Goal: Communication & Community: Share content

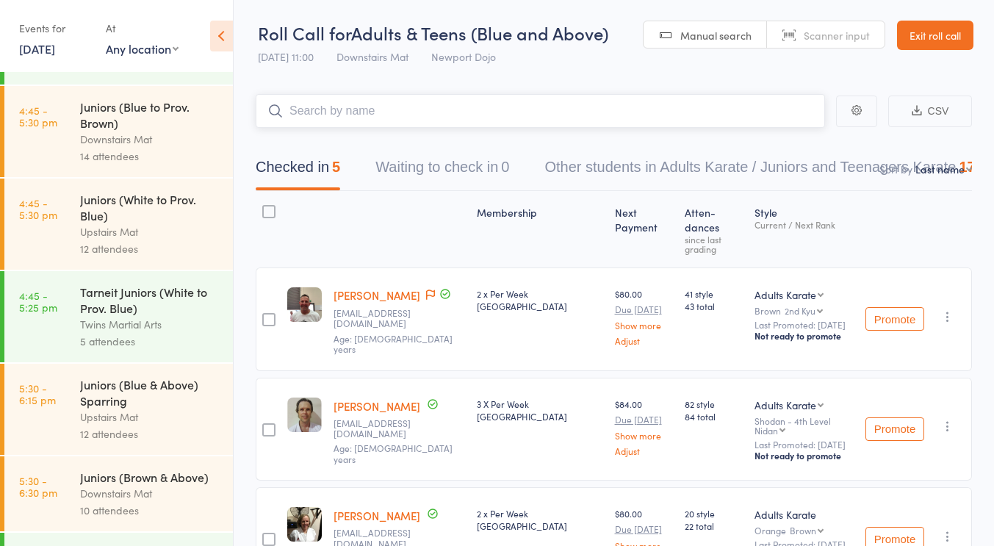
scroll to position [372, 0]
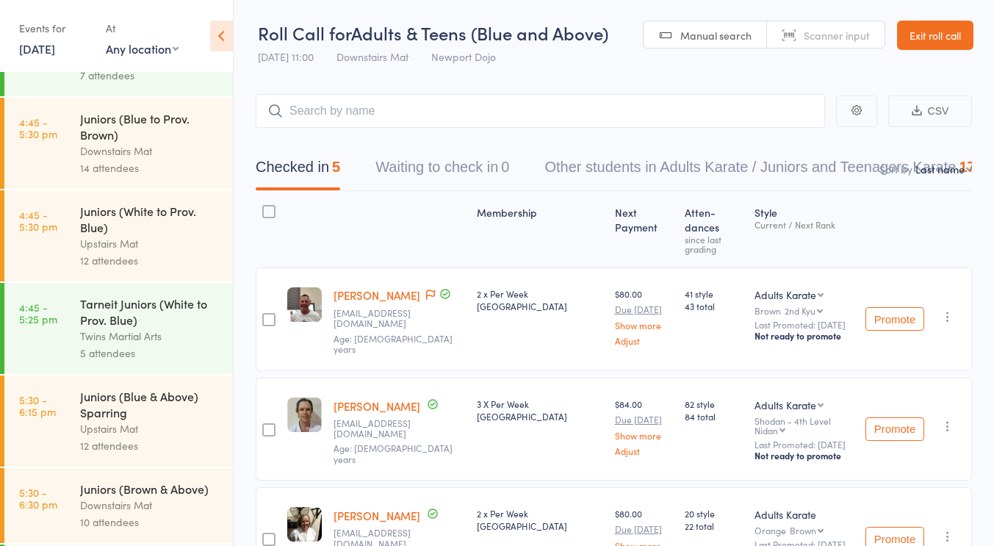
click at [65, 57] on div "Events for 11 Sep, 2025 11 Sep, 2025 September 2025 Sun Mon Tue Wed Thu Fri Sat…" at bounding box center [55, 37] width 72 height 43
click at [52, 50] on link "11 Sep, 2025" at bounding box center [37, 48] width 36 height 16
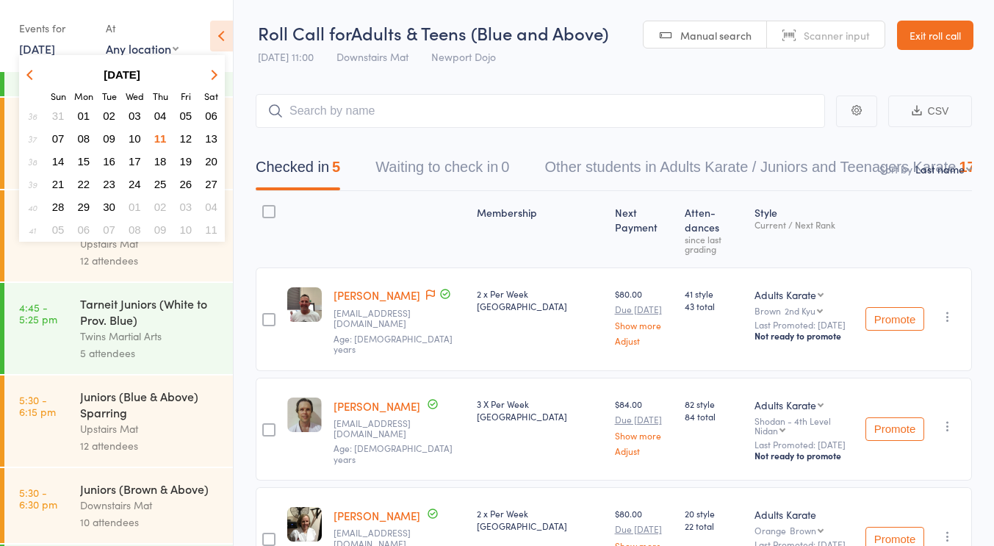
click at [134, 156] on span "17" at bounding box center [135, 161] width 12 height 12
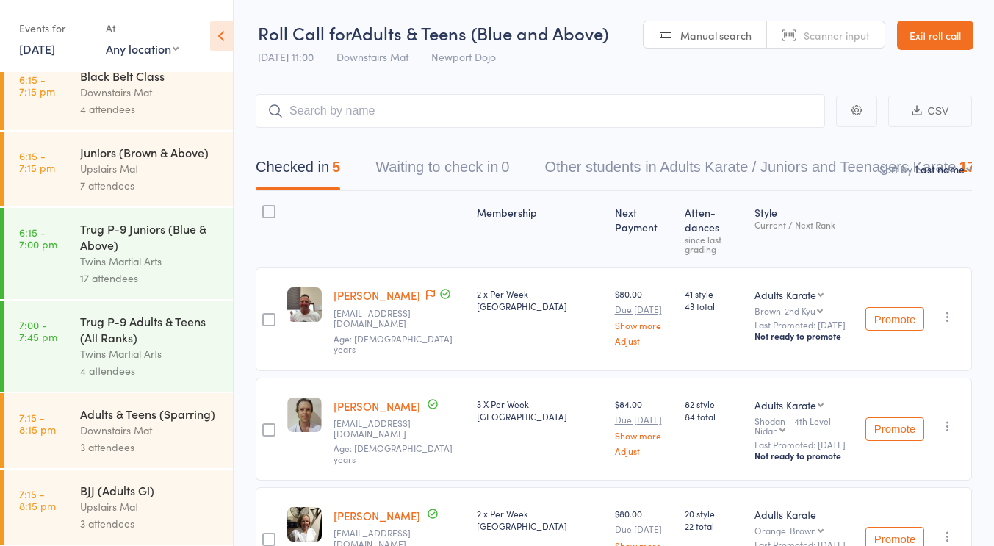
scroll to position [826, 0]
click at [130, 424] on div "Downstairs Mat" at bounding box center [150, 430] width 140 height 17
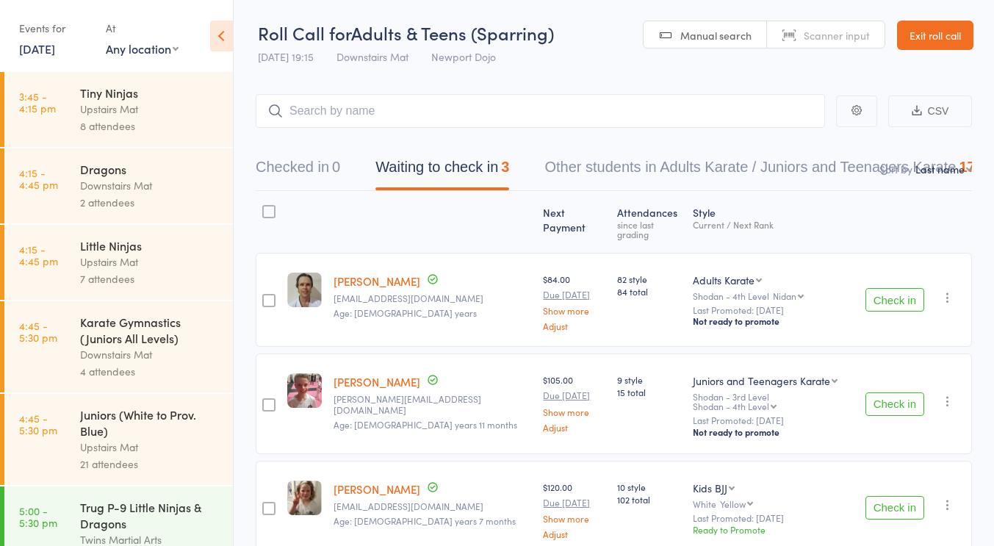
click at [907, 41] on link "Exit roll call" at bounding box center [935, 35] width 76 height 29
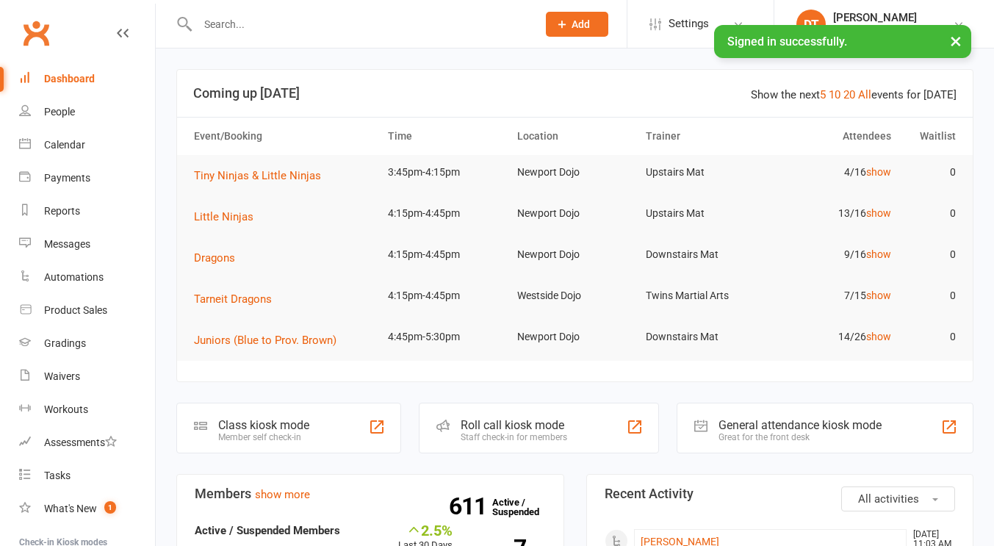
click at [324, 24] on input "text" at bounding box center [360, 24] width 334 height 21
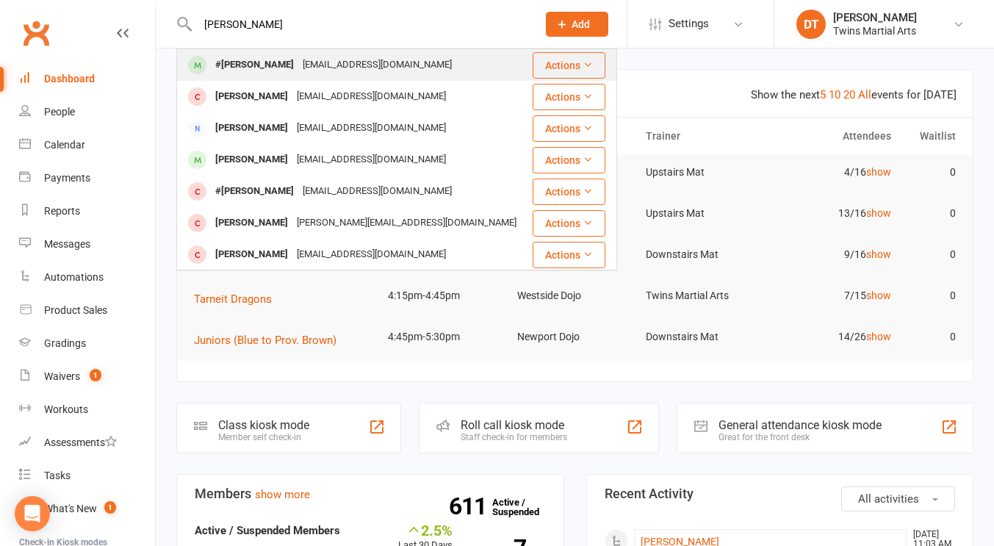
type input "nawal"
click at [362, 68] on div "umu_guleid@outlook.com" at bounding box center [377, 64] width 158 height 21
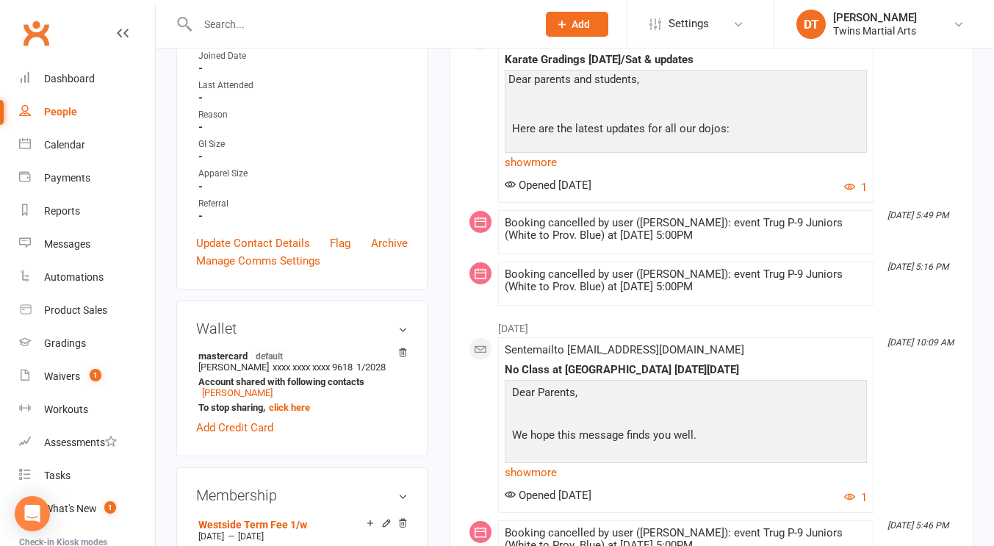
scroll to position [298, 0]
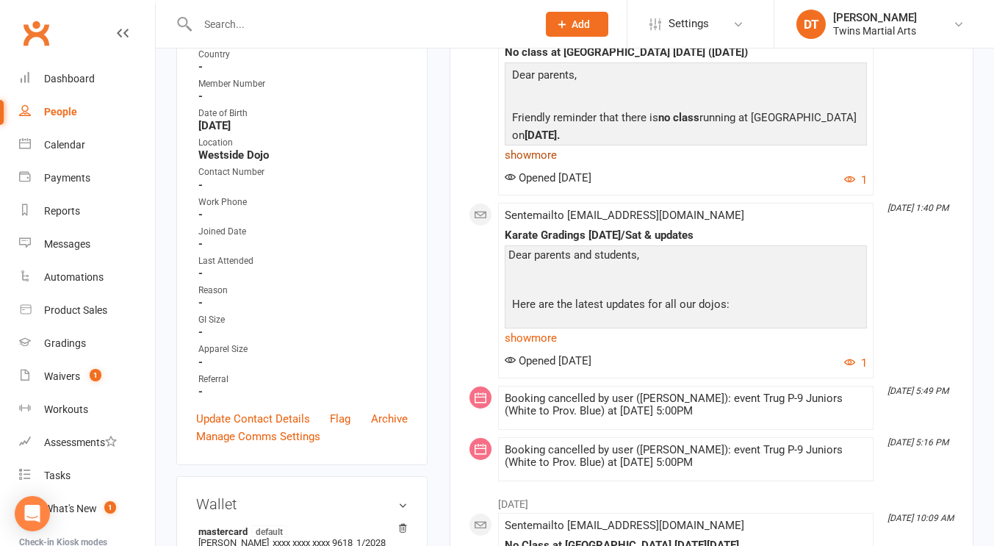
click at [537, 155] on link "show more" at bounding box center [686, 155] width 362 height 21
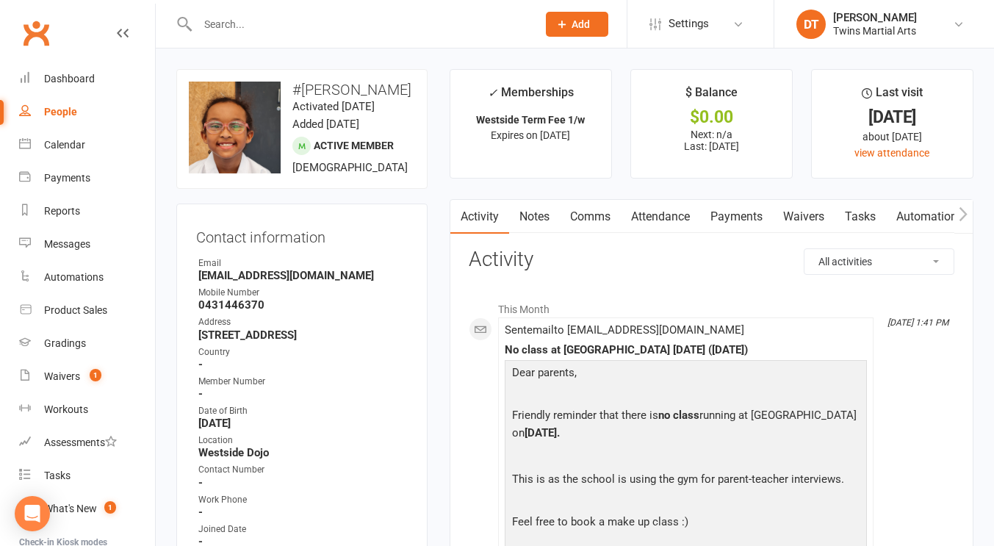
click at [275, 18] on input "text" at bounding box center [360, 24] width 334 height 21
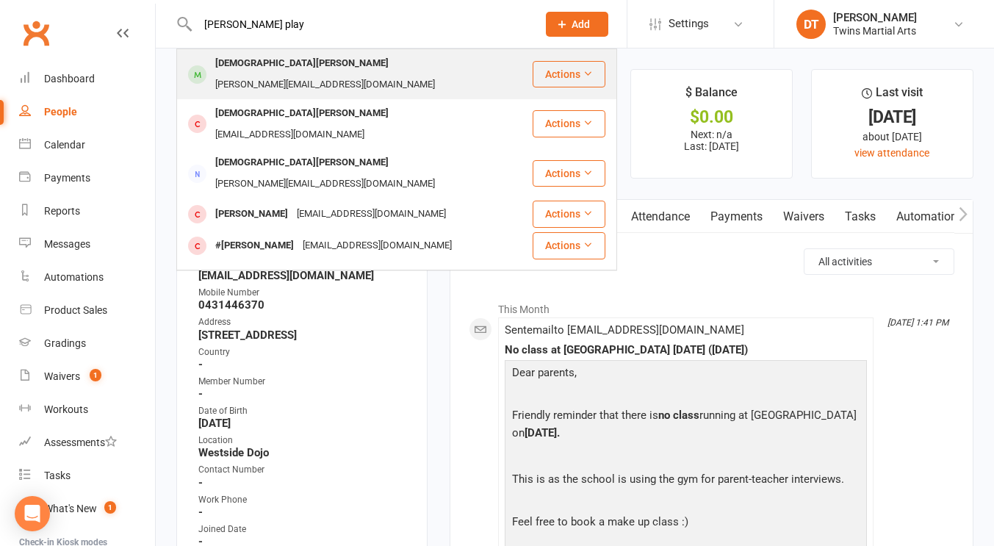
type input "cristian play"
click at [344, 74] on div "andrea.antoniou7@gmail.com" at bounding box center [325, 84] width 228 height 21
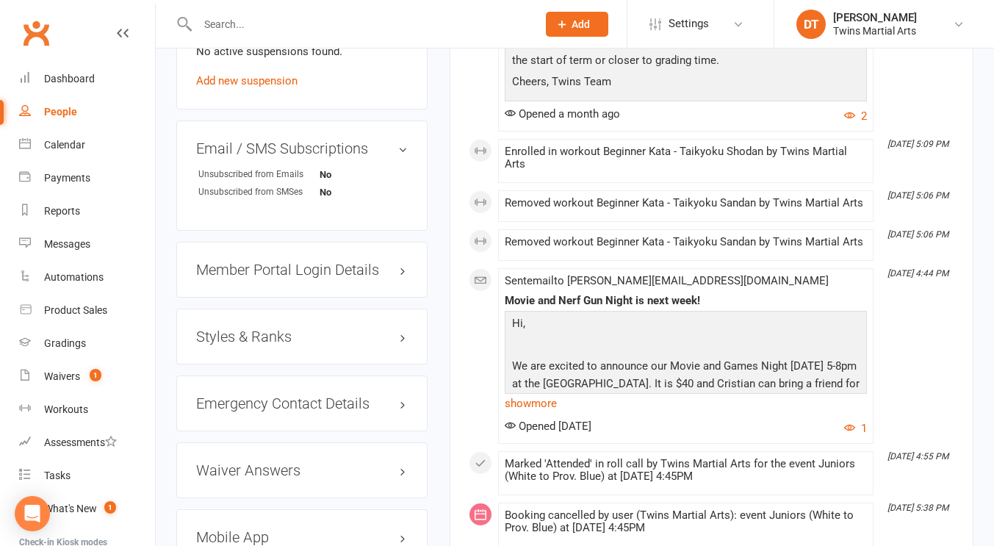
scroll to position [1520, 0]
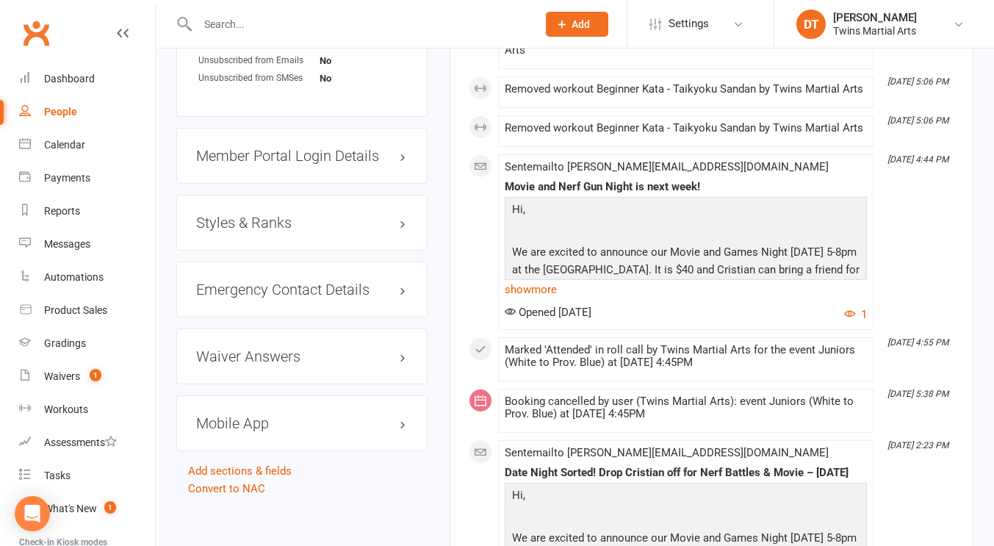
click at [244, 215] on h3 "Styles & Ranks" at bounding box center [302, 223] width 212 height 16
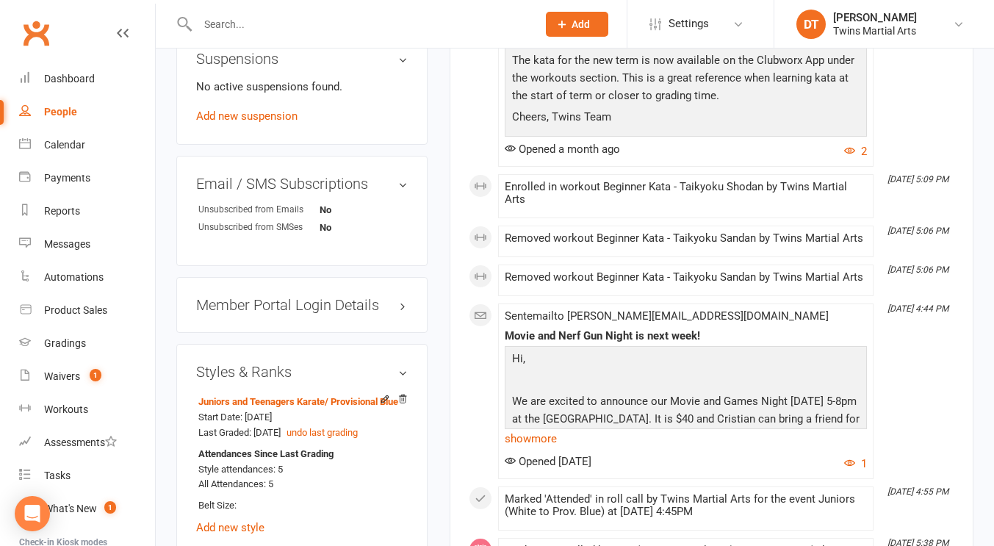
scroll to position [1370, 0]
click at [273, 35] on div at bounding box center [351, 24] width 350 height 48
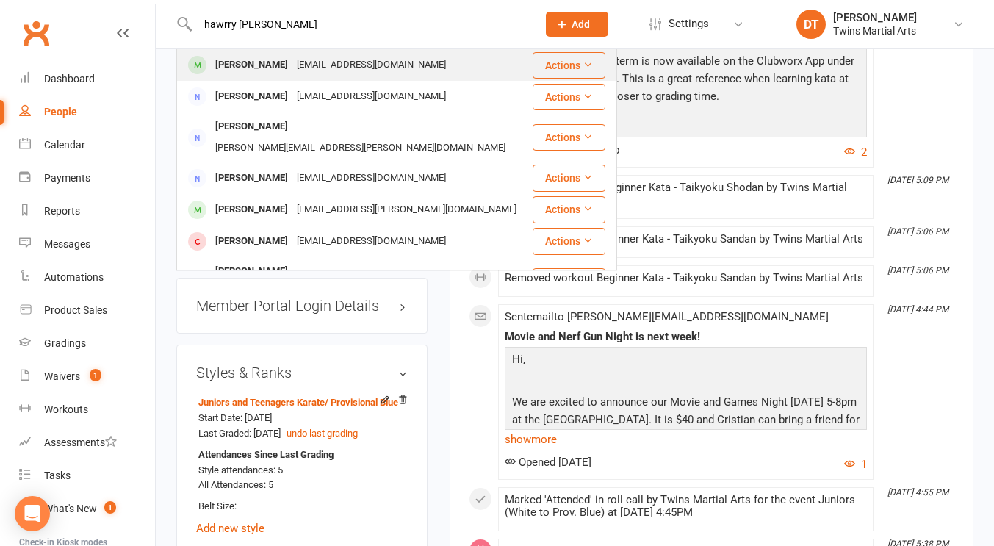
type input "hawrry gale"
click at [317, 65] on div "bobbyegreen@gmail.com" at bounding box center [371, 64] width 158 height 21
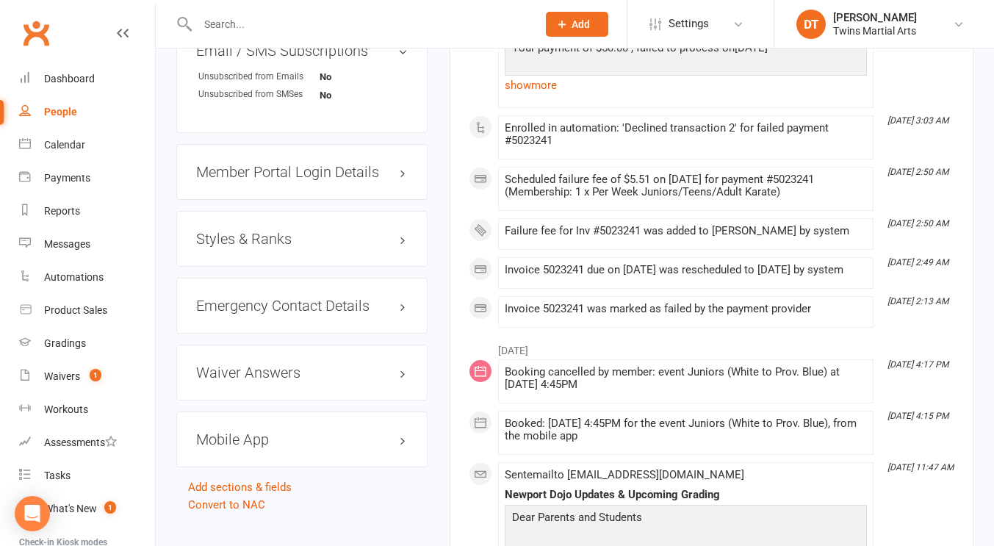
click at [344, 234] on h3 "Styles & Ranks" at bounding box center [302, 239] width 212 height 16
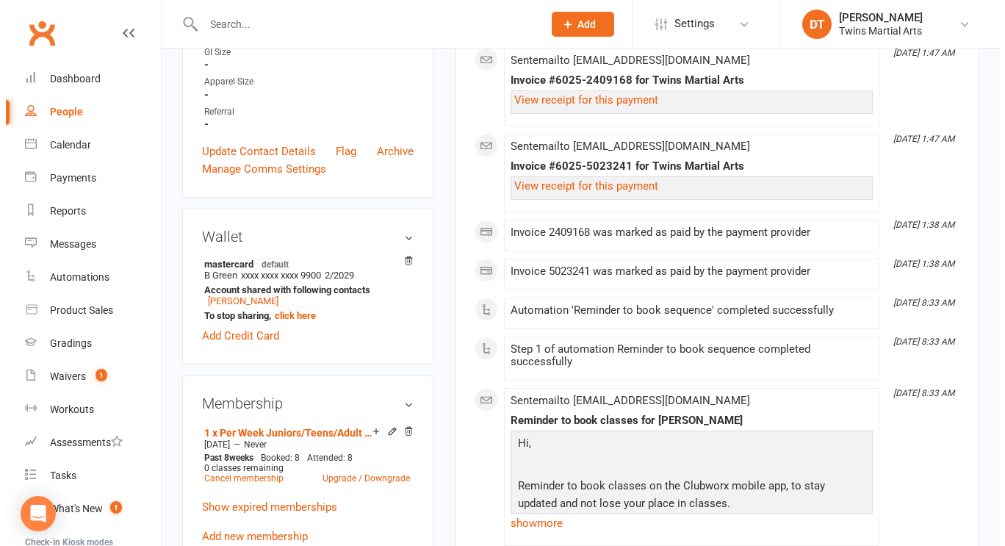
scroll to position [721, 0]
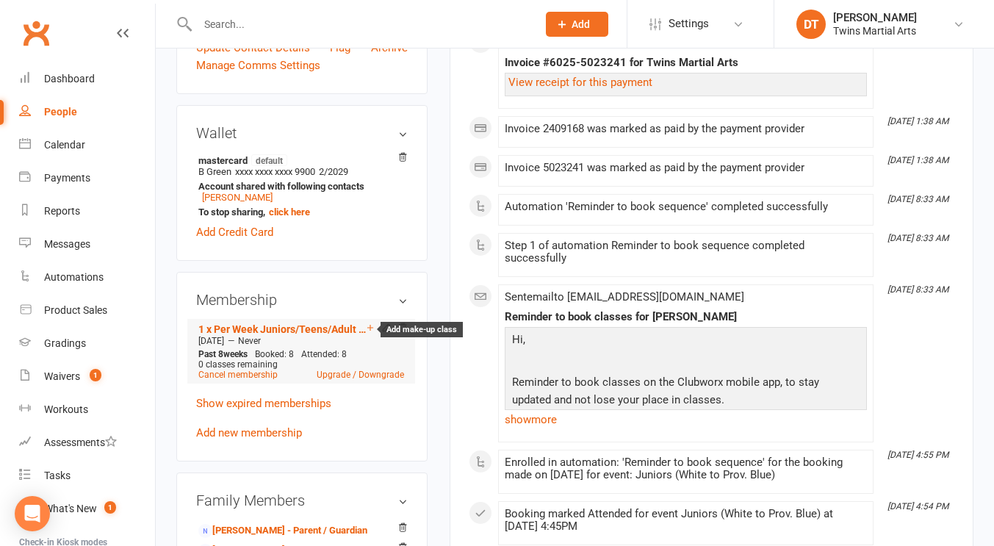
click at [370, 325] on icon at bounding box center [370, 328] width 6 height 6
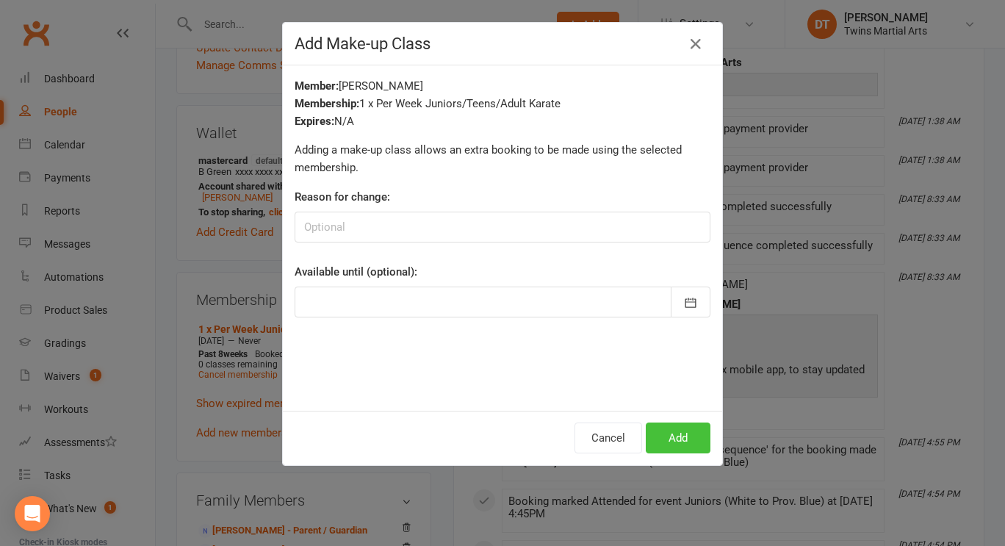
click at [685, 446] on button "Add" at bounding box center [678, 437] width 65 height 31
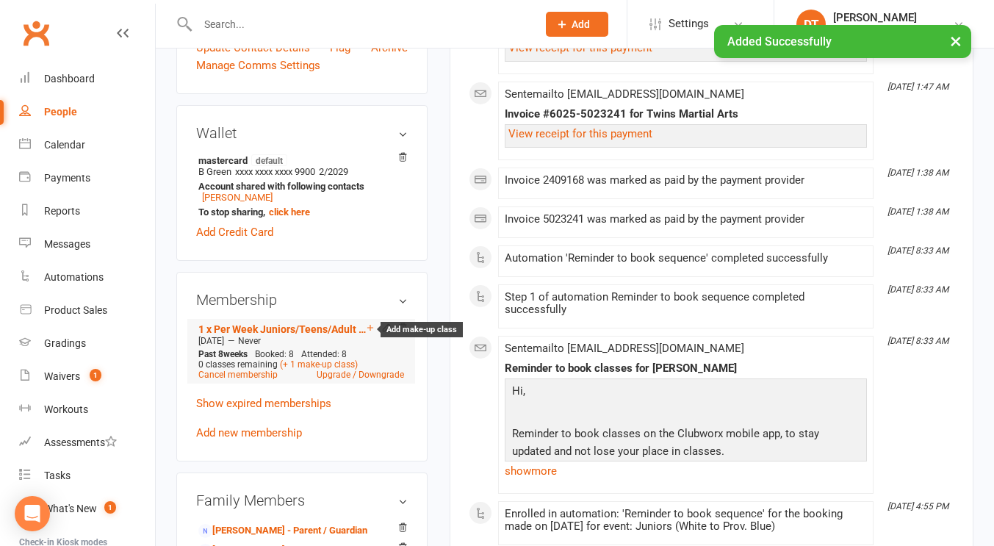
click at [367, 323] on icon at bounding box center [370, 328] width 10 height 10
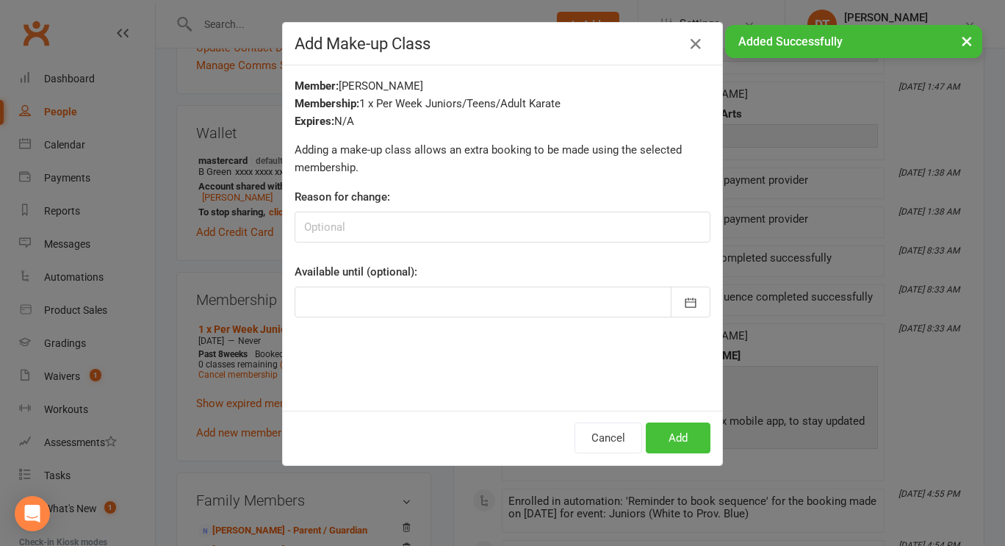
click at [657, 444] on button "Add" at bounding box center [678, 437] width 65 height 31
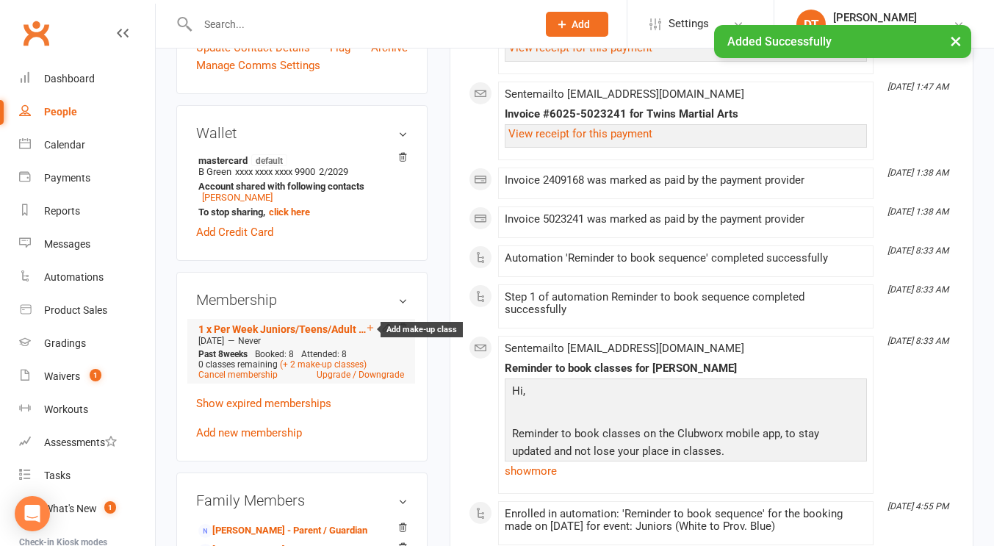
click at [369, 323] on icon at bounding box center [370, 328] width 10 height 10
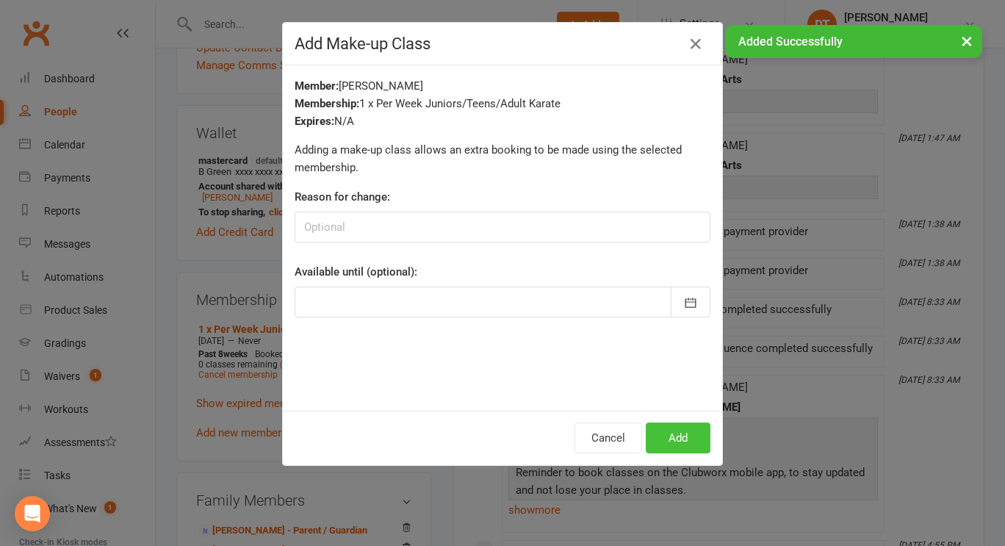
click at [687, 437] on button "Add" at bounding box center [678, 437] width 65 height 31
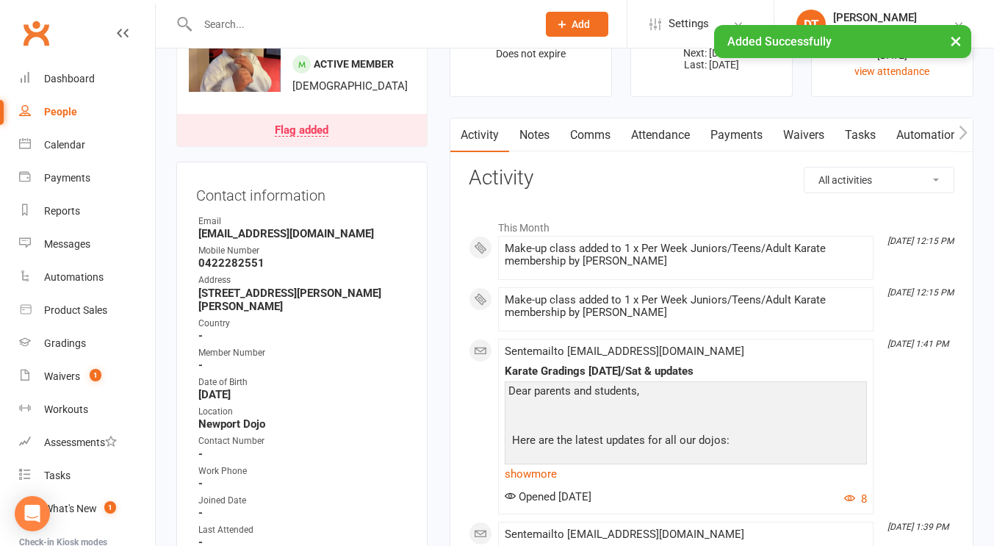
scroll to position [0, 0]
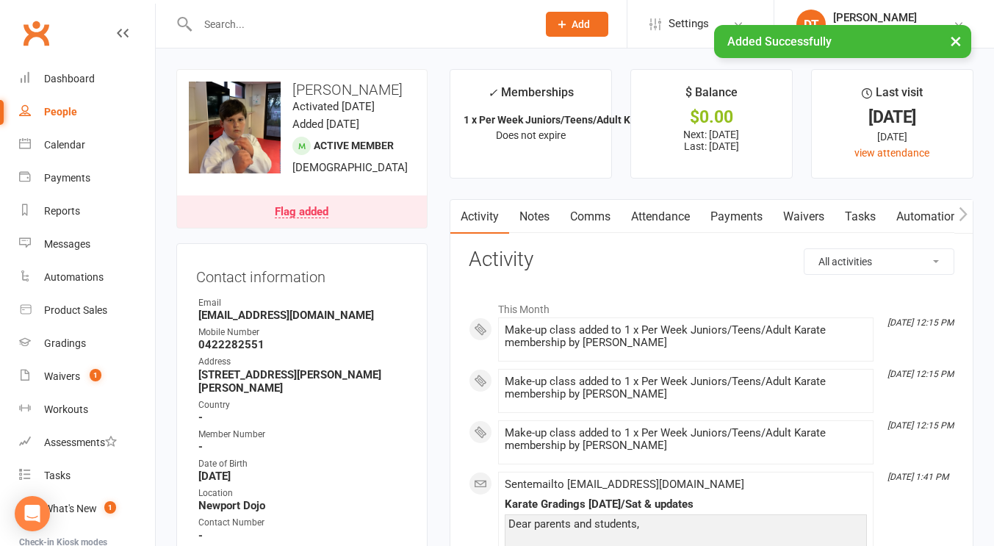
click at [683, 206] on link "Attendance" at bounding box center [660, 217] width 79 height 34
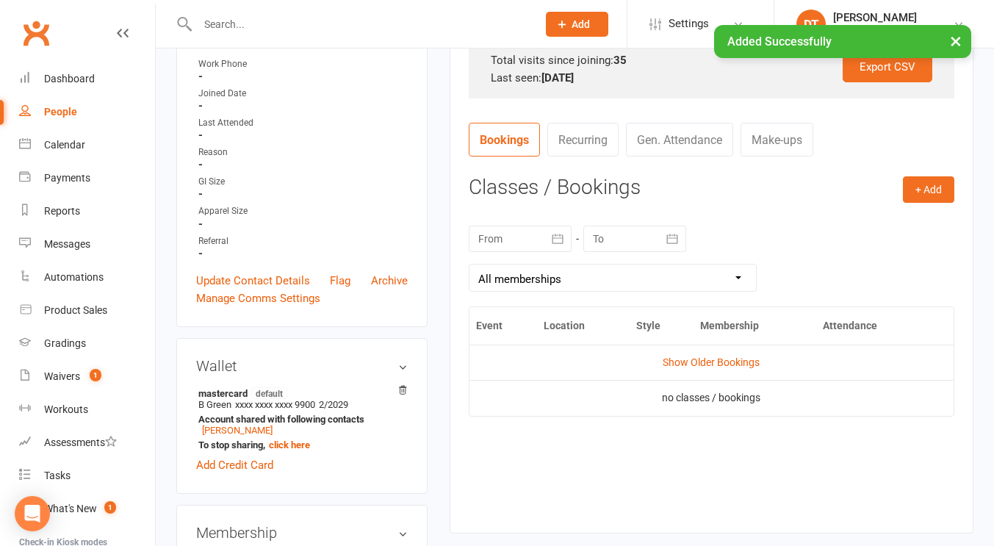
scroll to position [611, 0]
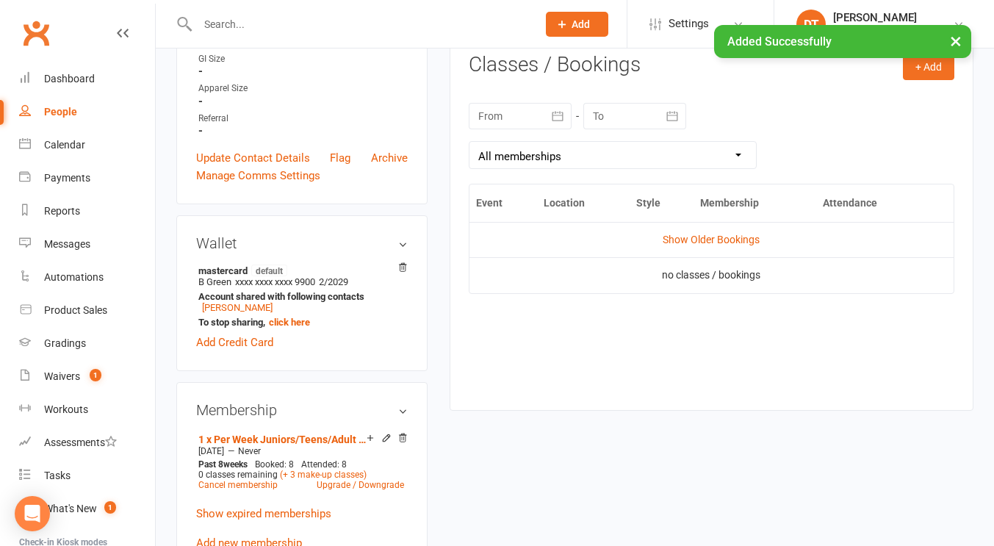
click at [926, 25] on div "× Added Successfully" at bounding box center [487, 25] width 975 height 0
click at [922, 65] on button "+ Add" at bounding box center [928, 67] width 51 height 26
click at [853, 109] on link "Book Event" at bounding box center [880, 99] width 145 height 29
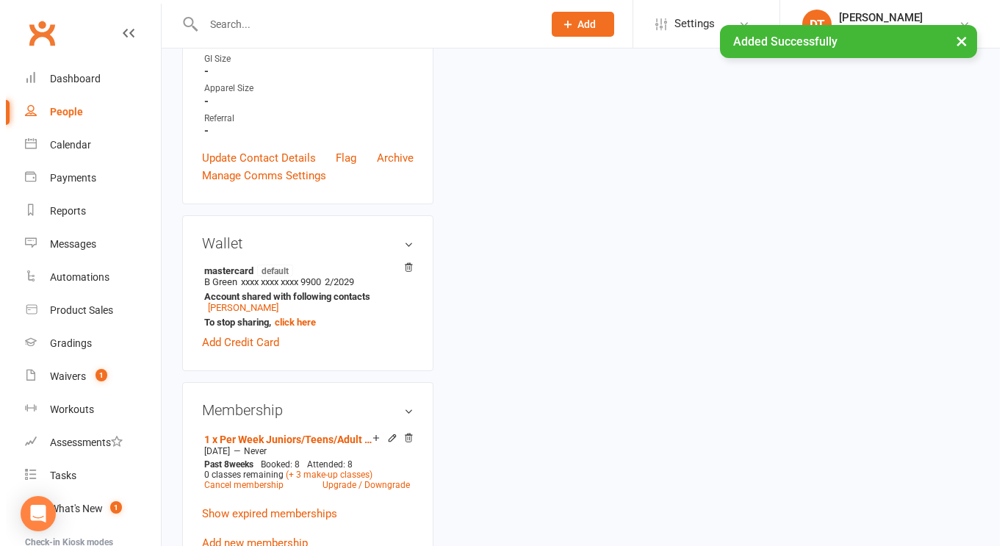
scroll to position [126, 0]
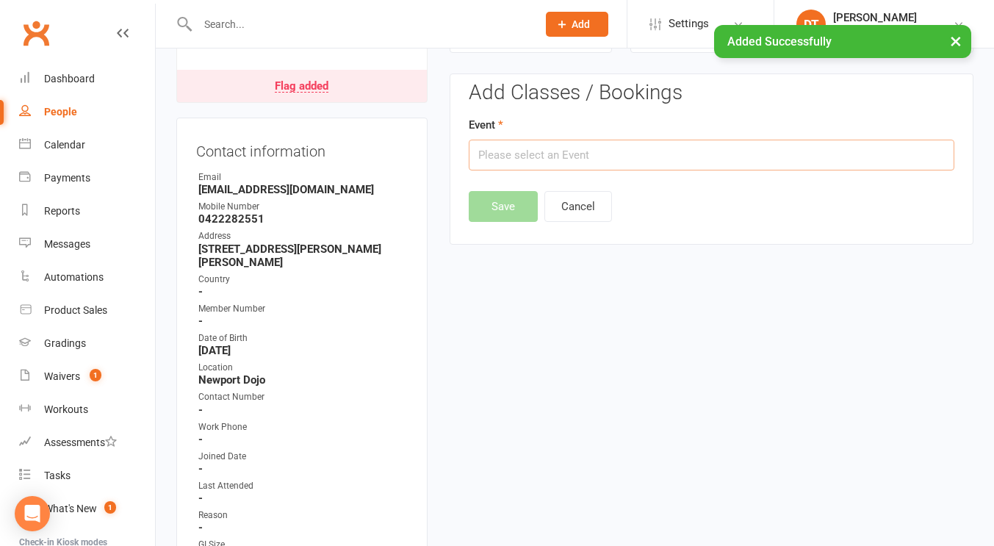
click at [699, 148] on input "text" at bounding box center [712, 155] width 486 height 31
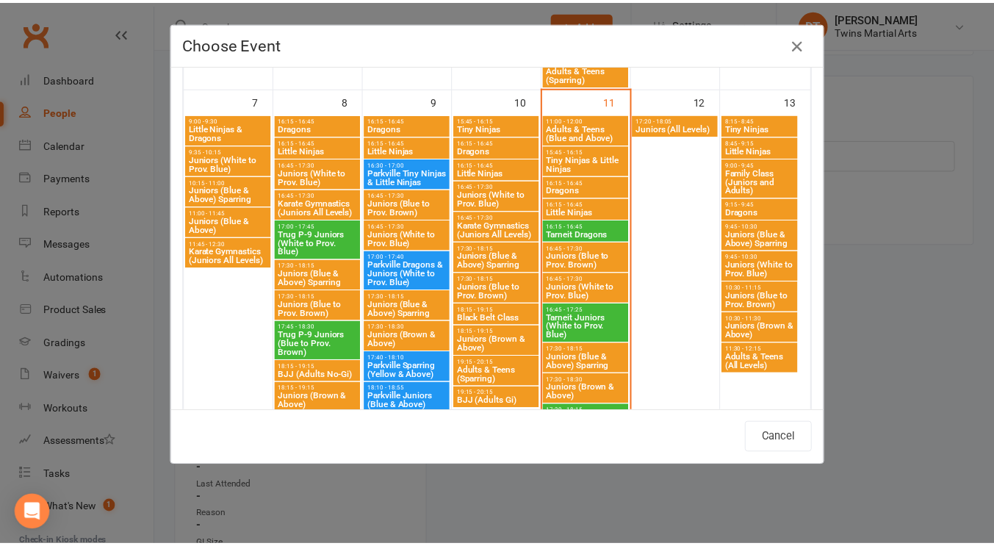
scroll to position [582, 0]
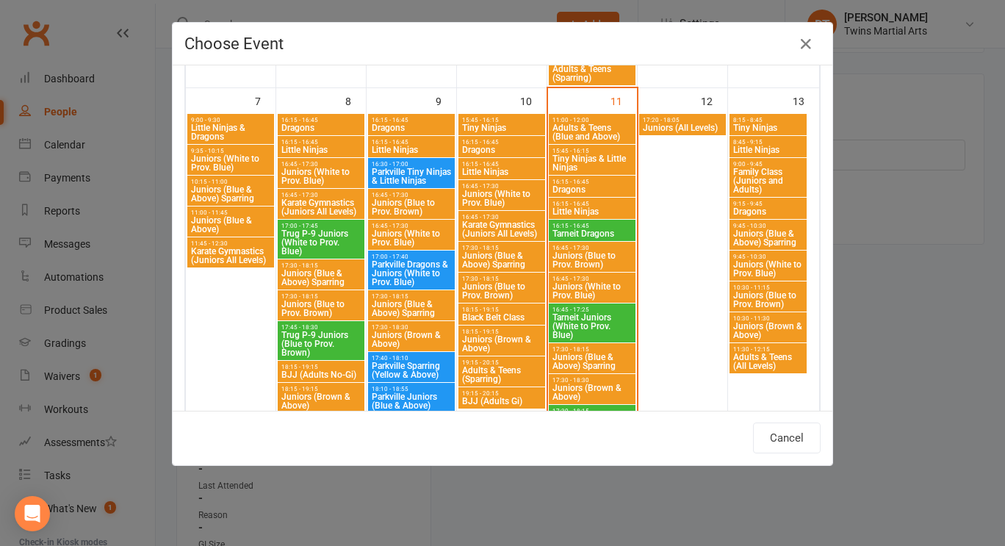
click at [503, 190] on span "Juniors (White to Prov. Blue)" at bounding box center [501, 199] width 81 height 18
type input "Juniors (White to Prov. Blue) - Sep 10, 2025 4:45:00 PM"
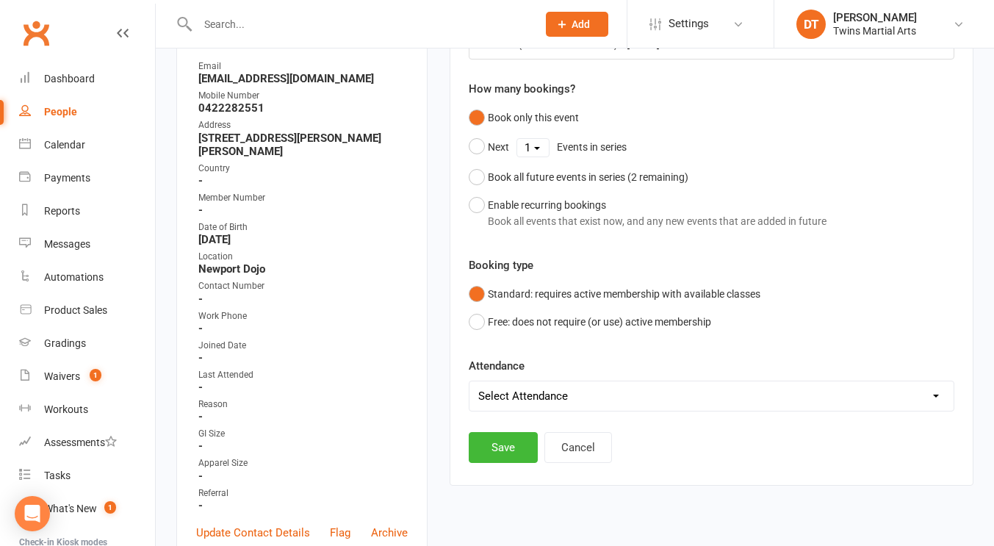
scroll to position [237, 0]
click at [531, 411] on div "Add Classes / Bookings Event Juniors (White to Prov. Blue) - Sep 10, 2025 4:45:…" at bounding box center [712, 215] width 486 height 491
click at [529, 407] on select "Select Attendance Attended Absent" at bounding box center [711, 395] width 484 height 29
select select "0"
click at [469, 381] on select "Select Attendance Attended Absent" at bounding box center [711, 395] width 484 height 29
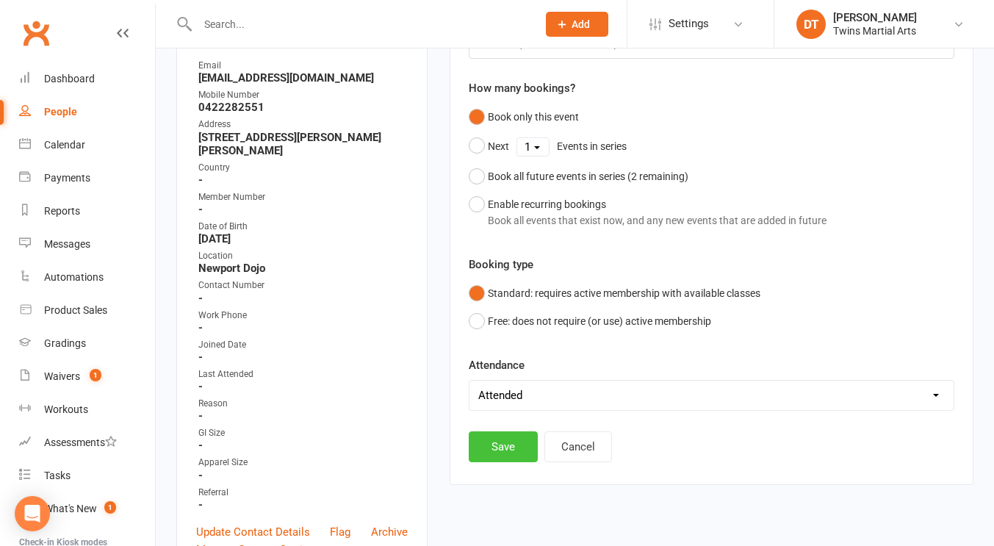
click at [504, 436] on button "Save" at bounding box center [503, 446] width 69 height 31
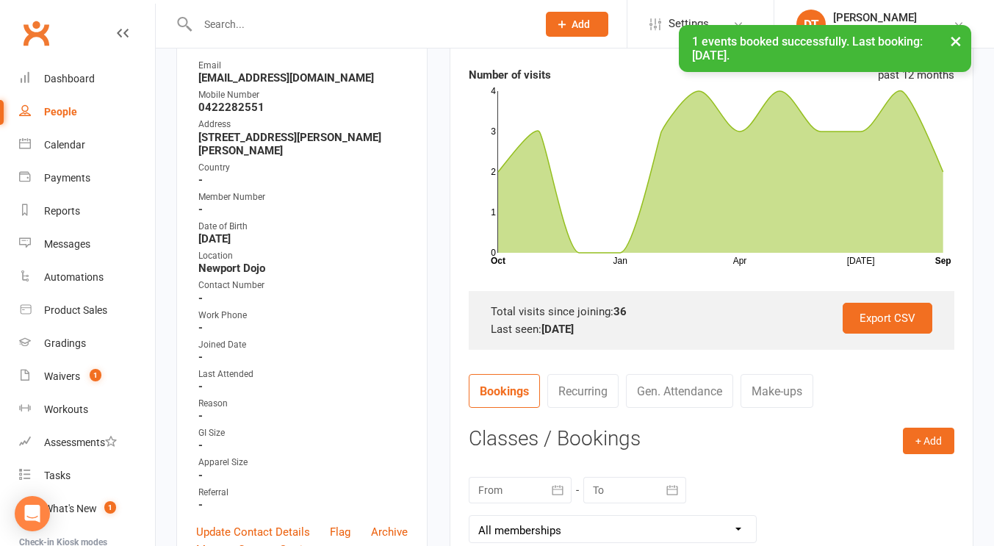
click at [305, 20] on input "text" at bounding box center [360, 24] width 334 height 21
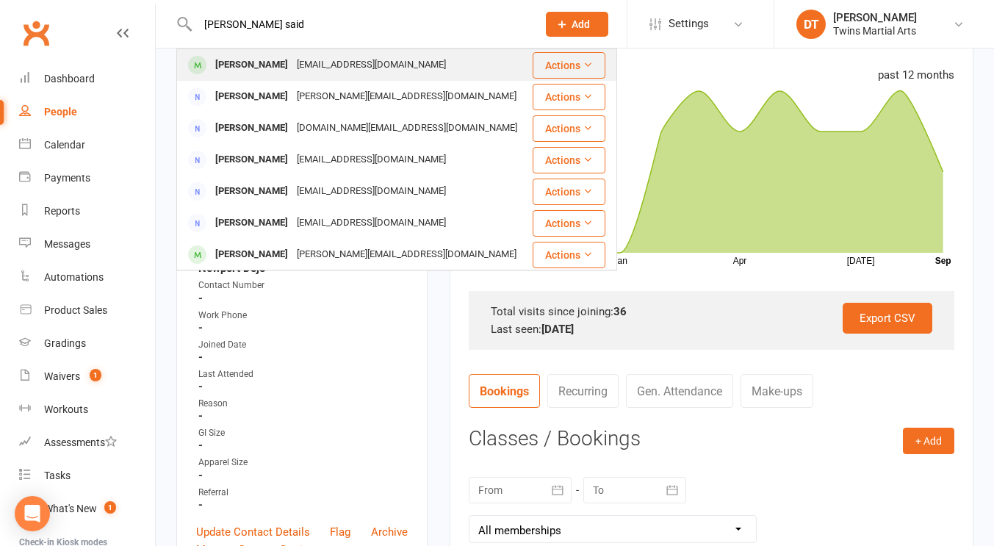
type input "gemma said"
click at [341, 73] on div "tsaid@liberty.com.au" at bounding box center [371, 64] width 158 height 21
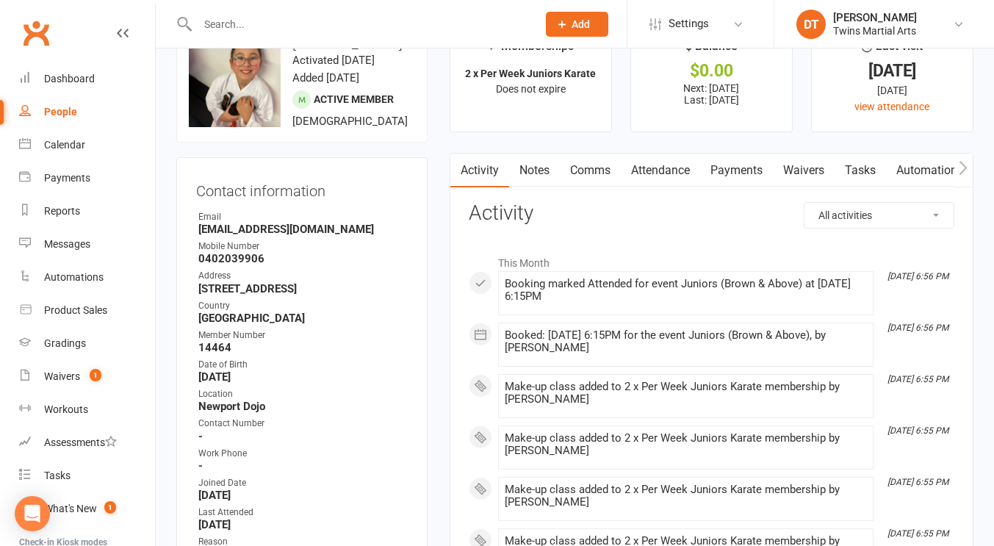
scroll to position [46, 0]
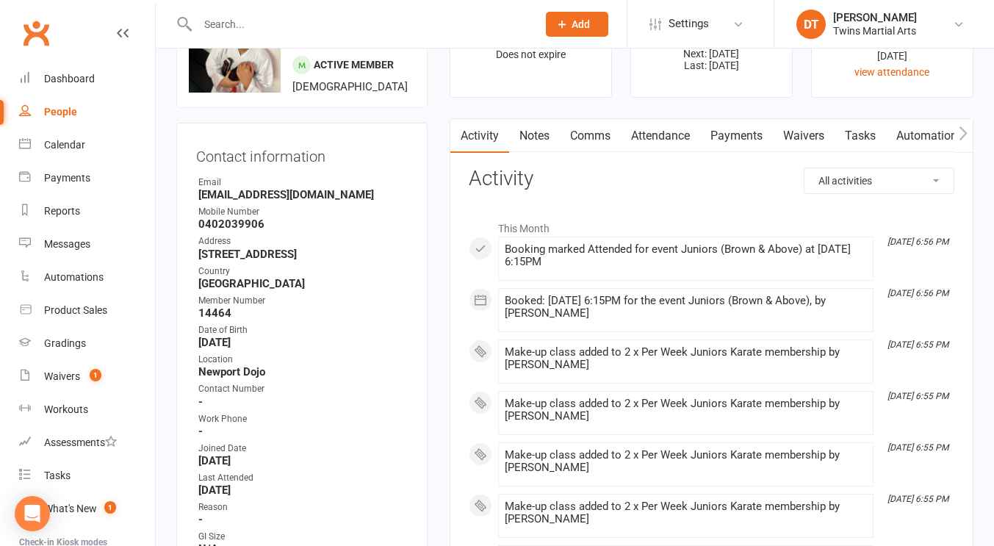
click at [382, 27] on input "text" at bounding box center [360, 24] width 334 height 21
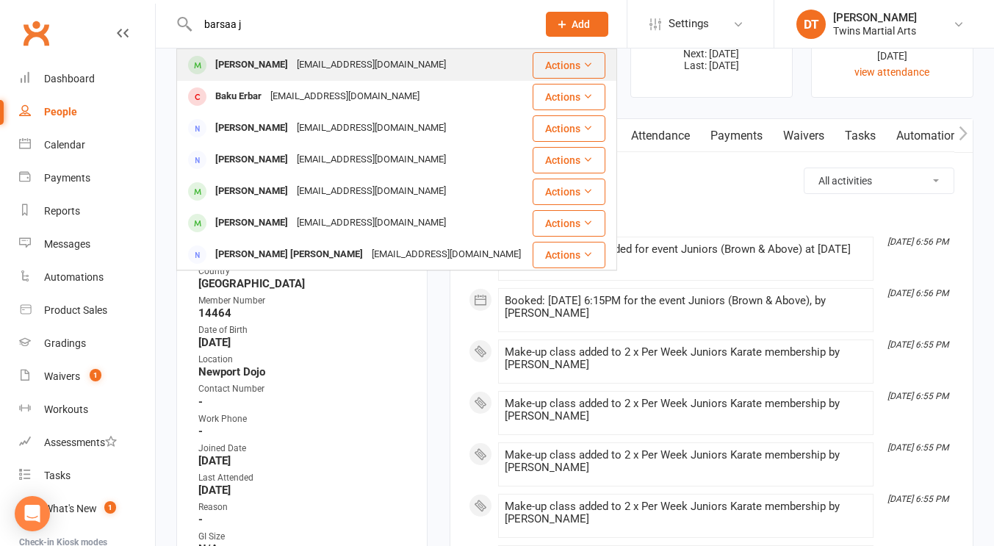
type input "barsaa j"
click at [372, 78] on div "Barsaa Jay undarya6123@gmail.com" at bounding box center [354, 65] width 353 height 30
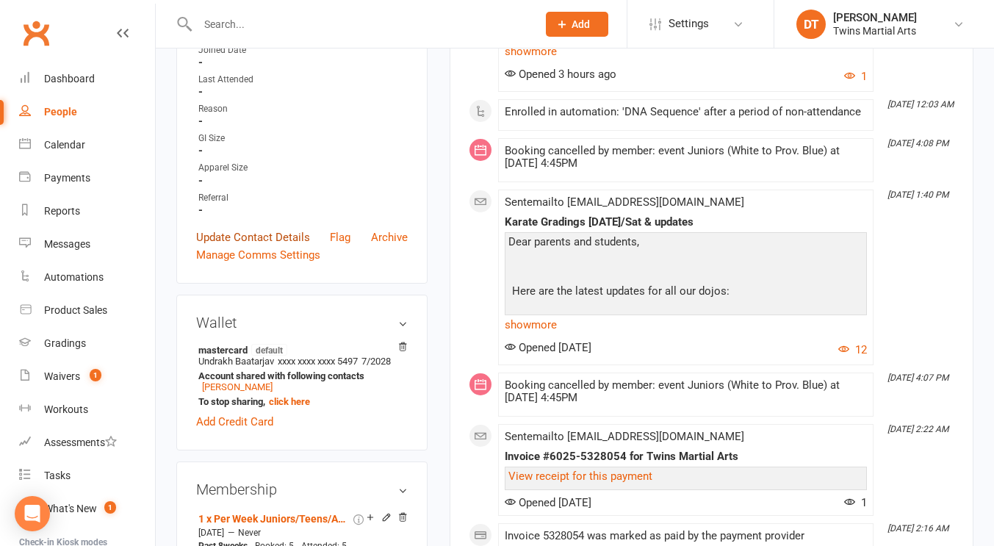
click at [281, 244] on link "Update Contact Details" at bounding box center [253, 237] width 114 height 18
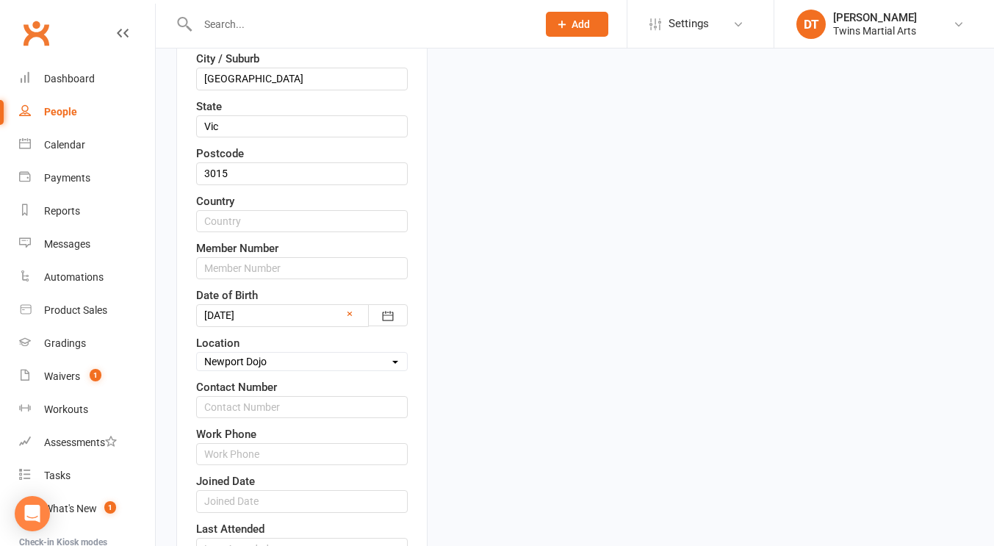
scroll to position [69, 0]
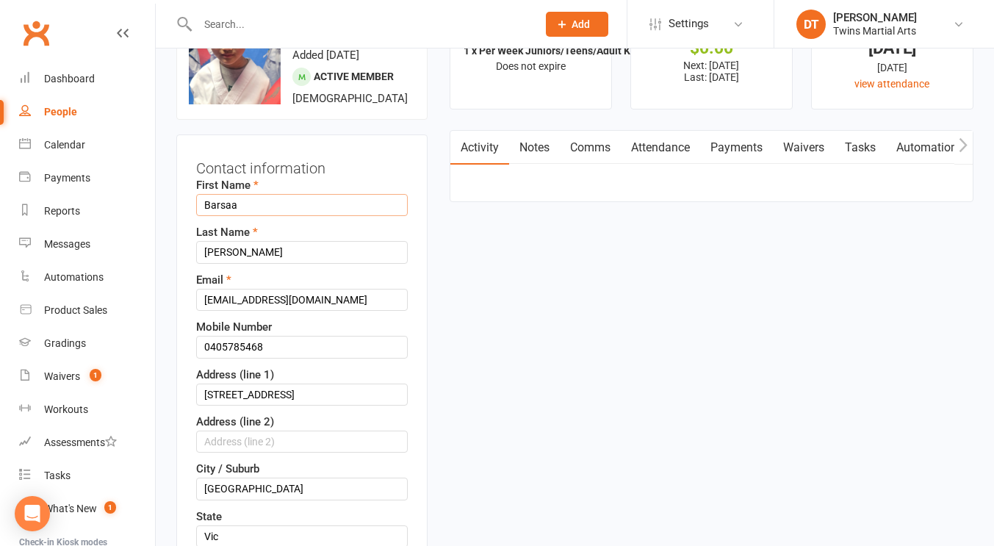
click at [199, 198] on input "Barsaa" at bounding box center [302, 205] width 212 height 22
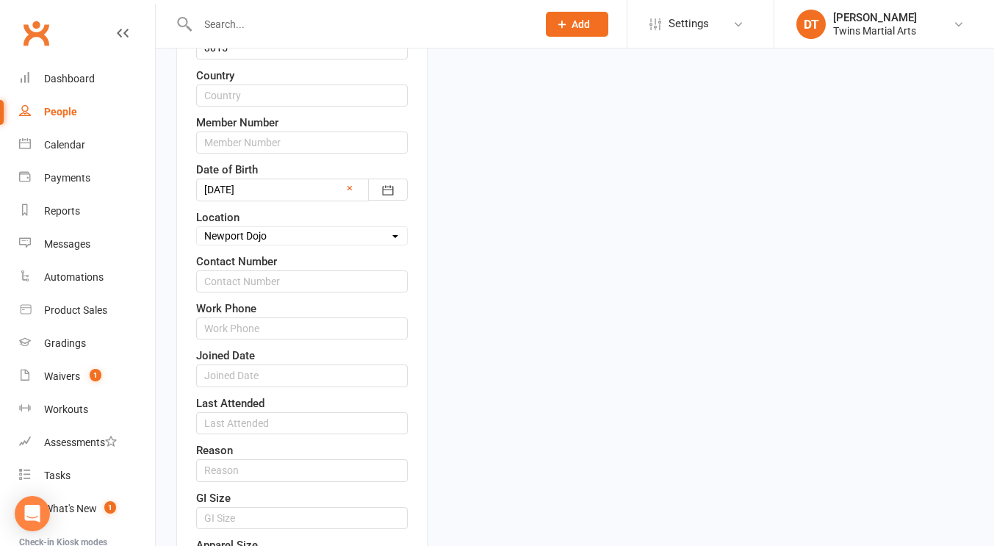
scroll to position [780, 0]
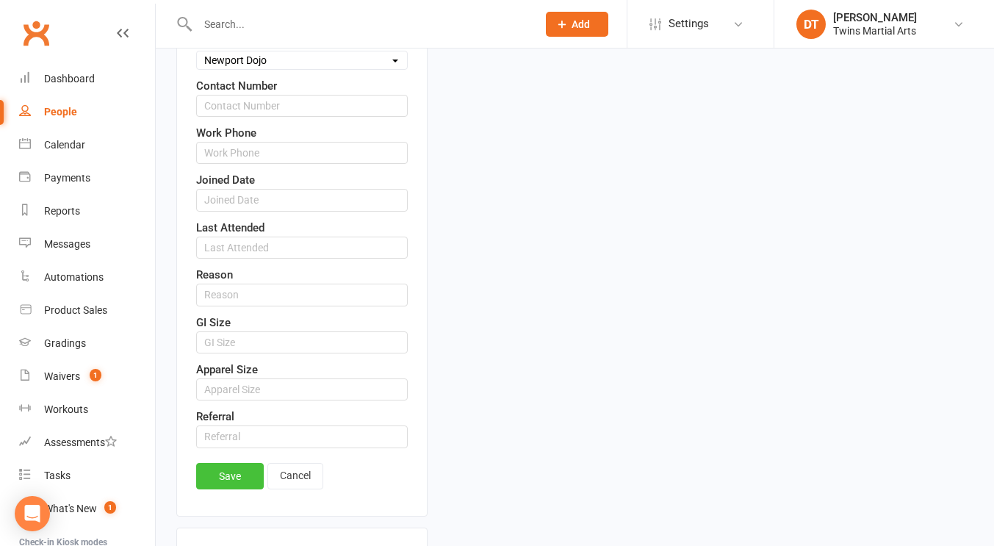
type input "#Barsaa"
click at [228, 470] on link "Save" at bounding box center [230, 476] width 68 height 26
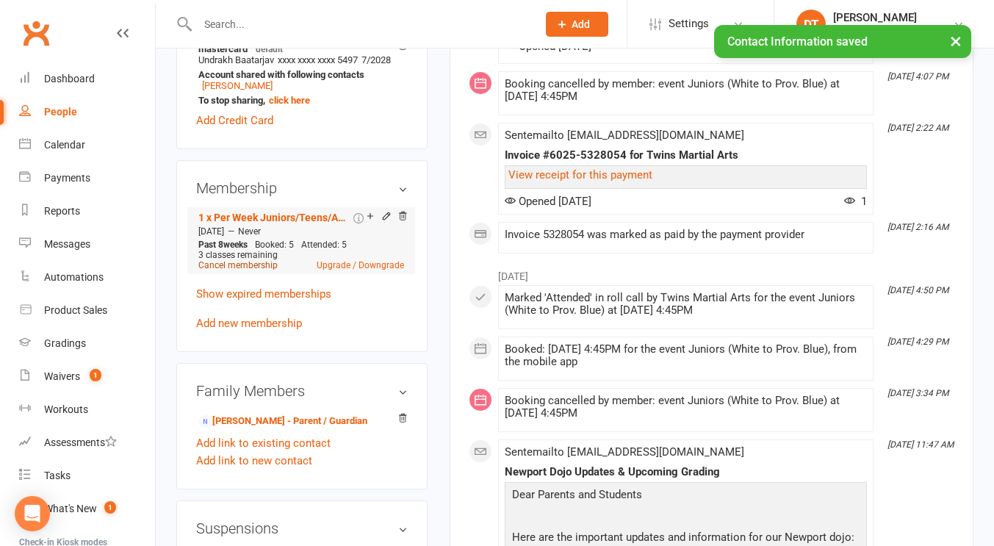
click at [260, 270] on link "Cancel membership" at bounding box center [237, 265] width 79 height 10
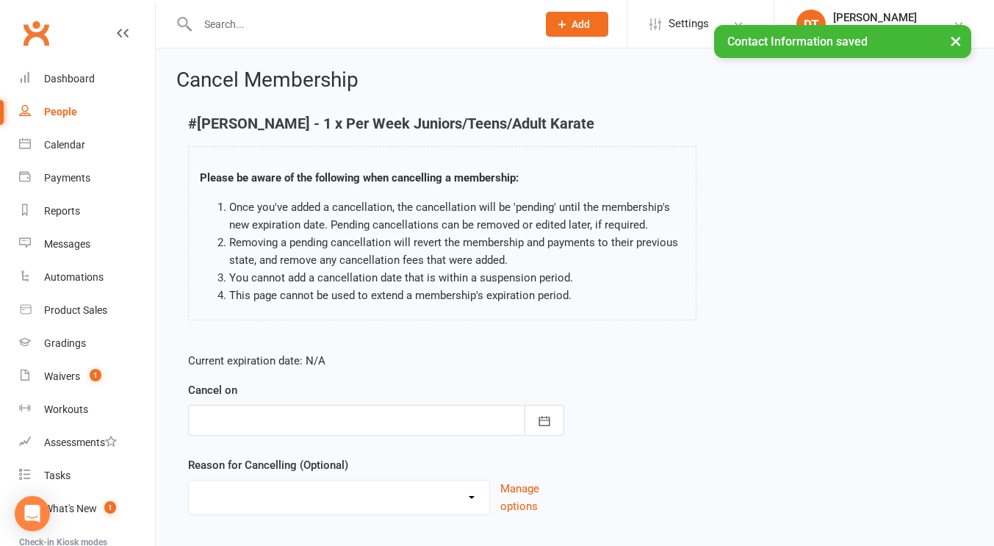
click at [493, 400] on div "Cancel on September 2025 Sun Mon Tue Wed Thu Fri Sat 36 31 01 02 03 04 05 06 37…" at bounding box center [376, 408] width 376 height 54
click at [480, 412] on div at bounding box center [376, 420] width 376 height 31
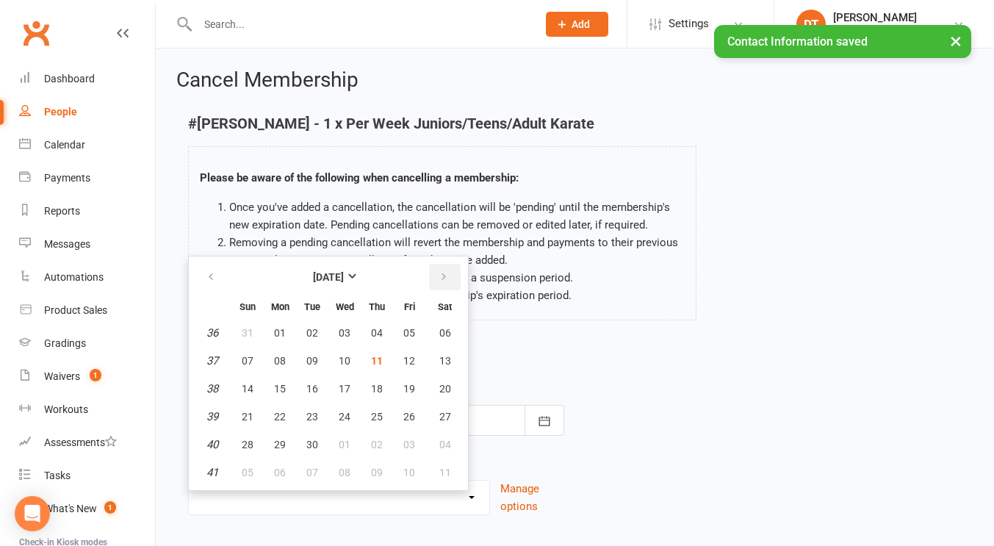
click at [458, 278] on button "button" at bounding box center [445, 277] width 32 height 26
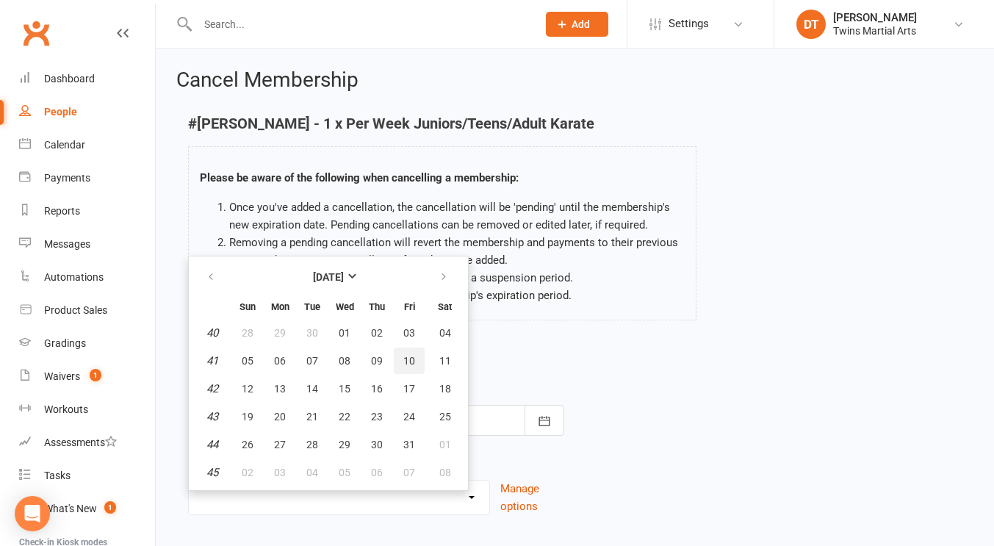
click at [417, 350] on button "10" at bounding box center [409, 360] width 31 height 26
type input "10 Oct 2025"
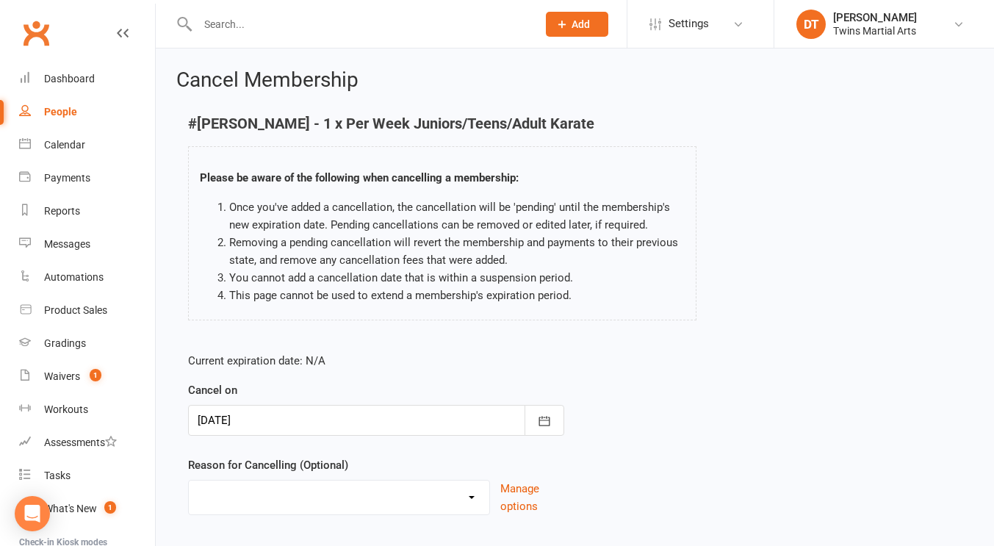
scroll to position [89, 0]
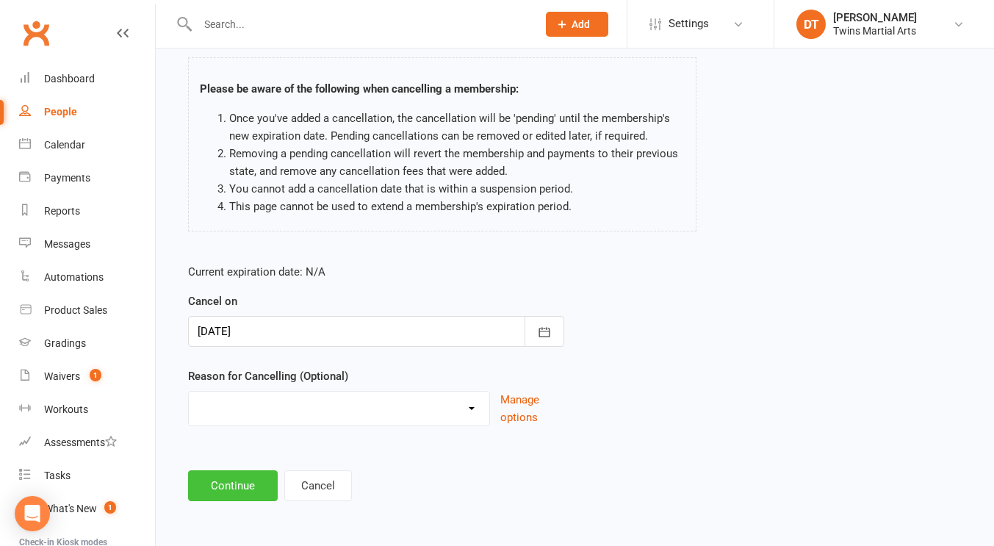
click at [227, 488] on button "Continue" at bounding box center [233, 485] width 90 height 31
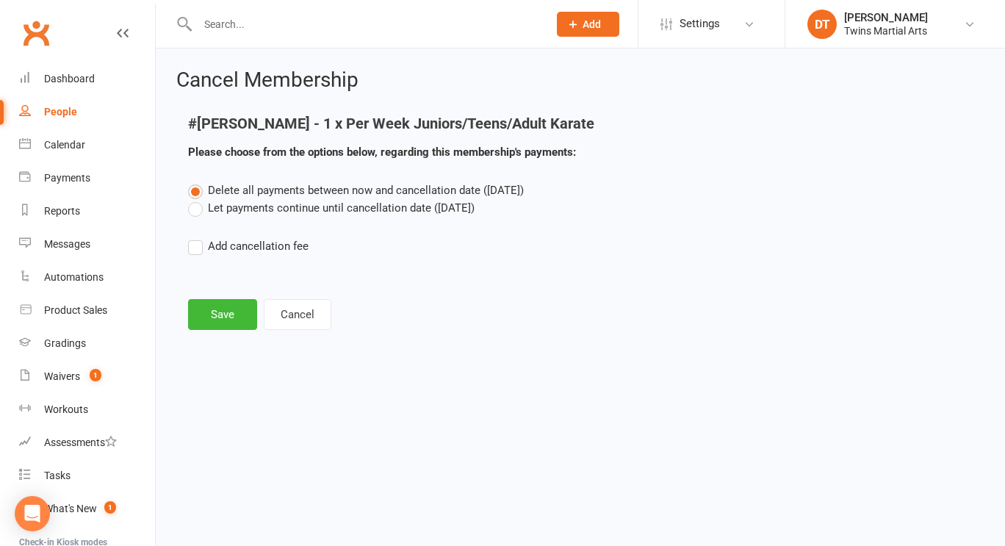
click at [280, 210] on label "Let payments continue until cancellation date (Oct 10, 2025)" at bounding box center [331, 208] width 287 height 18
click at [198, 199] on input "Let payments continue until cancellation date (Oct 10, 2025)" at bounding box center [193, 199] width 10 height 0
click at [232, 307] on button "Save" at bounding box center [222, 314] width 69 height 31
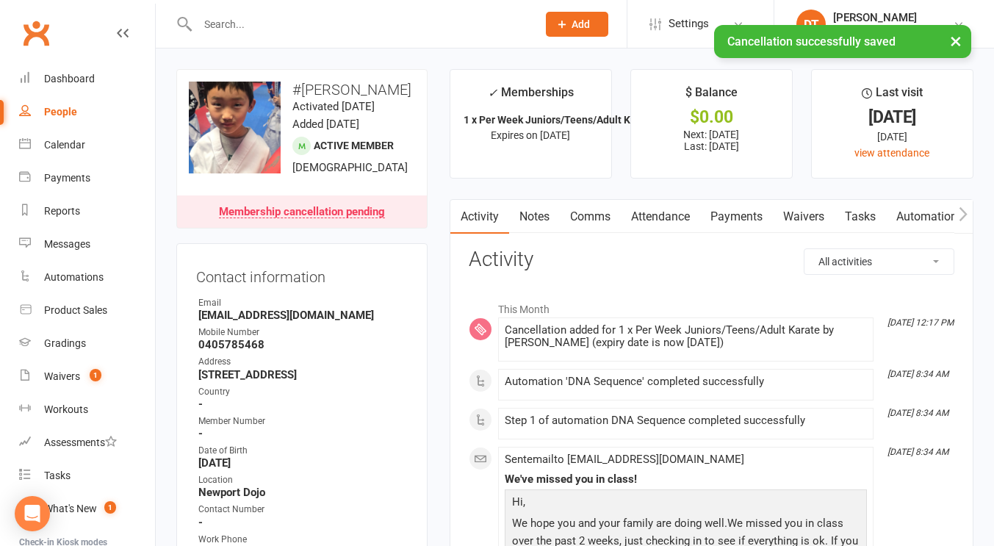
click at [750, 208] on link "Payments" at bounding box center [736, 217] width 73 height 34
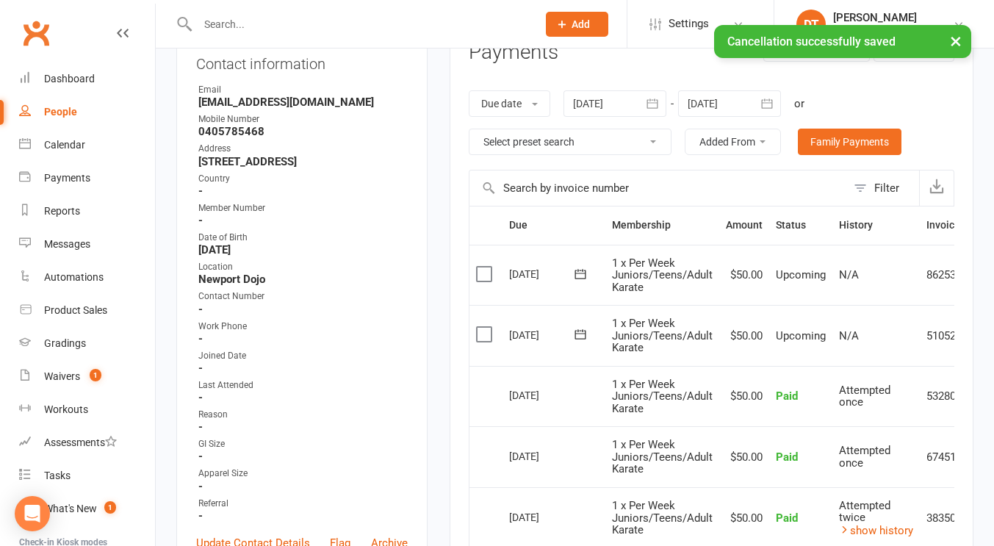
scroll to position [214, 0]
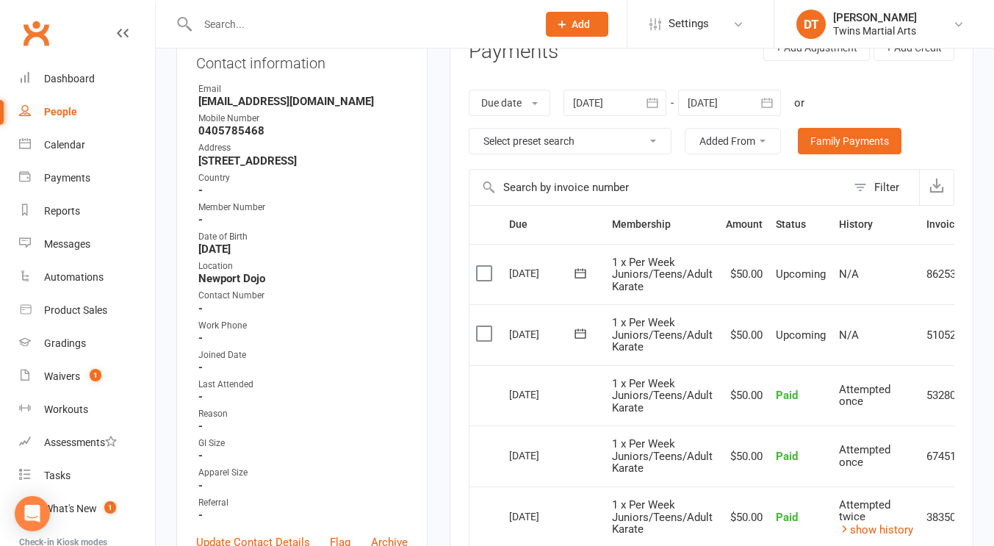
click at [666, 371] on td "1 x Per Week Juniors/Teens/Adult Karate" at bounding box center [662, 395] width 114 height 61
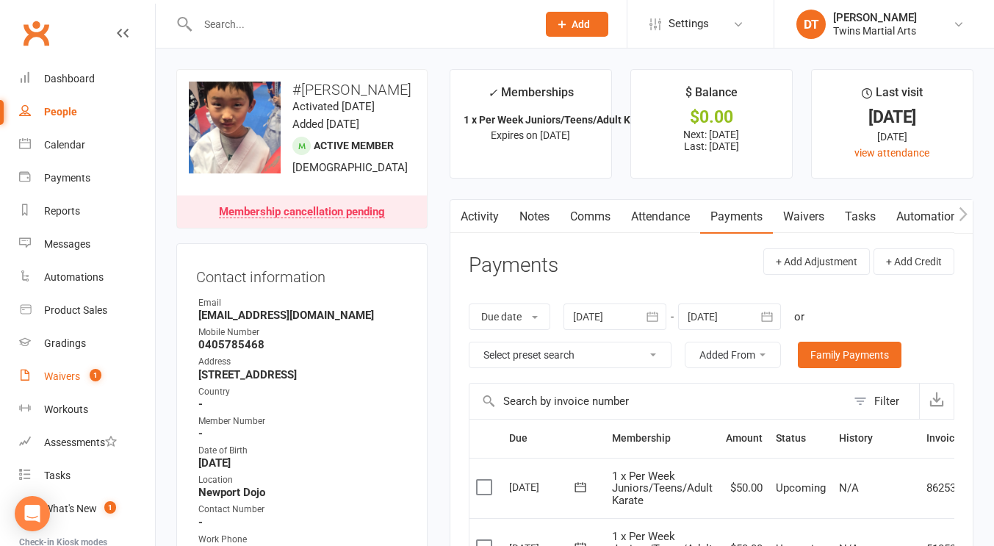
click at [95, 362] on link "Waivers 1" at bounding box center [87, 376] width 136 height 33
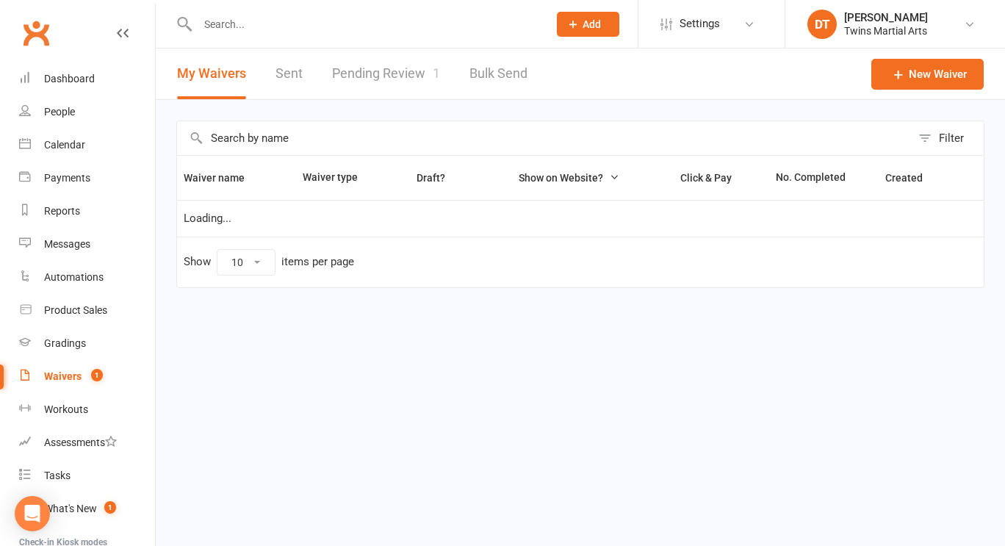
click at [390, 76] on link "Pending Review 1" at bounding box center [386, 73] width 108 height 51
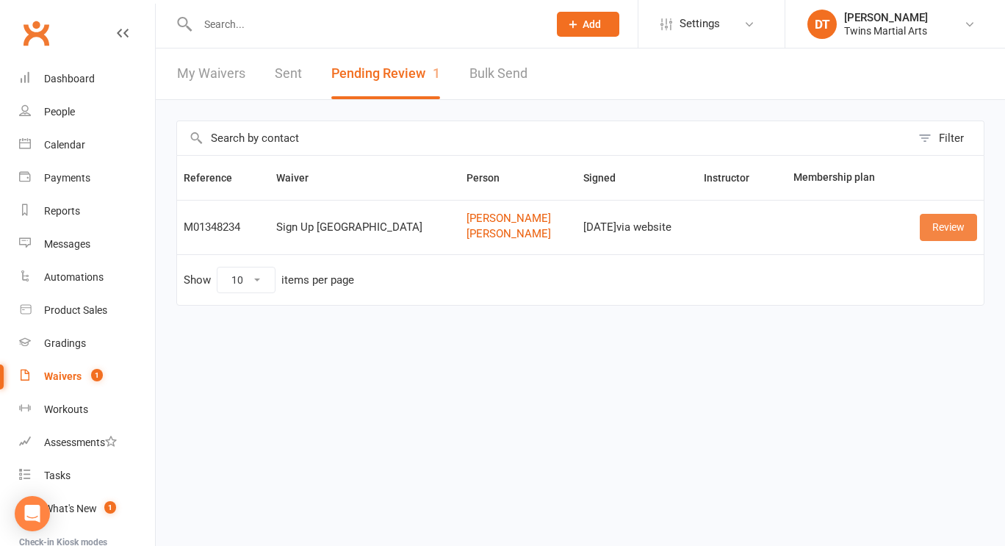
click at [936, 232] on link "Review" at bounding box center [948, 227] width 57 height 26
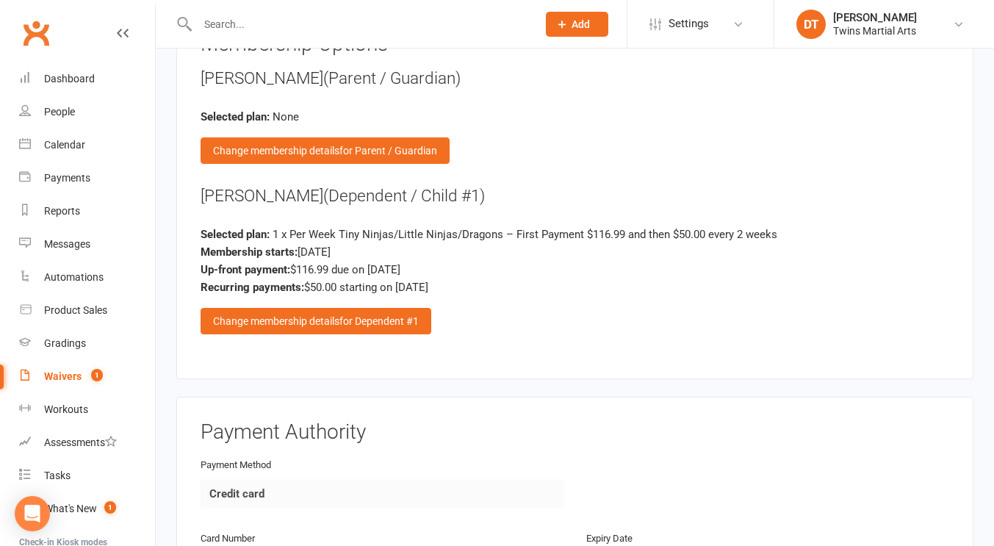
scroll to position [1908, 0]
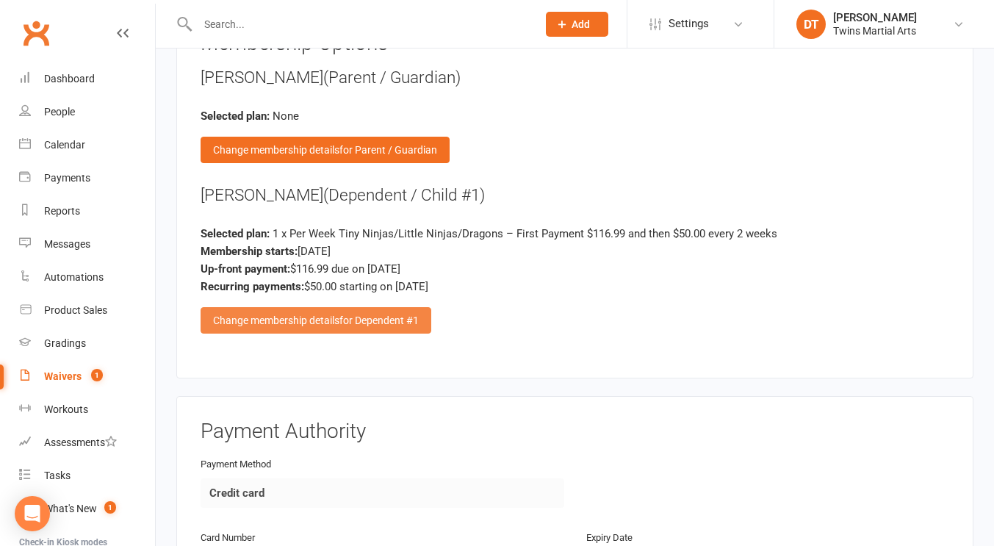
click at [329, 320] on div "Change membership details for Dependent #1" at bounding box center [316, 320] width 231 height 26
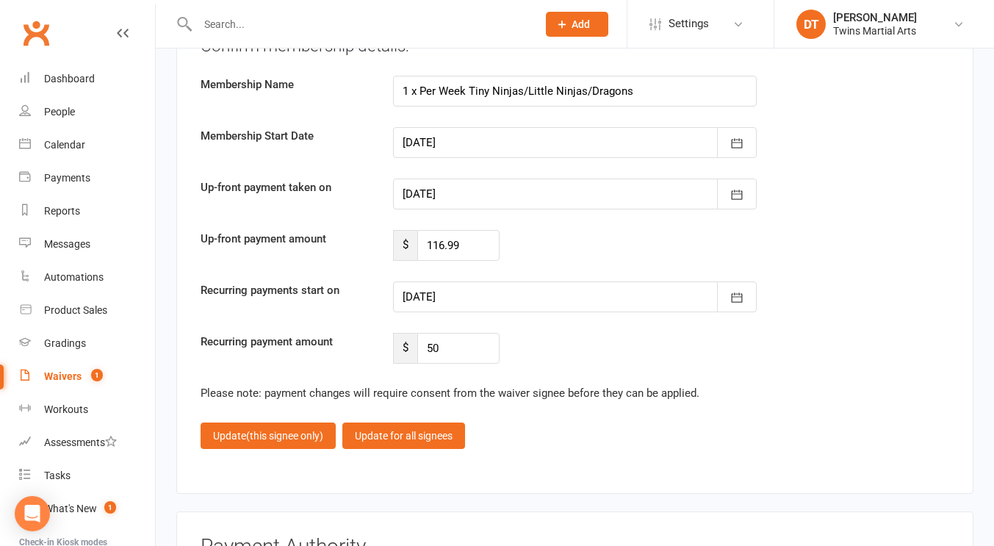
scroll to position [3820, 0]
click at [505, 192] on div at bounding box center [575, 194] width 364 height 31
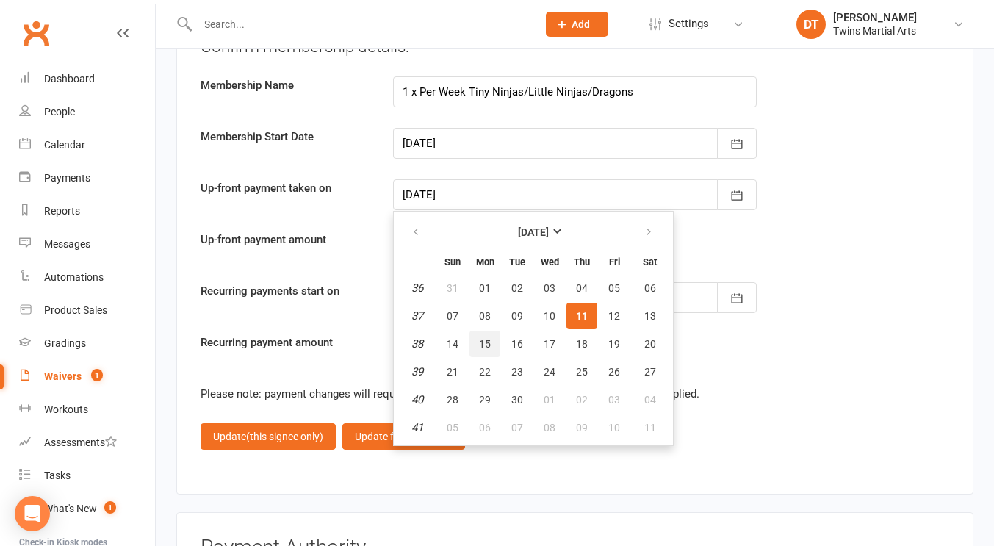
click at [482, 338] on span "15" at bounding box center [485, 344] width 12 height 12
type input "[DATE]"
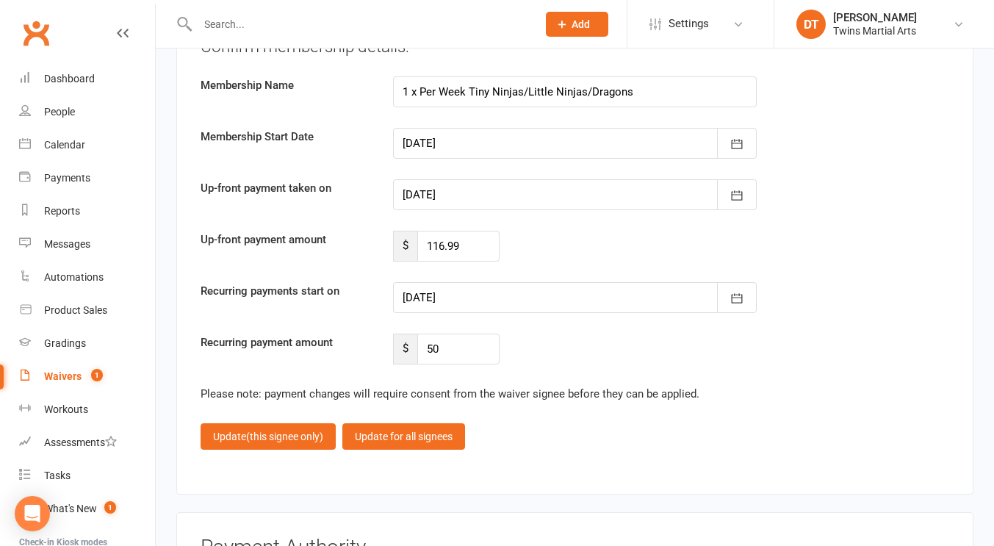
click at [470, 307] on div at bounding box center [575, 297] width 364 height 31
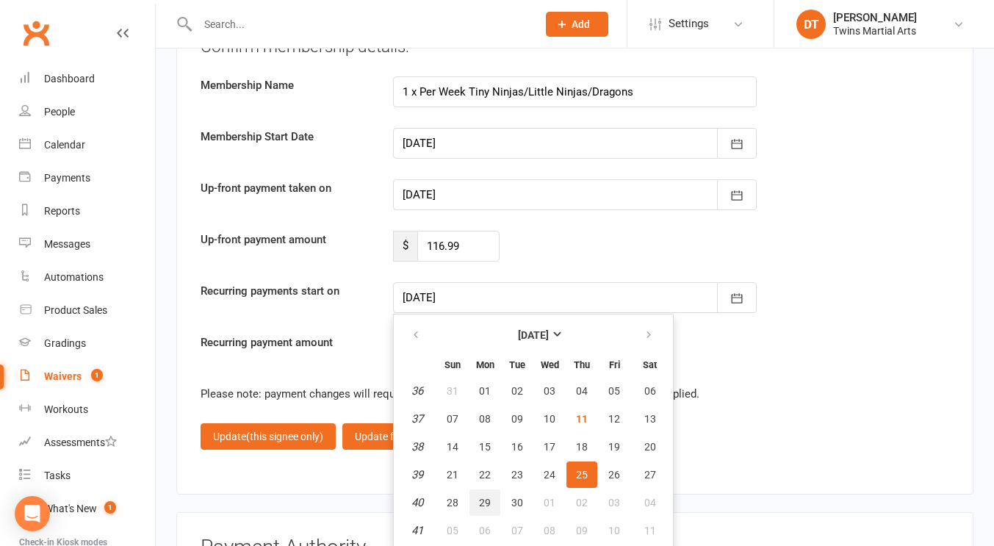
click at [480, 490] on button "29" at bounding box center [484, 502] width 31 height 26
type input "[DATE]"
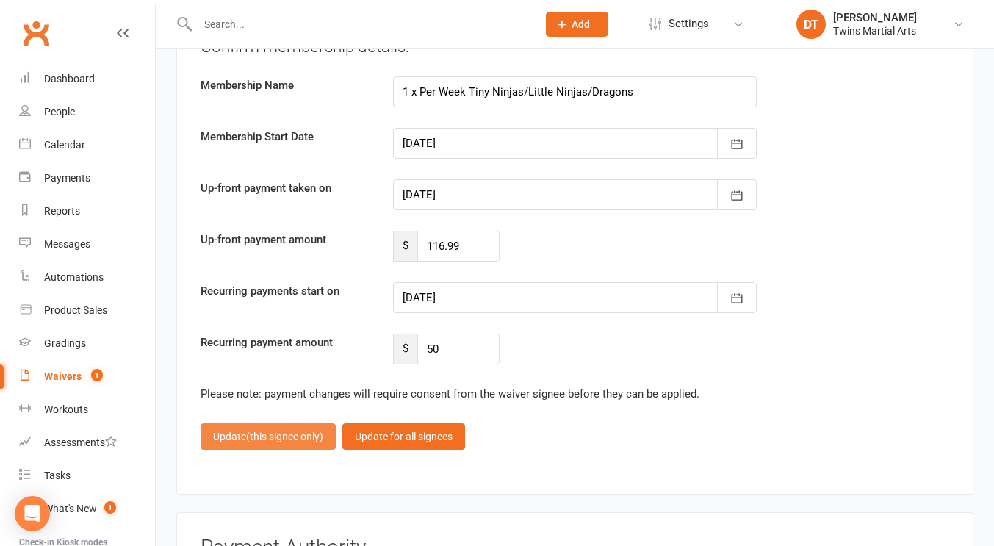
click at [315, 431] on span "(this signee only)" at bounding box center [284, 437] width 77 height 12
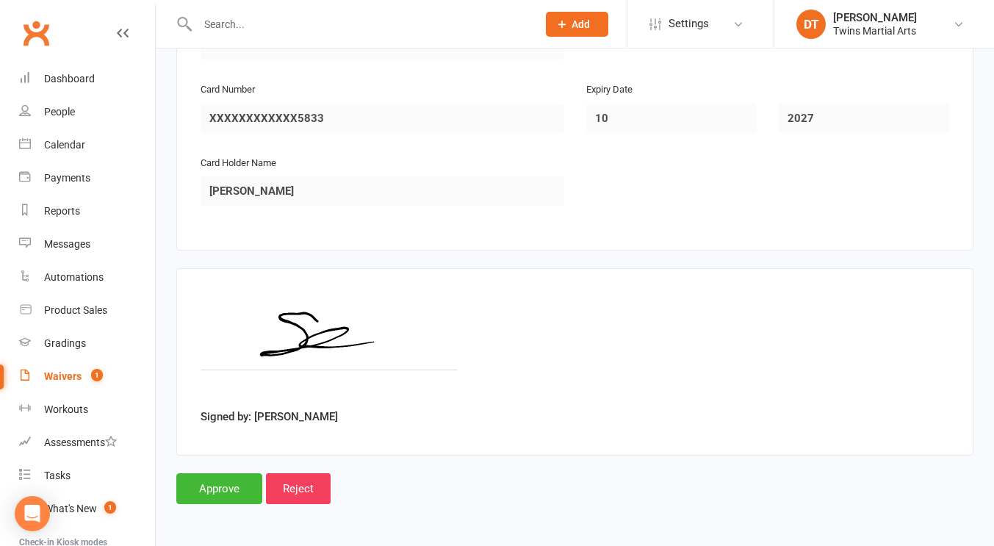
scroll to position [2350, 0]
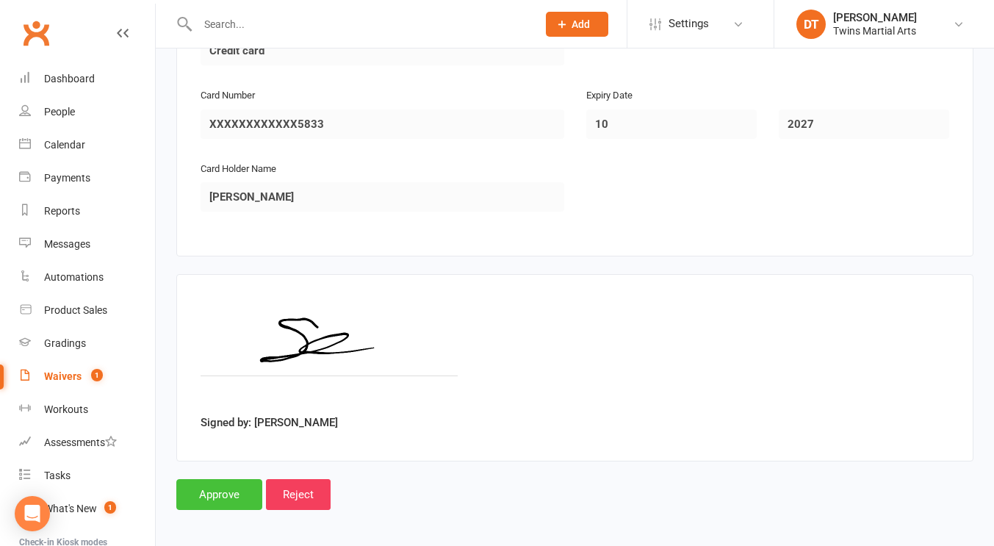
click at [220, 496] on input "Approve" at bounding box center [219, 494] width 86 height 31
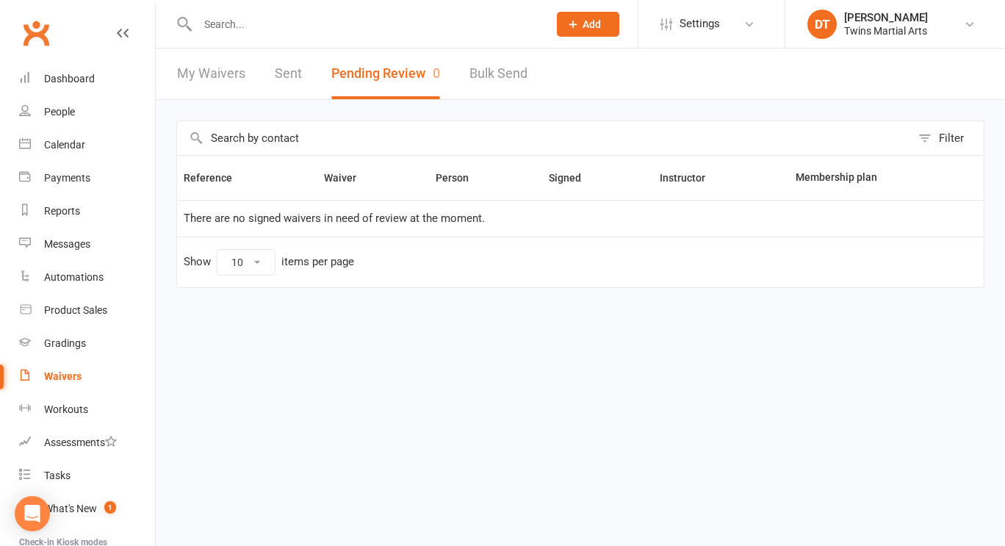
click at [392, 24] on input "text" at bounding box center [365, 24] width 345 height 21
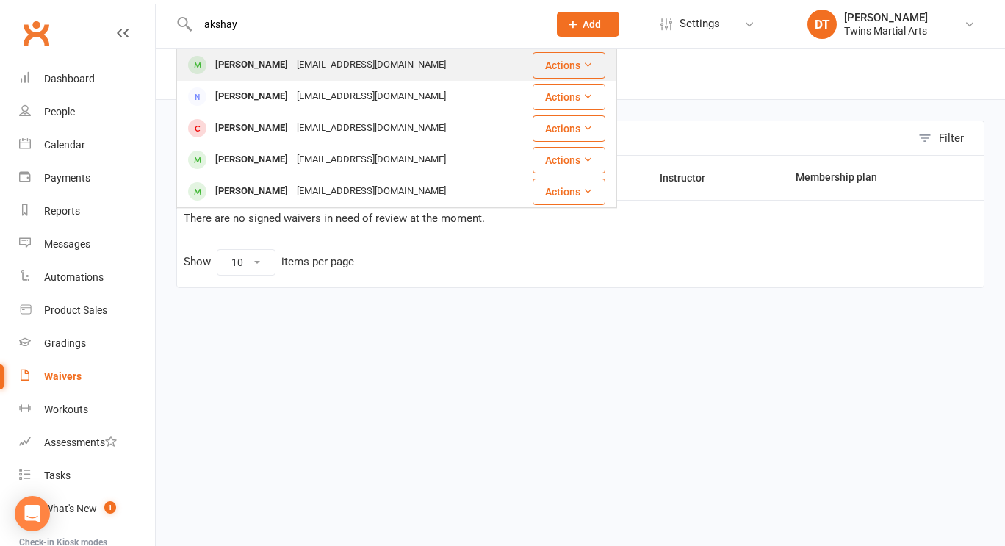
type input "akshay"
click at [373, 79] on div "Akshay Goswami akhileshgoswami@gmail.com" at bounding box center [346, 65] width 336 height 30
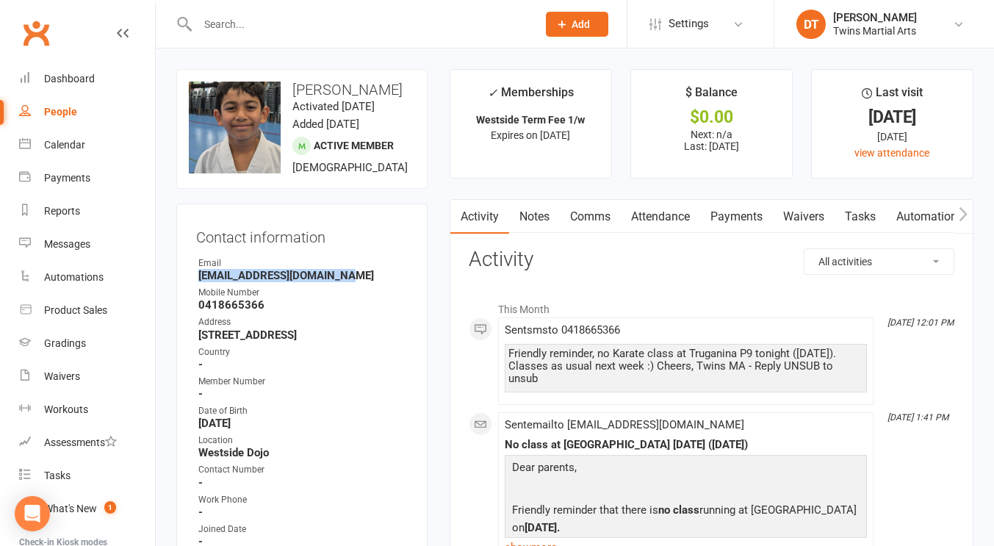
drag, startPoint x: 355, startPoint y: 298, endPoint x: 194, endPoint y: 297, distance: 160.9
click at [194, 297] on div "Contact information Owner Email akhileshgoswami@gmail.com Mobile Number 0418665…" at bounding box center [301, 483] width 251 height 559
copy strong "akhileshgoswami@gmail.com"
click at [54, 95] on link "Dashboard" at bounding box center [87, 78] width 136 height 33
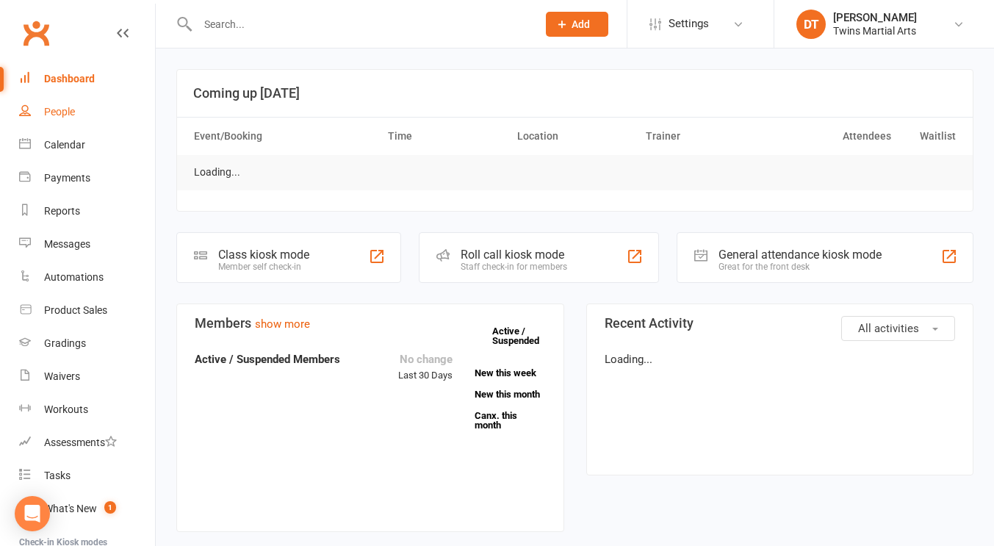
click at [50, 107] on div "People" at bounding box center [59, 112] width 31 height 12
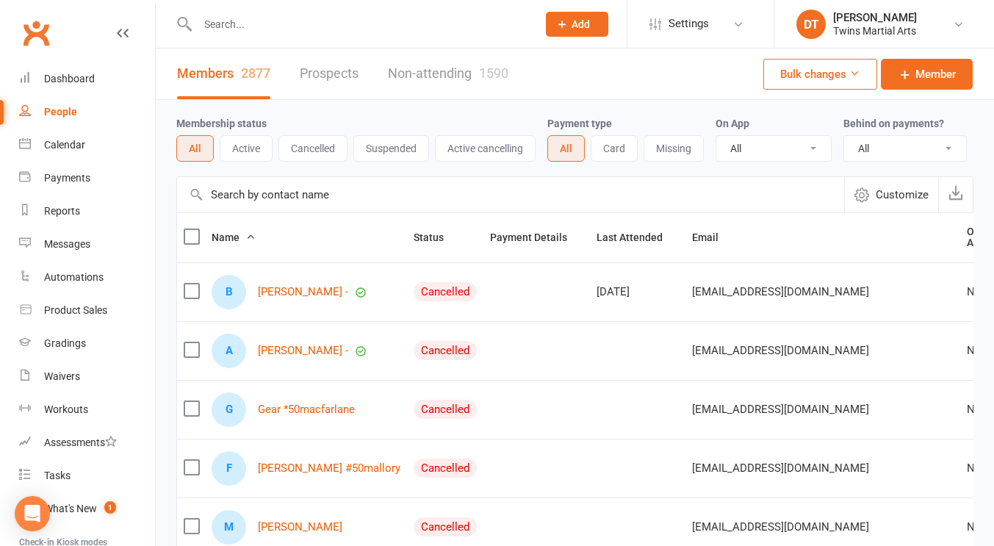
click at [68, 110] on div "People" at bounding box center [60, 112] width 33 height 12
click at [336, 77] on link "Prospects" at bounding box center [329, 73] width 59 height 51
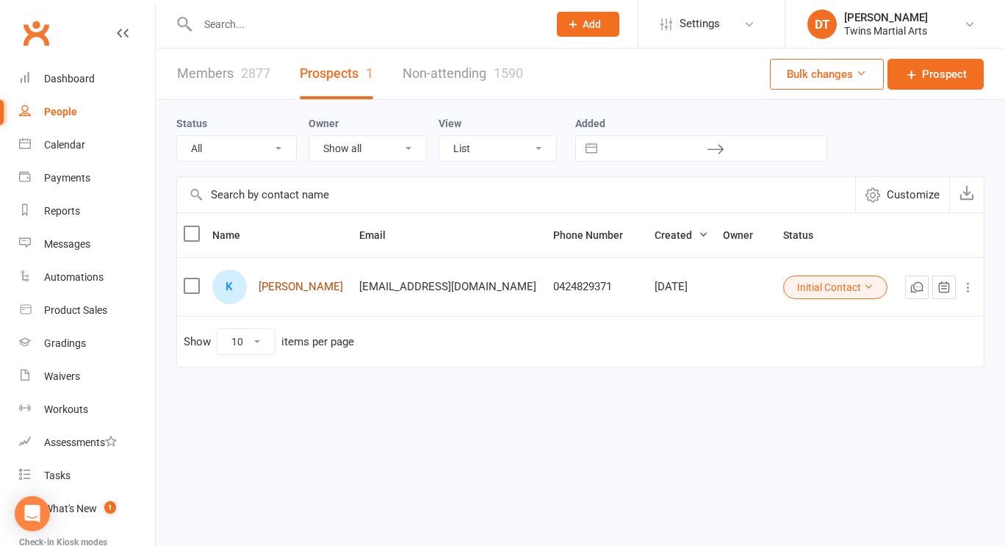
click at [309, 283] on link "Kevin Jackson" at bounding box center [301, 287] width 84 height 12
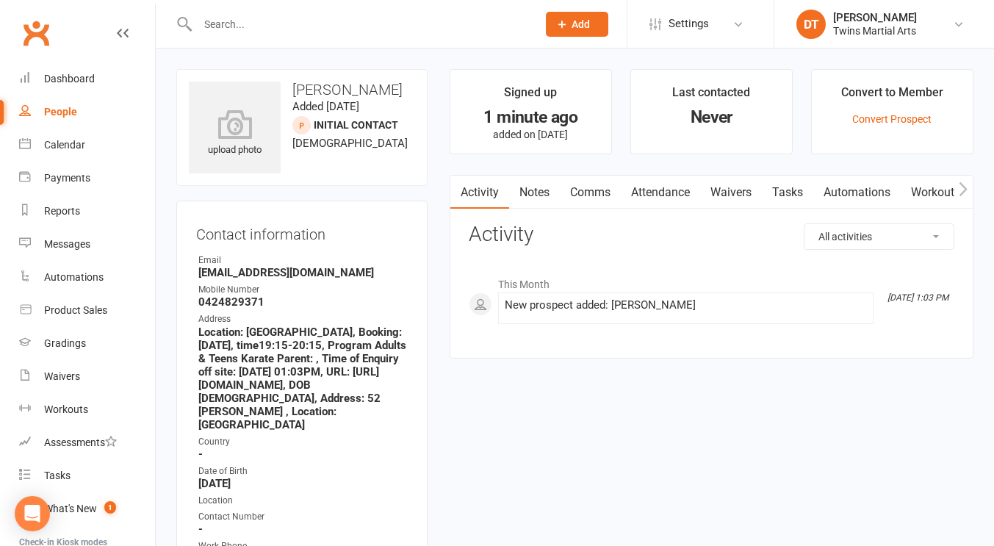
click at [54, 82] on div "Dashboard" at bounding box center [69, 79] width 51 height 12
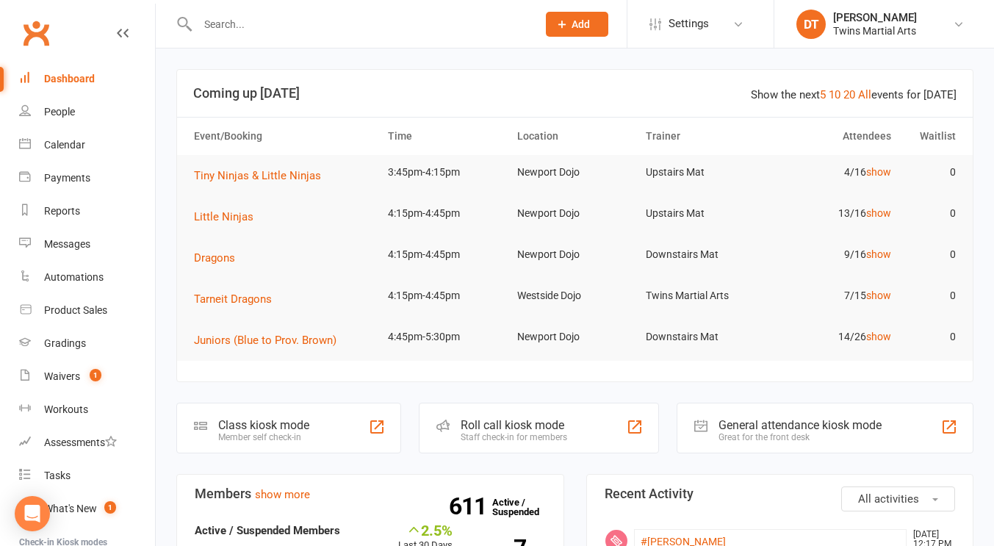
click at [439, 32] on input "text" at bounding box center [360, 24] width 334 height 21
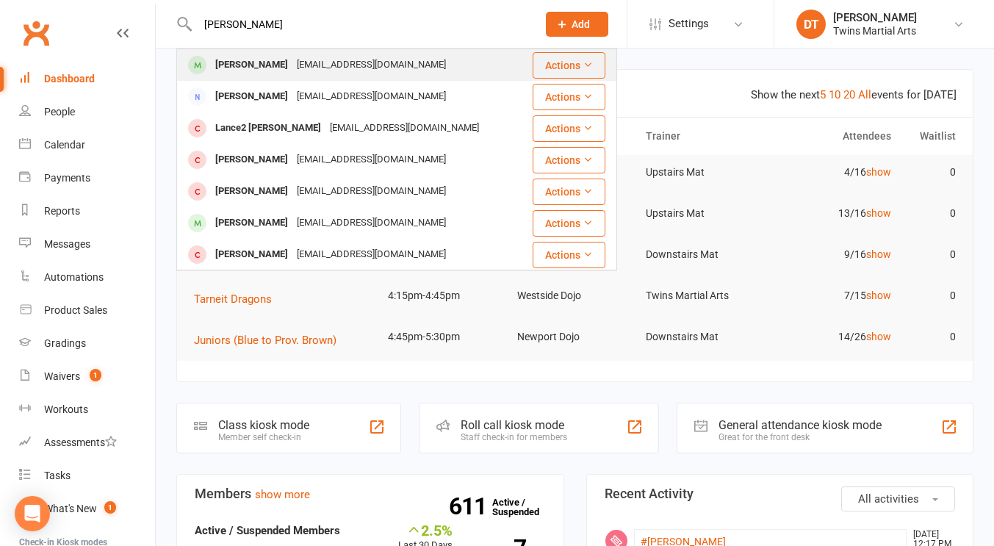
type input "[PERSON_NAME]"
click at [387, 66] on div "[PERSON_NAME] [EMAIL_ADDRESS][DOMAIN_NAME]" at bounding box center [354, 65] width 353 height 30
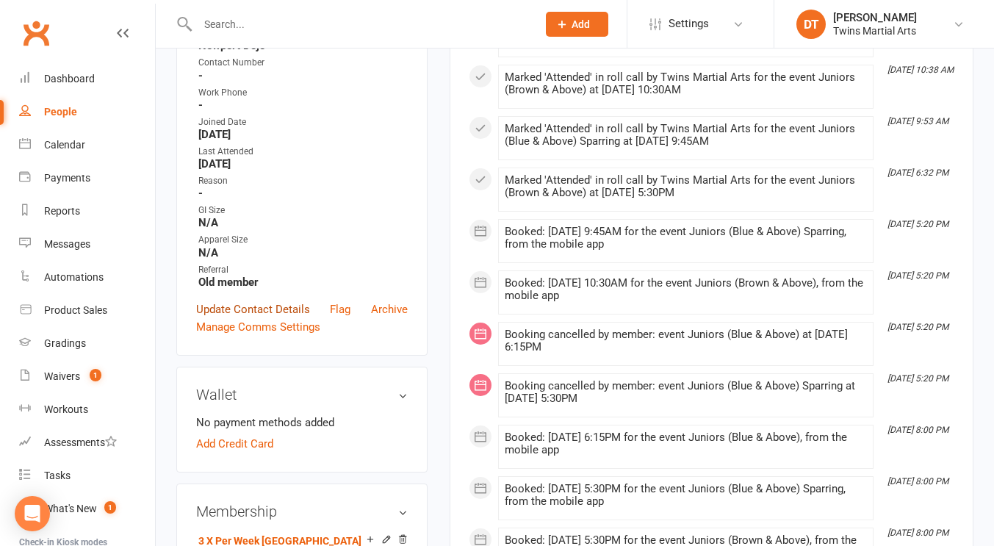
click at [270, 318] on link "Update Contact Details" at bounding box center [253, 309] width 114 height 18
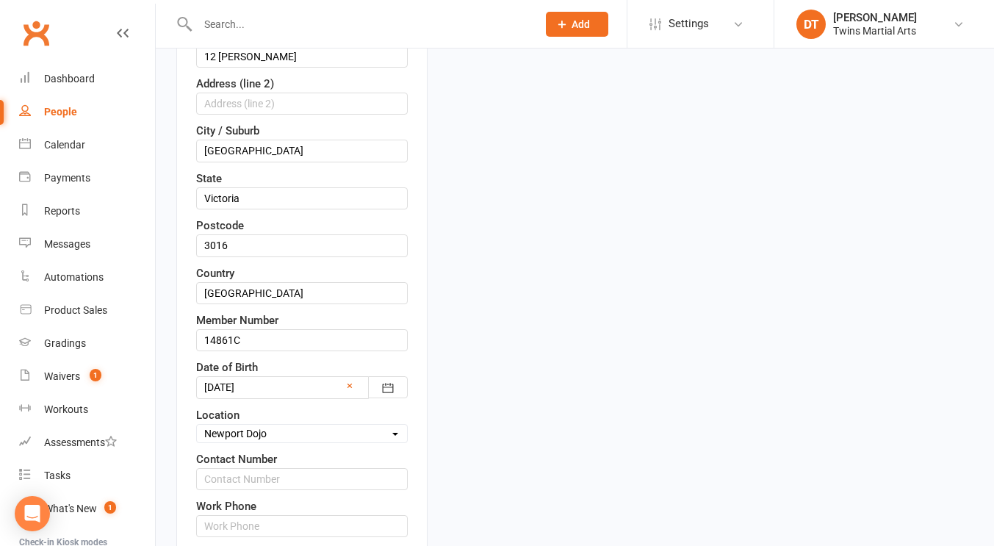
scroll to position [69, 0]
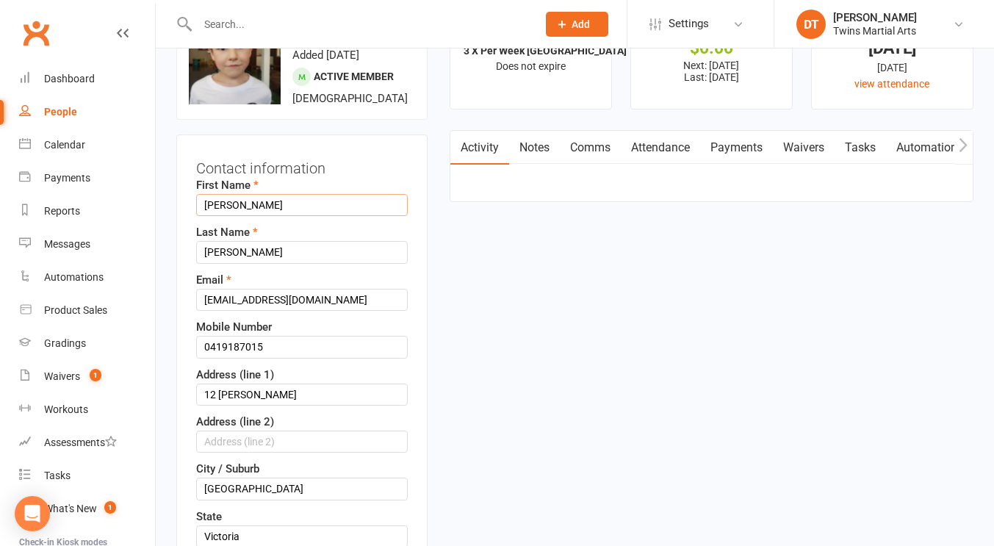
click at [206, 216] on input "[PERSON_NAME]" at bounding box center [302, 205] width 212 height 22
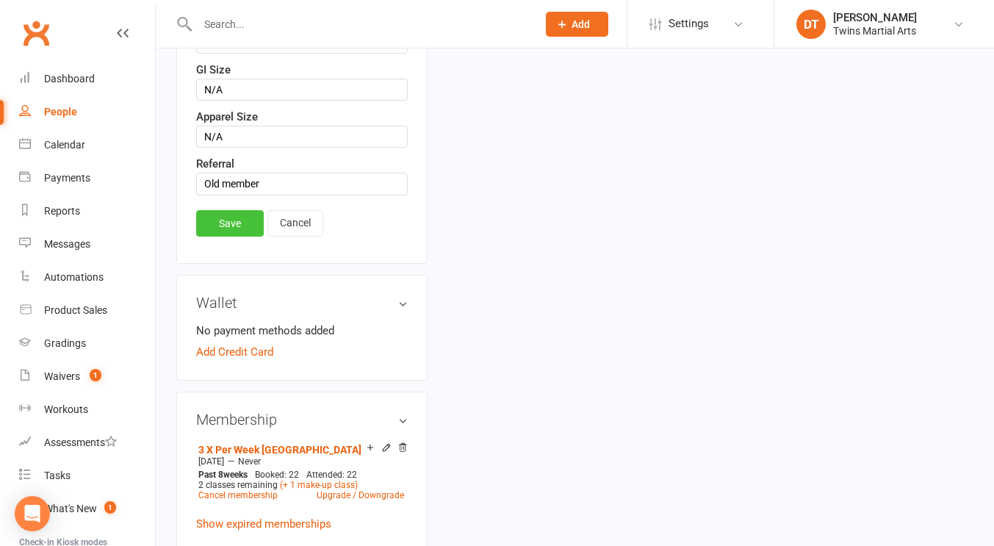
scroll to position [1034, 0]
type input "#[PERSON_NAME]"
click at [239, 236] on link "Save" at bounding box center [230, 222] width 68 height 26
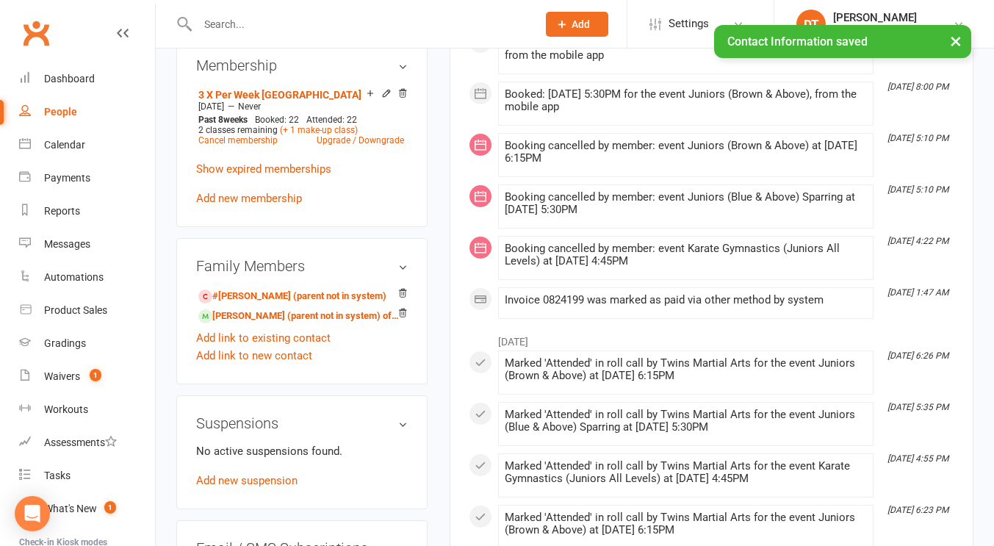
scroll to position [852, 0]
click at [252, 146] on link "Cancel membership" at bounding box center [237, 141] width 79 height 10
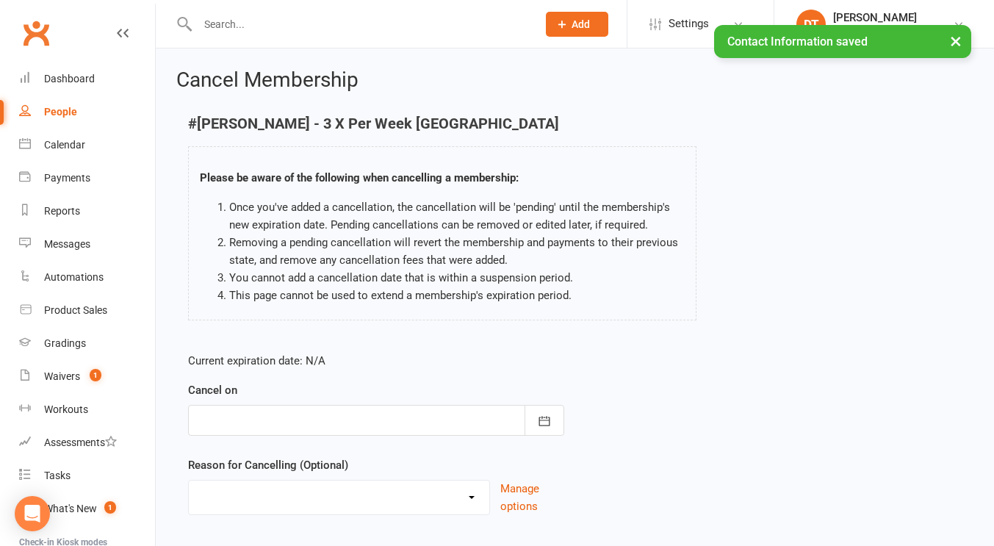
click at [344, 410] on div at bounding box center [376, 420] width 376 height 31
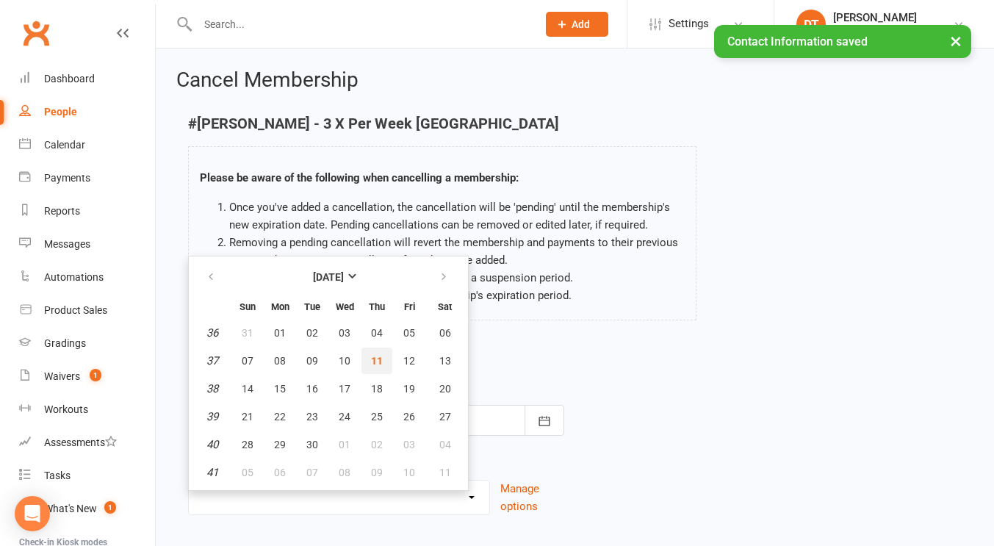
click at [371, 369] on button "11" at bounding box center [376, 360] width 31 height 26
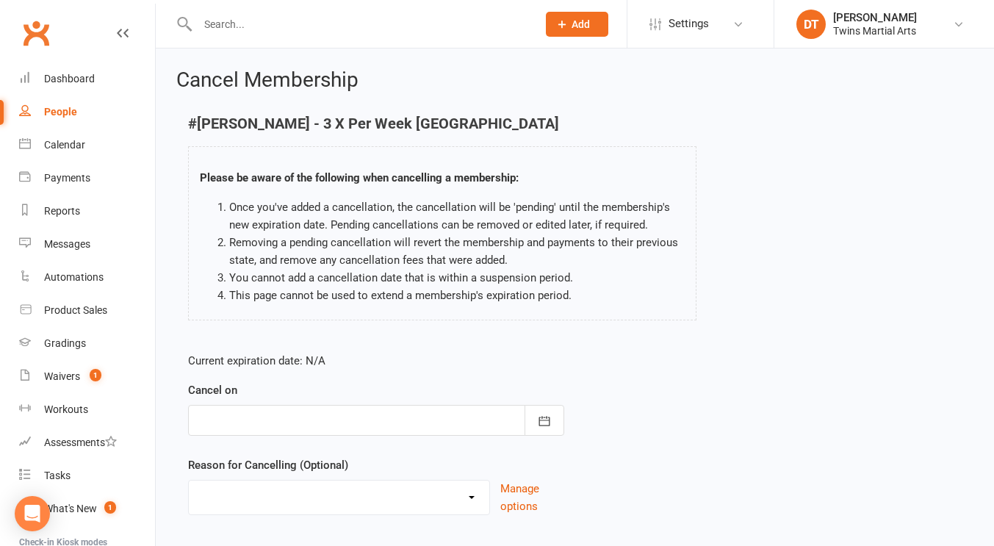
type input "[DATE]"
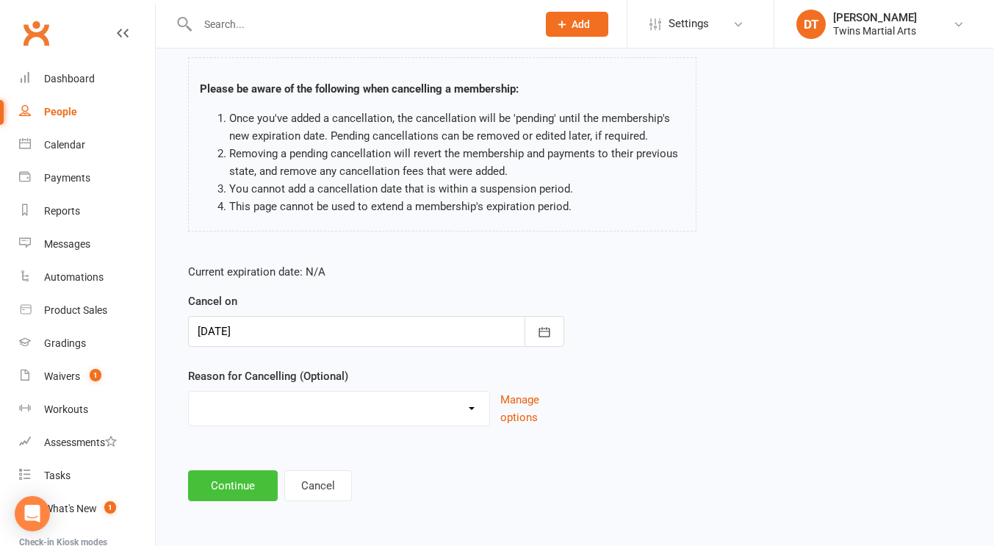
click at [224, 486] on button "Continue" at bounding box center [233, 485] width 90 height 31
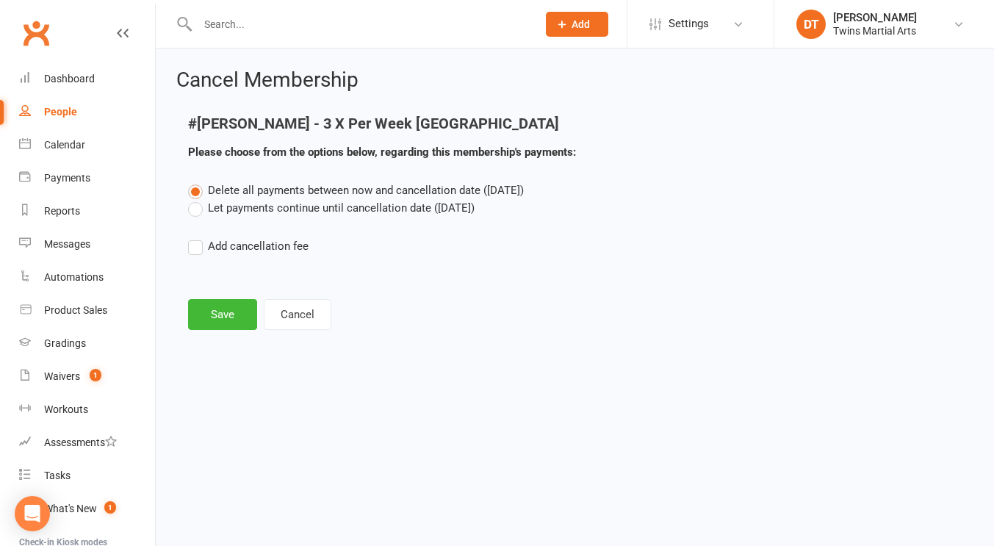
scroll to position [0, 0]
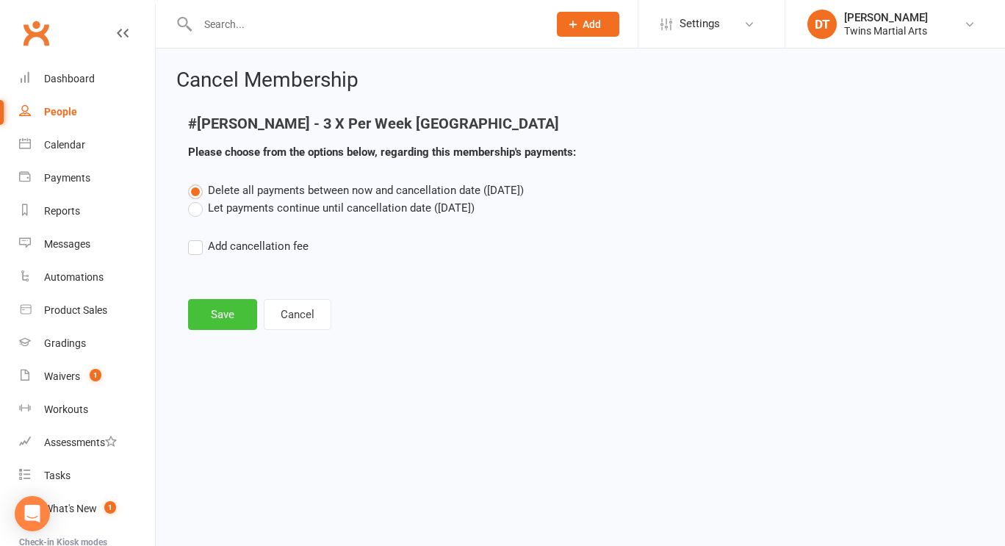
click at [230, 325] on button "Save" at bounding box center [222, 314] width 69 height 31
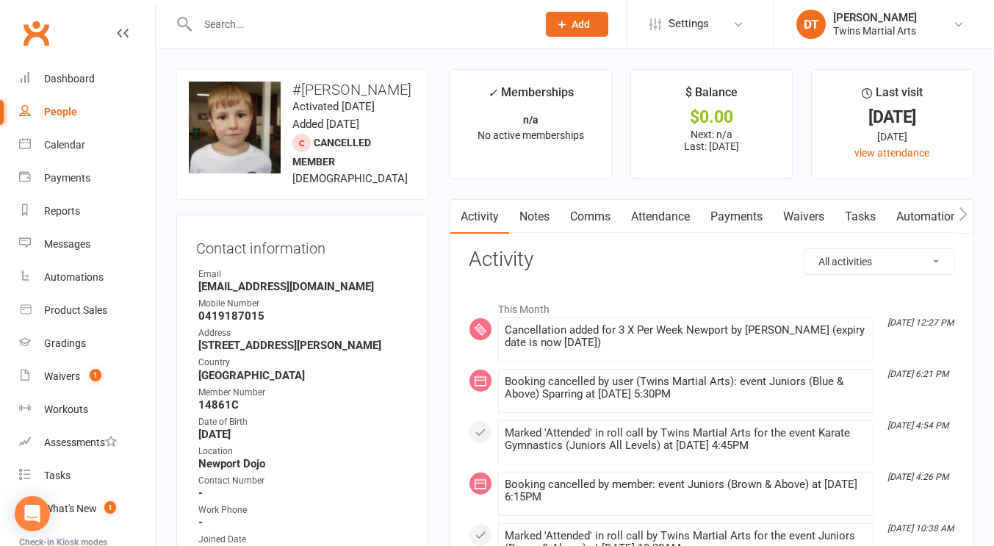
click at [439, 21] on input "text" at bounding box center [360, 24] width 334 height 21
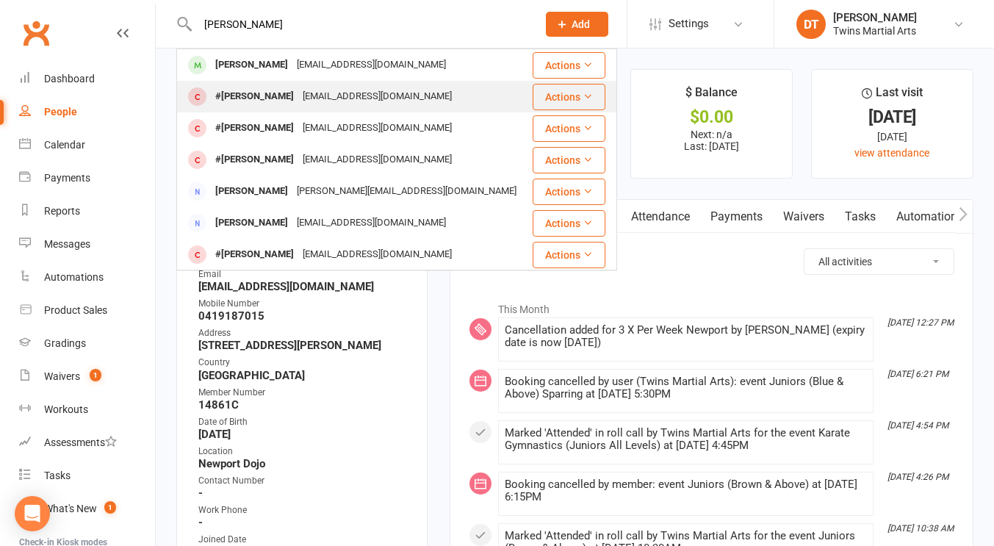
type input "[PERSON_NAME]"
click at [419, 84] on div "#[PERSON_NAME] [EMAIL_ADDRESS][DOMAIN_NAME]" at bounding box center [354, 97] width 353 height 30
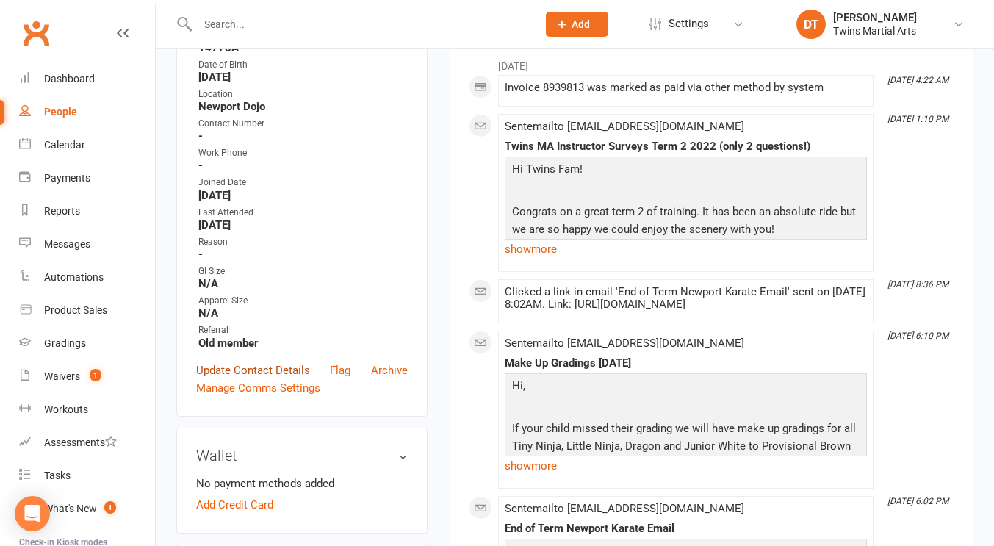
click at [294, 379] on link "Update Contact Details" at bounding box center [253, 370] width 114 height 18
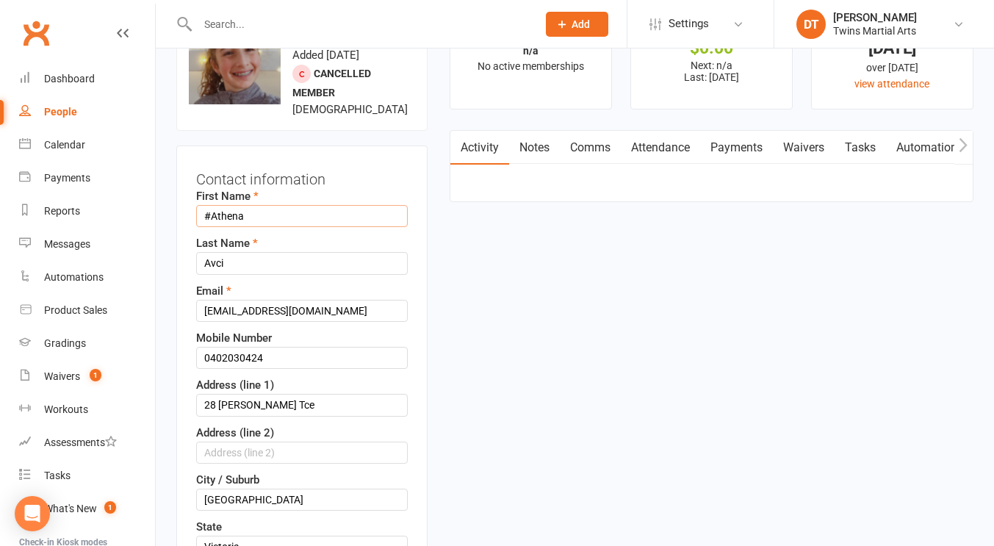
click at [212, 227] on input "#Athena" at bounding box center [302, 216] width 212 height 22
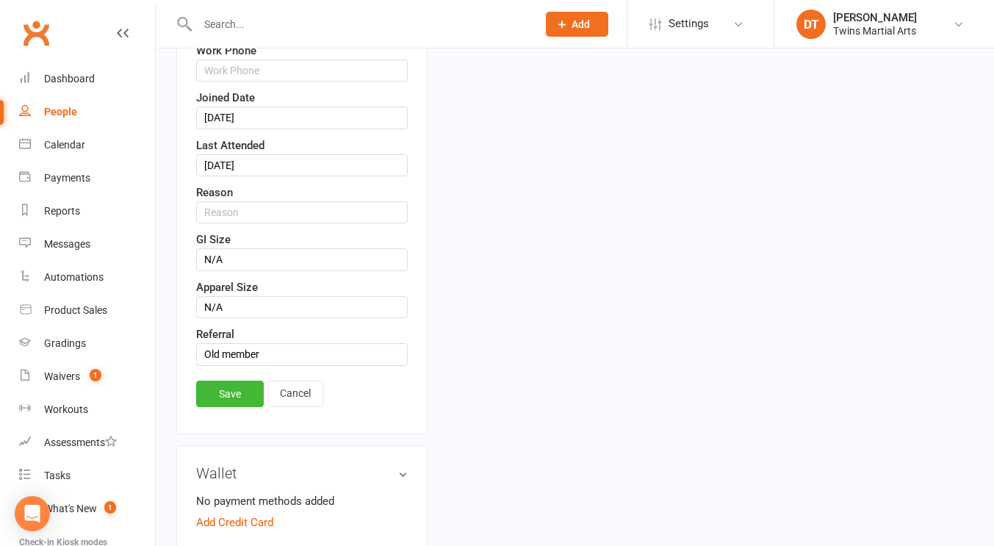
scroll to position [874, 0]
type input "Athena"
click at [224, 406] on link "Save" at bounding box center [230, 393] width 68 height 26
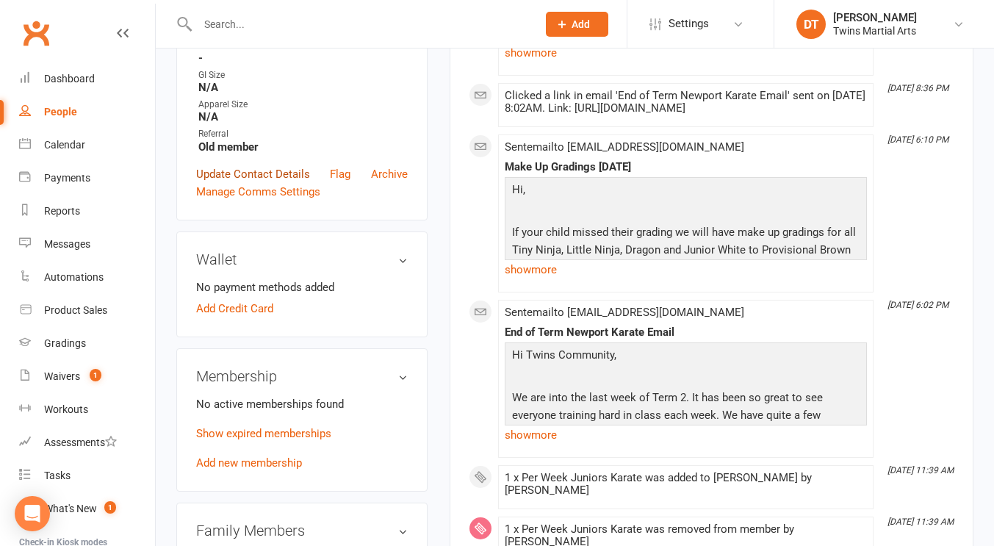
click at [300, 183] on link "Update Contact Details" at bounding box center [253, 174] width 114 height 18
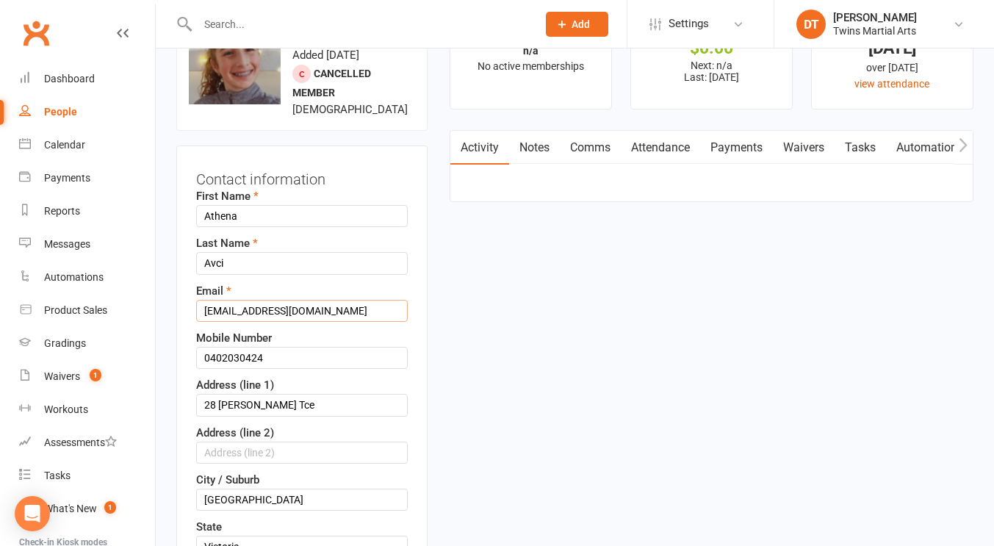
drag, startPoint x: 328, startPoint y: 349, endPoint x: 175, endPoint y: 356, distance: 153.0
paste input "0456813797"
type input "[EMAIL_ADDRESS][DOMAIN_NAME]"
click at [303, 369] on input "0402030424" at bounding box center [302, 358] width 212 height 22
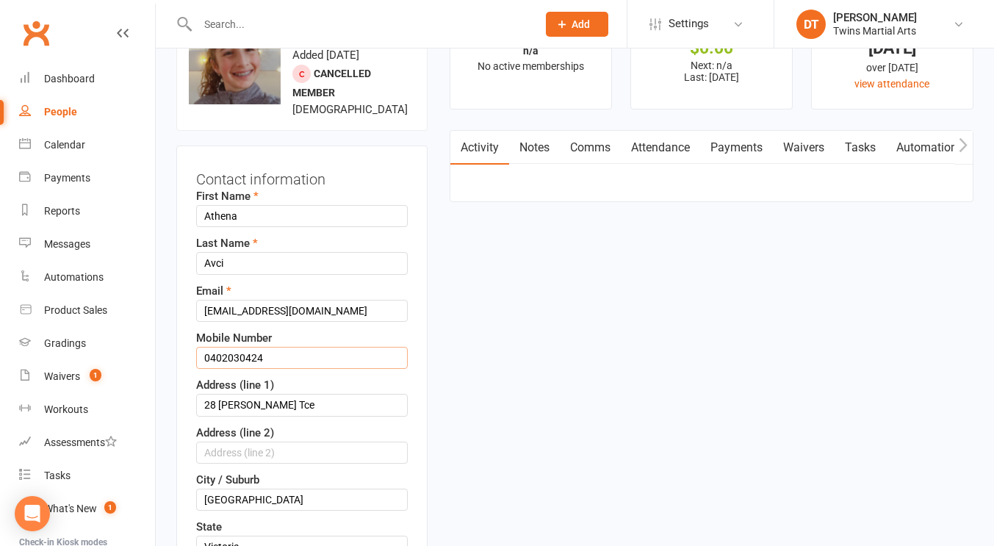
paste input "56813797"
type input "0456813797"
click at [339, 322] on input "[EMAIL_ADDRESS][DOMAIN_NAME]" at bounding box center [302, 311] width 212 height 22
paste input "[EMAIL_ADDRESS][DOMAIN_NAME]"
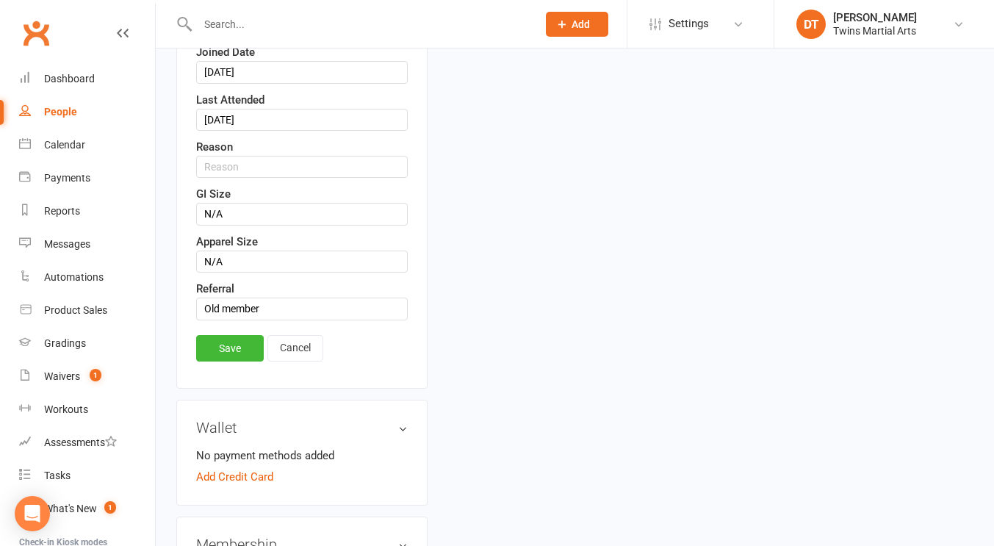
scroll to position [920, 0]
type input "[EMAIL_ADDRESS][DOMAIN_NAME]"
click at [228, 361] on link "Save" at bounding box center [230, 347] width 68 height 26
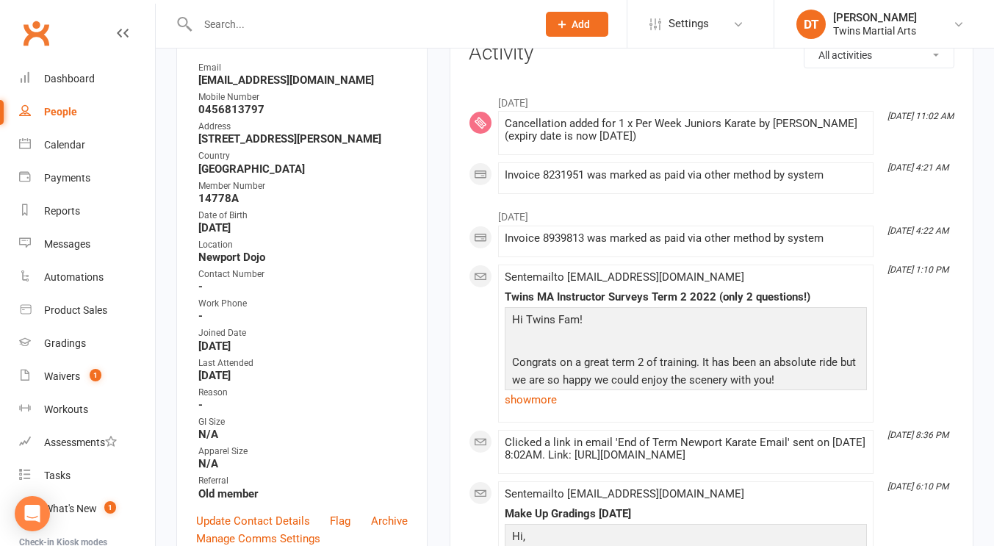
scroll to position [0, 0]
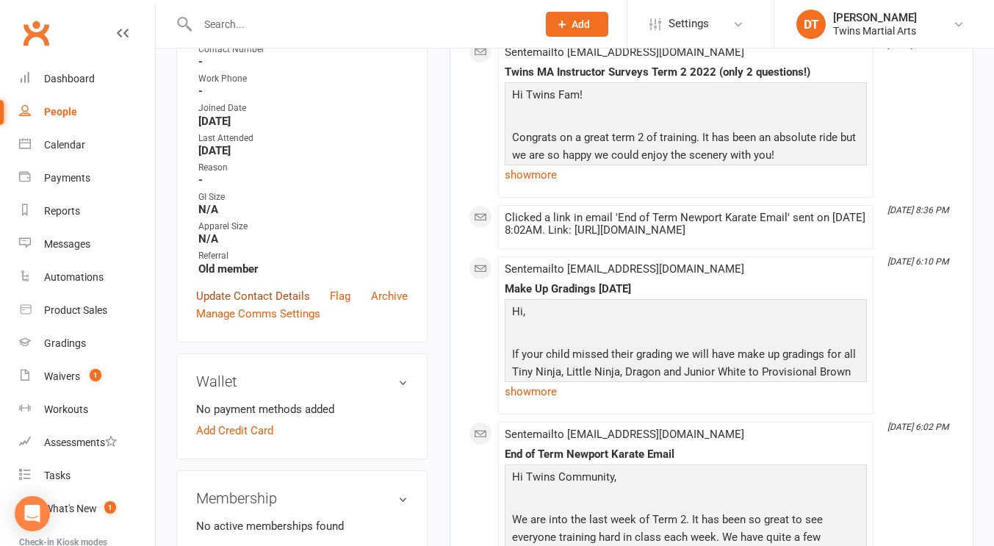
click at [290, 305] on link "Update Contact Details" at bounding box center [253, 296] width 114 height 18
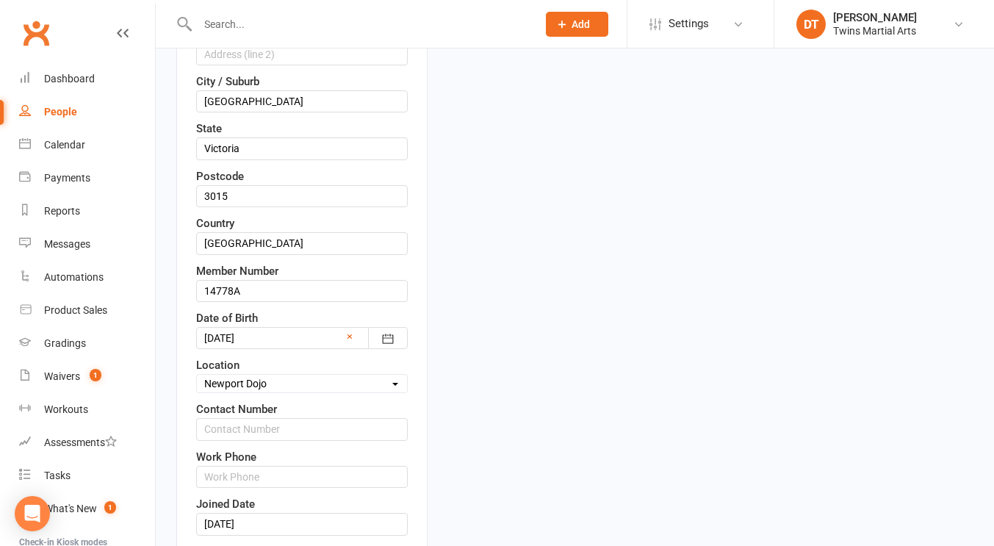
scroll to position [468, 0]
click at [251, 348] on div at bounding box center [302, 337] width 212 height 22
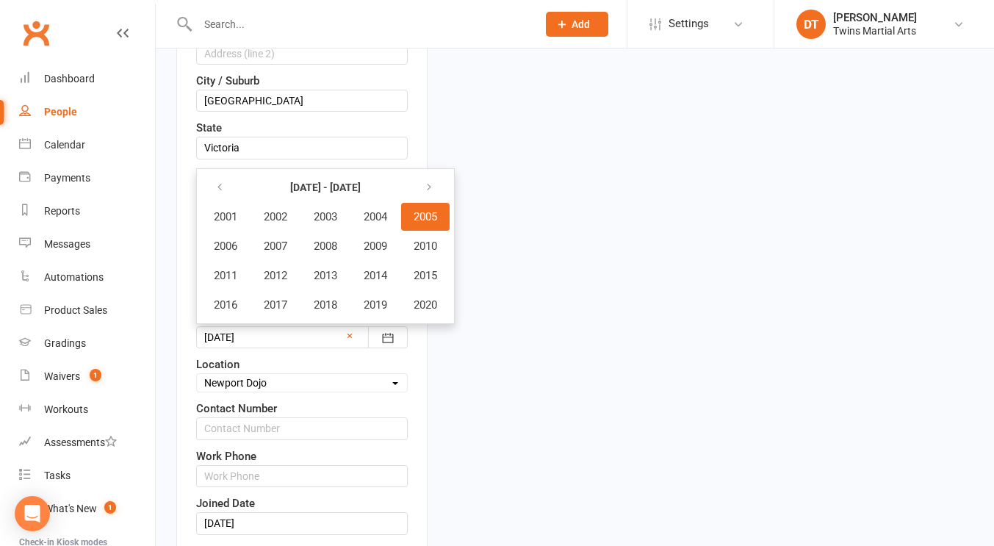
click at [431, 223] on span "2005" at bounding box center [426, 216] width 24 height 13
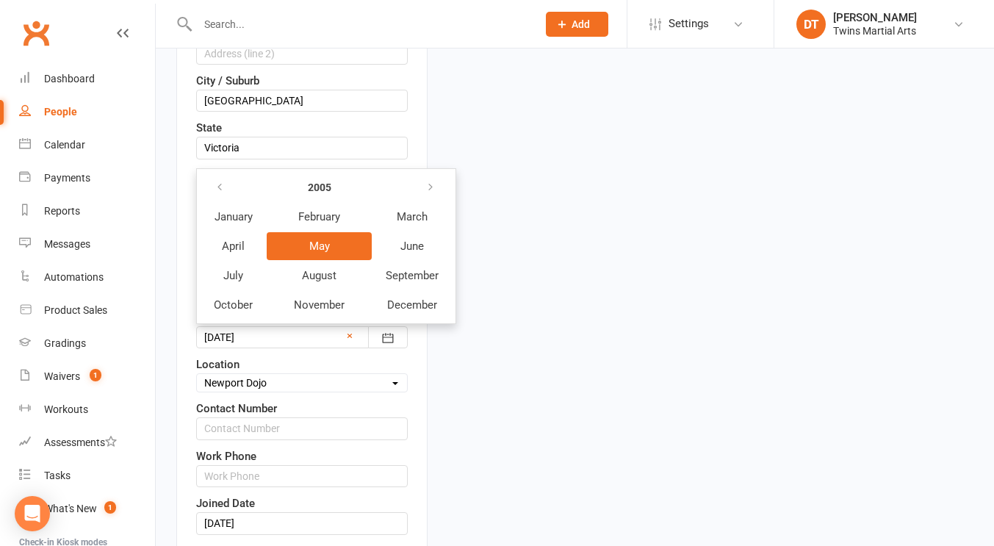
click at [337, 260] on button "May" at bounding box center [319, 246] width 105 height 28
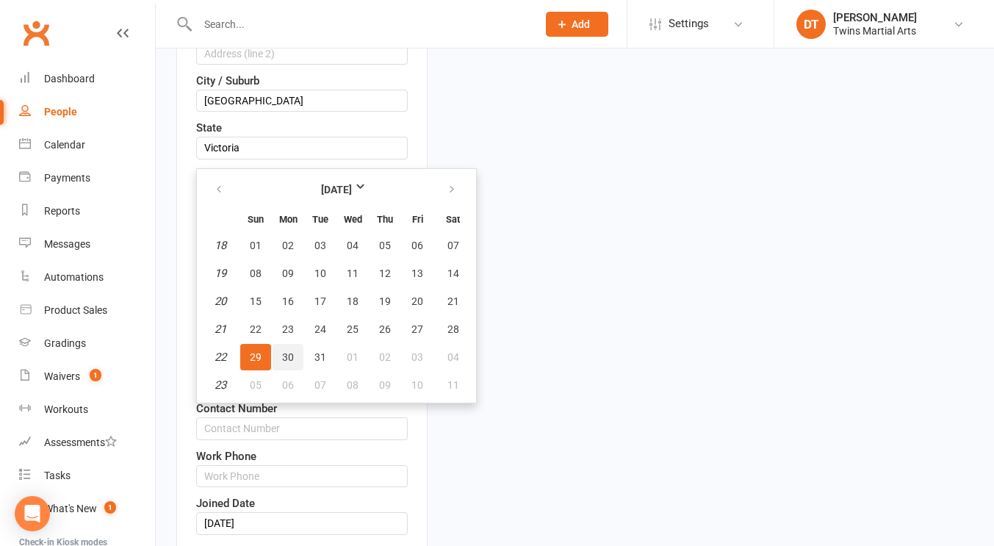
click at [285, 370] on button "30" at bounding box center [288, 357] width 31 height 26
type input "[DATE]"
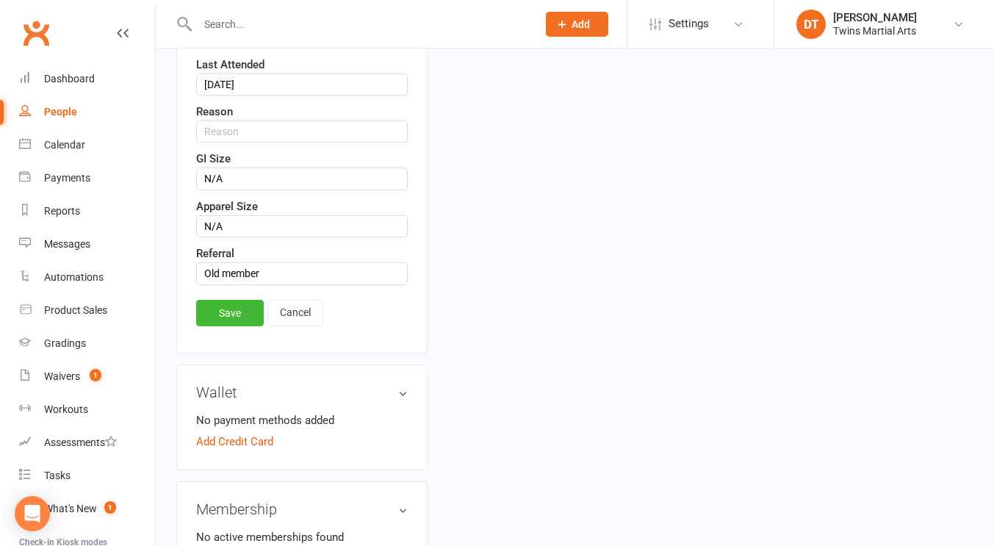
scroll to position [956, 0]
click at [242, 325] on link "Save" at bounding box center [230, 311] width 68 height 26
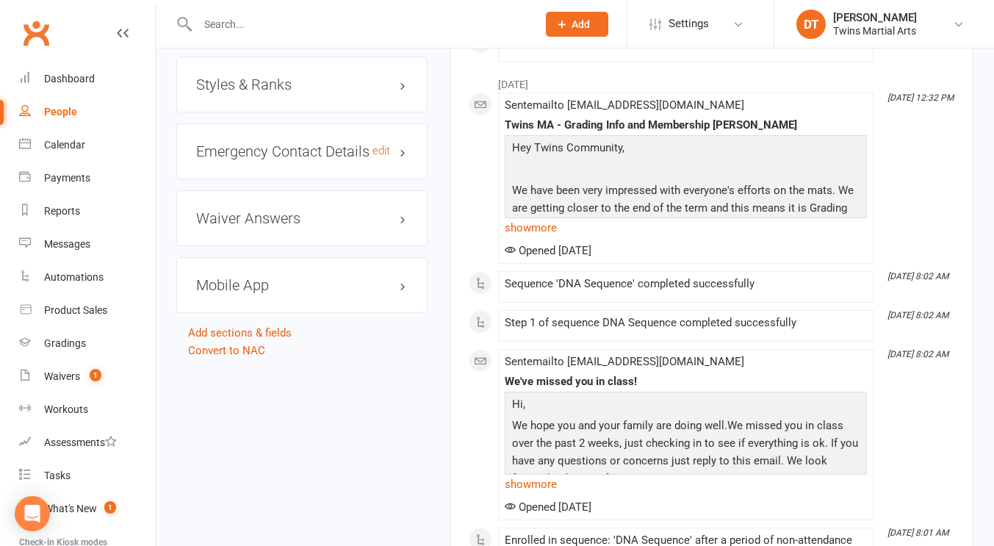
scroll to position [1447, 0]
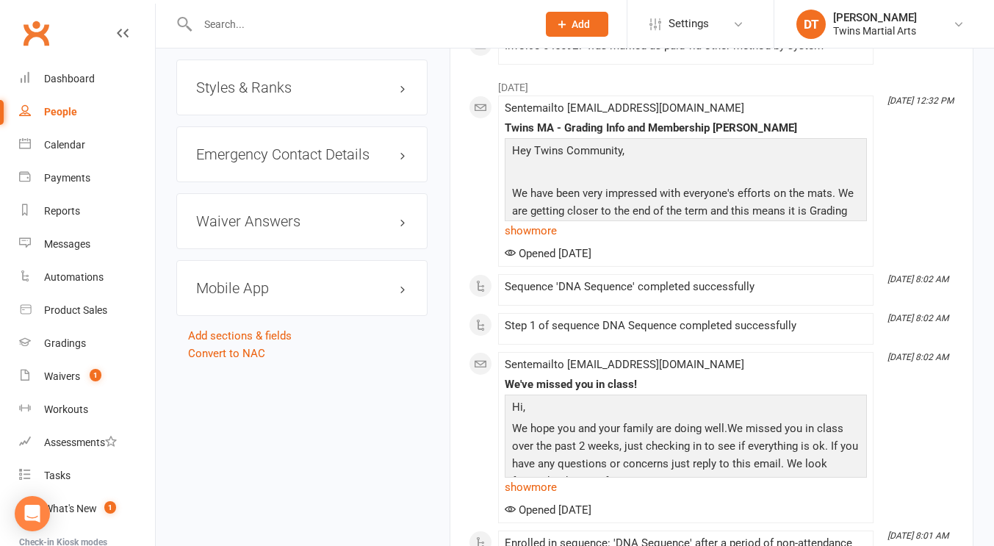
click at [284, 96] on h3 "Styles & Ranks" at bounding box center [302, 87] width 212 height 16
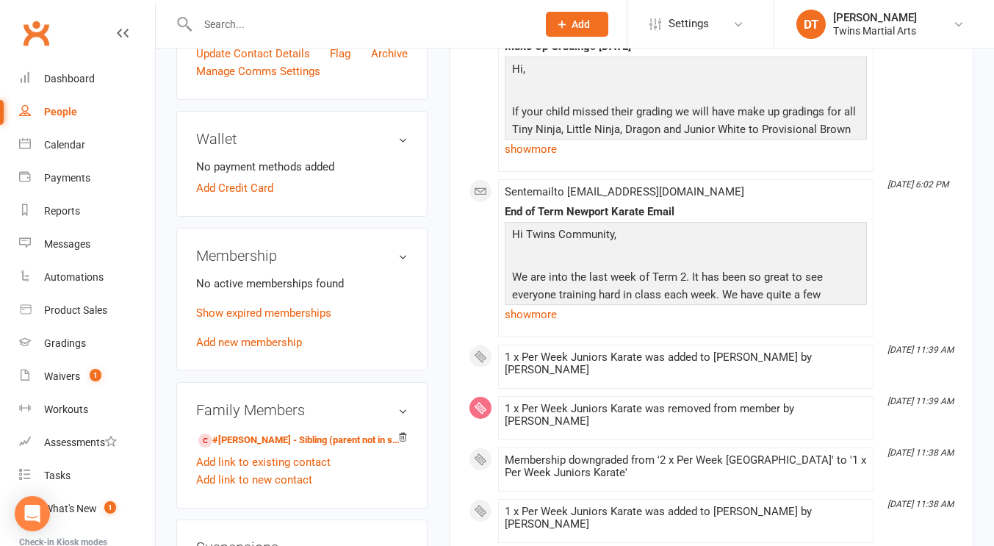
scroll to position [680, 0]
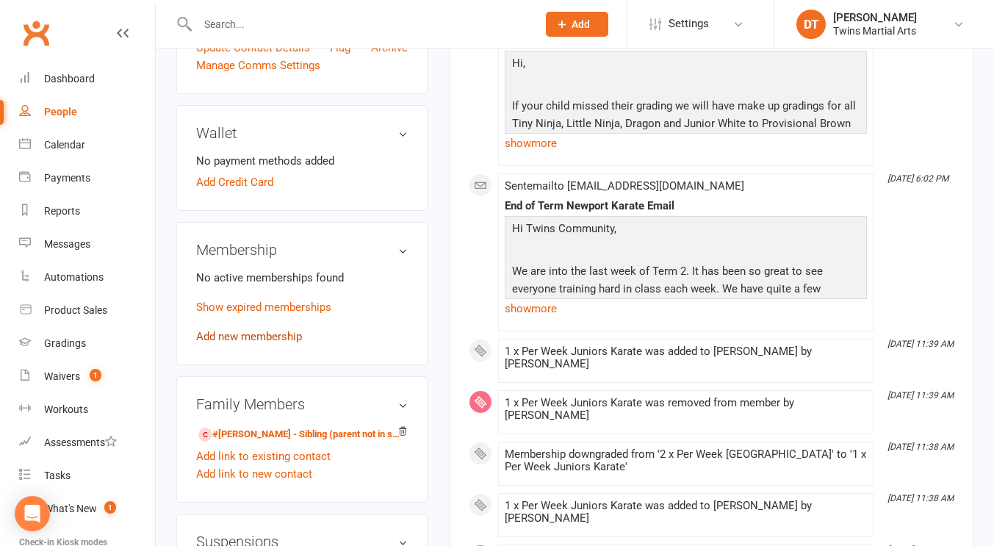
click at [275, 343] on link "Add new membership" at bounding box center [249, 336] width 106 height 13
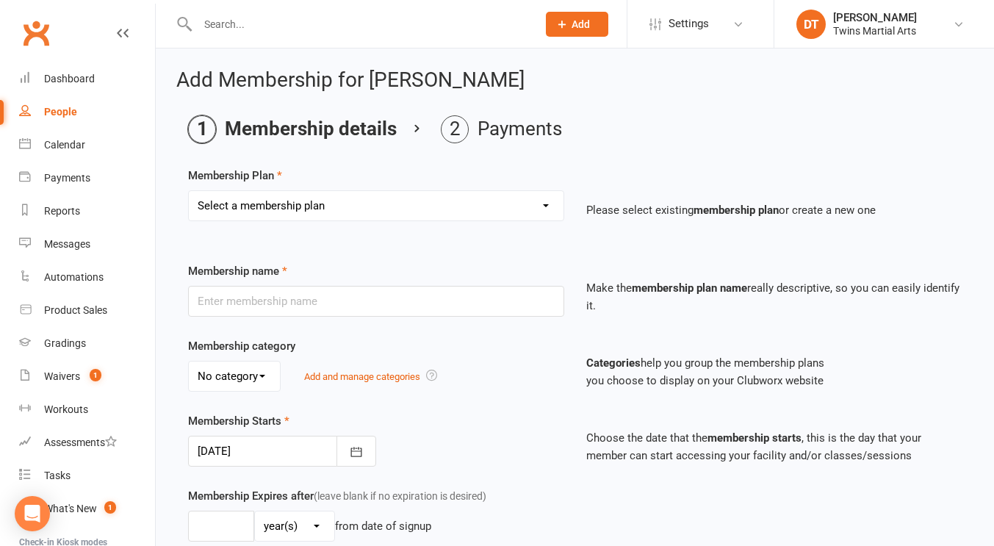
click at [376, 215] on select "Select a membership plan Create new Membership Plan 1 x Per Week Tiny Ninjas/Li…" at bounding box center [376, 205] width 375 height 29
select select "24"
click at [189, 191] on select "Select a membership plan Create new Membership Plan 1 x Per Week Tiny Ninjas/Li…" at bounding box center [376, 205] width 375 height 29
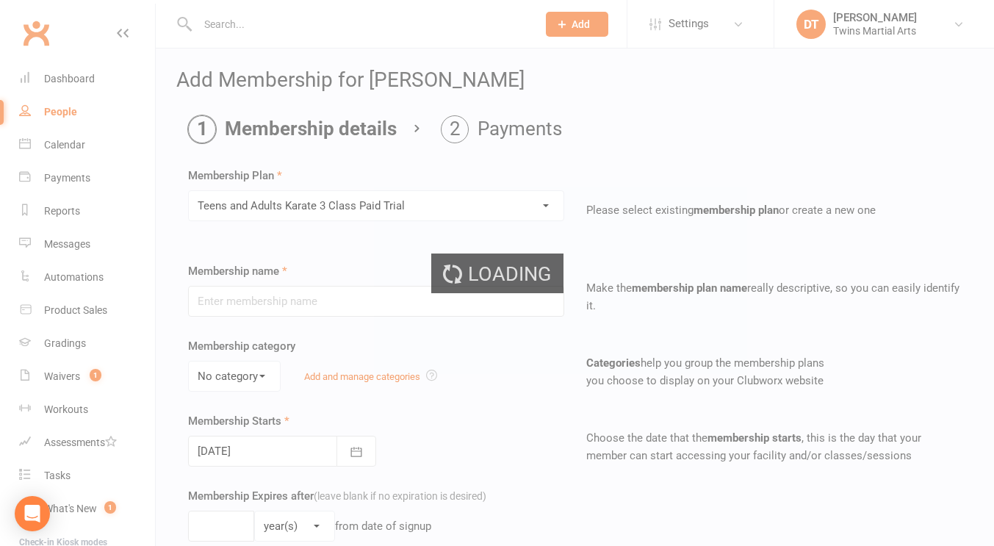
type input "Teens and Adults Karate 3 Class Paid Trial"
select select "2"
type input "6"
select select "1"
type input "3"
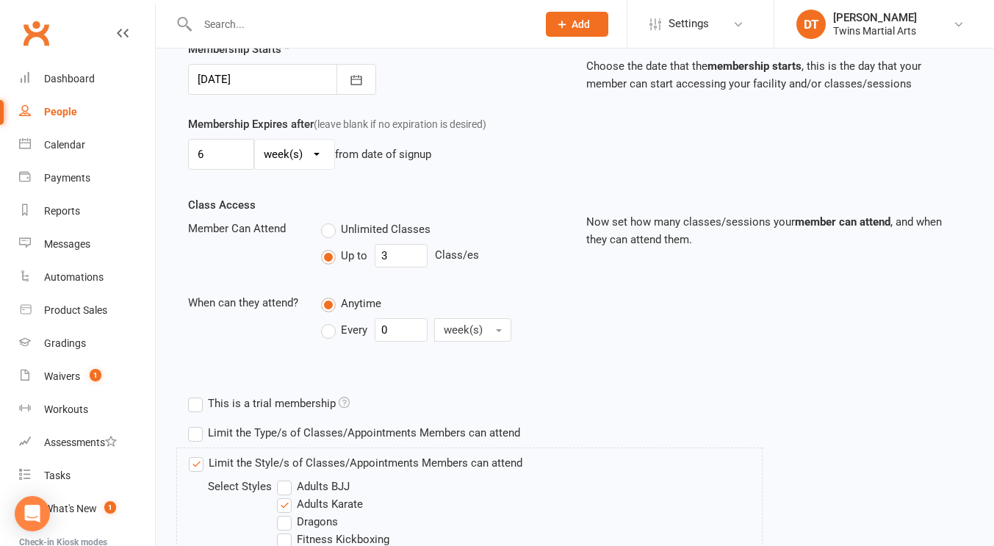
scroll to position [372, 0]
click at [339, 82] on button "button" at bounding box center [356, 78] width 40 height 31
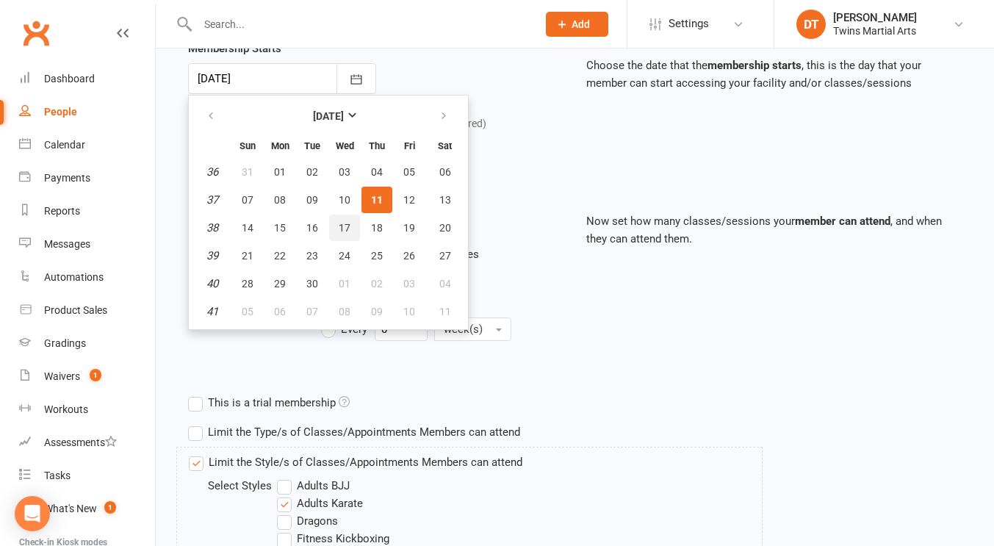
click at [353, 226] on button "17" at bounding box center [344, 228] width 31 height 26
type input "[DATE]"
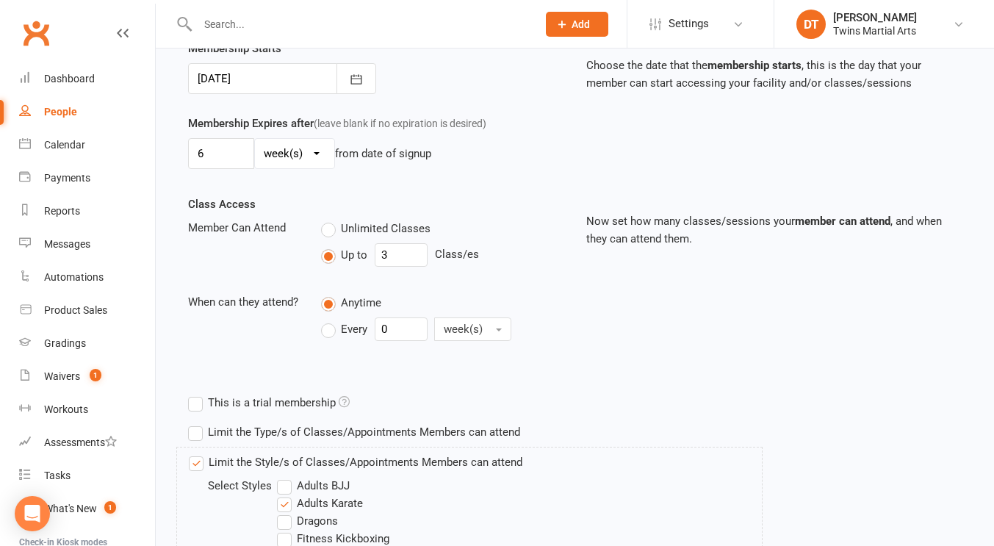
scroll to position [635, 0]
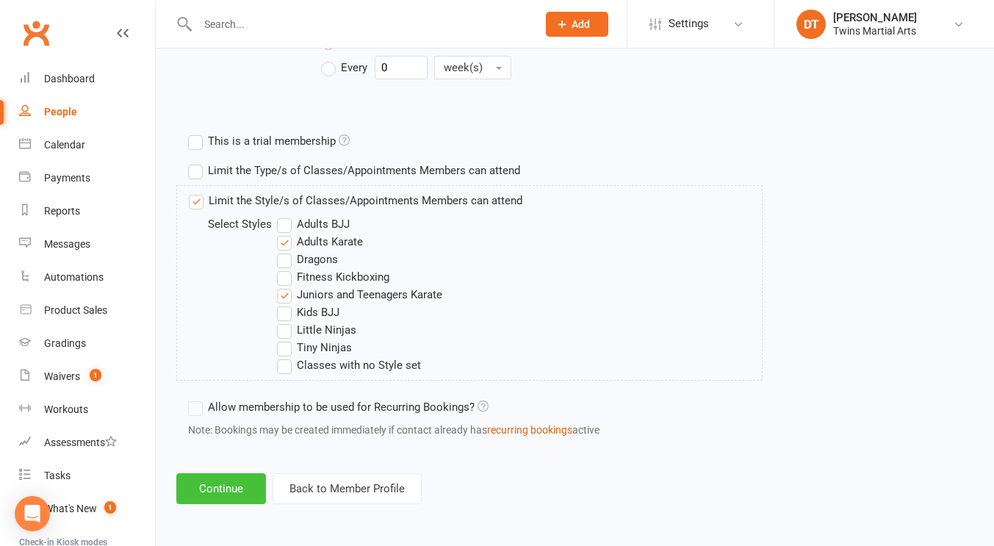
click at [231, 478] on button "Continue" at bounding box center [221, 488] width 90 height 31
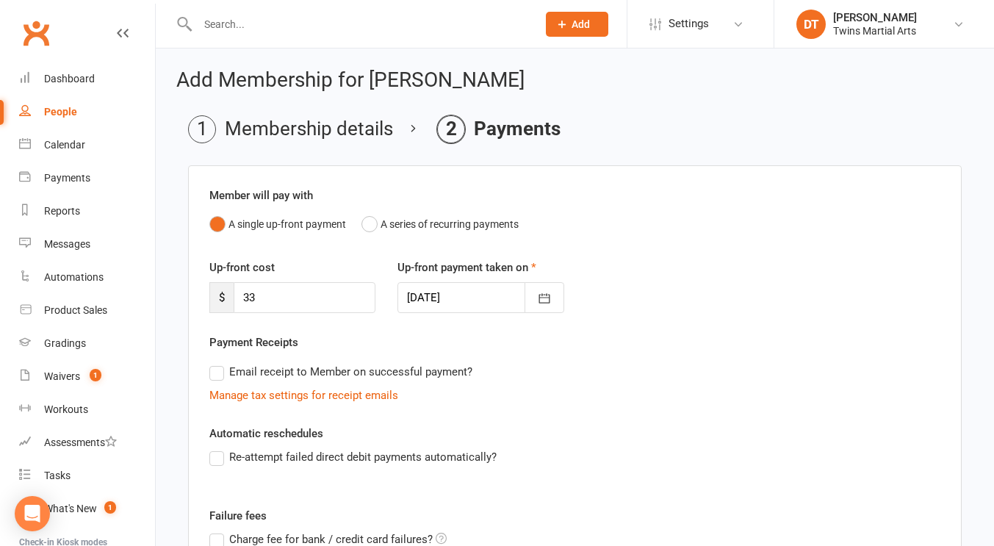
scroll to position [254, 0]
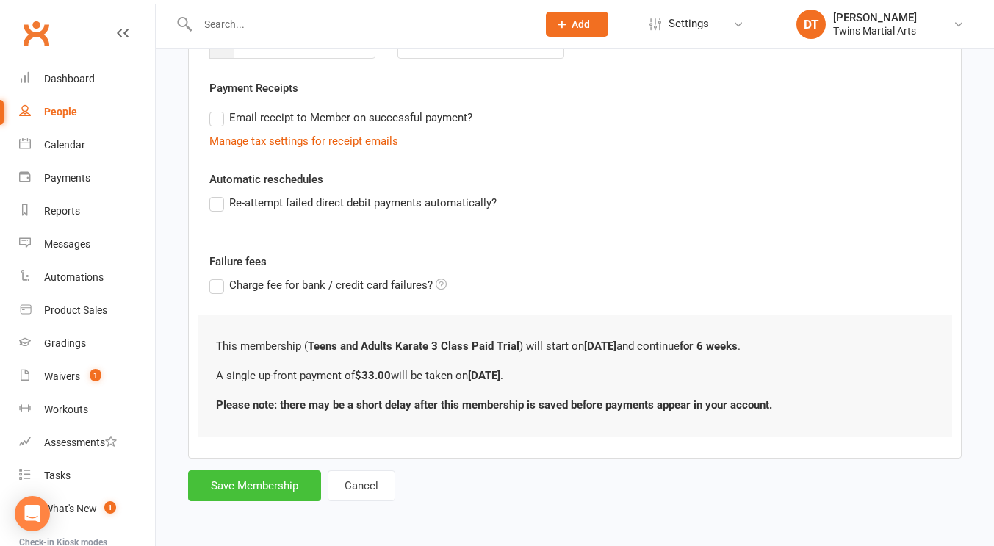
click at [280, 488] on button "Save Membership" at bounding box center [254, 485] width 133 height 31
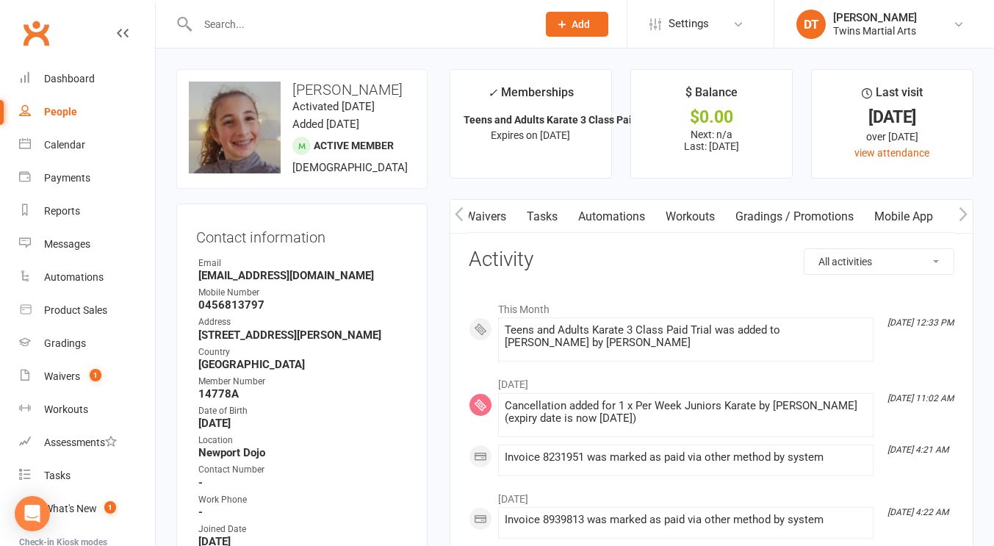
scroll to position [0, 390]
click at [826, 217] on link "Mobile App" at bounding box center [838, 217] width 79 height 34
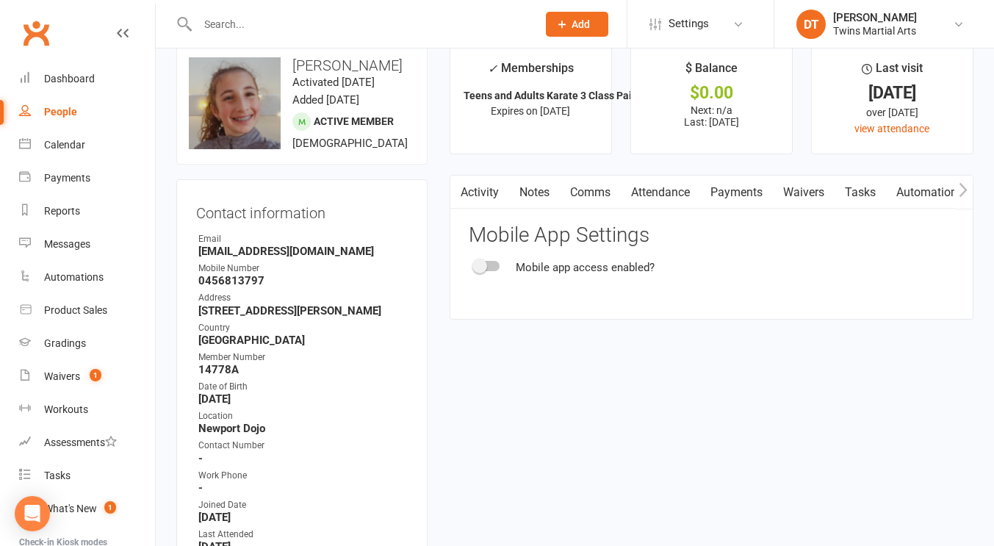
click at [487, 192] on link "Activity" at bounding box center [479, 193] width 59 height 34
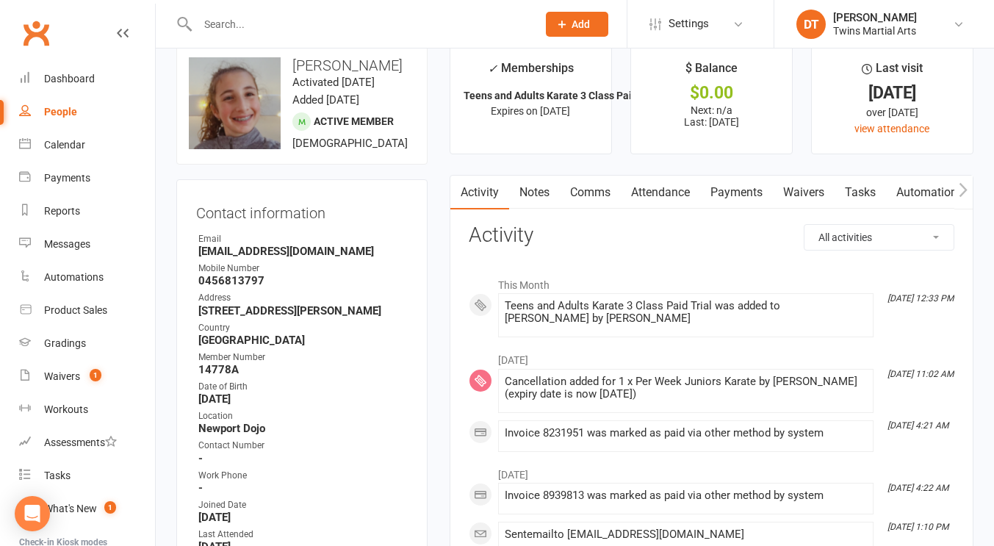
click at [660, 190] on link "Attendance" at bounding box center [660, 193] width 79 height 34
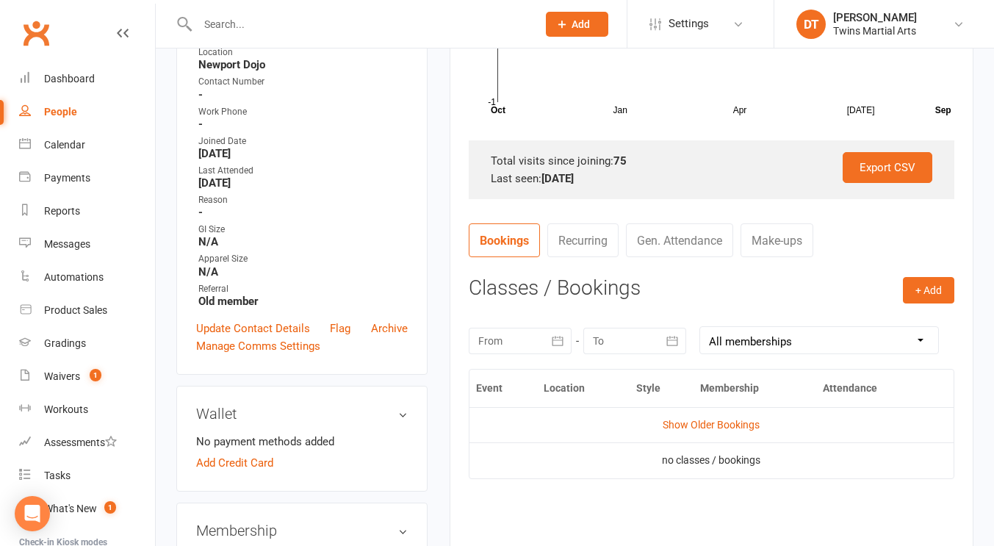
scroll to position [396, 0]
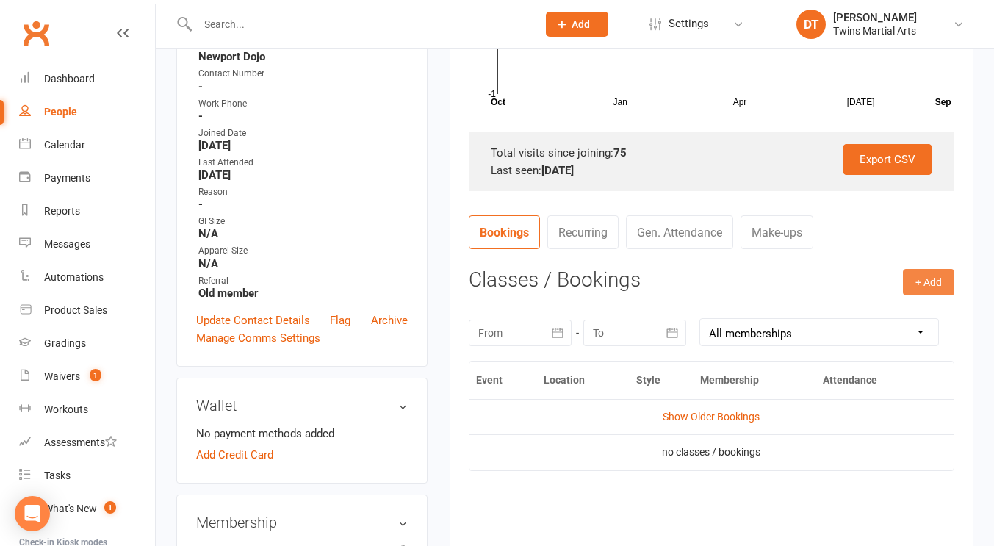
click at [913, 288] on button "+ Add" at bounding box center [928, 282] width 51 height 26
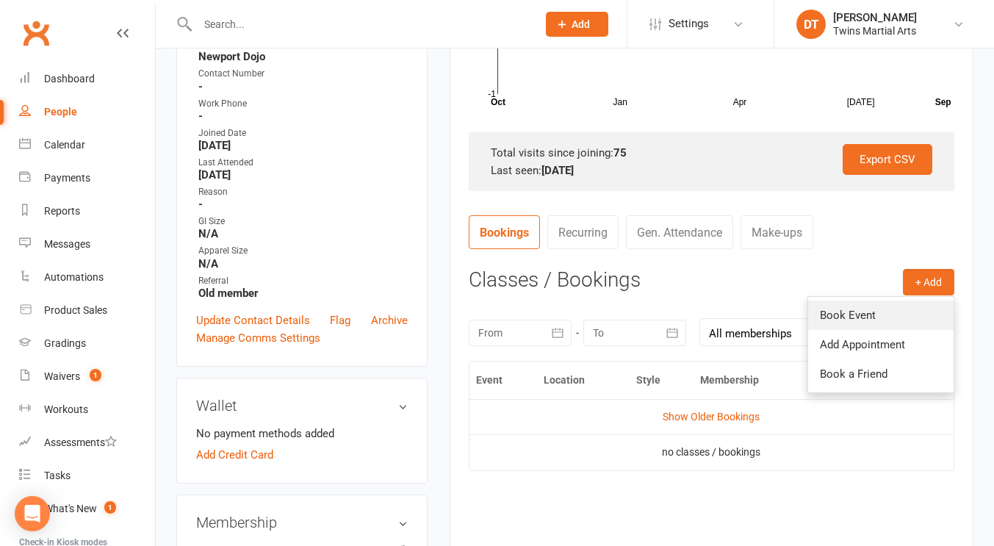
click at [879, 313] on link "Book Event" at bounding box center [880, 314] width 145 height 29
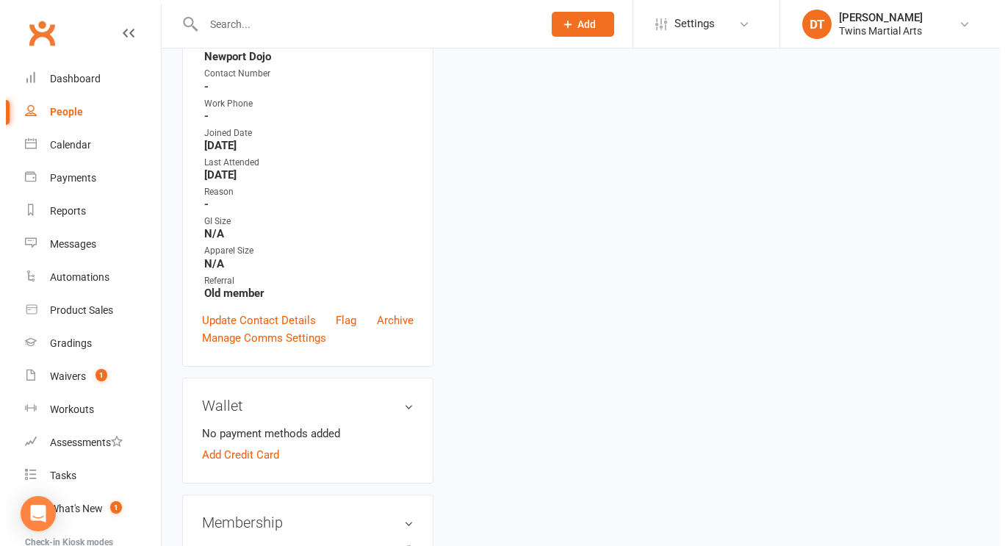
scroll to position [126, 0]
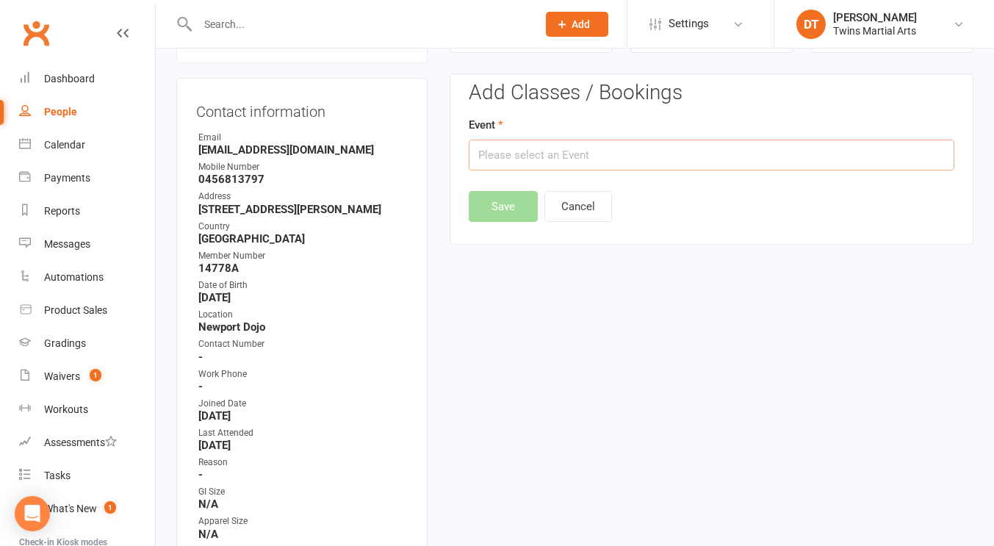
click at [695, 151] on input "text" at bounding box center [712, 155] width 486 height 31
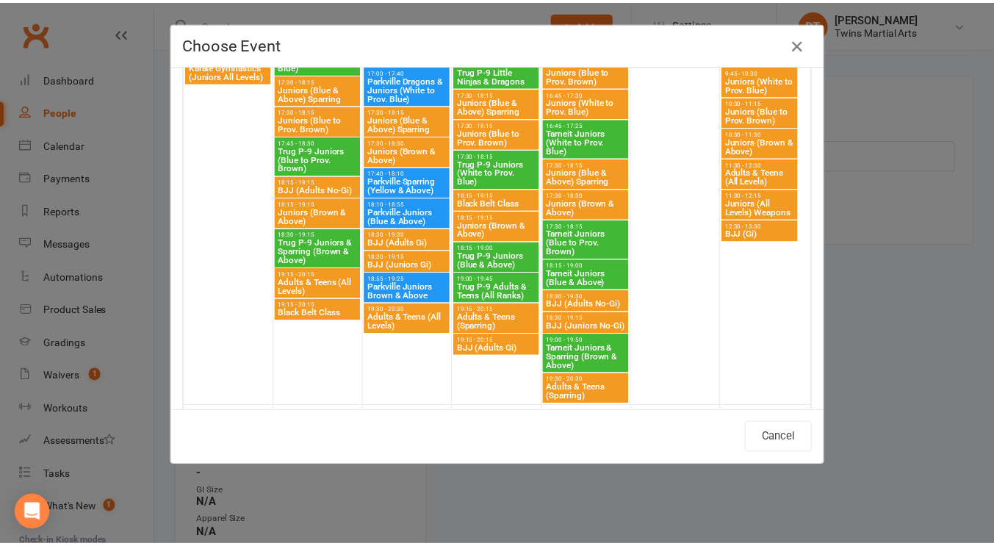
scroll to position [1272, 0]
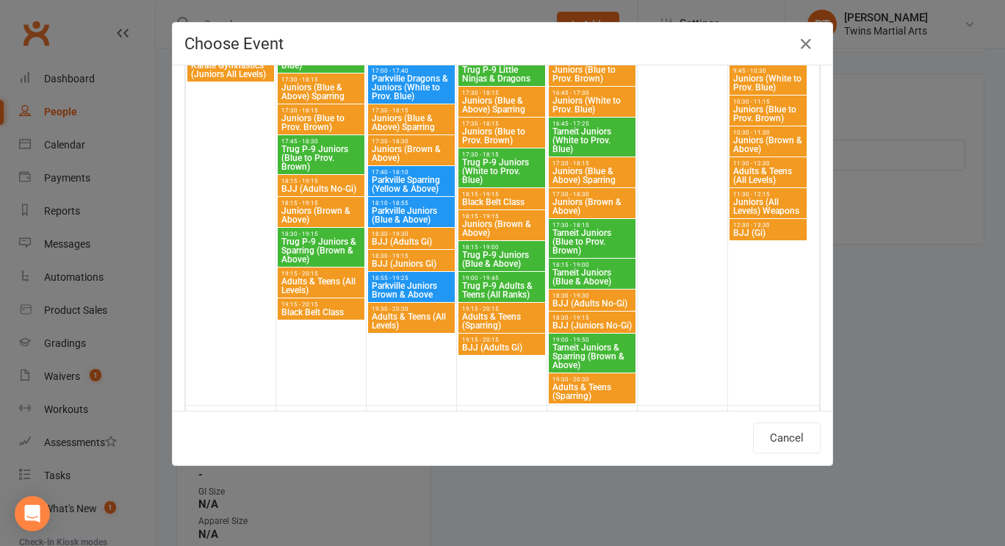
click at [501, 322] on span "Adults & Teens (Sparring)" at bounding box center [501, 321] width 81 height 18
type input "Adults & Teens (Sparring) - [DATE] 7:15:00 PM"
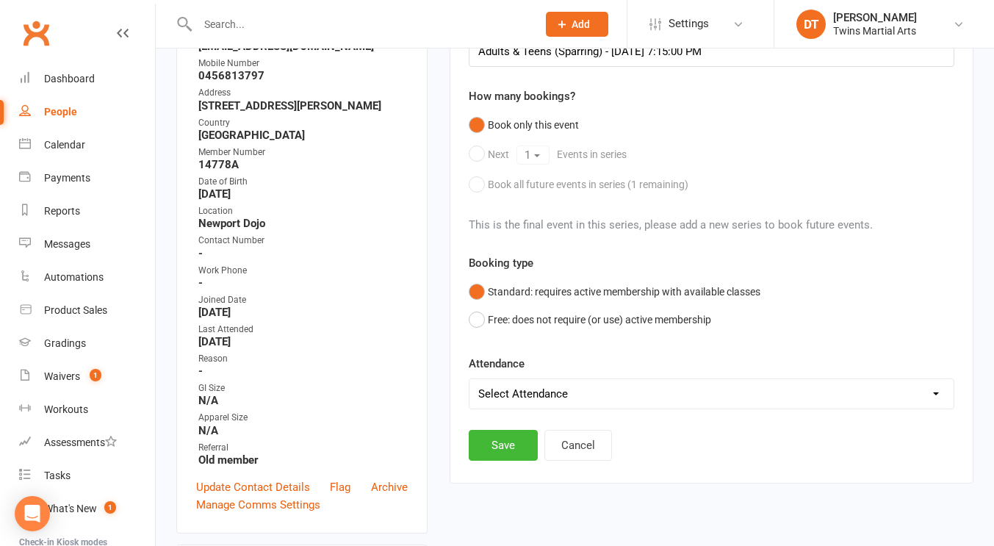
scroll to position [234, 0]
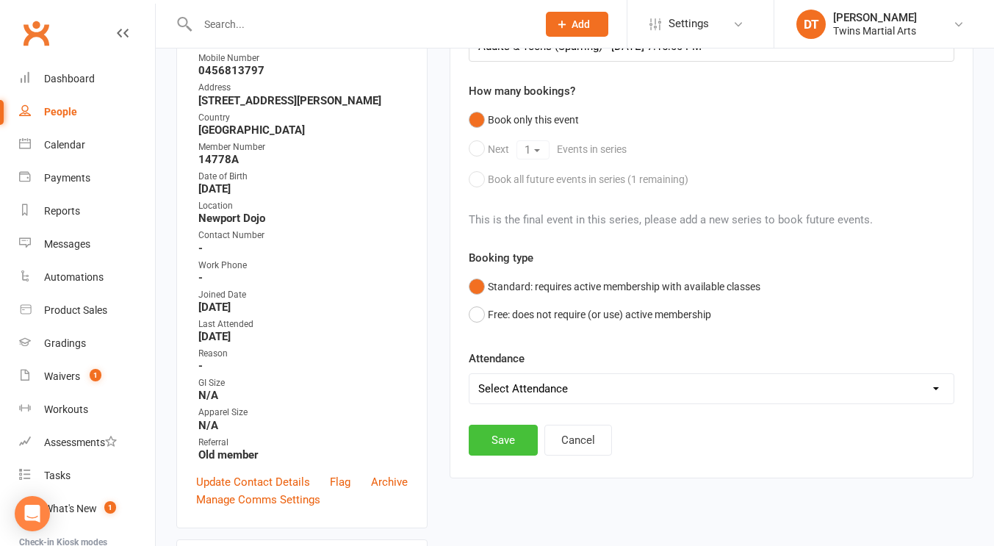
click at [508, 440] on button "Save" at bounding box center [503, 440] width 69 height 31
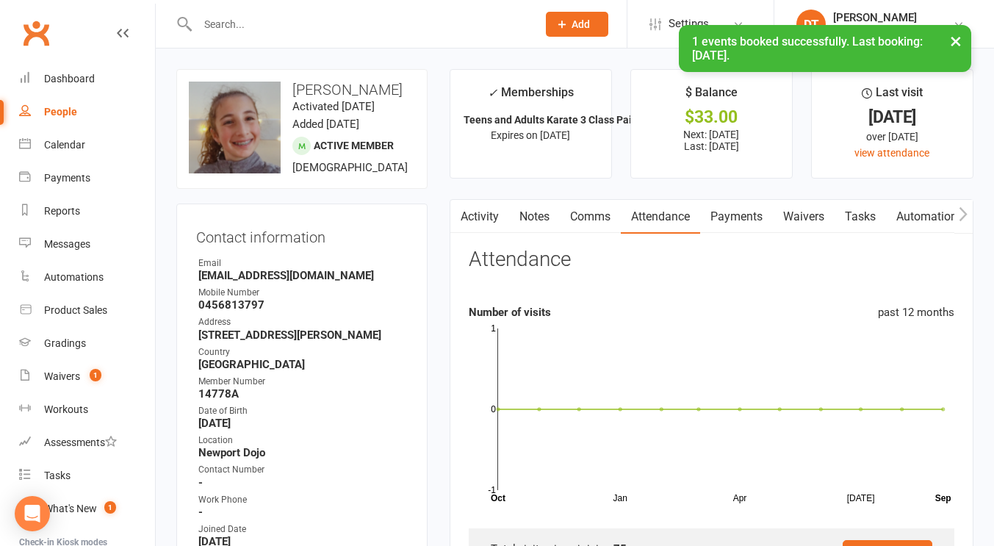
scroll to position [0, 0]
drag, startPoint x: 375, startPoint y: 90, endPoint x: 292, endPoint y: 91, distance: 83.0
click at [292, 91] on h3 "[PERSON_NAME]" at bounding box center [302, 90] width 226 height 16
copy h3 "[PERSON_NAME]"
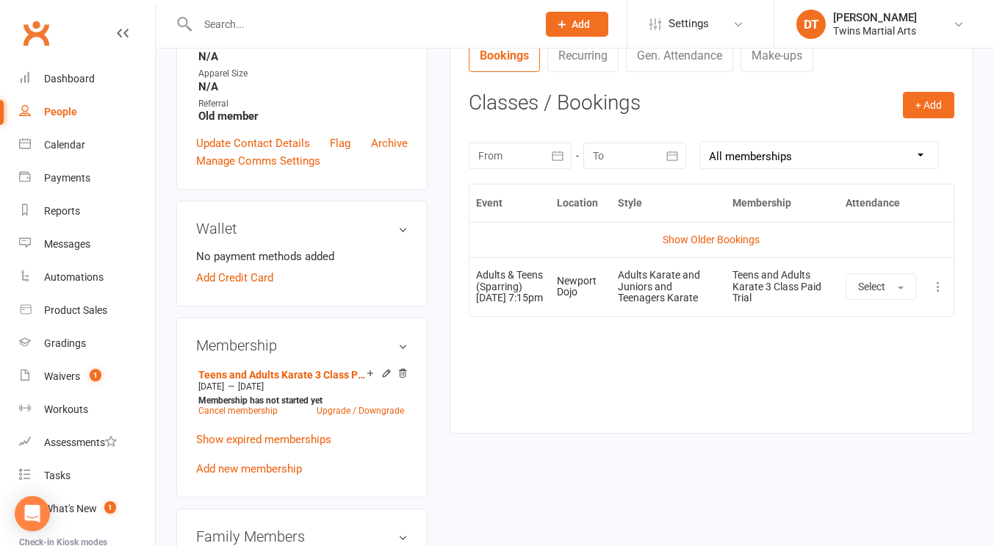
scroll to position [616, 0]
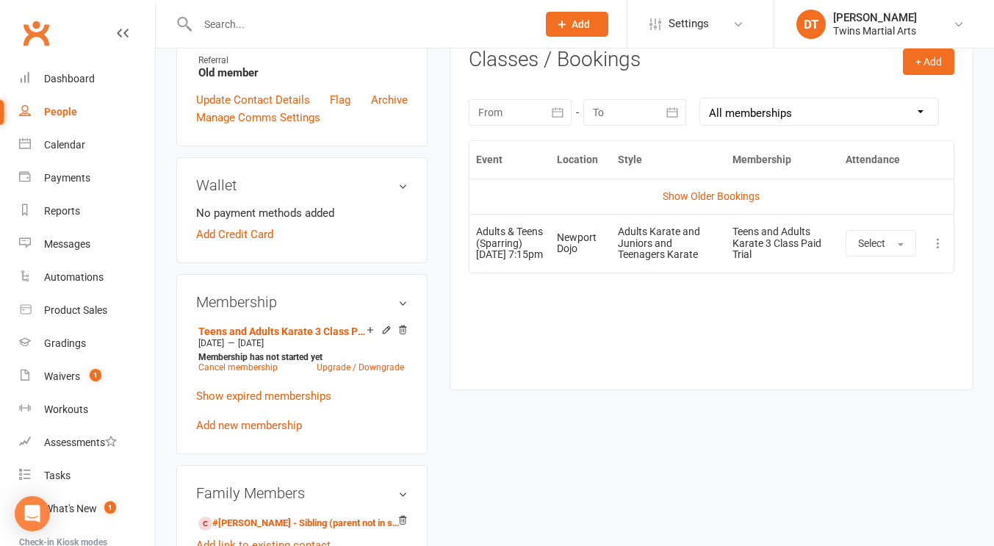
click at [401, 24] on input "text" at bounding box center [360, 24] width 334 height 21
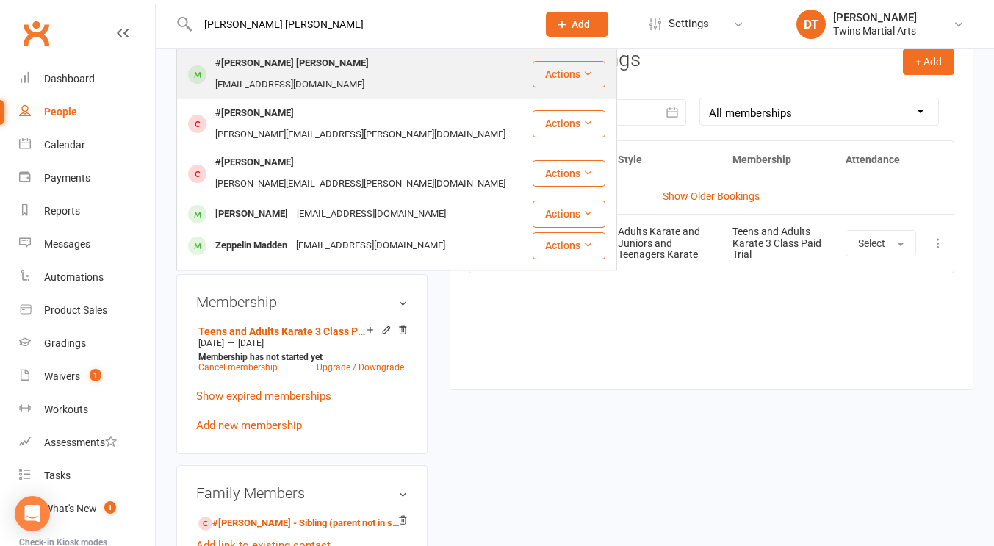
type input "[PERSON_NAME] [PERSON_NAME]"
click at [432, 66] on div "#[PERSON_NAME] [PERSON_NAME] [EMAIL_ADDRESS][DOMAIN_NAME]" at bounding box center [354, 74] width 353 height 48
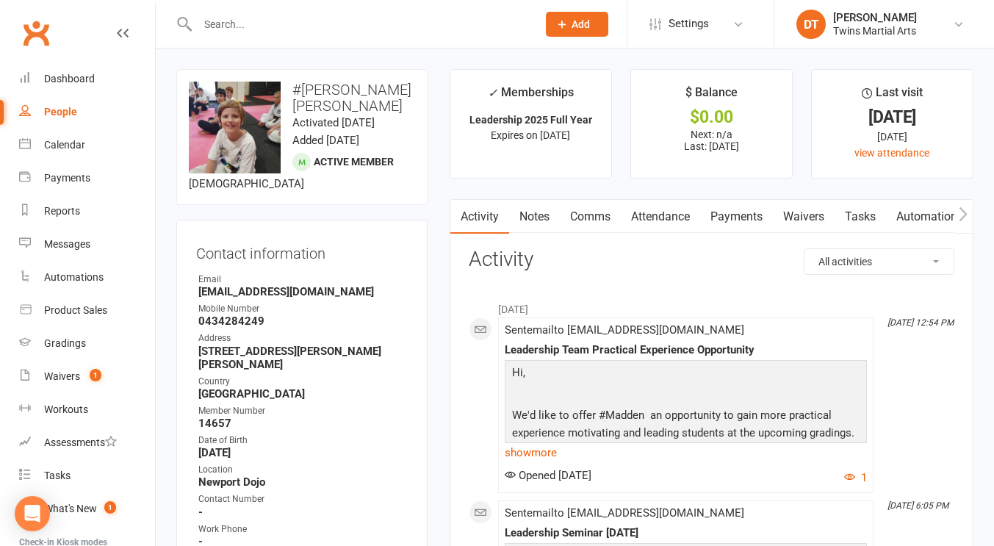
click at [663, 201] on link "Attendance" at bounding box center [660, 217] width 79 height 34
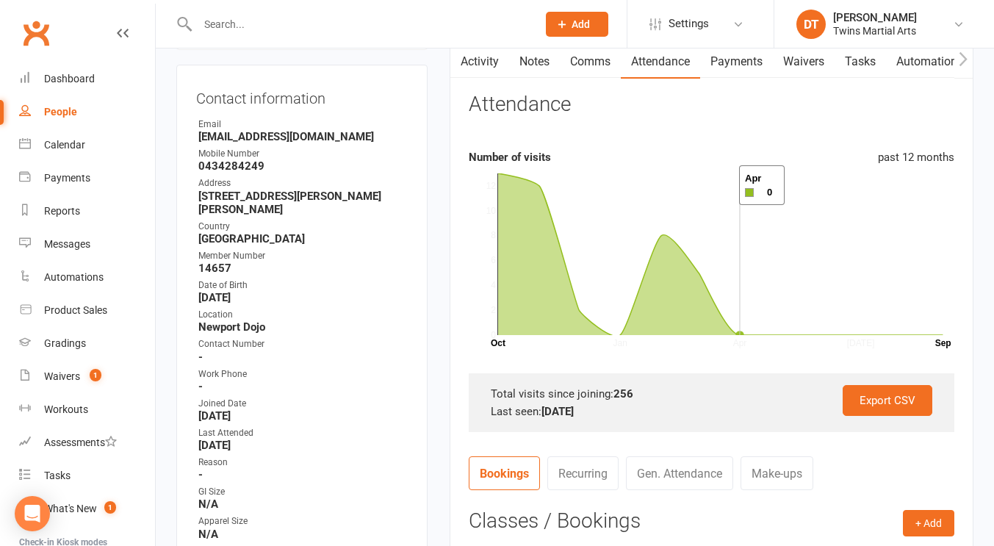
scroll to position [156, 0]
click at [751, 58] on link "Payments" at bounding box center [736, 61] width 73 height 34
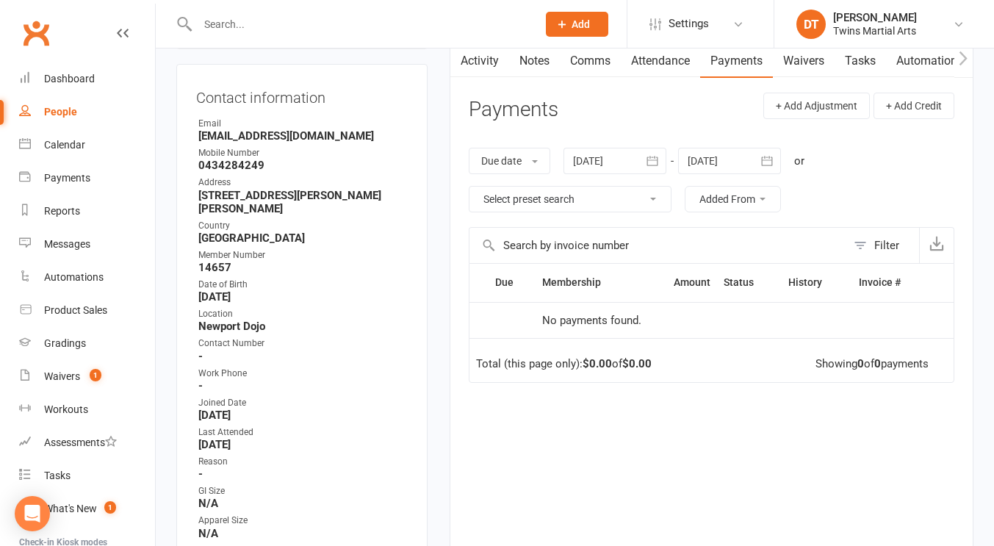
click at [666, 161] on button "button" at bounding box center [653, 161] width 26 height 26
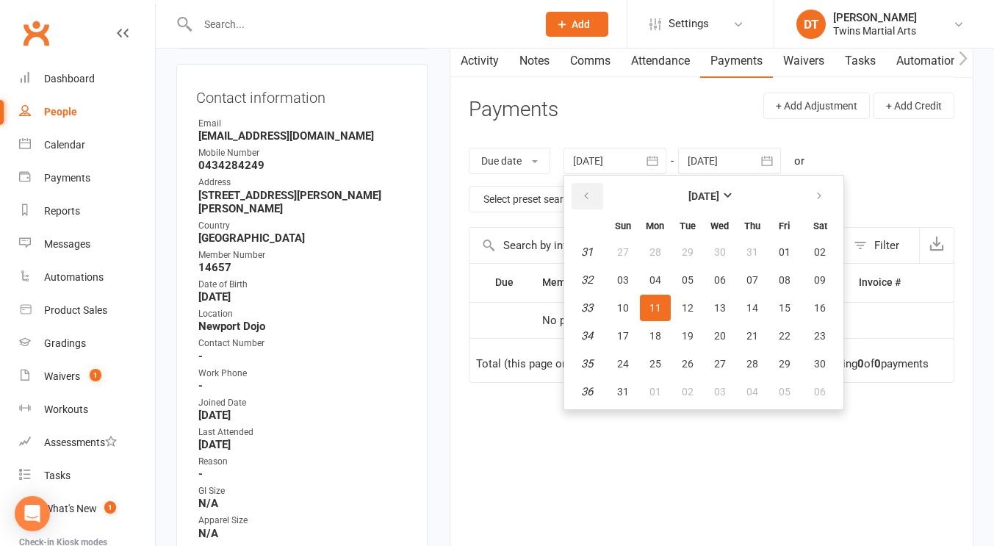
click at [597, 198] on button "button" at bounding box center [588, 196] width 32 height 26
click at [713, 294] on table "[DATE] Sun Mon Tue Wed Thu Fri Sat 14 30 31 01 02 03 04 05 15 06 07 08 09 10 11…" at bounding box center [703, 293] width 273 height 228
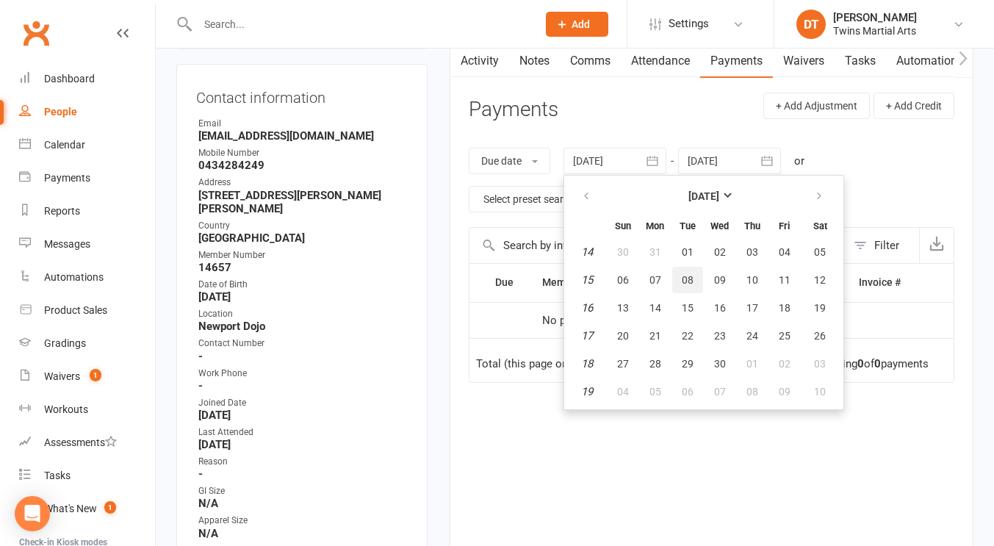
click at [703, 287] on button "08" at bounding box center [687, 280] width 31 height 26
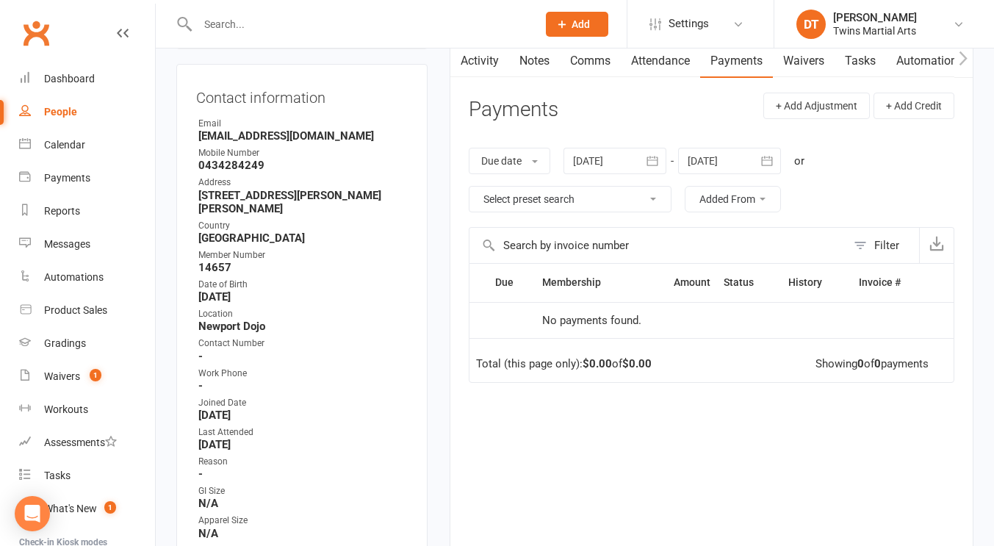
click at [652, 156] on icon "button" at bounding box center [652, 161] width 15 height 15
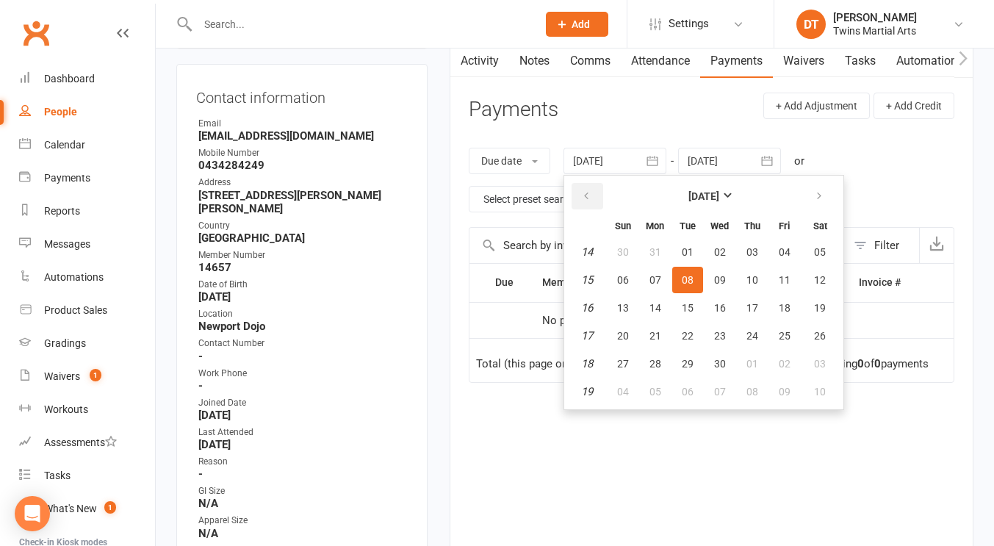
click at [597, 192] on button "button" at bounding box center [588, 196] width 32 height 26
click at [655, 267] on button "06" at bounding box center [655, 280] width 31 height 26
type input "[DATE]"
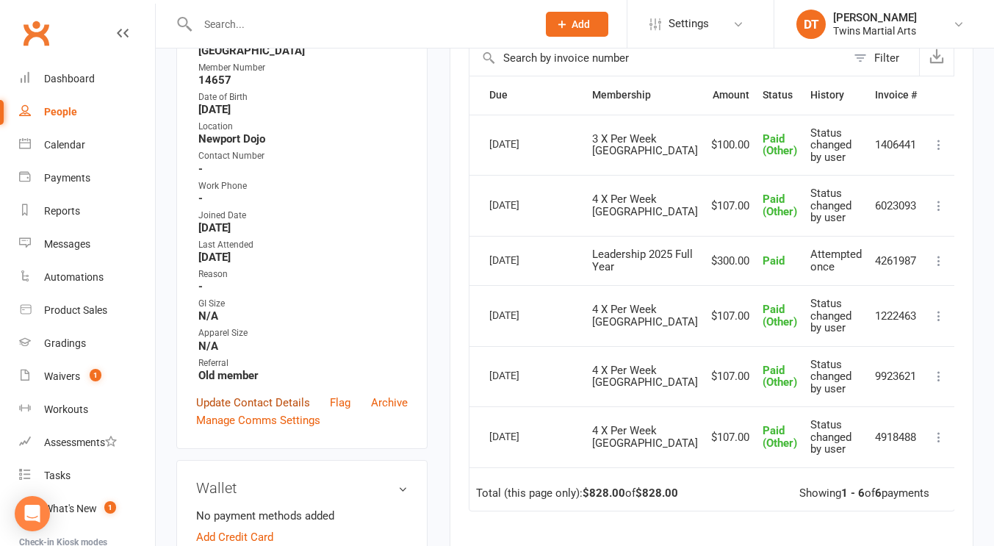
click at [278, 411] on link "Update Contact Details" at bounding box center [253, 403] width 114 height 18
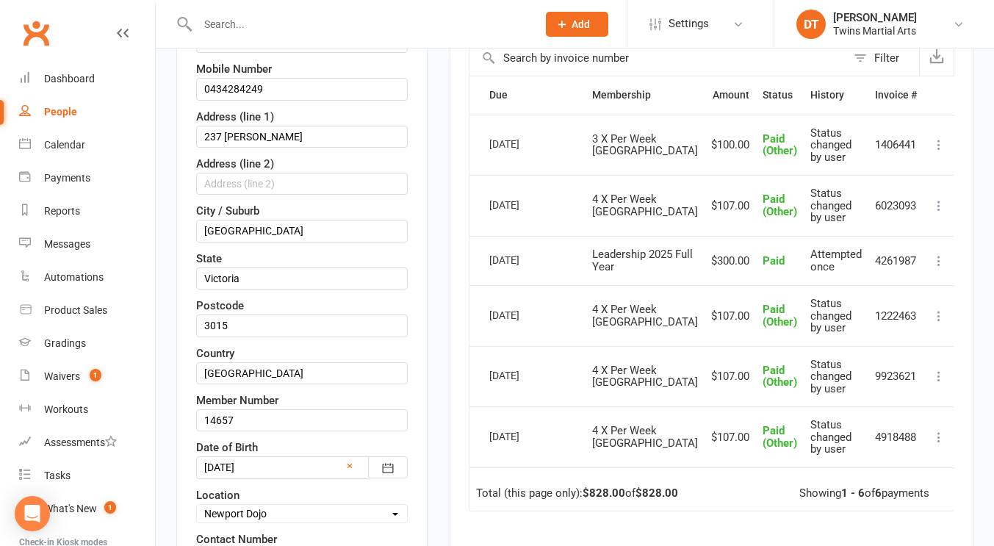
scroll to position [69, 0]
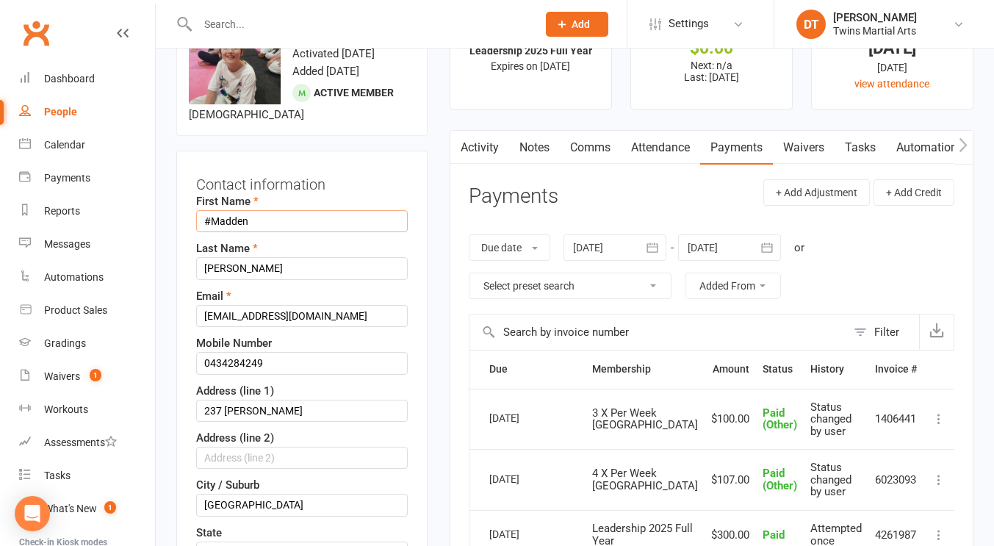
click at [212, 232] on input "#Madden" at bounding box center [302, 221] width 212 height 22
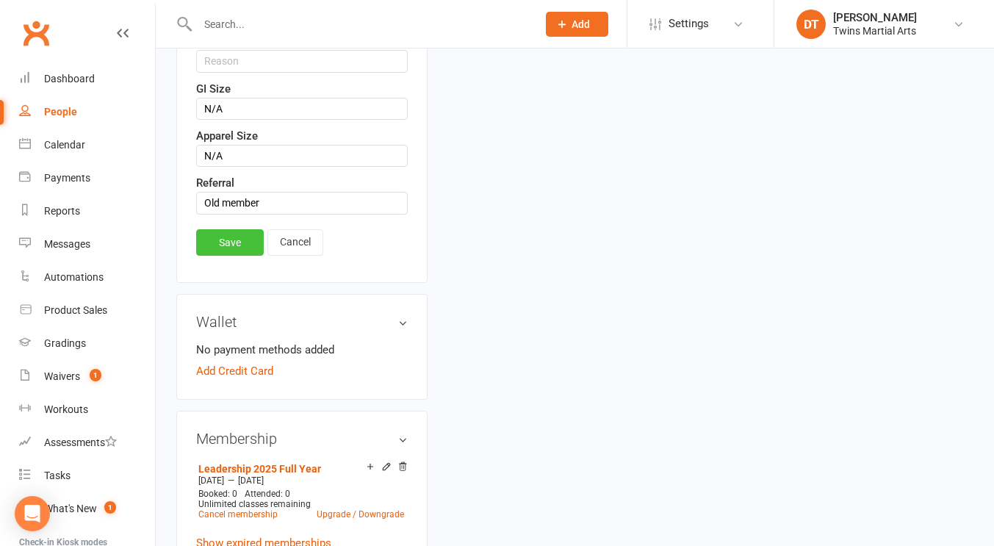
scroll to position [1031, 0]
type input "Madden"
click at [228, 255] on link "Save" at bounding box center [230, 241] width 68 height 26
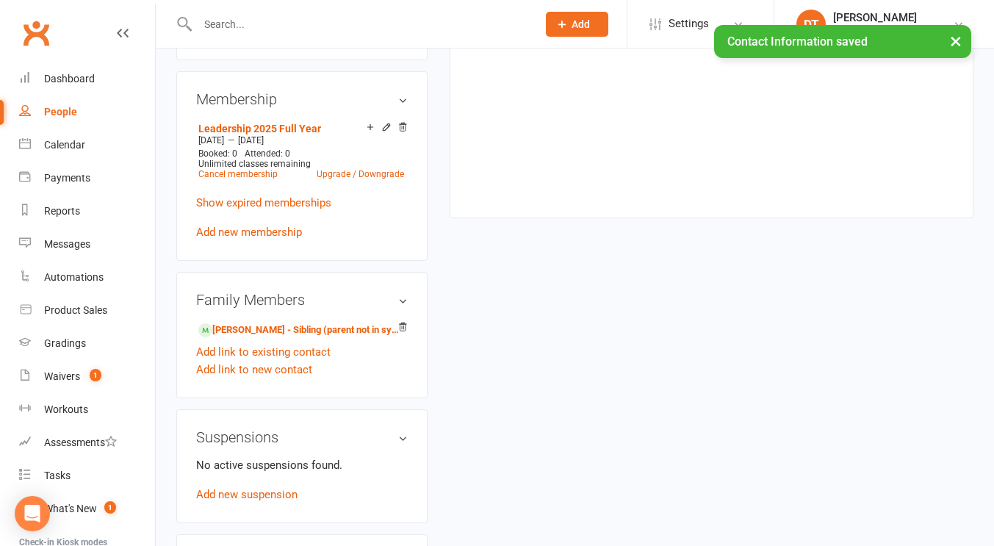
scroll to position [847, 0]
click at [288, 238] on link "Add new membership" at bounding box center [249, 233] width 106 height 13
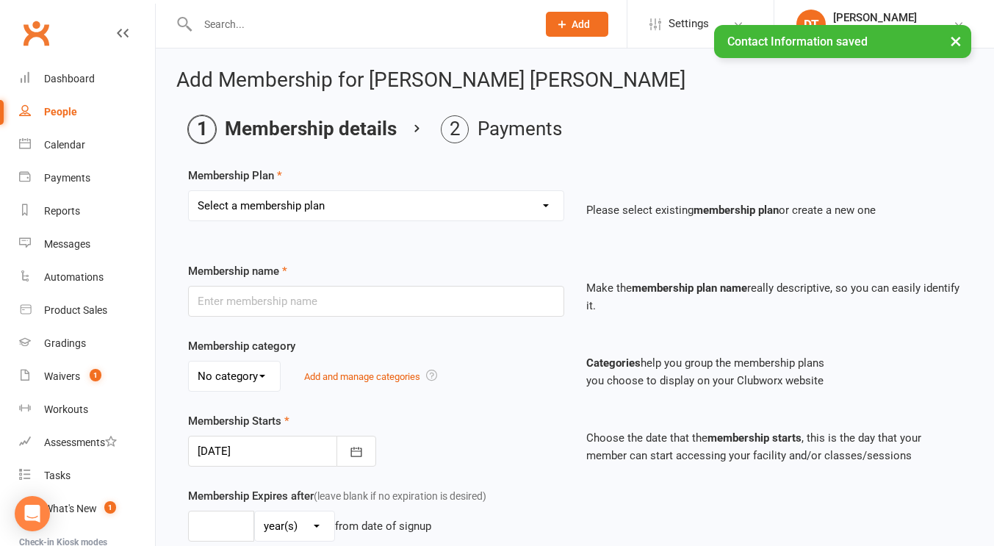
click at [445, 212] on select "Select a membership plan Create new Membership Plan 1 x Per Week Tiny Ninjas/Li…" at bounding box center [376, 205] width 375 height 29
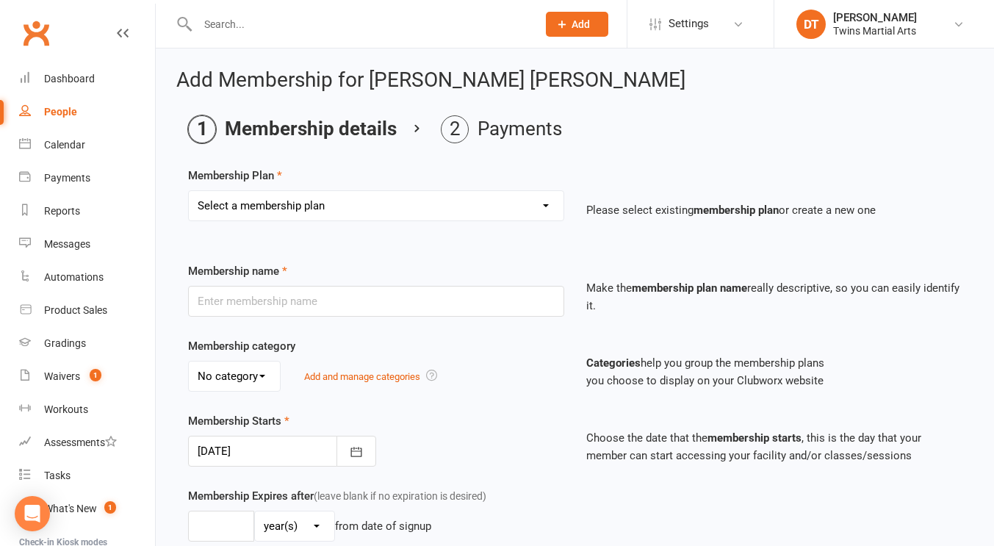
select select "1"
click at [189, 191] on select "Select a membership plan Create new Membership Plan 1 x Per Week Tiny Ninjas/Li…" at bounding box center [376, 205] width 375 height 29
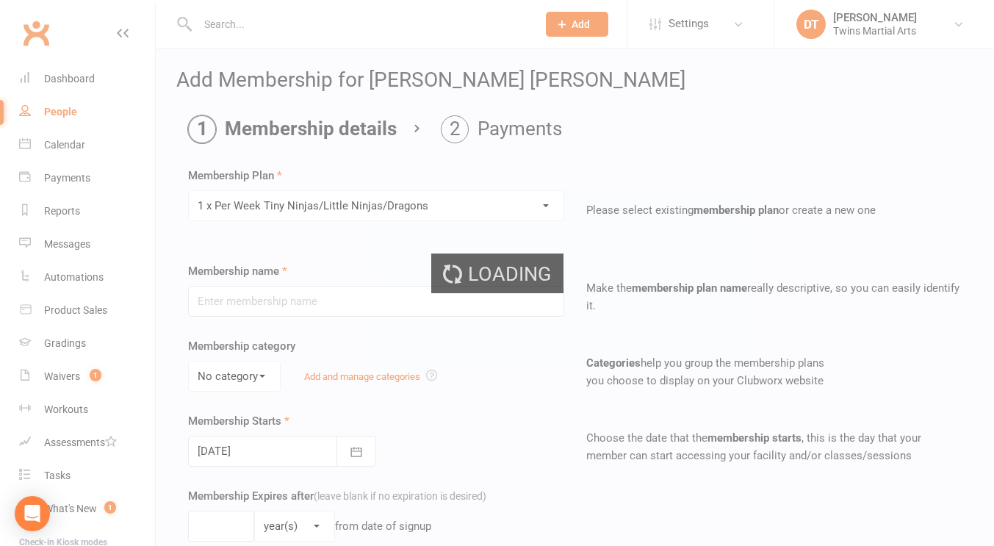
type input "1 x Per Week Tiny Ninjas/Little Ninjas/Dragons"
select select "3"
type input "8"
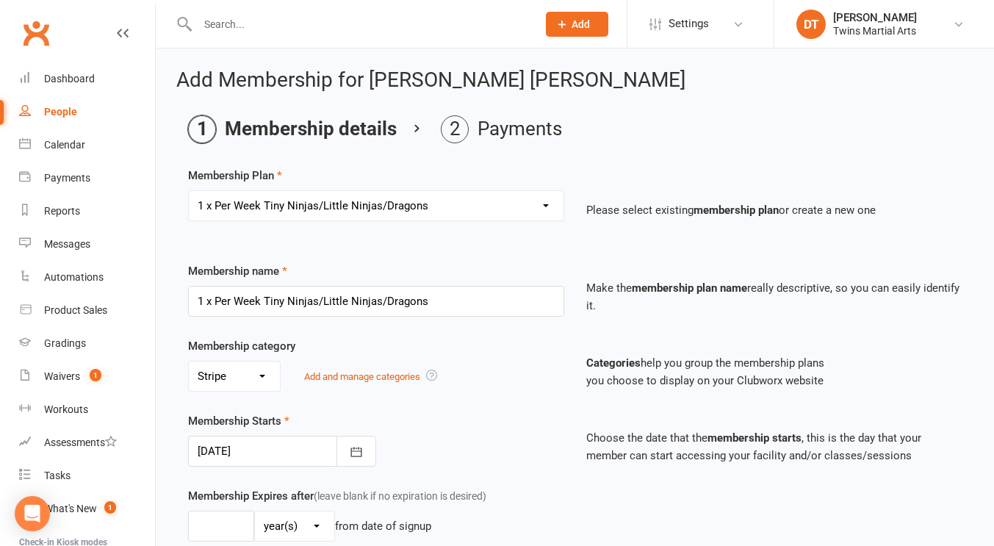
click at [414, 206] on select "Select a membership plan Create new Membership Plan 1 x Per Week Tiny Ninjas/Li…" at bounding box center [376, 205] width 375 height 29
select select "2"
click at [189, 191] on select "Select a membership plan Create new Membership Plan 1 x Per Week Tiny Ninjas/Li…" at bounding box center [376, 205] width 375 height 29
type input "1 x Per Week Juniors/Teens/Adults"
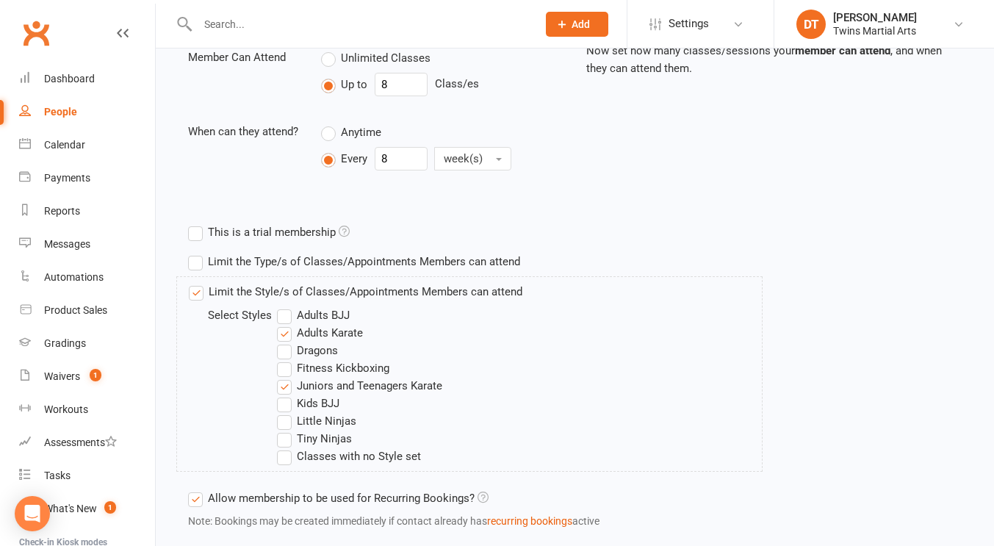
click at [320, 392] on label "Juniors and Teenagers Karate" at bounding box center [359, 386] width 165 height 18
click at [287, 377] on input "Juniors and Teenagers Karate" at bounding box center [282, 377] width 10 height 0
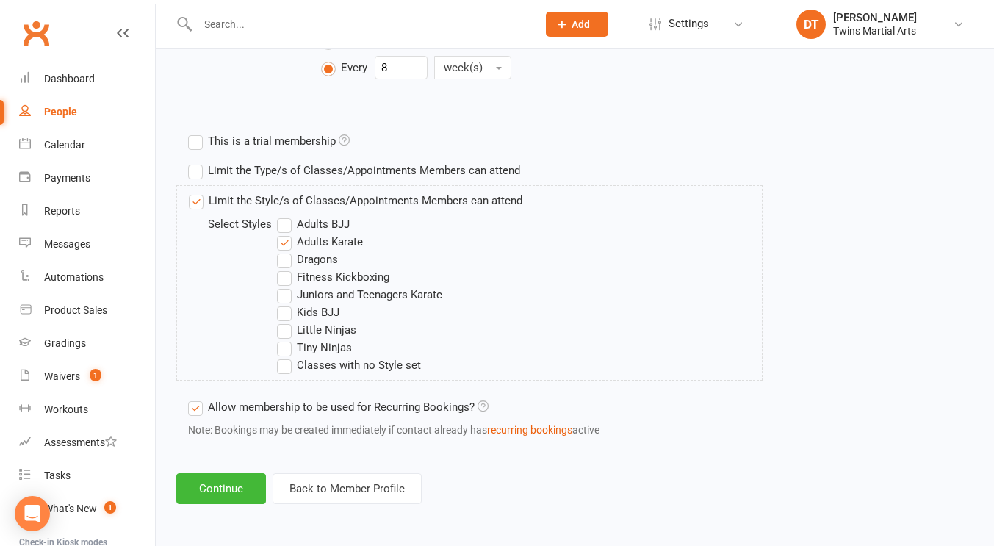
click at [322, 291] on label "Juniors and Teenagers Karate" at bounding box center [359, 295] width 165 height 18
click at [287, 286] on input "Juniors and Teenagers Karate" at bounding box center [282, 286] width 10 height 0
click at [306, 308] on label "Kids BJJ" at bounding box center [308, 312] width 62 height 18
click at [287, 303] on input "Kids BJJ" at bounding box center [282, 303] width 10 height 0
click at [210, 478] on button "Continue" at bounding box center [221, 488] width 90 height 31
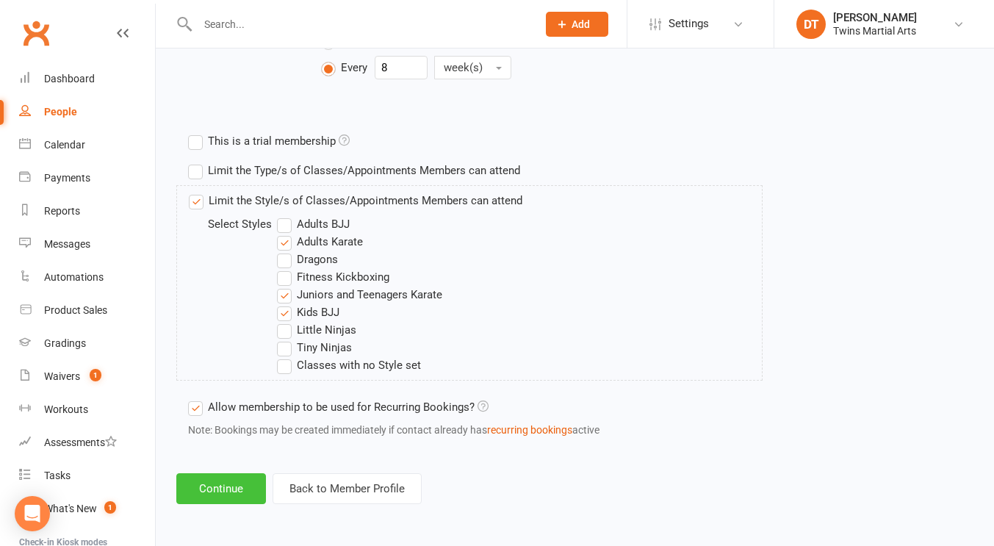
scroll to position [0, 0]
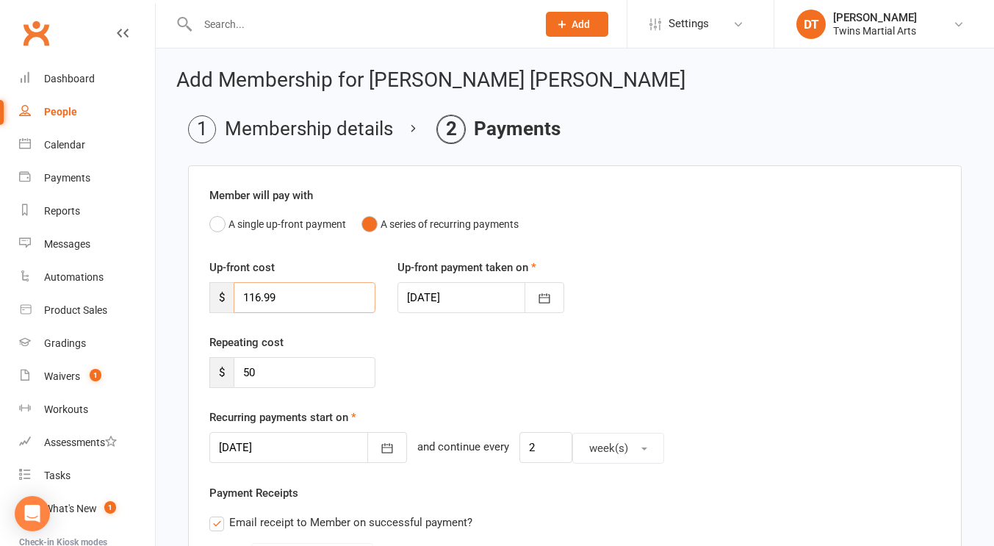
drag, startPoint x: 320, startPoint y: 289, endPoint x: 181, endPoint y: 284, distance: 138.2
type input "6"
type input "110"
click at [453, 296] on div at bounding box center [480, 297] width 166 height 31
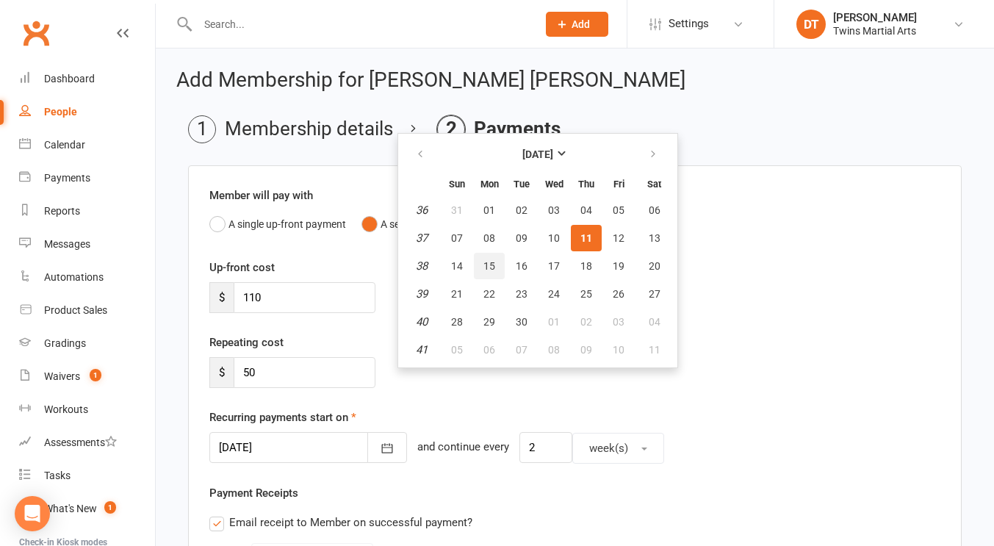
click at [497, 256] on button "15" at bounding box center [489, 266] width 31 height 26
type input "[DATE]"
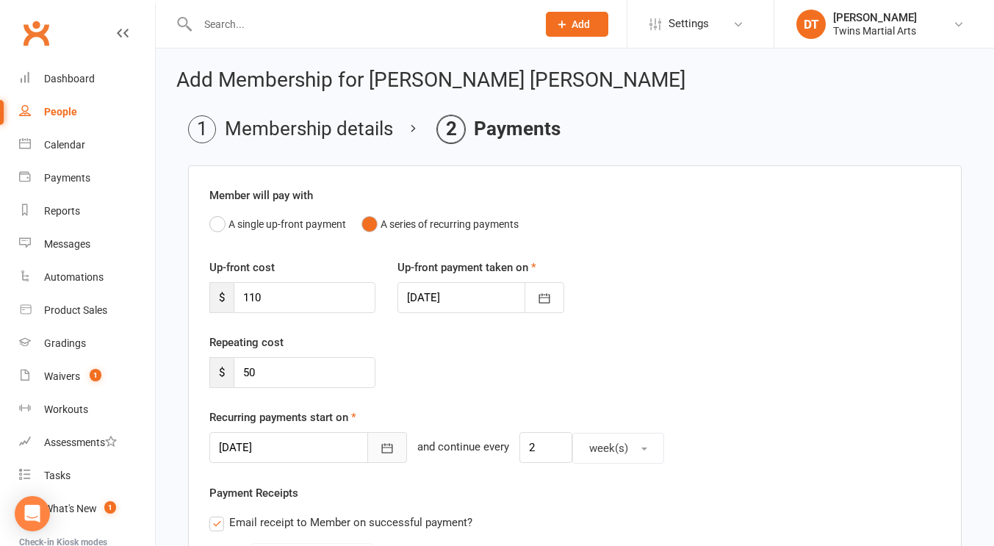
click at [372, 439] on button "button" at bounding box center [387, 447] width 40 height 31
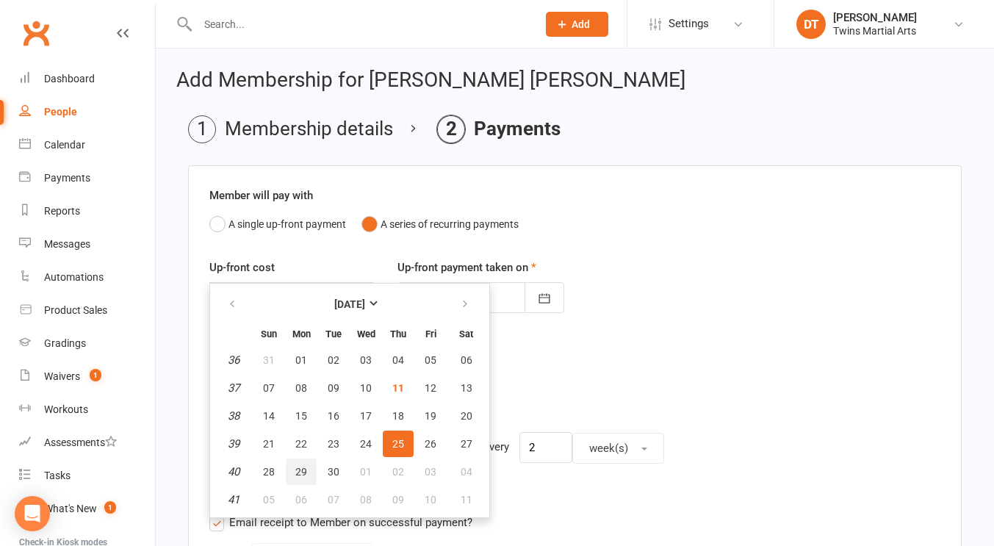
click at [303, 464] on button "29" at bounding box center [301, 471] width 31 height 26
type input "[DATE]"
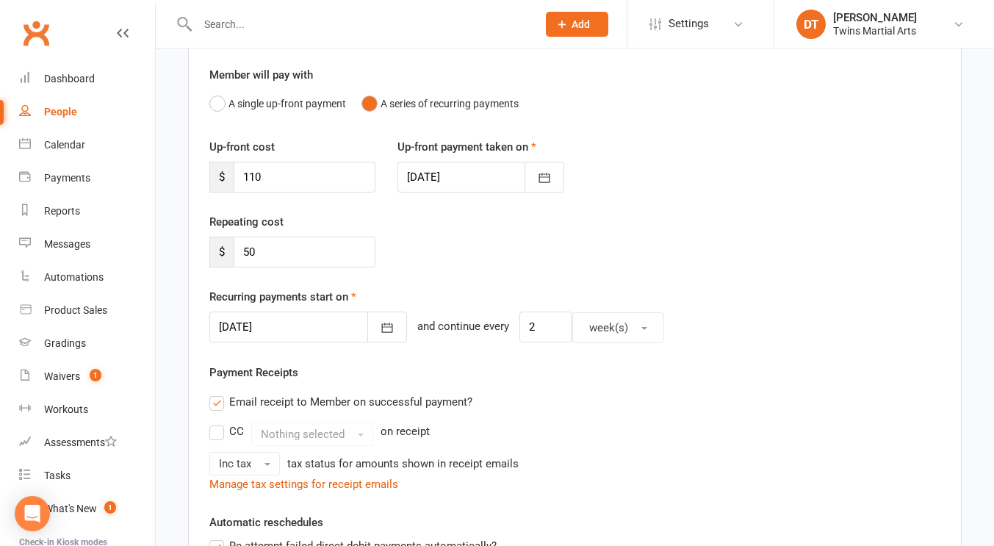
click at [298, 410] on label "Email receipt to Member on successful payment?" at bounding box center [340, 402] width 263 height 18
click at [219, 393] on input "Email receipt to Member on successful payment?" at bounding box center [214, 393] width 10 height 0
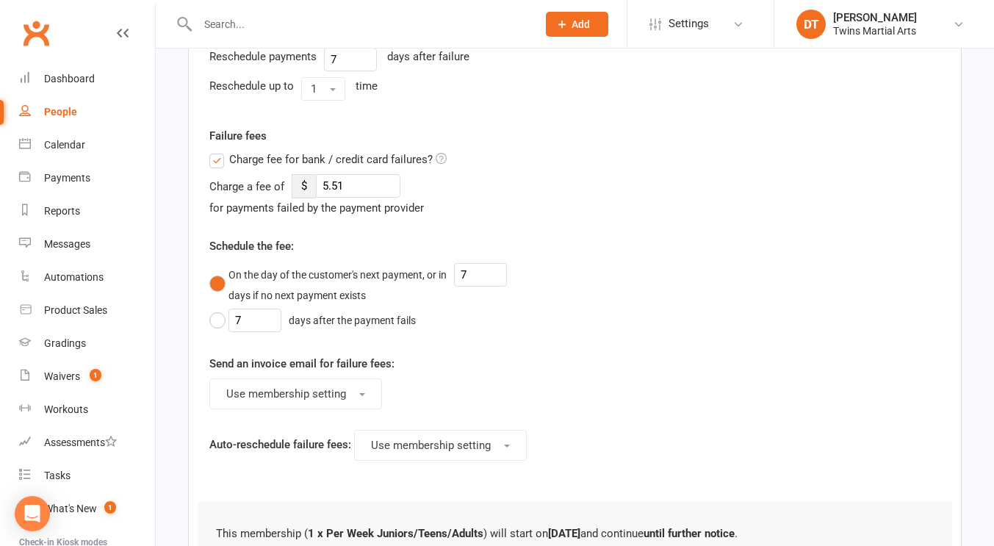
scroll to position [806, 0]
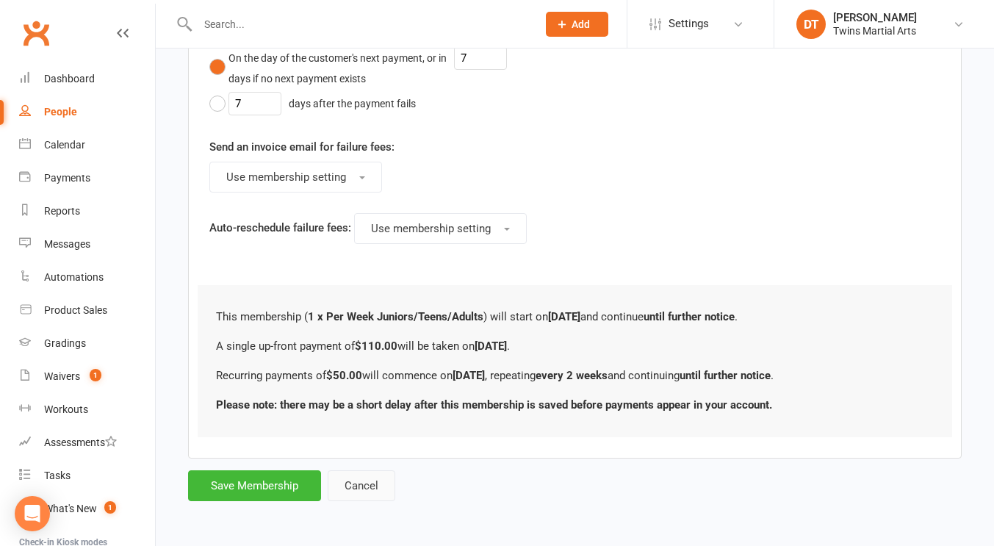
click at [353, 493] on button "Cancel" at bounding box center [362, 485] width 68 height 31
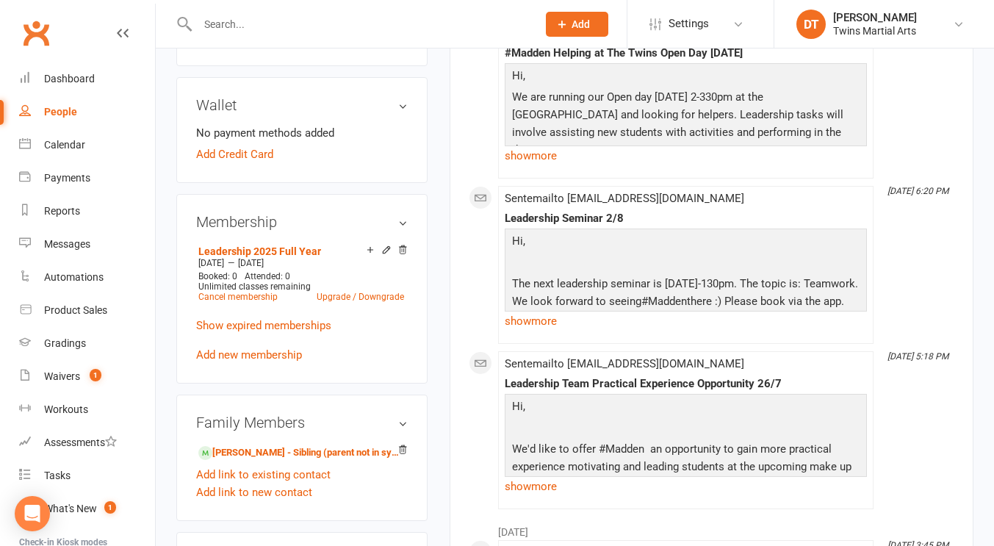
scroll to position [727, 0]
click at [278, 357] on link "Add new membership" at bounding box center [249, 353] width 106 height 13
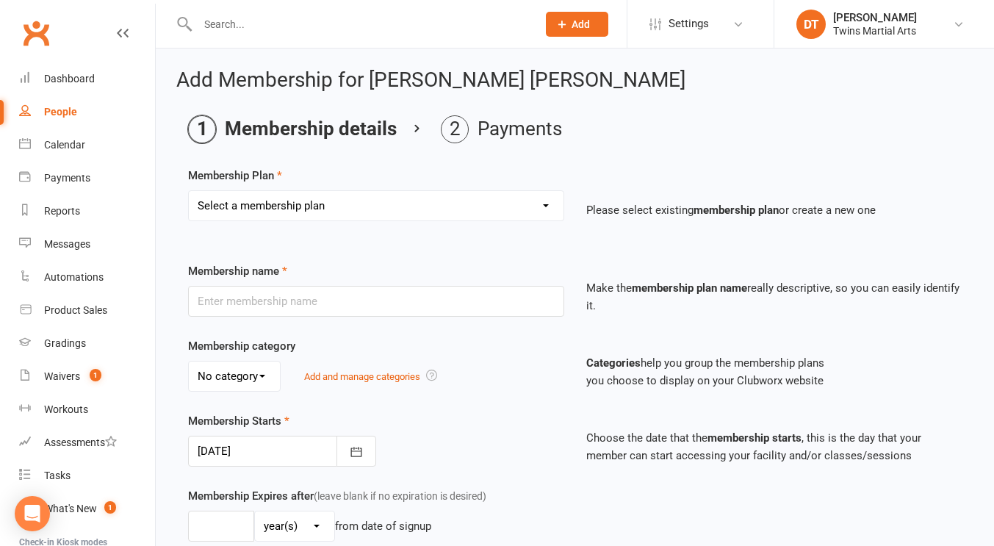
click at [397, 197] on select "Select a membership plan Create new Membership Plan 1 x Per Week Tiny Ninjas/Li…" at bounding box center [376, 205] width 375 height 29
select select "2"
click at [189, 191] on select "Select a membership plan Create new Membership Plan 1 x Per Week Tiny Ninjas/Li…" at bounding box center [376, 205] width 375 height 29
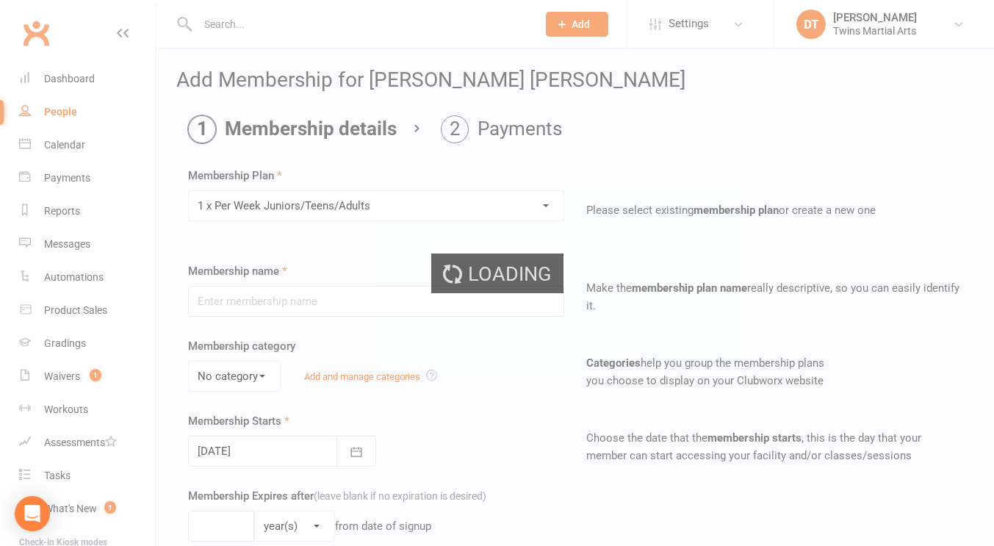
type input "1 x Per Week Juniors/Teens/Adults"
select select "3"
type input "8"
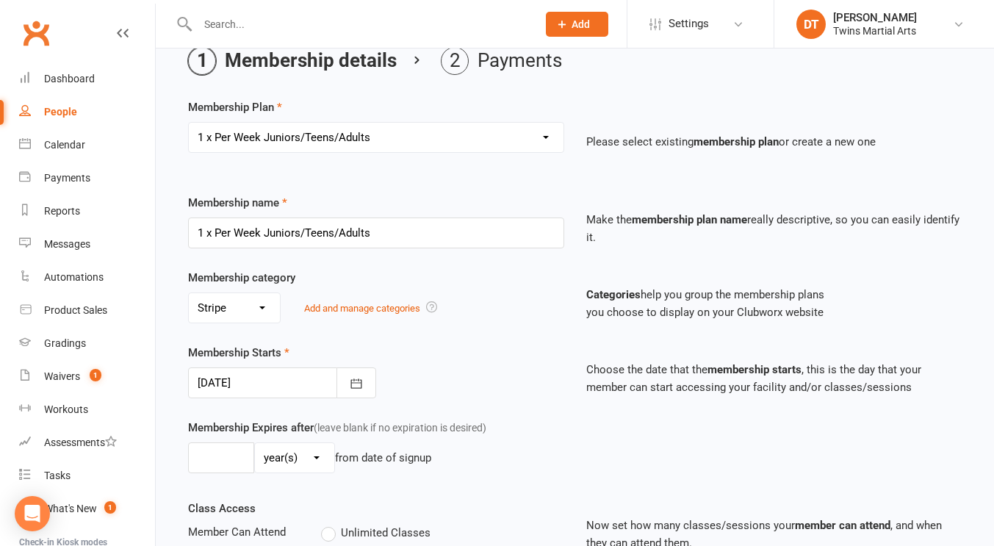
scroll to position [71, 0]
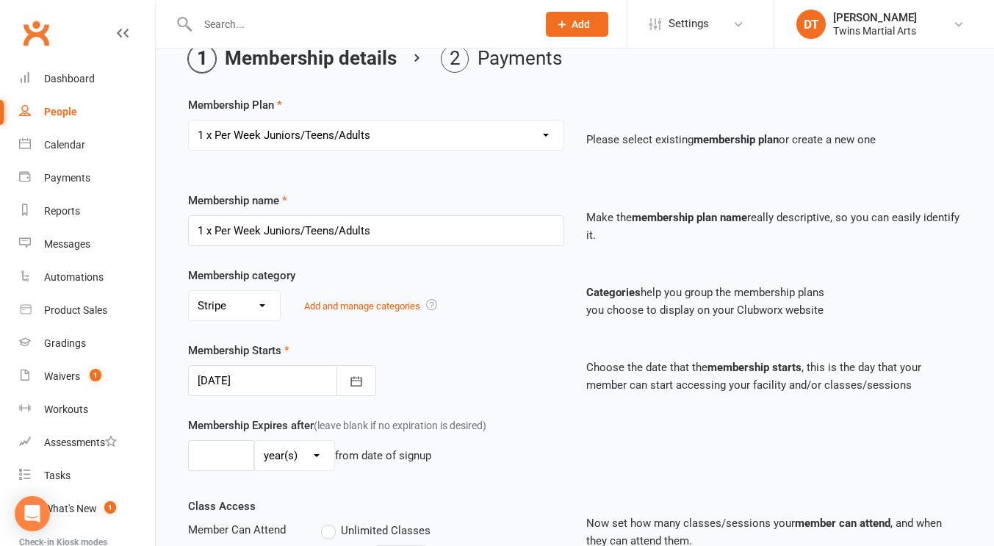
click at [242, 312] on select "No category Billbuddy Cash Other Stripe" at bounding box center [234, 305] width 91 height 29
select select "0"
click at [189, 291] on select "No category Billbuddy Cash Other Stripe" at bounding box center [234, 305] width 91 height 29
click at [260, 370] on div at bounding box center [282, 380] width 188 height 31
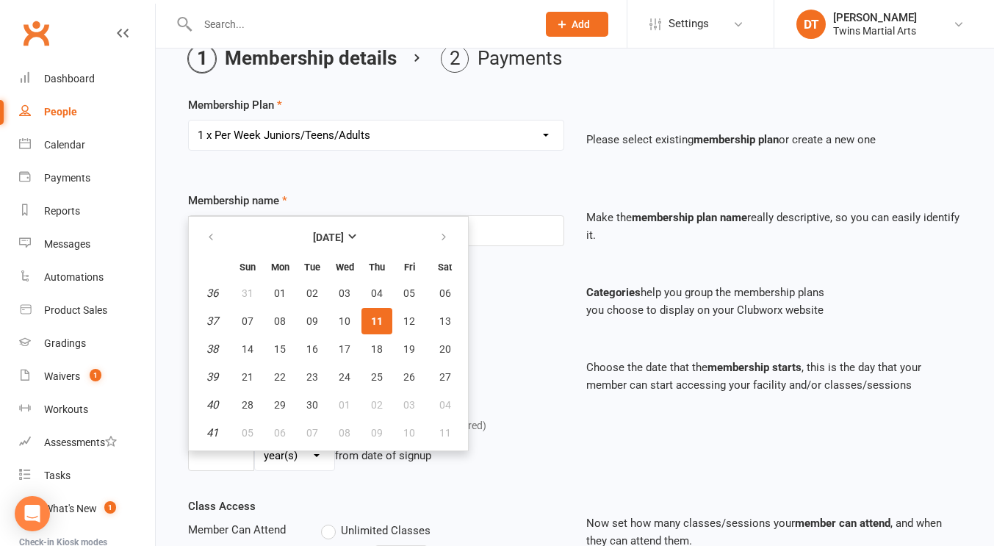
click at [470, 116] on div "Membership Plan Select a membership plan Create new Membership Plan 1 x Per Wee…" at bounding box center [575, 133] width 774 height 75
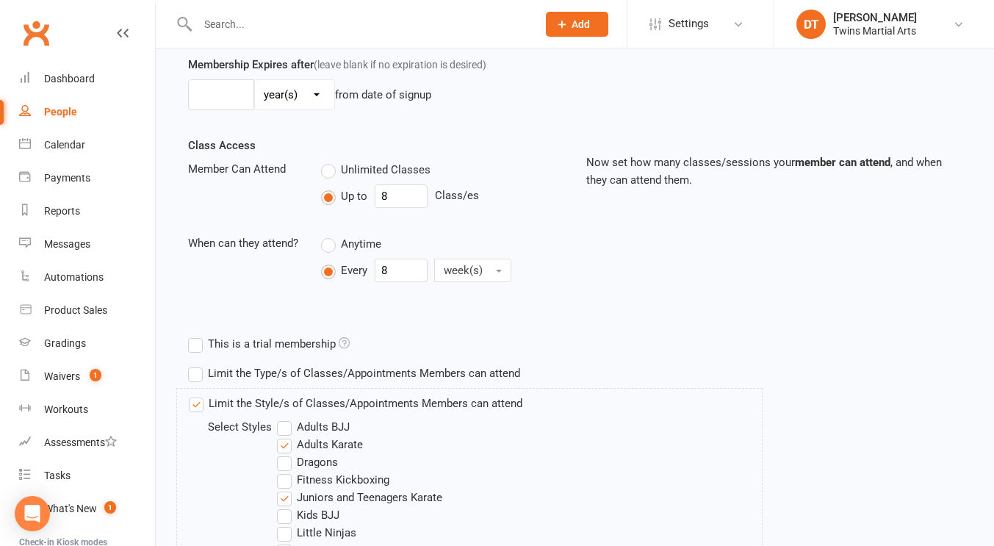
scroll to position [635, 0]
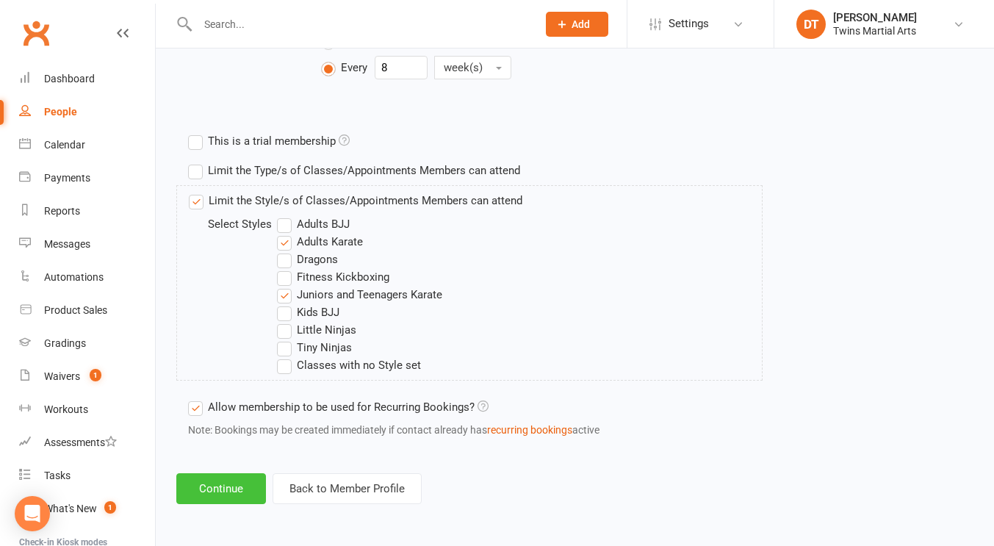
click at [222, 485] on button "Continue" at bounding box center [221, 488] width 90 height 31
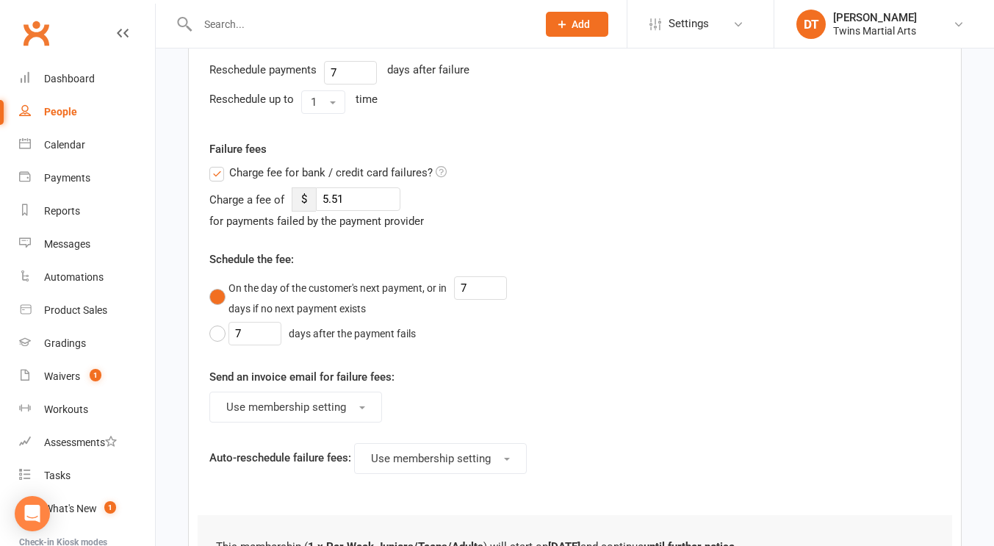
scroll to position [0, 0]
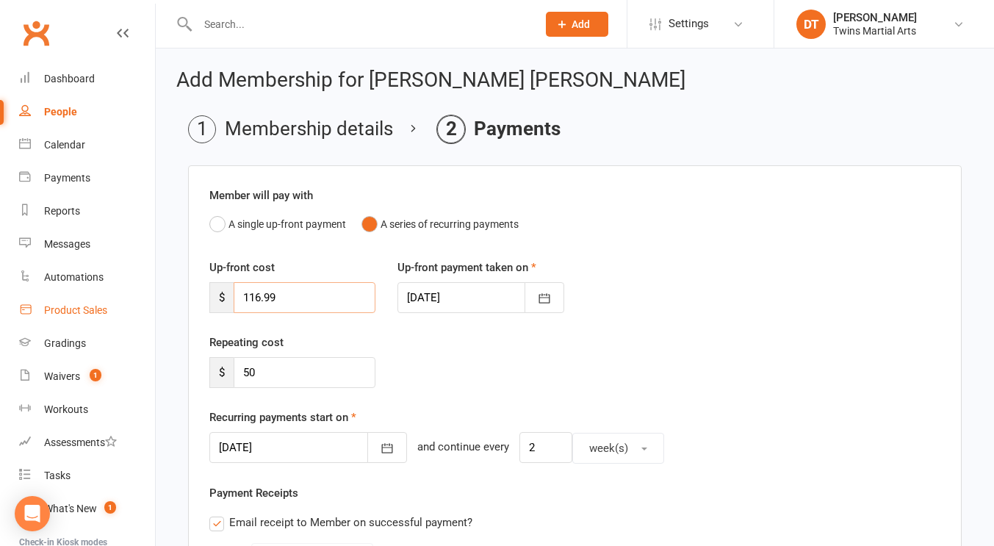
drag, startPoint x: 358, startPoint y: 295, endPoint x: 96, endPoint y: 320, distance: 263.5
type input "110"
click at [515, 311] on div at bounding box center [480, 297] width 166 height 31
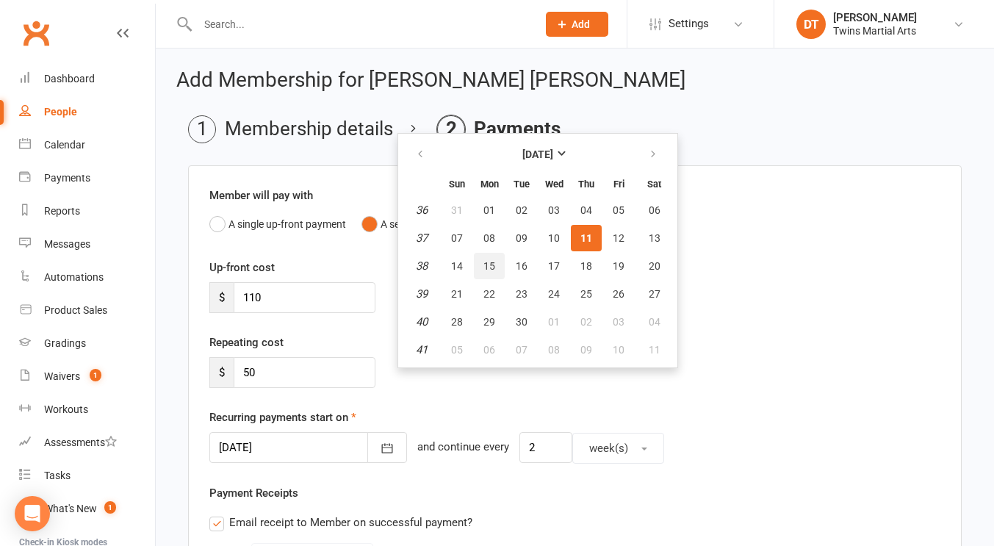
click at [491, 253] on button "15" at bounding box center [489, 266] width 31 height 26
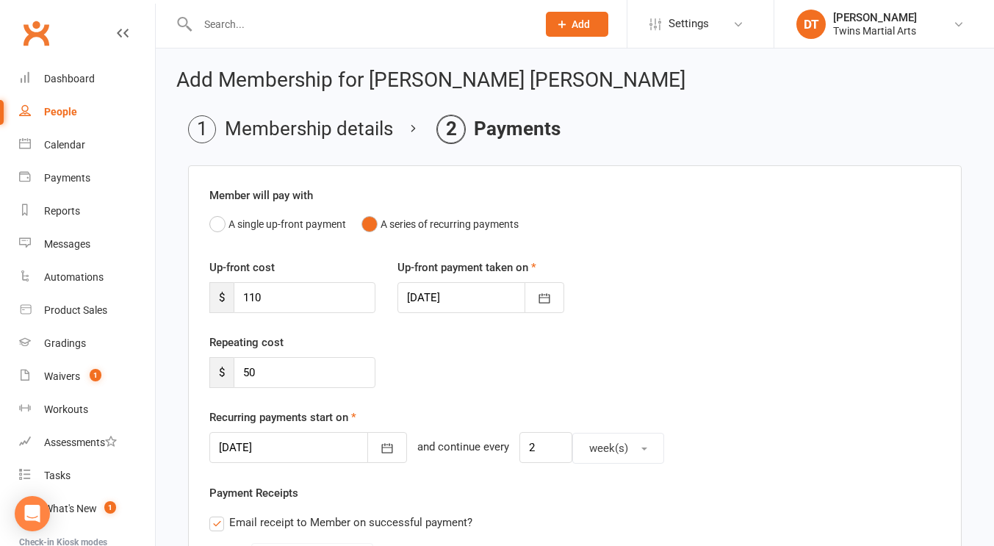
type input "[DATE]"
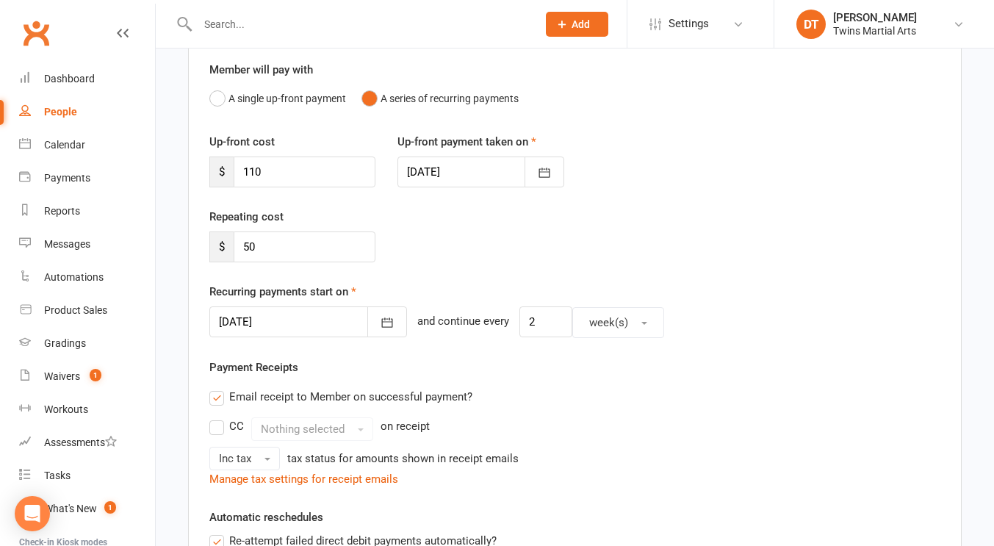
scroll to position [126, 0]
click at [378, 327] on button "button" at bounding box center [387, 321] width 40 height 31
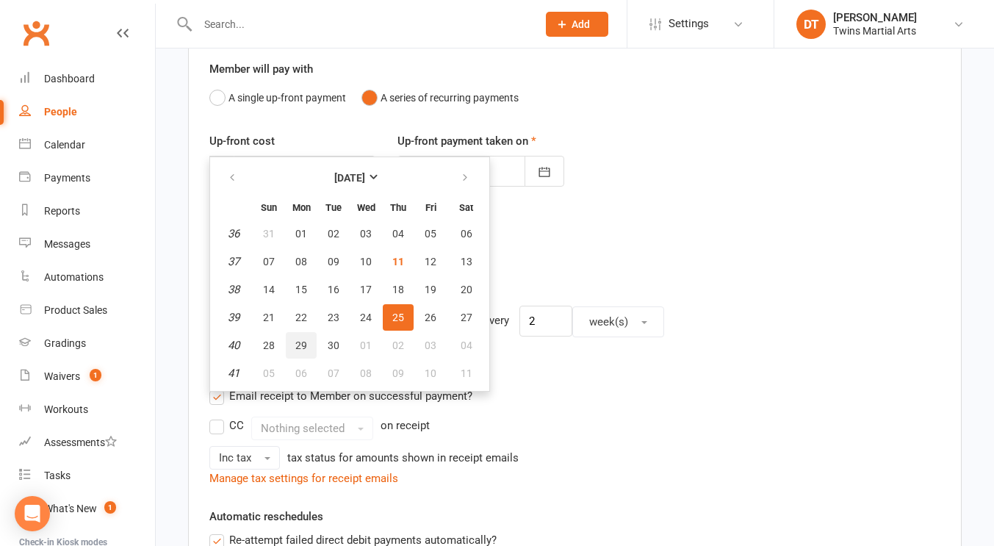
click at [305, 343] on span "29" at bounding box center [301, 345] width 12 height 12
type input "[DATE]"
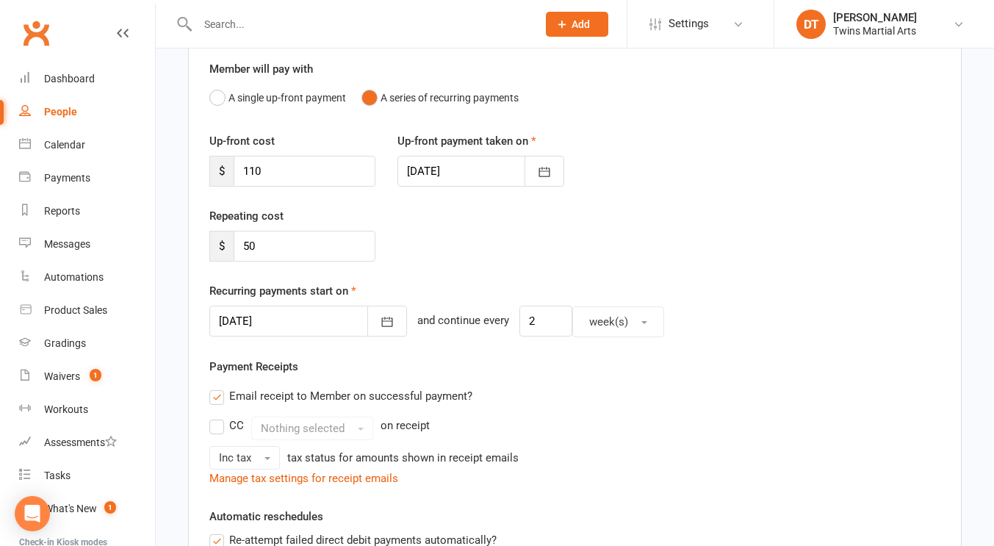
click at [284, 398] on label "Email receipt to Member on successful payment?" at bounding box center [340, 396] width 263 height 18
click at [219, 387] on input "Email receipt to Member on successful payment?" at bounding box center [214, 387] width 10 height 0
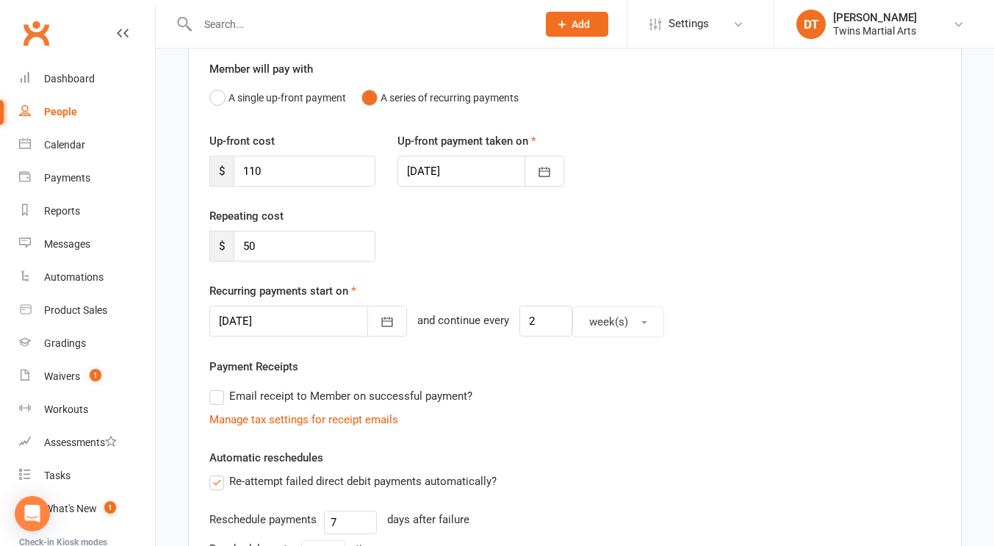
click at [268, 480] on label "Re-attempt failed direct debit payments automatically?" at bounding box center [352, 481] width 287 height 18
click at [219, 472] on input "Re-attempt failed direct debit payments automatically?" at bounding box center [214, 472] width 10 height 0
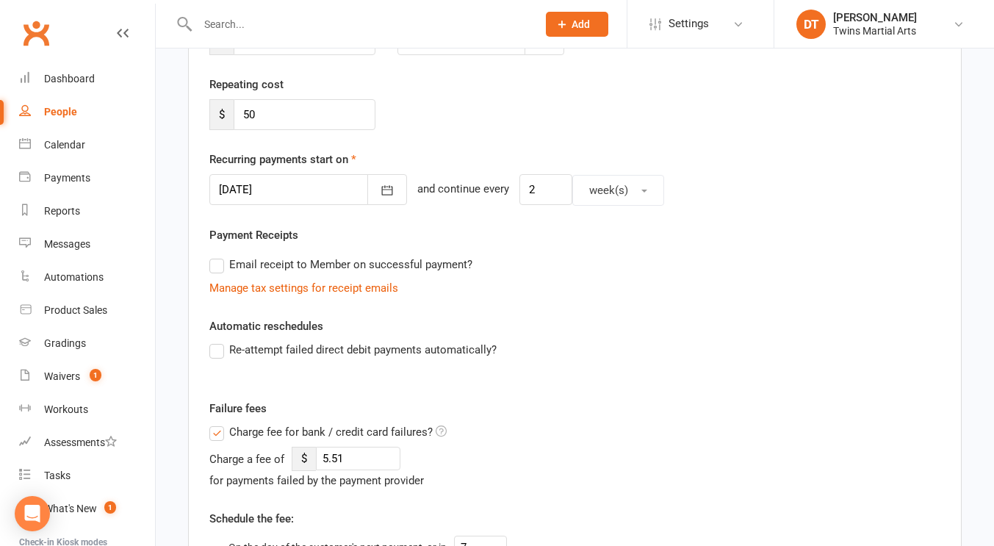
click at [271, 434] on span "Charge fee for bank / credit card failures?" at bounding box center [331, 430] width 204 height 15
click at [271, 423] on input "Charge fee for bank / credit card failures?" at bounding box center [327, 423] width 237 height 0
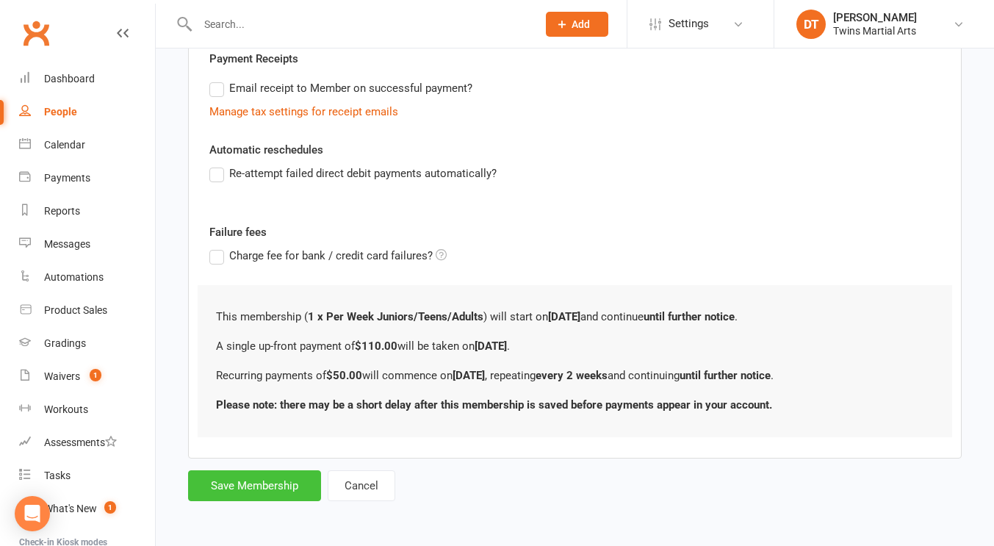
click at [253, 489] on button "Save Membership" at bounding box center [254, 485] width 133 height 31
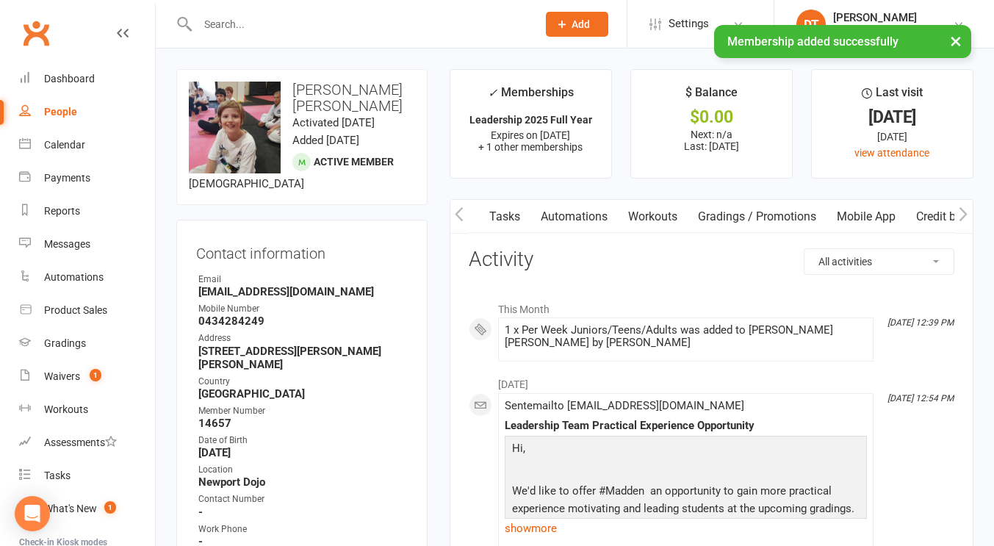
scroll to position [0, 390]
click at [827, 216] on link "Mobile App" at bounding box center [838, 217] width 79 height 34
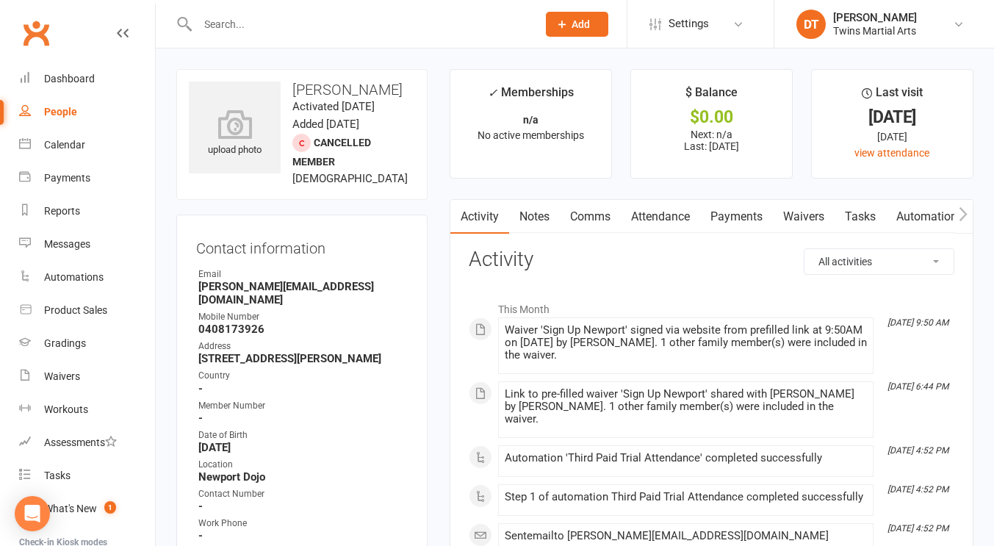
click at [652, 223] on link "Attendance" at bounding box center [660, 217] width 79 height 34
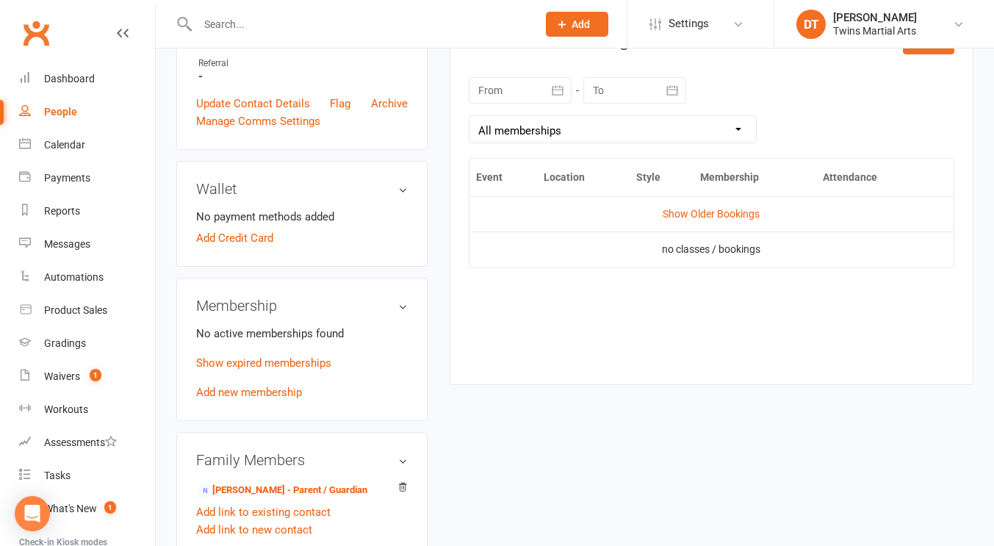
scroll to position [638, 0]
click at [710, 207] on link "Show Older Bookings" at bounding box center [711, 213] width 97 height 12
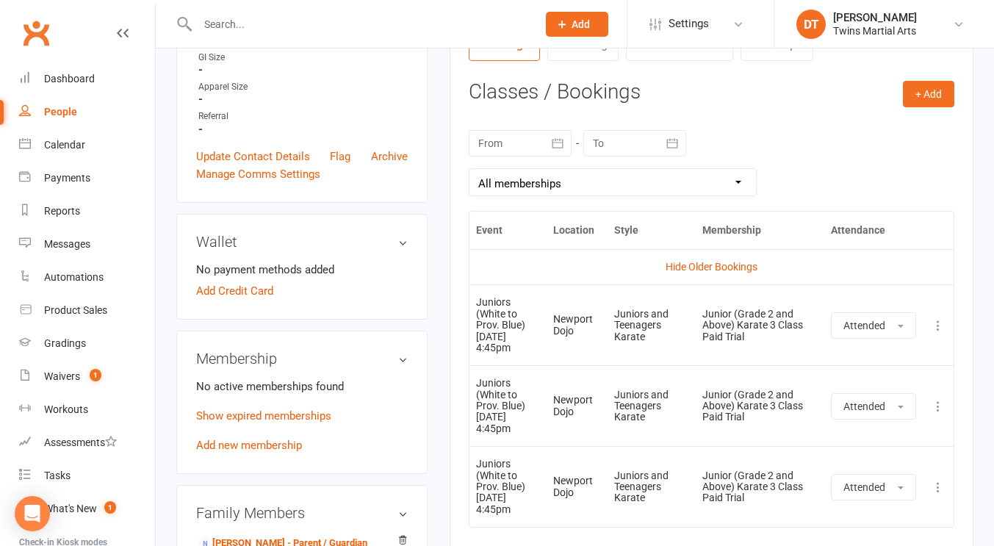
scroll to position [0, 0]
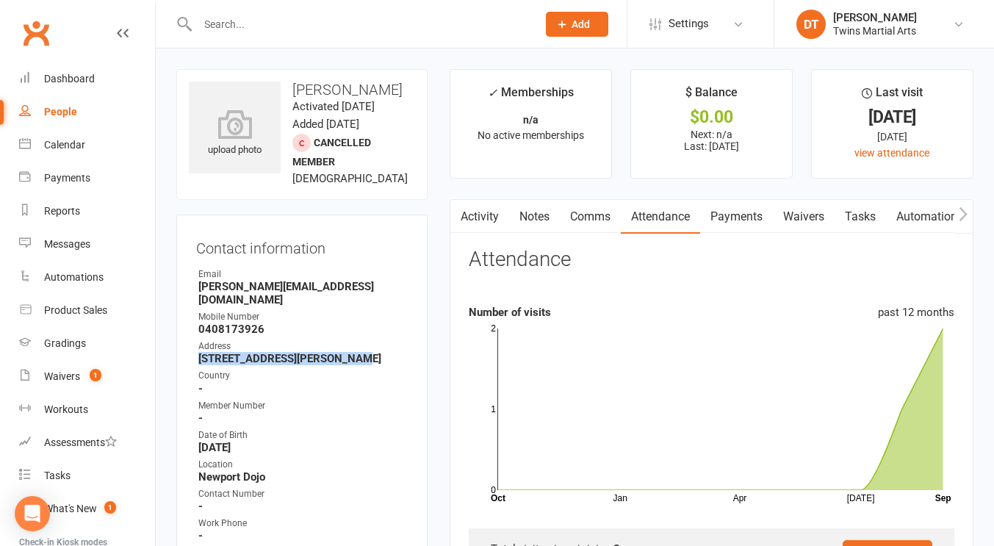
drag, startPoint x: 353, startPoint y: 360, endPoint x: 190, endPoint y: 364, distance: 163.2
click at [190, 364] on div "Contact information Owner Email S.andrade@yahoo.com.au Mobile Number 0408173926…" at bounding box center [301, 501] width 251 height 572
copy strong "5 Jones Court Laverton 3028"
drag, startPoint x: 386, startPoint y: 88, endPoint x: 294, endPoint y: 84, distance: 92.6
click at [294, 84] on h3 "[PERSON_NAME]" at bounding box center [302, 90] width 226 height 16
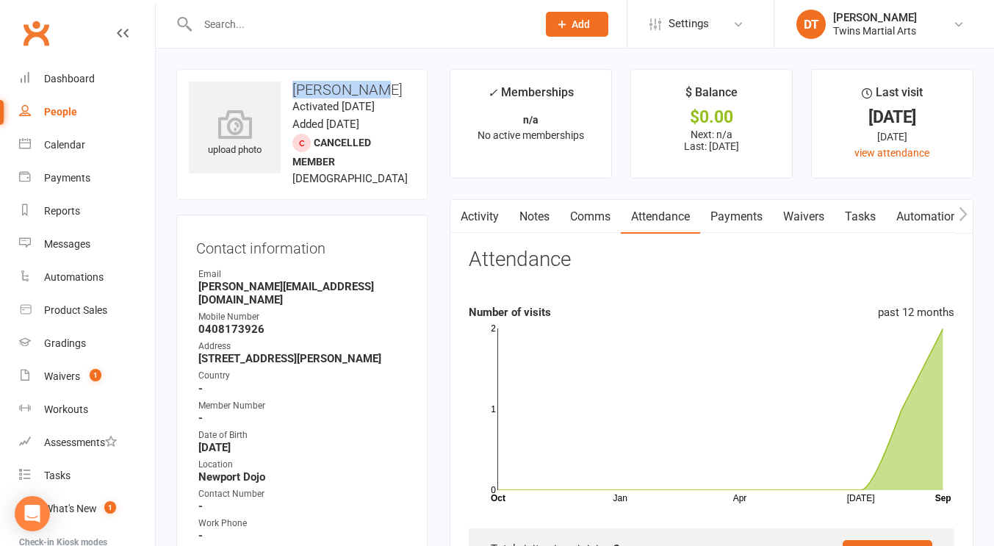
copy h3 "[PERSON_NAME]"
click at [583, 213] on link "Comms" at bounding box center [590, 217] width 61 height 34
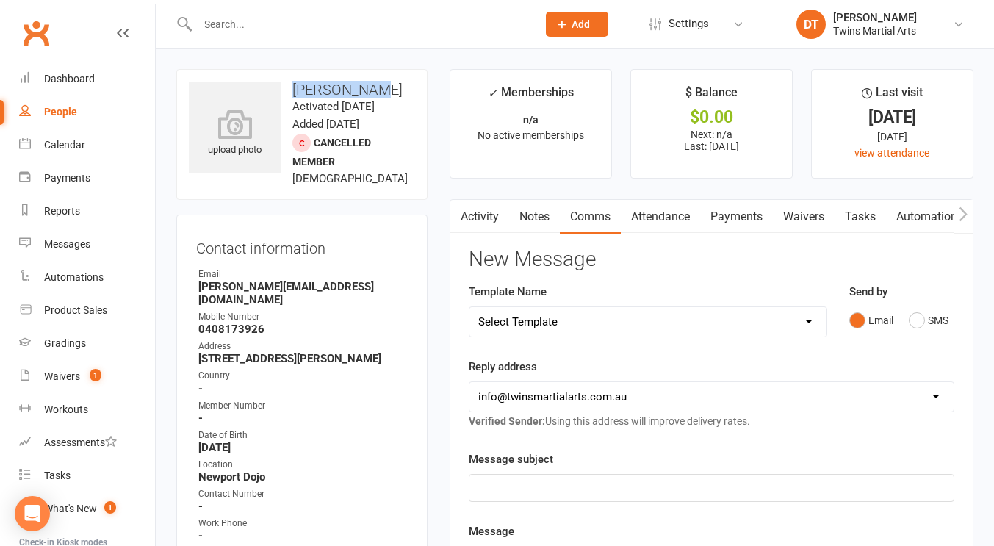
click at [586, 315] on select "Select Template [Email] Bring A Friend [Email] Bring a Friend Referral [Email] …" at bounding box center [647, 321] width 357 height 29
select select "30"
click at [469, 307] on select "Select Template [Email] Bring A Friend [Email] Bring a Friend Referral [Email] …" at bounding box center [647, 321] width 357 height 29
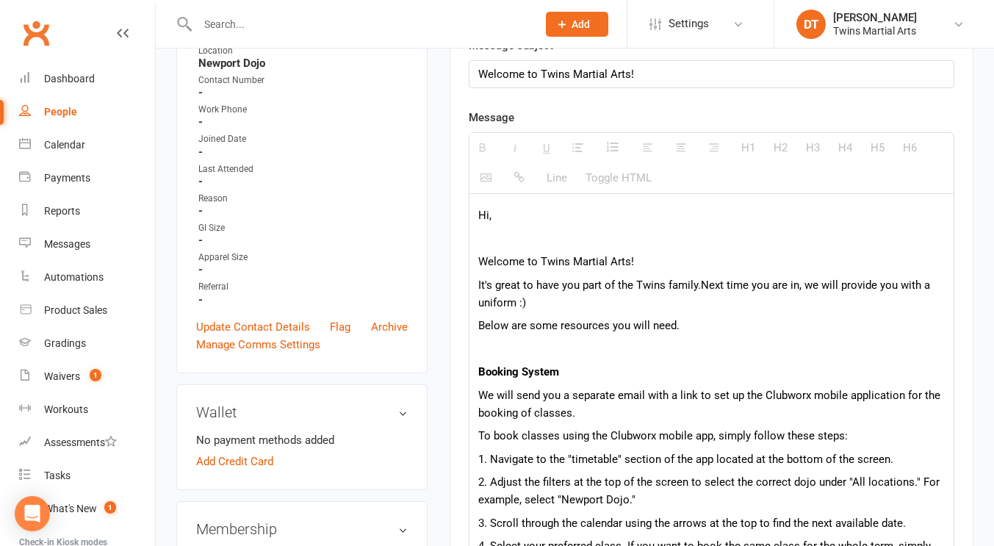
scroll to position [413, 0]
click at [552, 209] on p "Hi," at bounding box center [711, 216] width 467 height 18
click at [479, 261] on p "Welcome to Twins Martial Arts!" at bounding box center [711, 262] width 467 height 18
click at [657, 320] on span "Below are some resources you will need." at bounding box center [578, 326] width 201 height 13
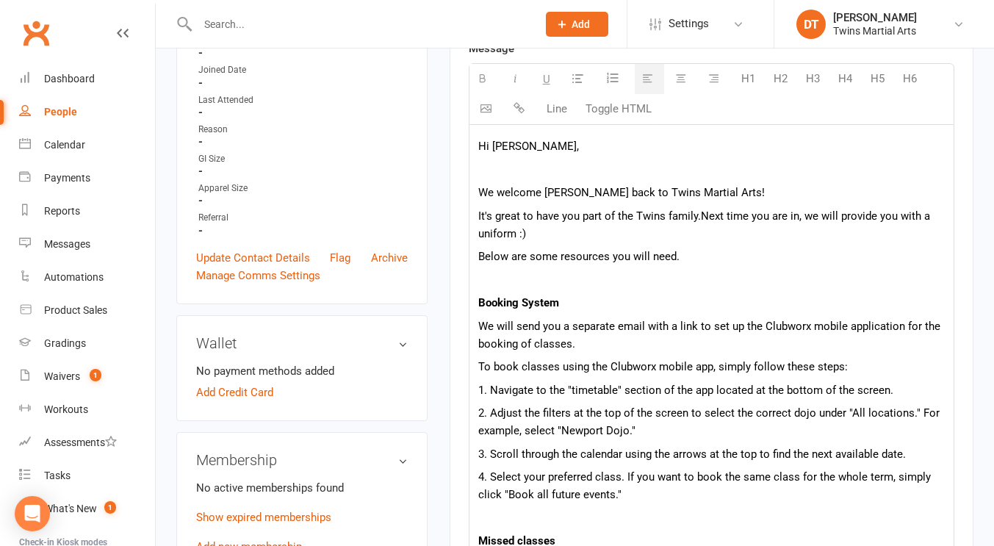
scroll to position [529, 0]
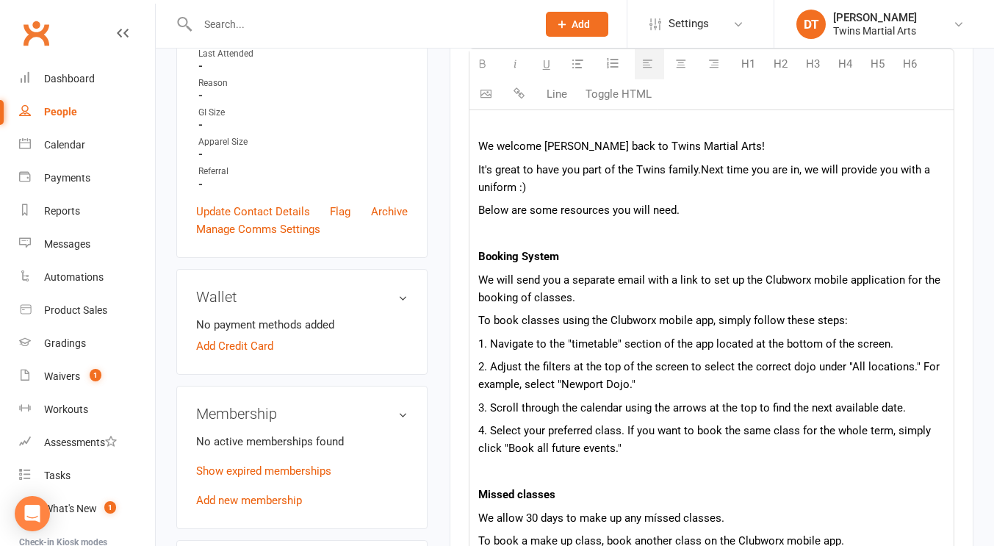
drag, startPoint x: 644, startPoint y: 297, endPoint x: 543, endPoint y: 303, distance: 101.6
click at [543, 303] on p "We will send you a separate email with a link to set up the Clubworx mobile app…" at bounding box center [711, 288] width 467 height 35
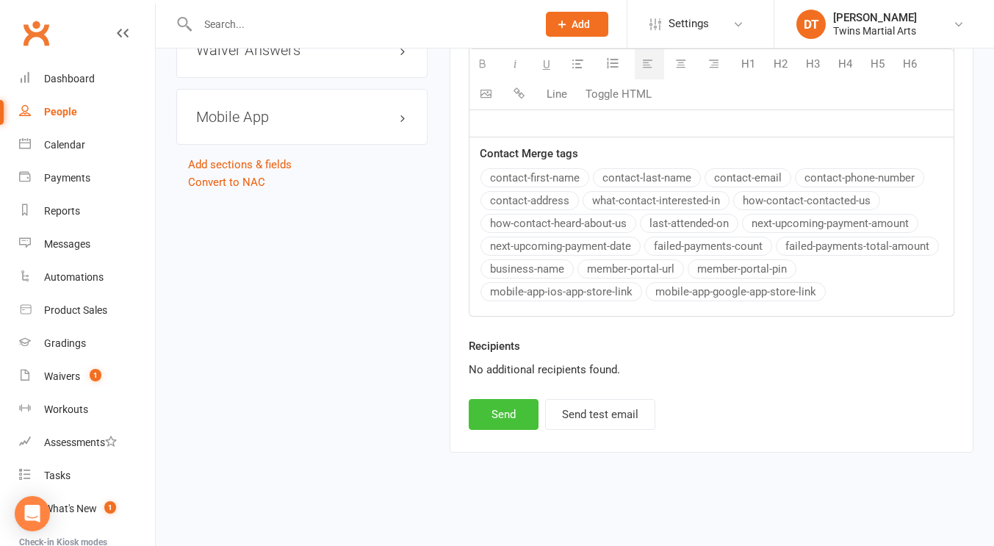
click at [511, 413] on button "Send" at bounding box center [504, 414] width 70 height 31
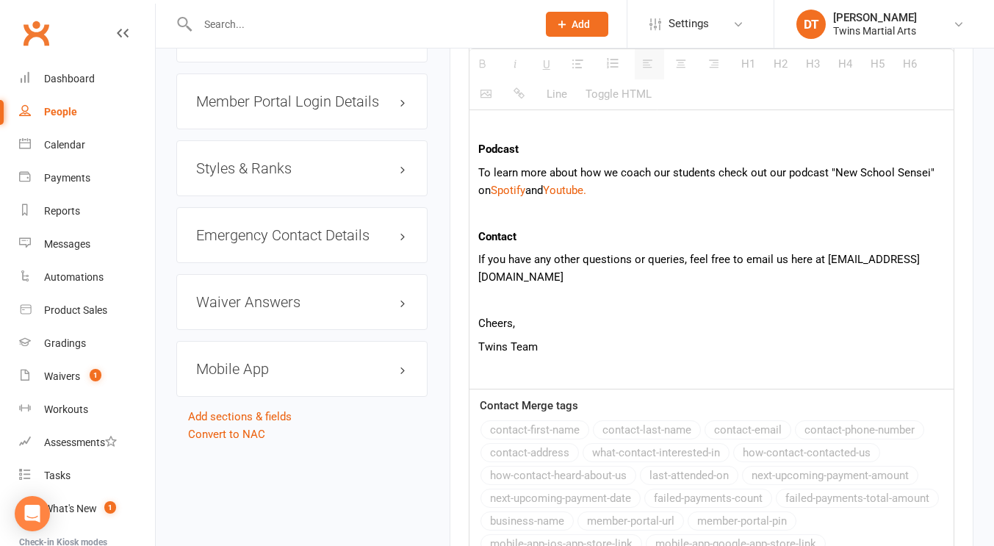
select select
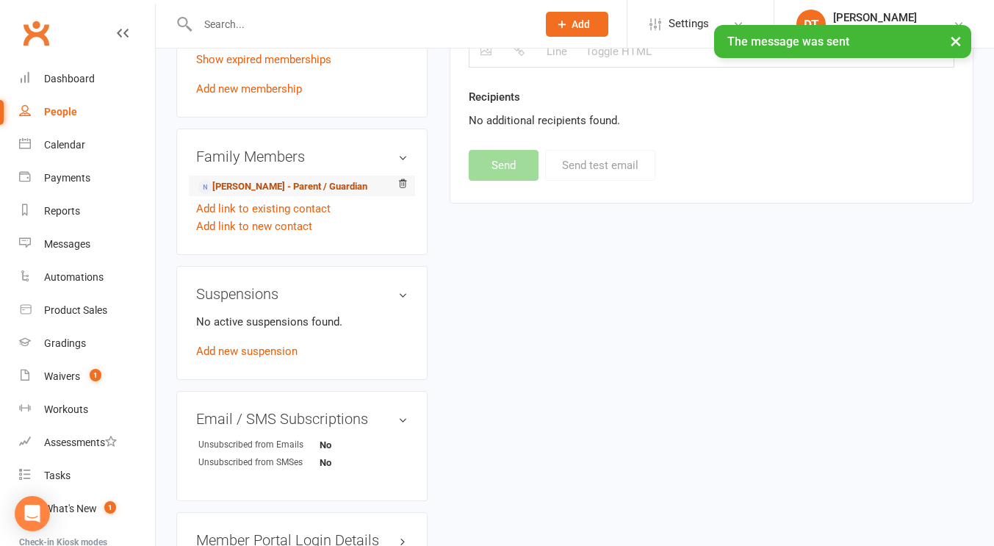
scroll to position [940, 0]
click at [312, 190] on link "Sebastian Andrade - Parent / Guardian" at bounding box center [282, 187] width 169 height 15
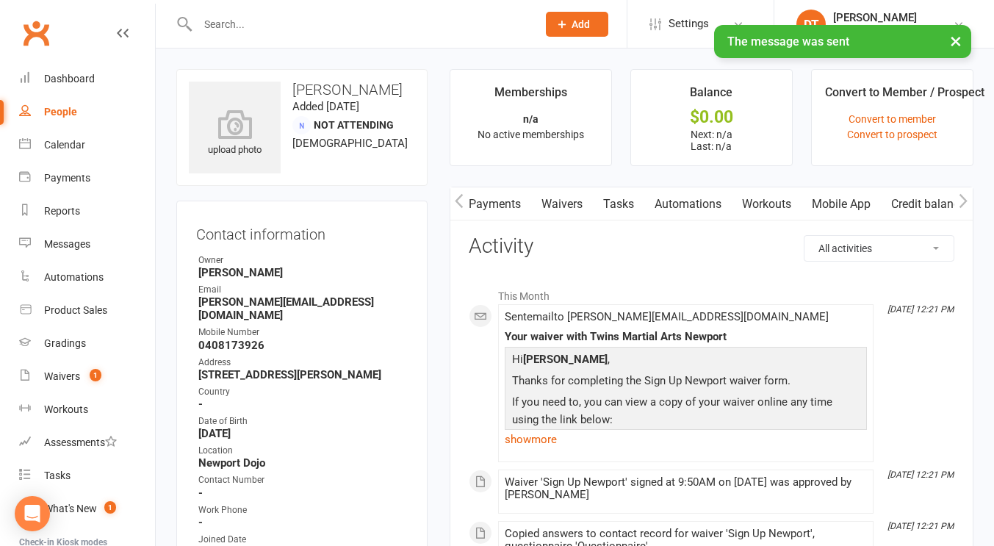
scroll to position [0, 163]
click at [840, 198] on link "Mobile App" at bounding box center [840, 204] width 79 height 34
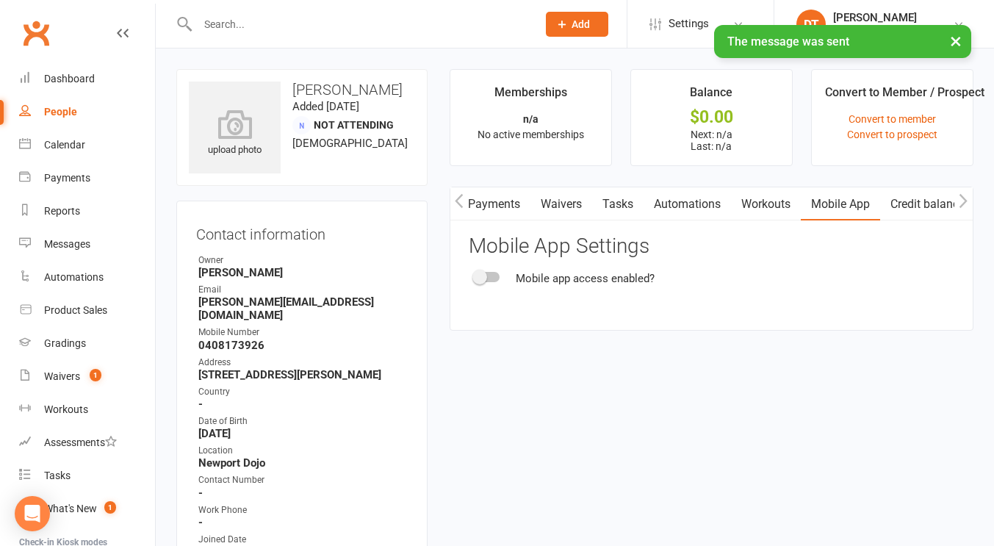
click at [500, 274] on div "Mobile app access enabled?" at bounding box center [712, 279] width 486 height 18
click at [488, 275] on div at bounding box center [487, 277] width 25 height 10
click at [475, 275] on input "checkbox" at bounding box center [475, 275] width 0 height 0
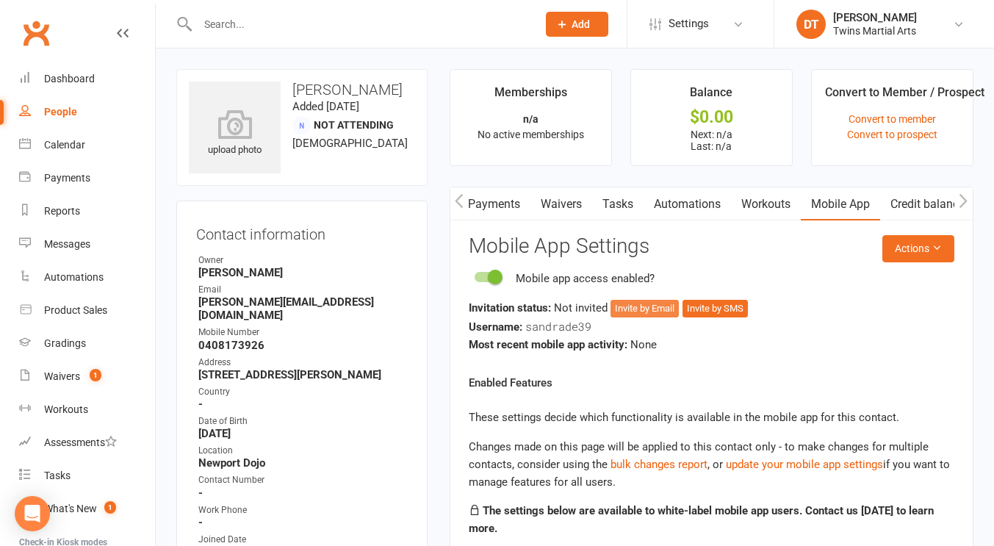
click at [628, 307] on button "Invite by Email" at bounding box center [645, 309] width 68 height 18
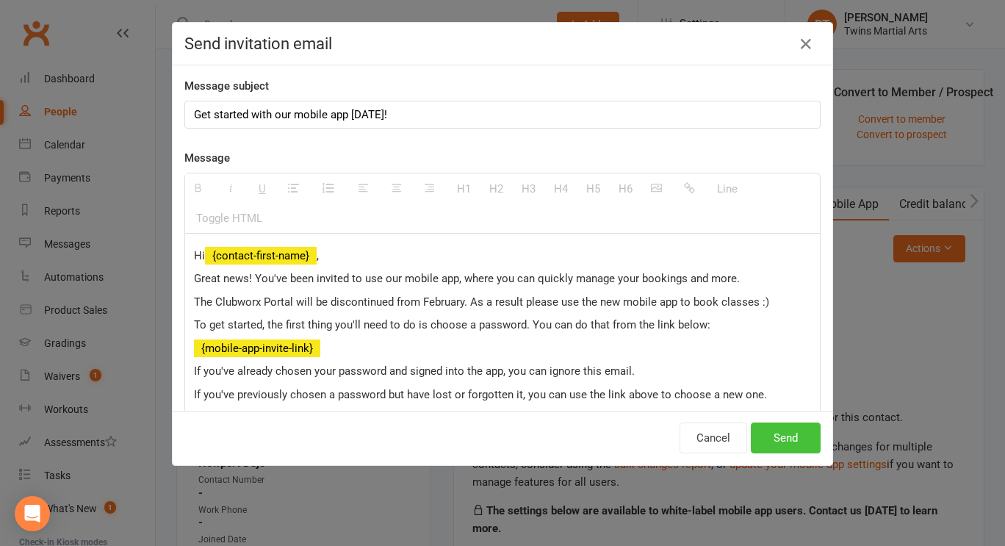
click at [773, 437] on button "Send" at bounding box center [786, 437] width 70 height 31
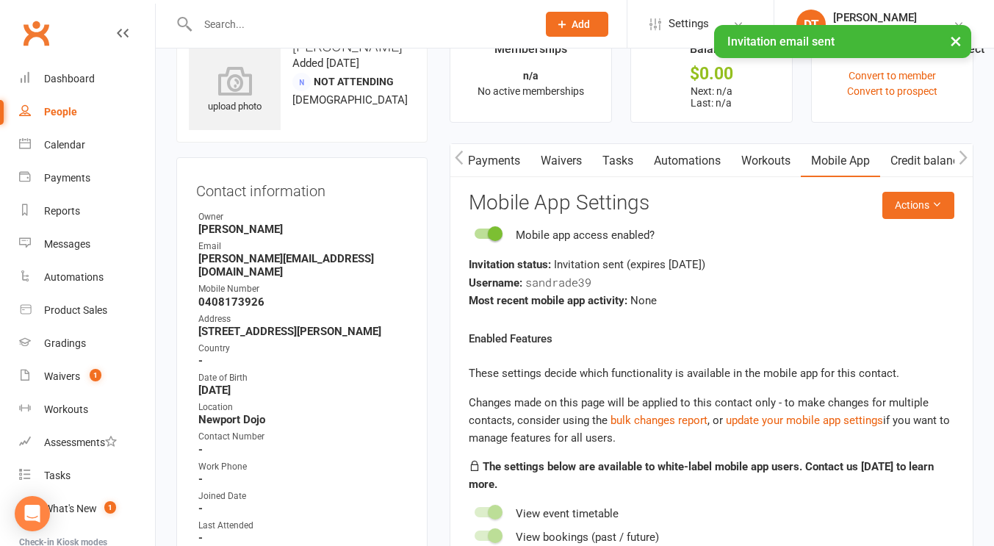
scroll to position [44, 0]
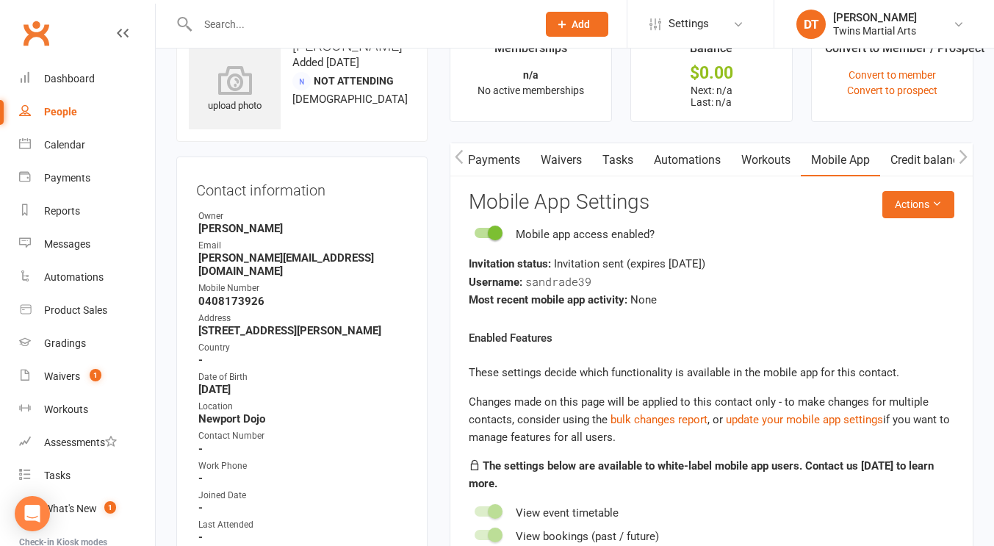
click at [406, 21] on input "text" at bounding box center [360, 24] width 334 height 21
paste input "okeefe.jan12@gmail.com"
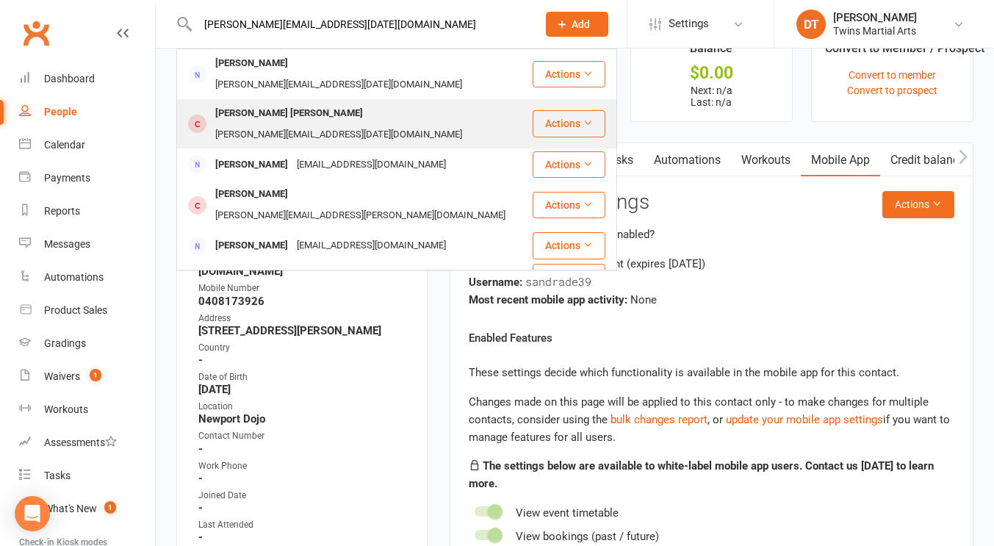
type input "okeefe.jan12@gmail.com"
click at [381, 124] on div "Okeefe.jan12@gmail.com" at bounding box center [339, 134] width 256 height 21
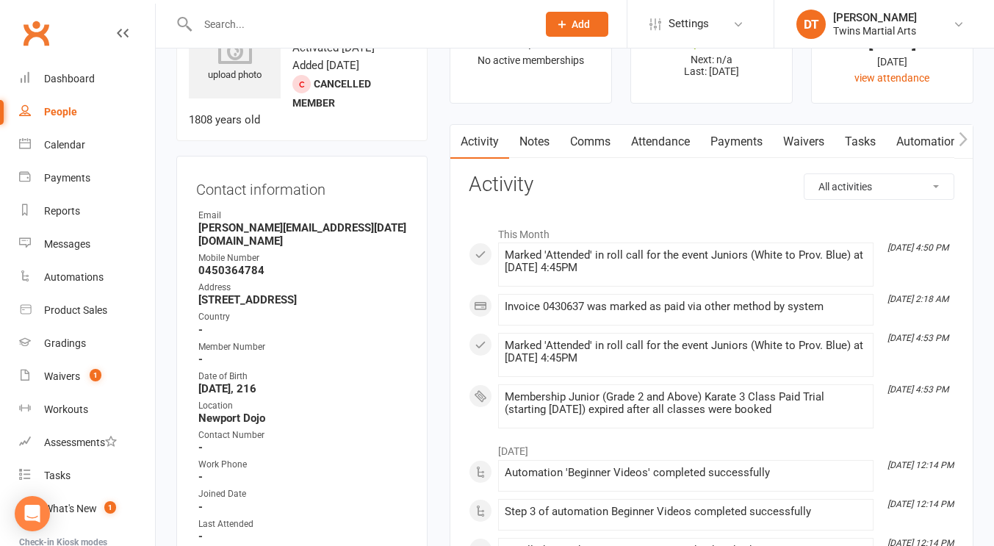
click at [669, 139] on link "Attendance" at bounding box center [660, 142] width 79 height 34
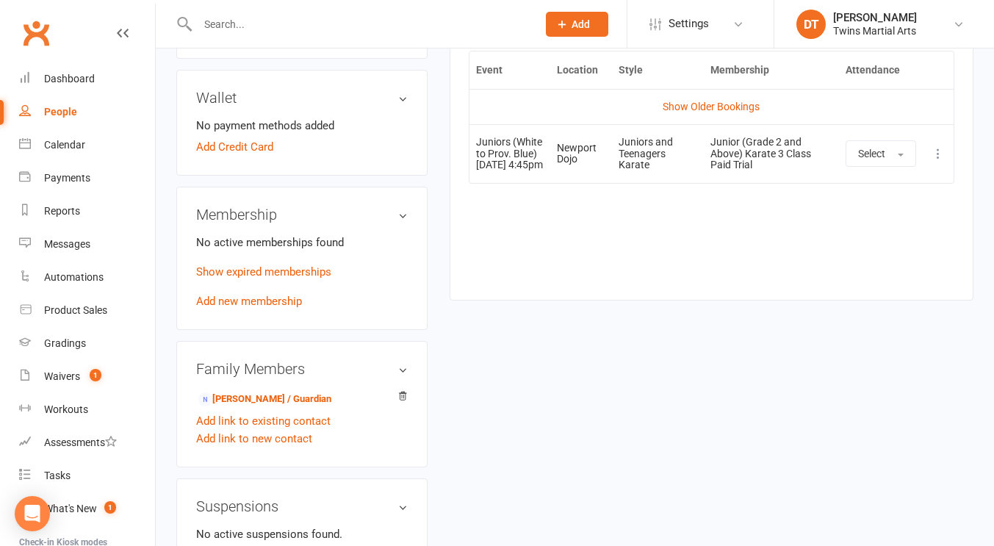
scroll to position [749, 0]
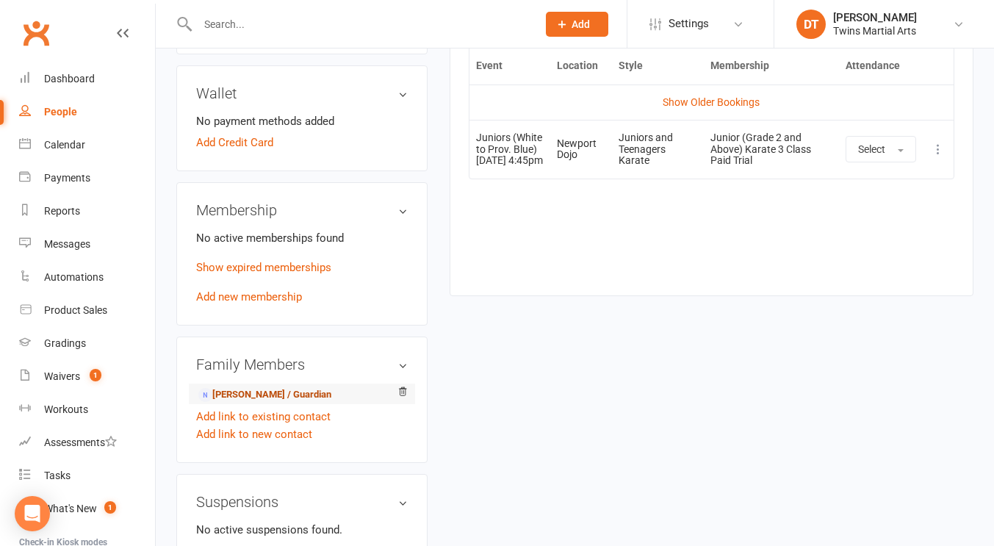
click at [275, 387] on link "Jan O’keefe - Parent / Guardian" at bounding box center [264, 394] width 133 height 15
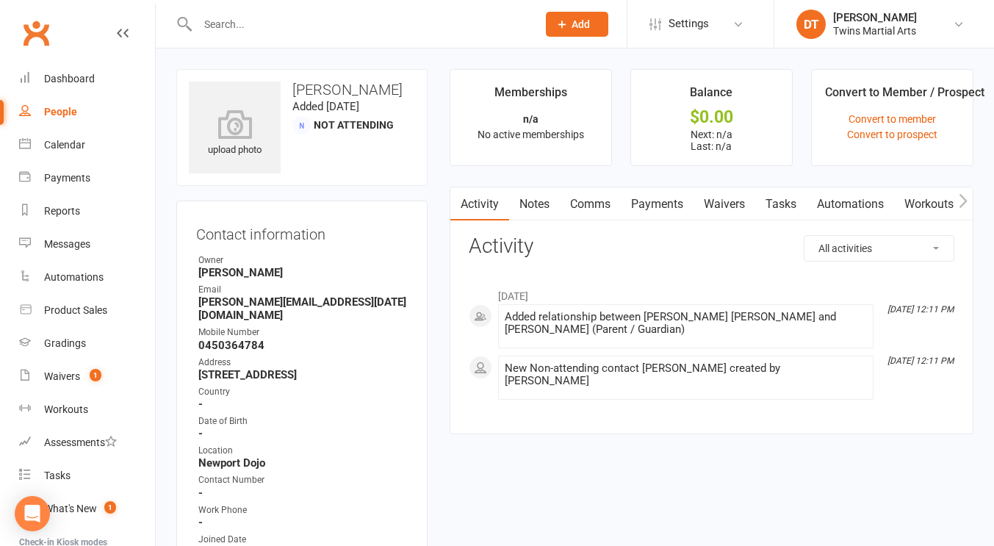
click at [723, 200] on link "Waivers" at bounding box center [725, 204] width 62 height 34
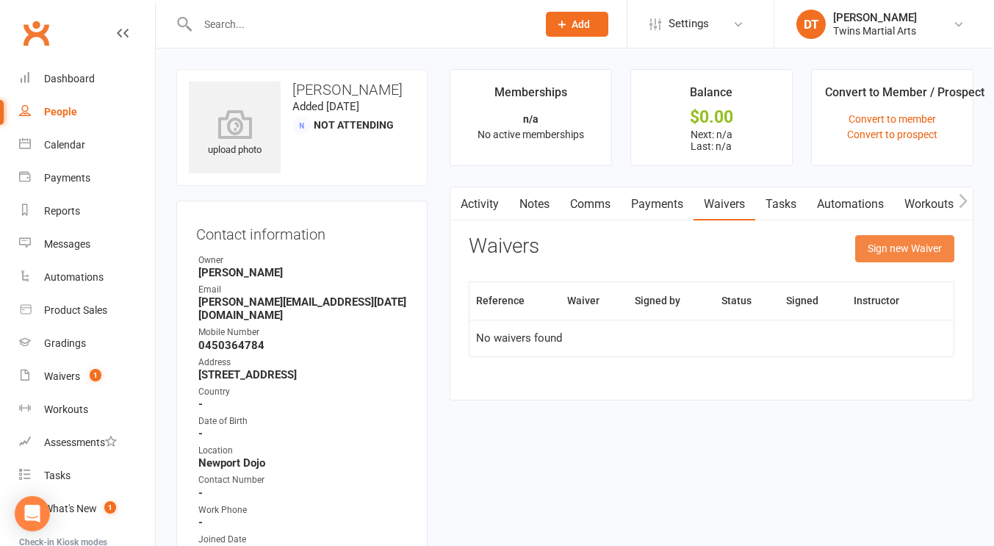
click at [899, 251] on button "Sign new Waiver" at bounding box center [904, 248] width 99 height 26
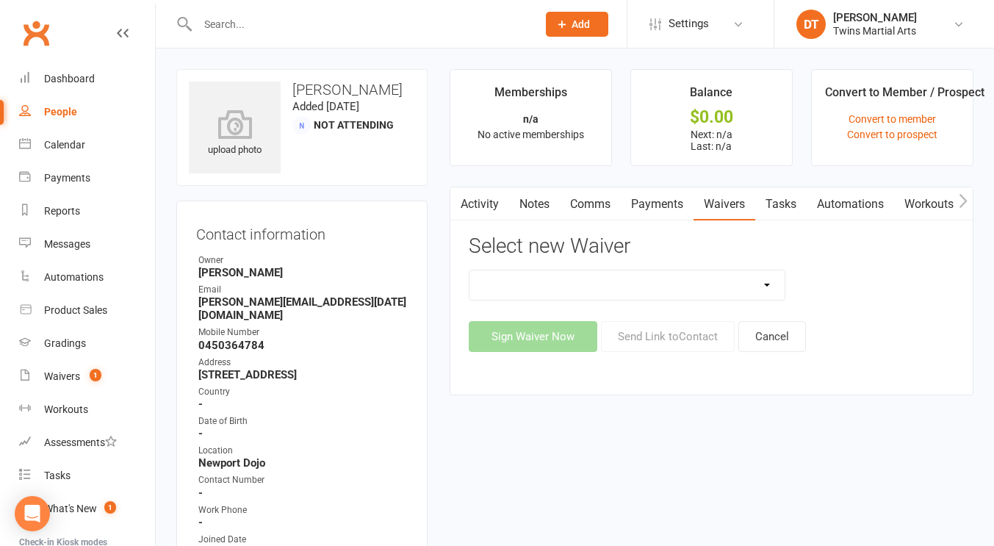
click at [705, 285] on select "Newport Paid Trial (waiver only) Paid Trial Newport Paid Trial Parkville Paid T…" at bounding box center [626, 284] width 315 height 29
select select "5584"
click at [469, 270] on select "Newport Paid Trial (waiver only) Paid Trial Newport Paid Trial Parkville Paid T…" at bounding box center [626, 284] width 315 height 29
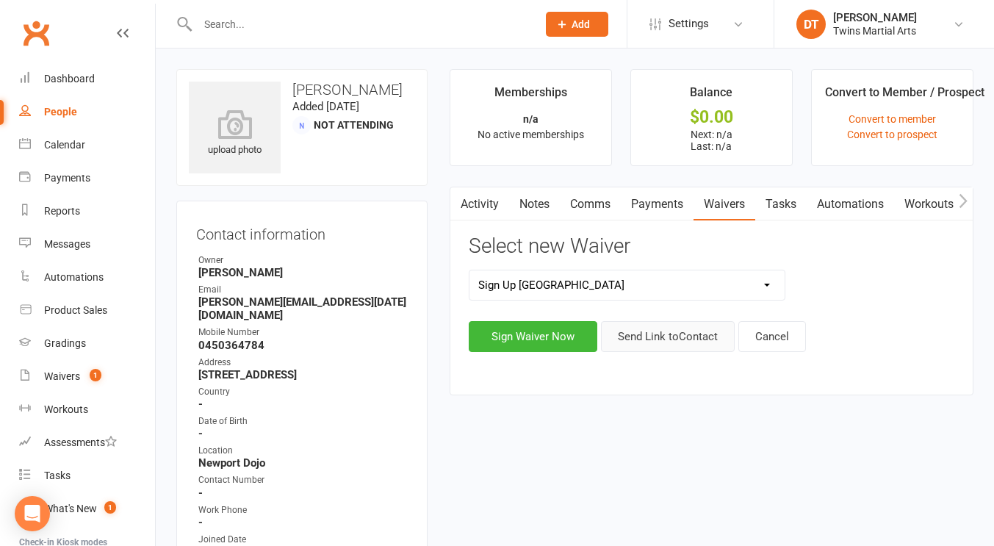
click at [656, 346] on button "Send Link to Contact" at bounding box center [668, 336] width 134 height 31
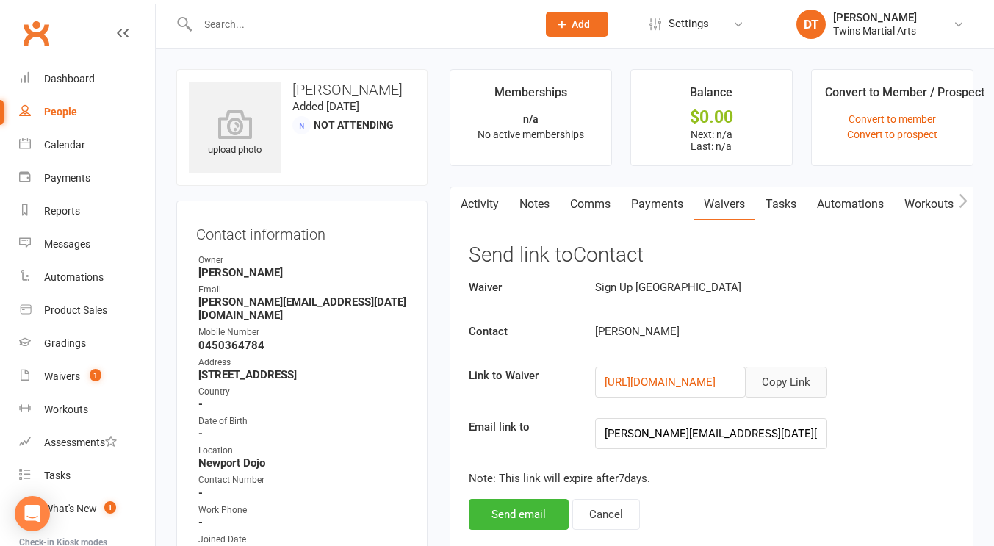
click at [774, 376] on button "Copy Link" at bounding box center [786, 382] width 82 height 31
click at [405, 27] on input "text" at bounding box center [360, 24] width 334 height 21
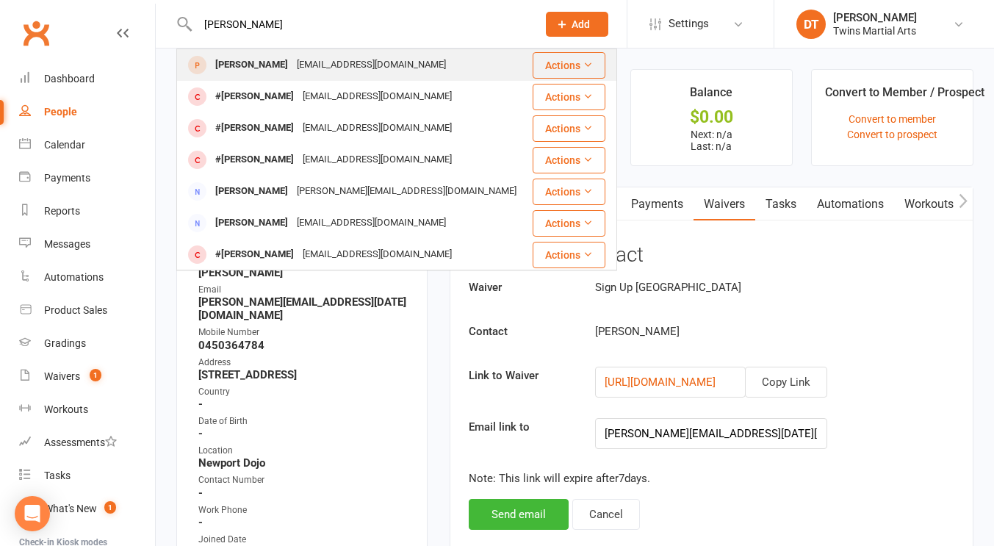
type input "[PERSON_NAME]"
click at [392, 77] on div "Athena Avci athenaavci@gmail.com" at bounding box center [354, 65] width 353 height 30
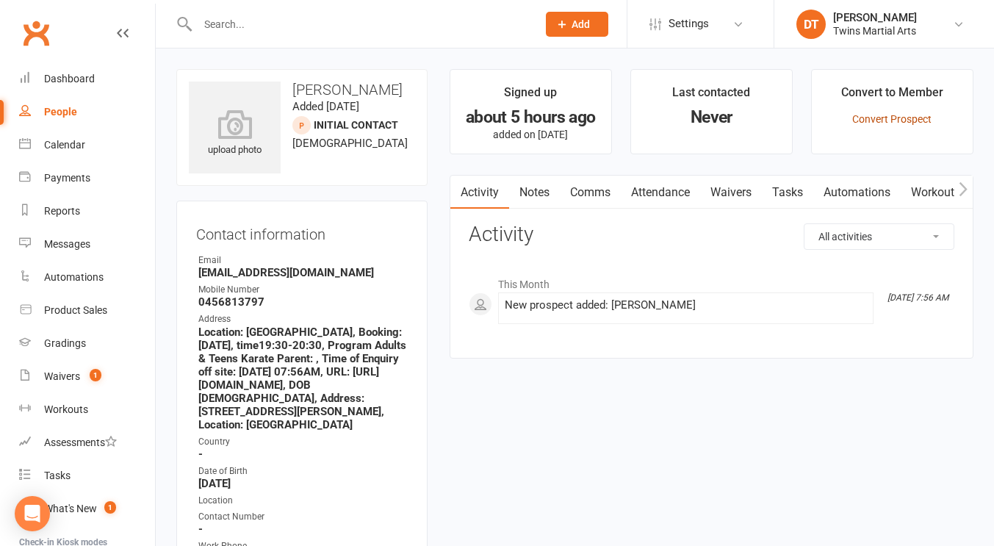
click at [920, 120] on link "Convert Prospect" at bounding box center [891, 119] width 79 height 12
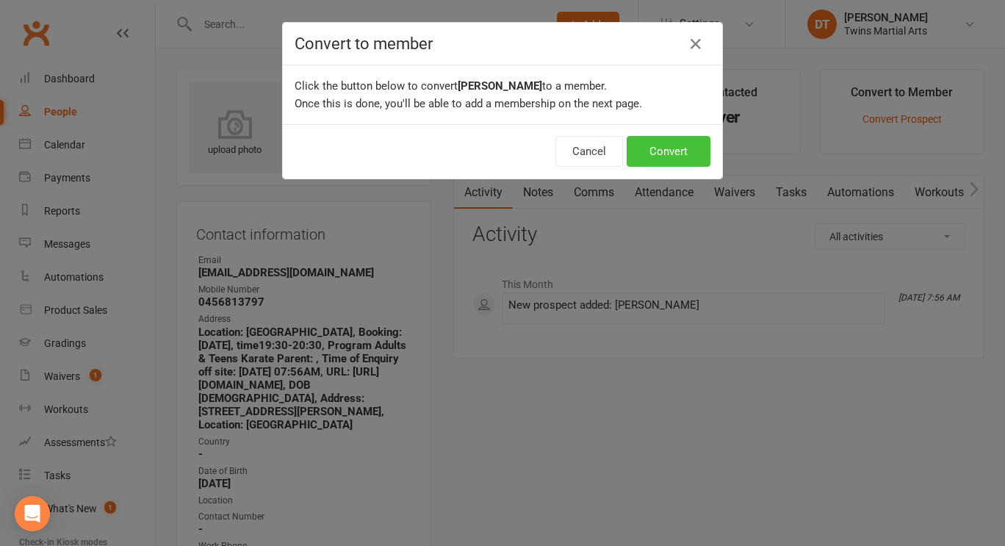
click at [654, 144] on button "Convert" at bounding box center [669, 151] width 84 height 31
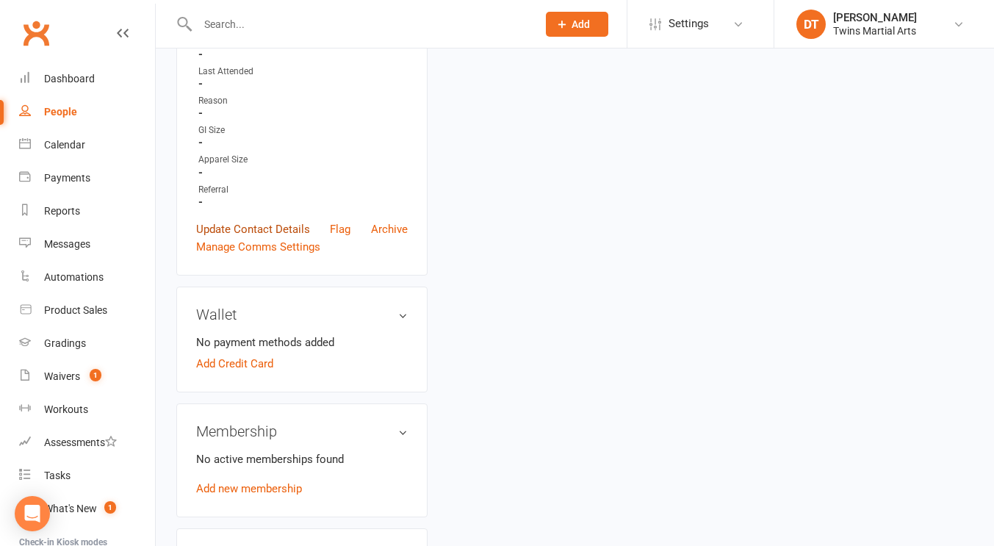
click at [287, 238] on link "Update Contact Details" at bounding box center [253, 229] width 114 height 18
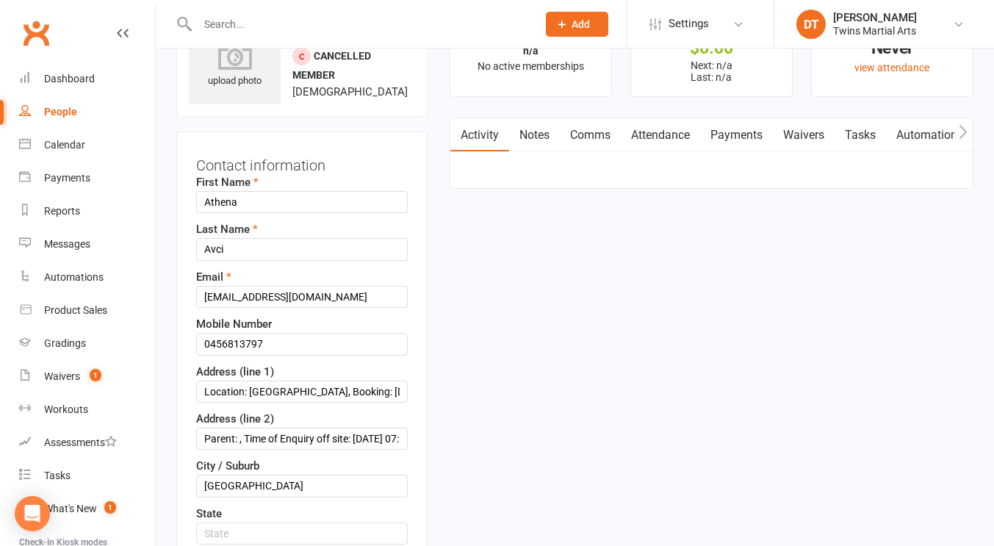
click at [292, 438] on div "Address (line 2) Parent: , Time of Enquiry off site: 09/11/25 07:56AM, URL: htt…" at bounding box center [302, 430] width 212 height 40
click at [286, 444] on input "Parent: , Time of Enquiry off site: 09/11/25 07:56AM, URL: https://twinsmartial…" at bounding box center [302, 439] width 212 height 22
paste input "28 Alma Terrac"
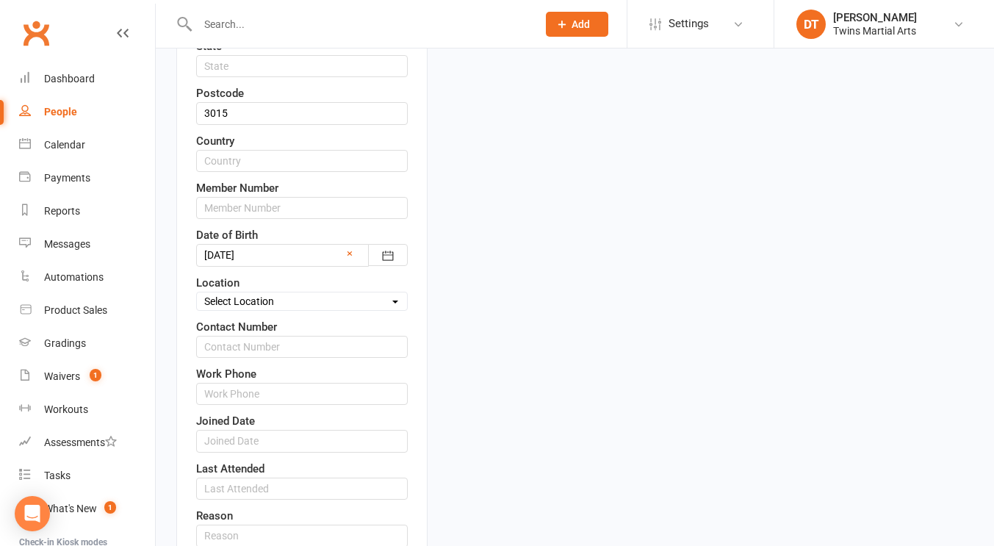
scroll to position [537, 0]
type input "28 Alma Terrace"
click at [297, 309] on select "Select Location Newport Dojo Parkville Dojo Virtual Dojo Westside Dojo" at bounding box center [302, 300] width 210 height 16
select select "0"
click at [197, 306] on select "Select Location Newport Dojo Parkville Dojo Virtual Dojo Westside Dojo" at bounding box center [302, 300] width 210 height 16
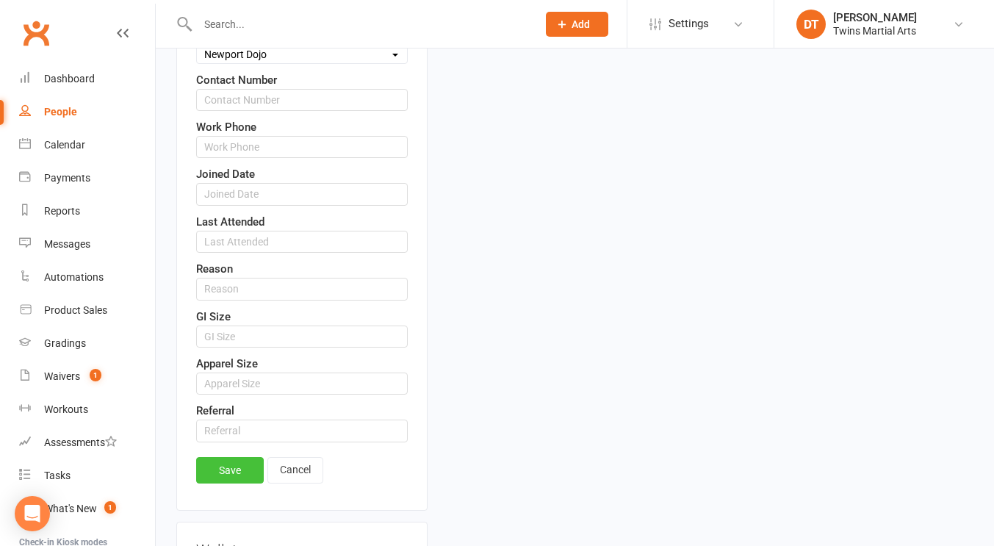
click at [231, 483] on link "Save" at bounding box center [230, 470] width 68 height 26
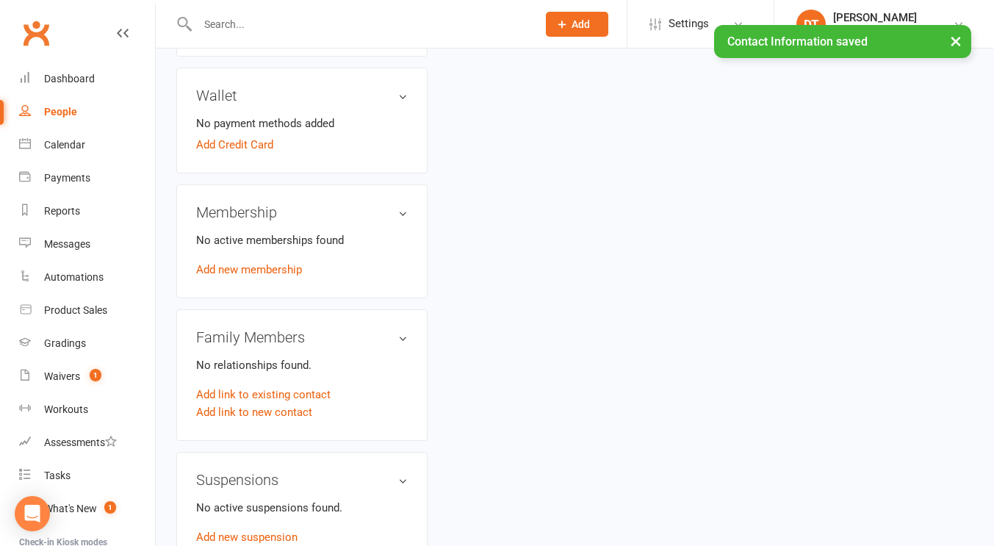
scroll to position [701, 0]
click at [275, 278] on link "Add new membership" at bounding box center [249, 271] width 106 height 13
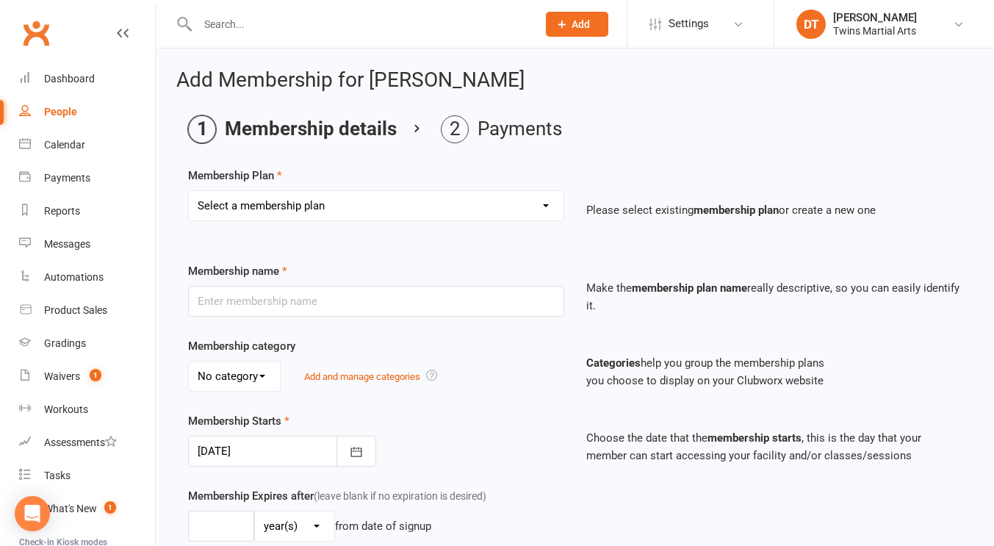
click at [403, 202] on select "Select a membership plan Create new Membership Plan 1 x Per Week Tiny Ninjas/Li…" at bounding box center [376, 205] width 375 height 29
select select "15"
click at [189, 191] on select "Select a membership plan Create new Membership Plan 1 x Per Week Tiny Ninjas/Li…" at bounding box center [376, 205] width 375 height 29
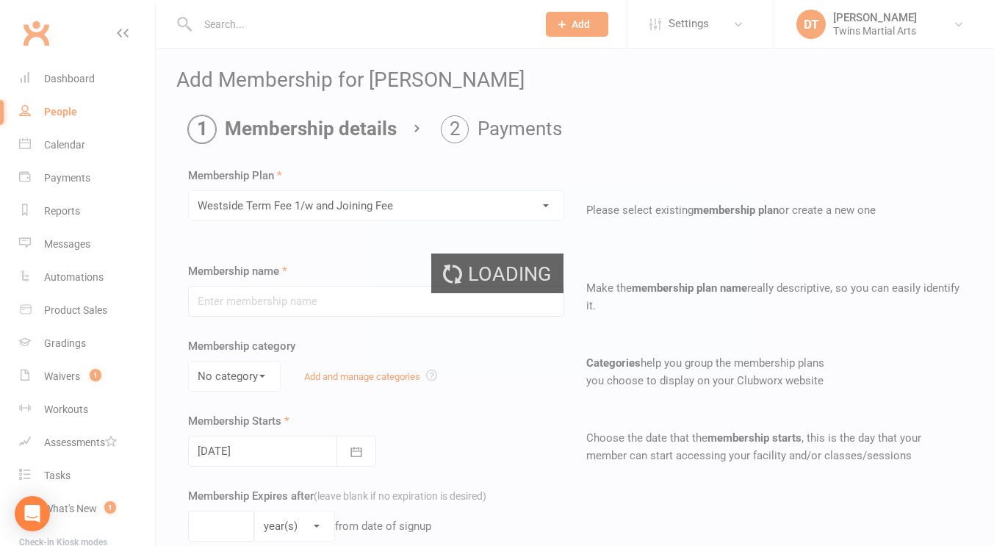
type input "Westside Term Fee 1/w and Joining Fee"
select select "3"
type input "11"
select select "1"
type input "3"
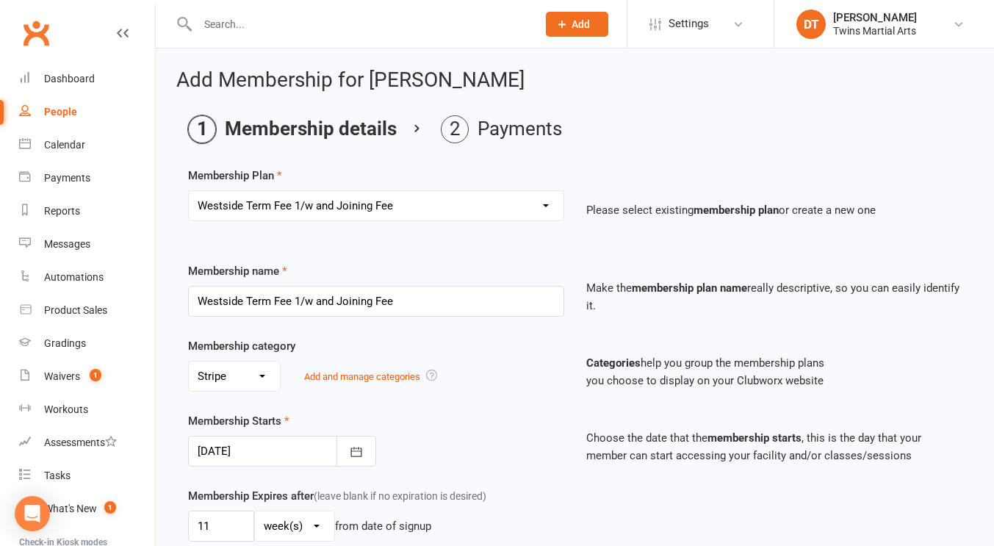
click at [380, 224] on div "Select a membership plan Create new Membership Plan 1 x Per Week Tiny Ninjas/Li…" at bounding box center [376, 215] width 398 height 51
click at [380, 223] on div "Select a membership plan Create new Membership Plan 1 x Per Week Tiny Ninjas/Li…" at bounding box center [376, 215] width 398 height 51
click at [383, 214] on select "Select a membership plan Create new Membership Plan 1 x Per Week Tiny Ninjas/Li…" at bounding box center [376, 205] width 375 height 29
select select "24"
click at [189, 191] on select "Select a membership plan Create new Membership Plan 1 x Per Week Tiny Ninjas/Li…" at bounding box center [376, 205] width 375 height 29
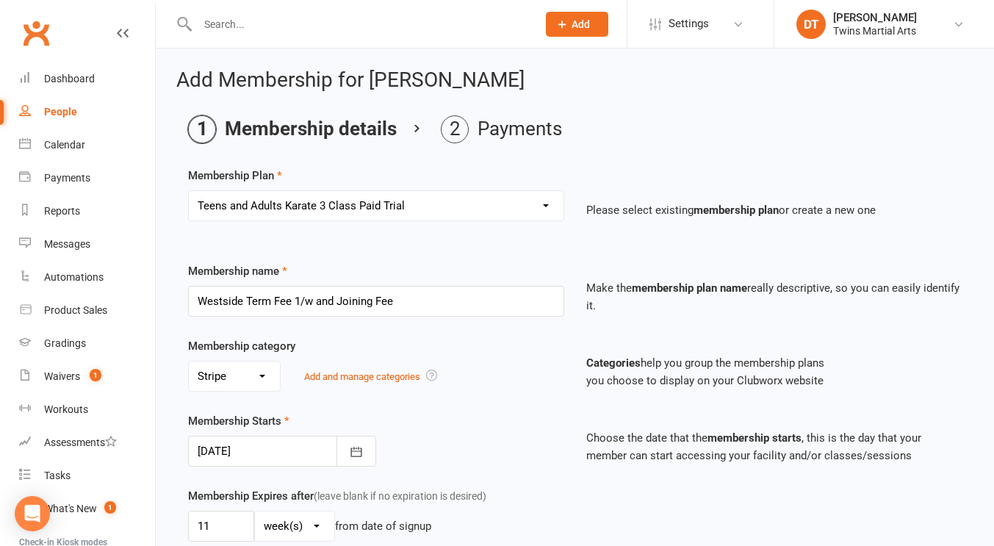
type input "Teens and Adults Karate 3 Class Paid Trial"
select select "2"
type input "6"
type input "0"
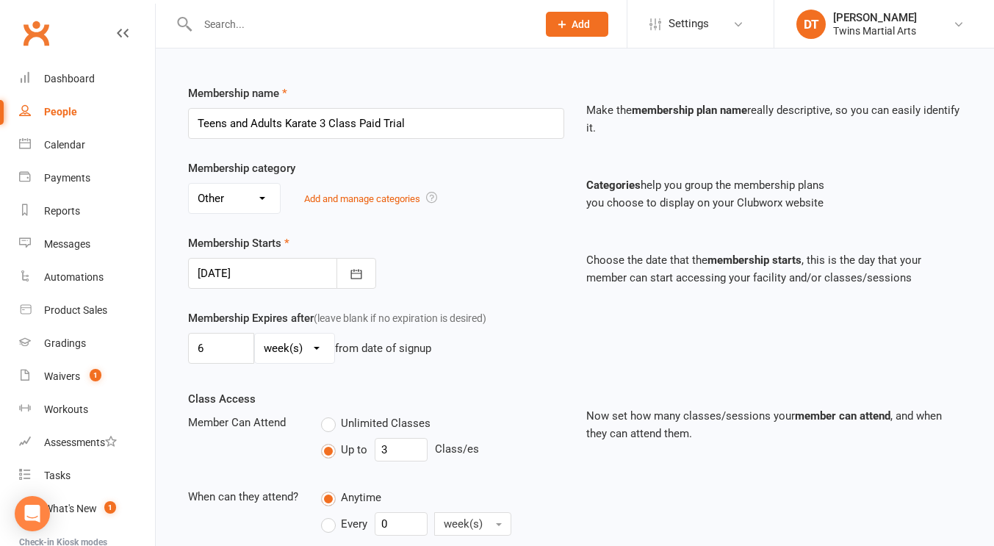
scroll to position [184, 0]
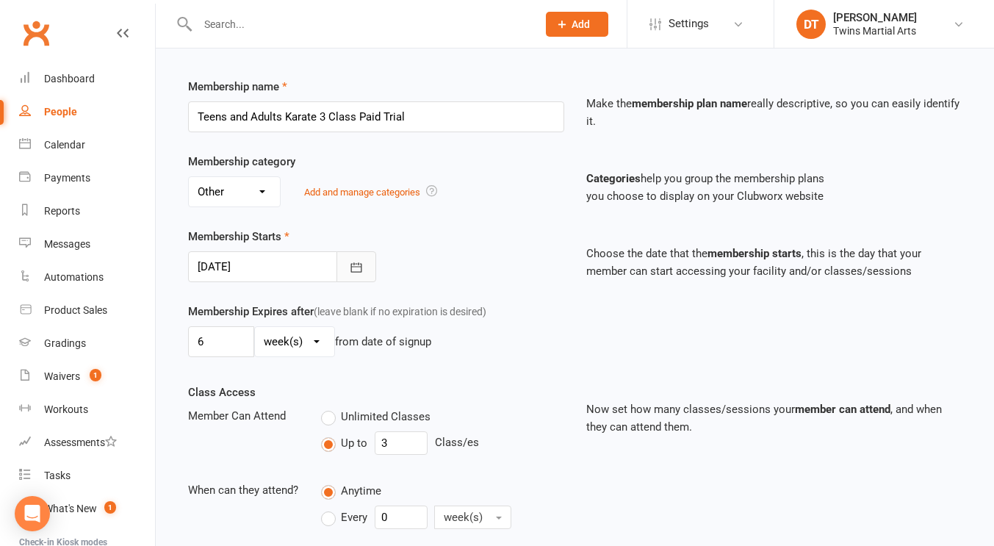
click at [352, 268] on icon "button" at bounding box center [356, 267] width 15 height 15
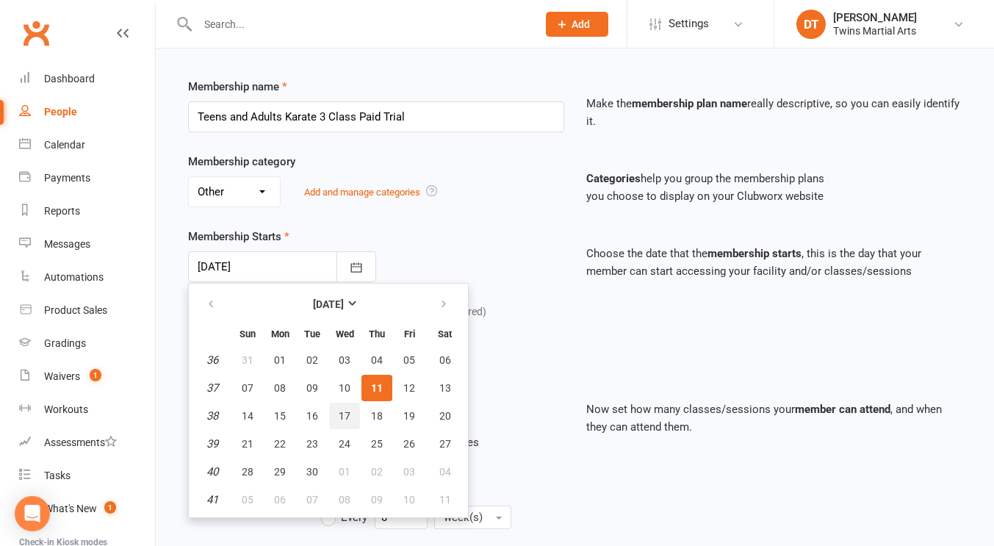
click at [336, 422] on button "17" at bounding box center [344, 416] width 31 height 26
type input "[DATE]"
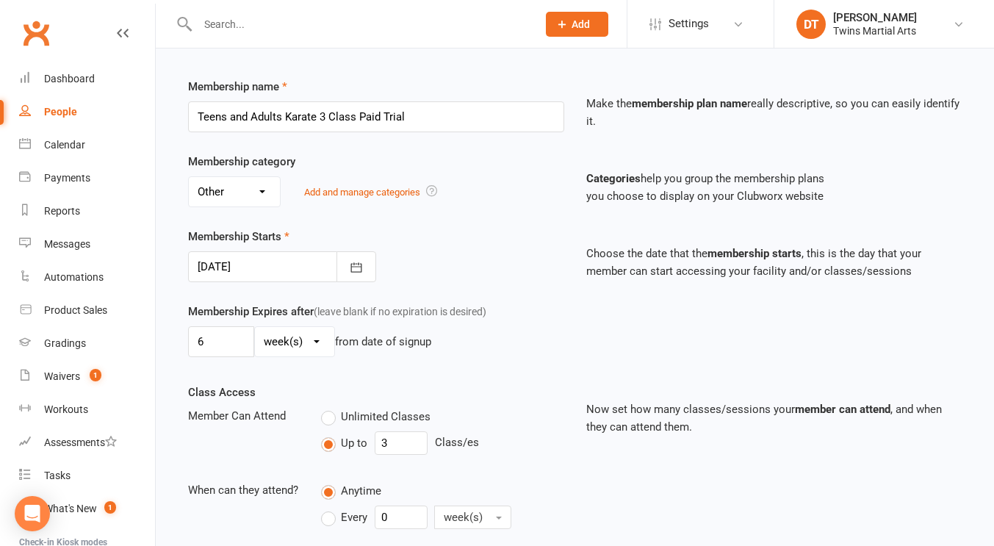
scroll to position [635, 0]
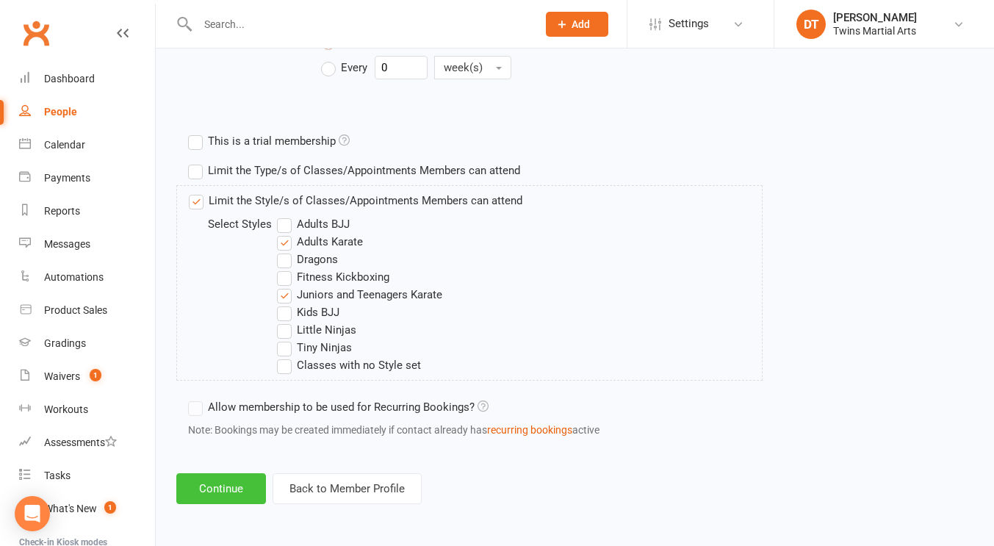
click at [229, 486] on button "Continue" at bounding box center [221, 488] width 90 height 31
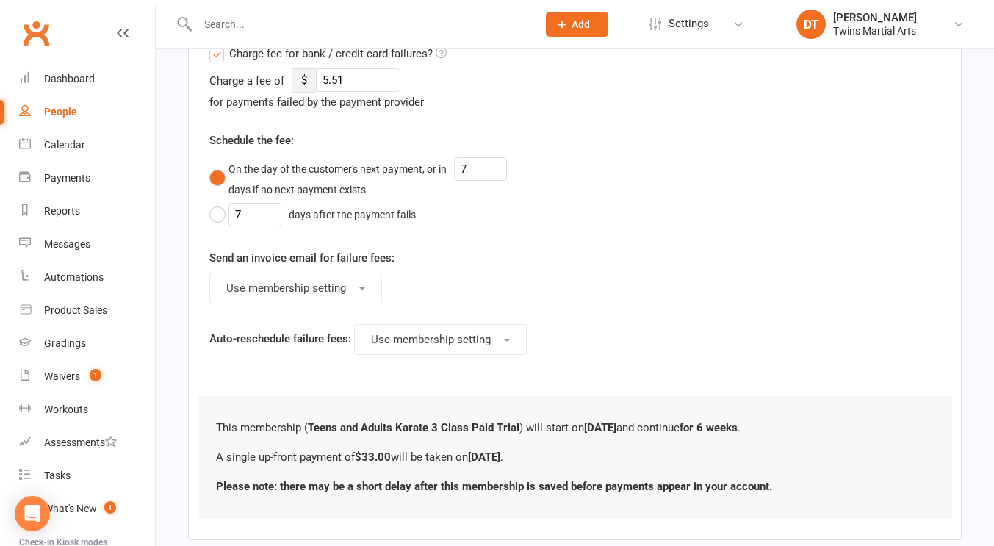
scroll to position [529, 0]
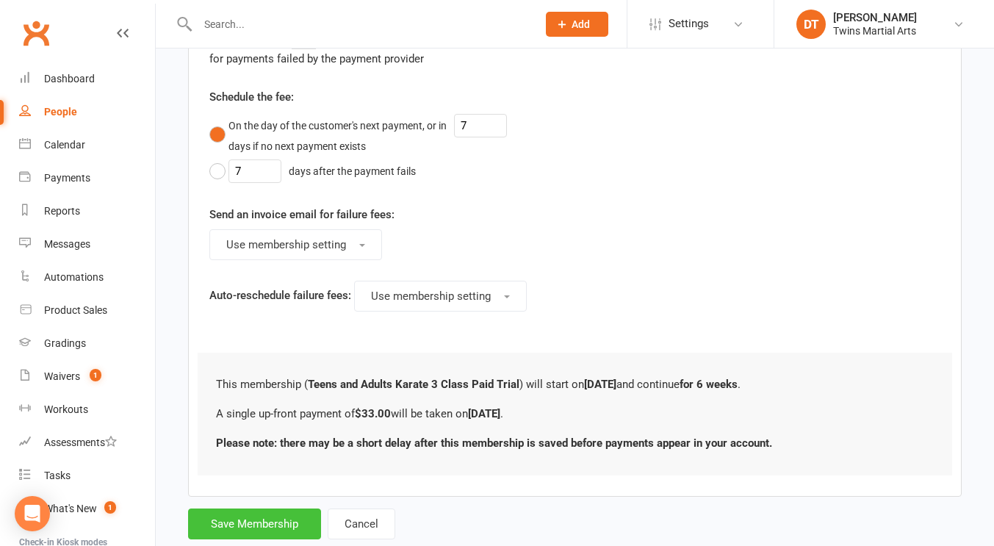
click at [295, 524] on button "Save Membership" at bounding box center [254, 523] width 133 height 31
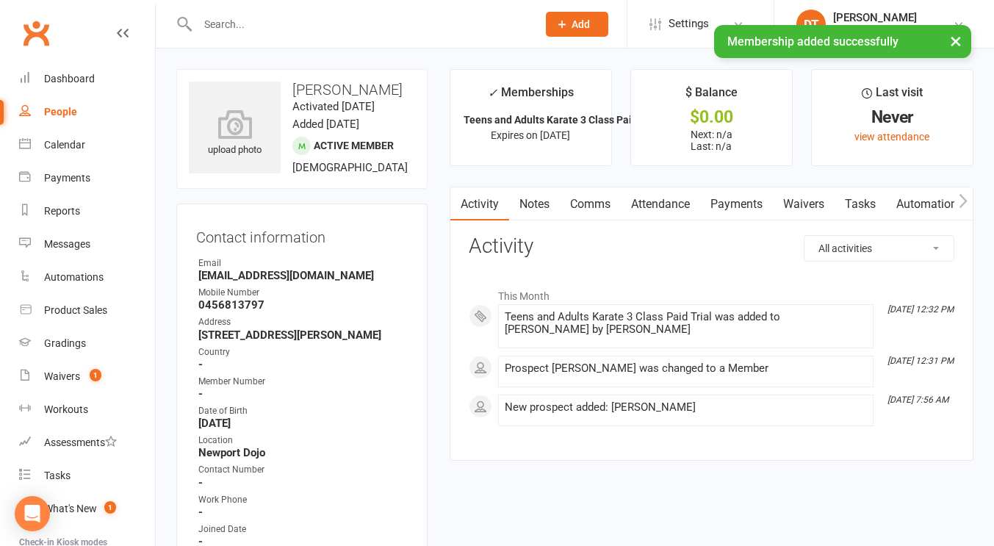
click at [694, 205] on link "Attendance" at bounding box center [660, 204] width 79 height 34
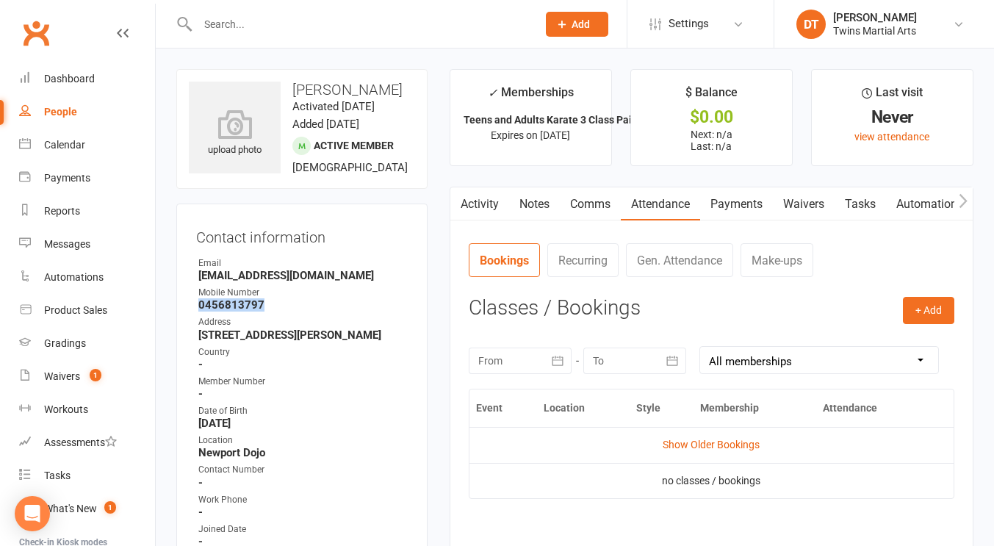
drag, startPoint x: 275, startPoint y: 343, endPoint x: 178, endPoint y: 336, distance: 97.3
click at [178, 336] on div "Contact information Owner Email athenaavci@gmail.com Mobile Number 0456813797 A…" at bounding box center [301, 483] width 251 height 559
copy strong "0456813797"
click at [217, 300] on div "Mobile Number" at bounding box center [302, 293] width 209 height 14
drag, startPoint x: 316, startPoint y: 308, endPoint x: 173, endPoint y: 311, distance: 143.3
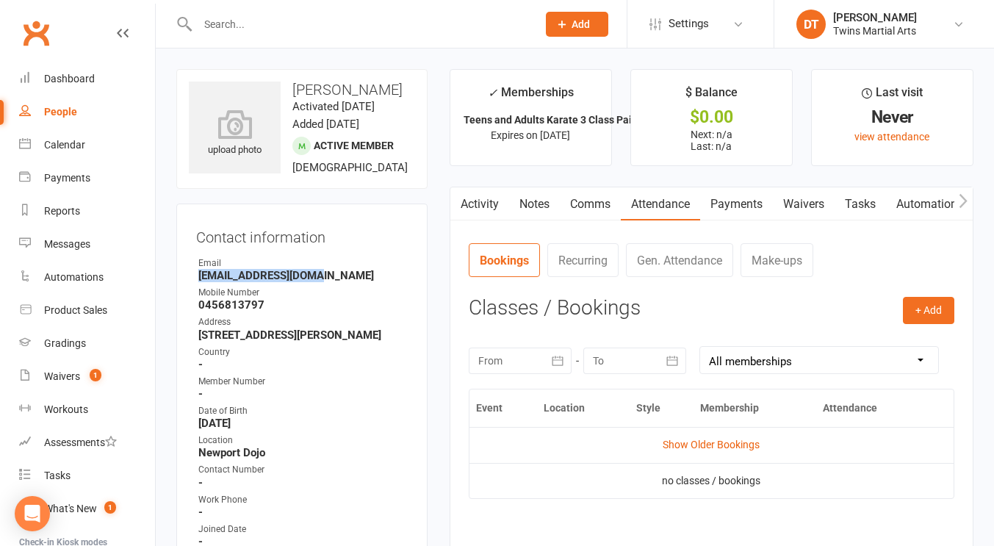
copy strong "[EMAIL_ADDRESS][DOMAIN_NAME]"
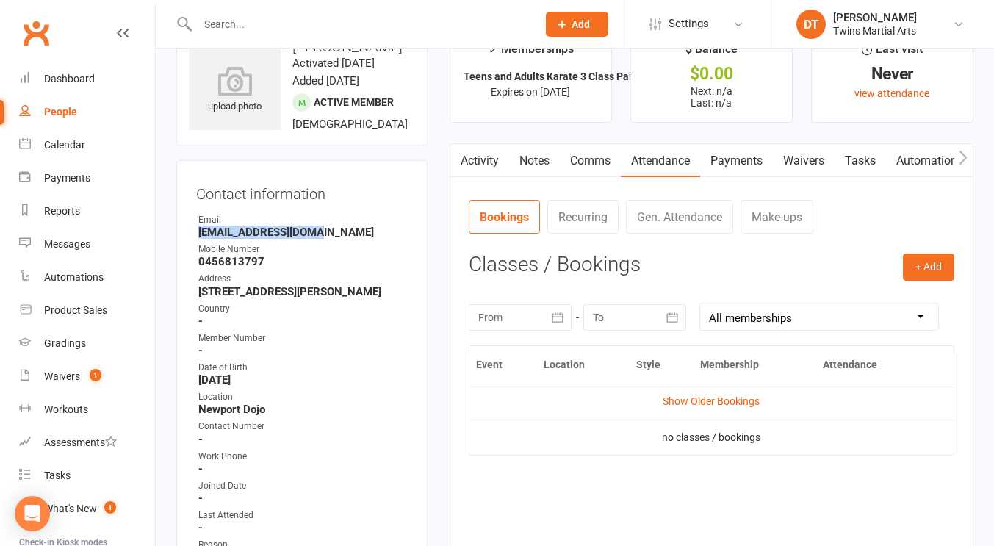
scroll to position [46, 0]
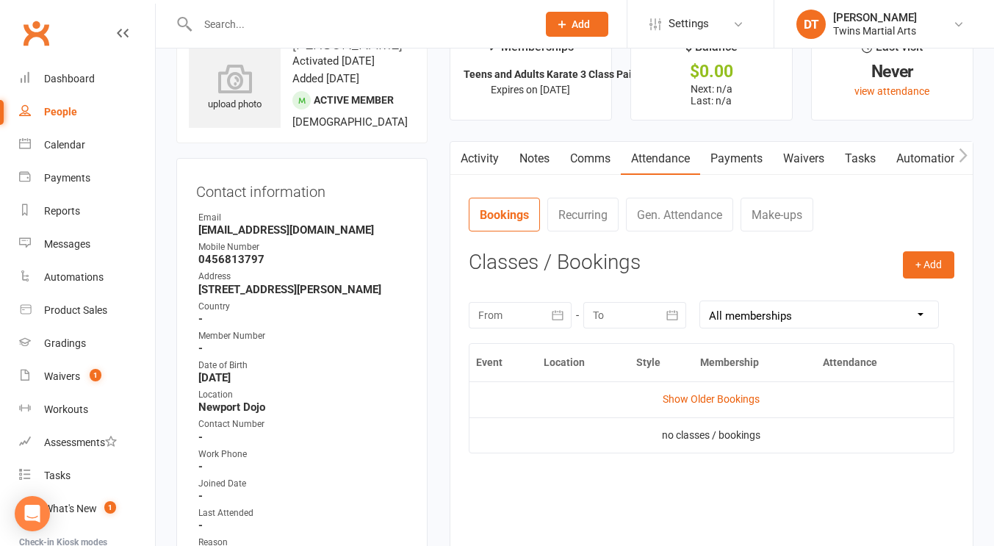
click at [395, 325] on strong "-" at bounding box center [302, 318] width 209 height 13
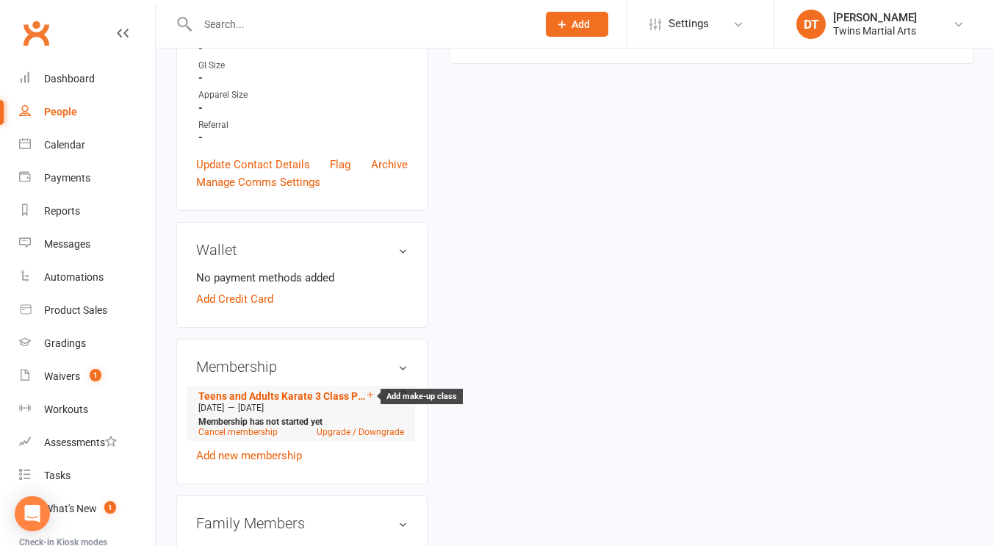
scroll to position [555, 0]
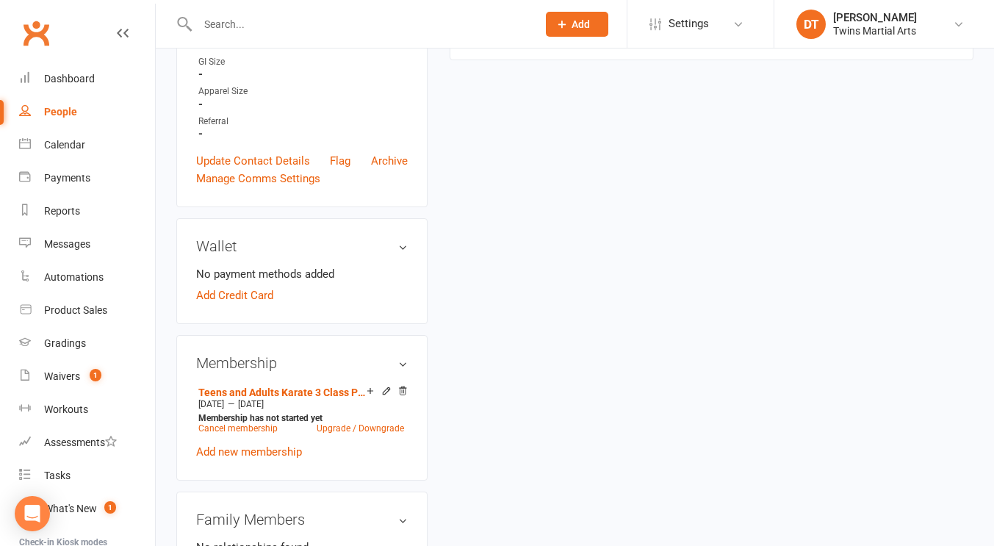
drag, startPoint x: 401, startPoint y: 428, endPoint x: 575, endPoint y: 46, distance: 420.2
click at [401, 396] on icon at bounding box center [402, 391] width 10 height 10
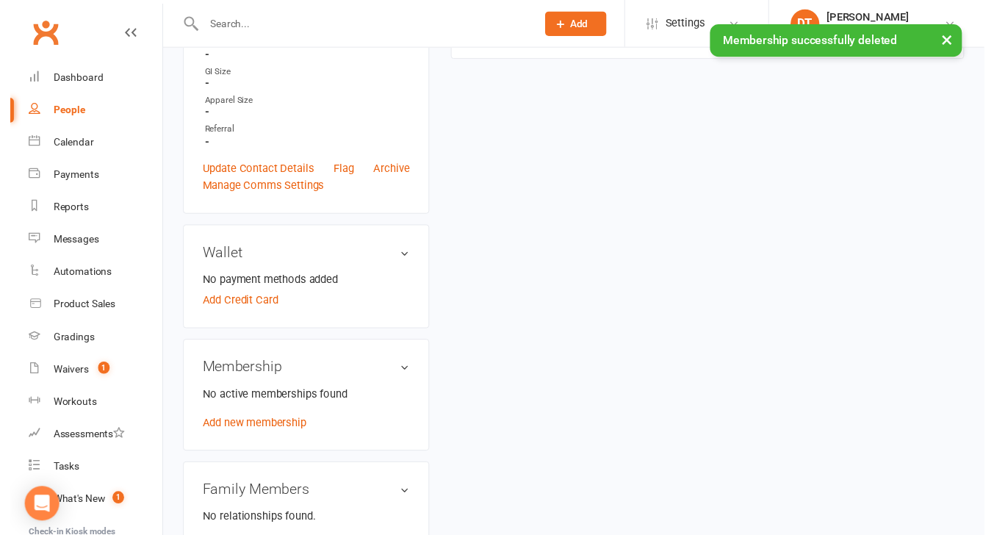
scroll to position [506, 2]
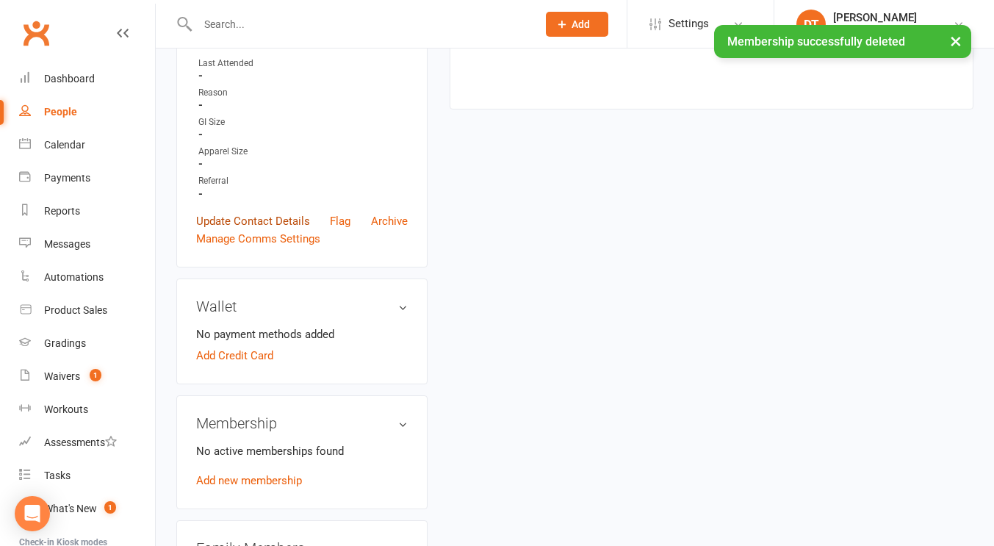
click at [291, 230] on link "Update Contact Details" at bounding box center [253, 221] width 114 height 18
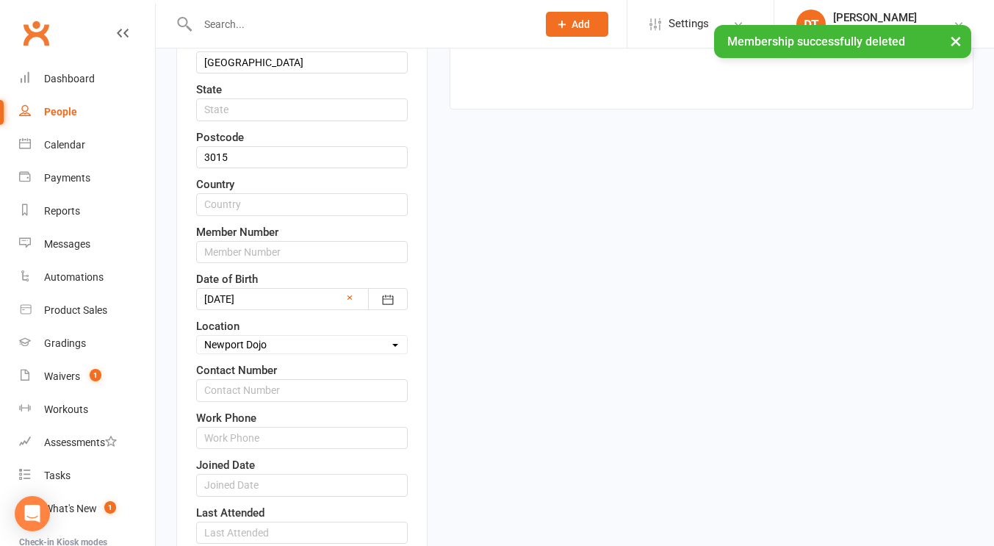
scroll to position [69, 0]
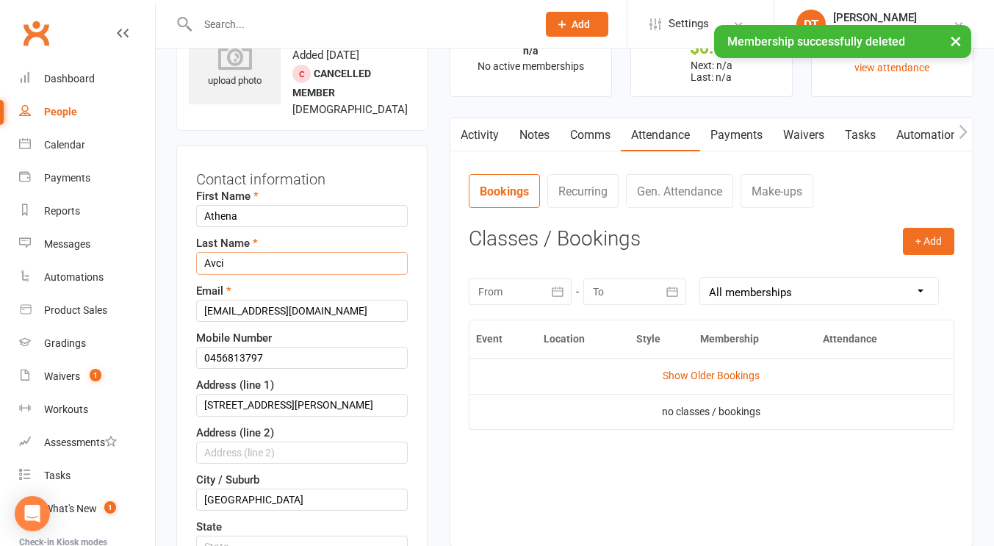
click at [279, 274] on input "Avci" at bounding box center [302, 263] width 212 height 22
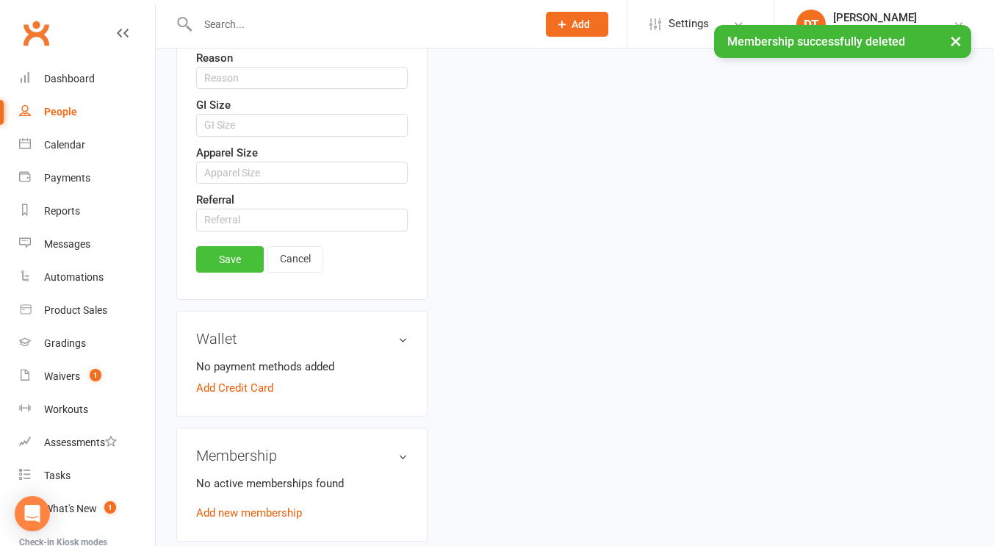
type input "Avci delete"
click at [236, 273] on link "Save" at bounding box center [230, 259] width 68 height 26
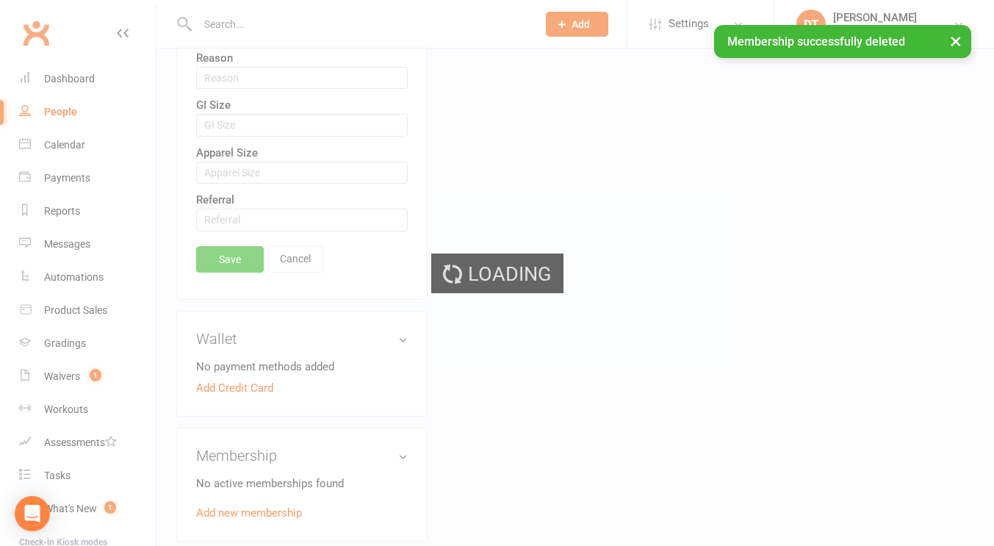
scroll to position [1333, 0]
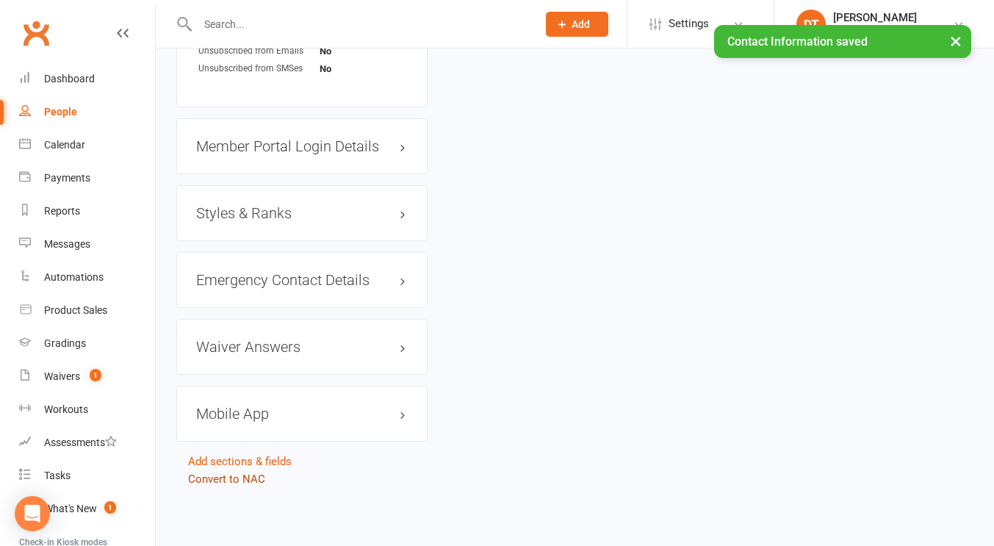
click at [235, 483] on link "Convert to NAC" at bounding box center [226, 478] width 77 height 13
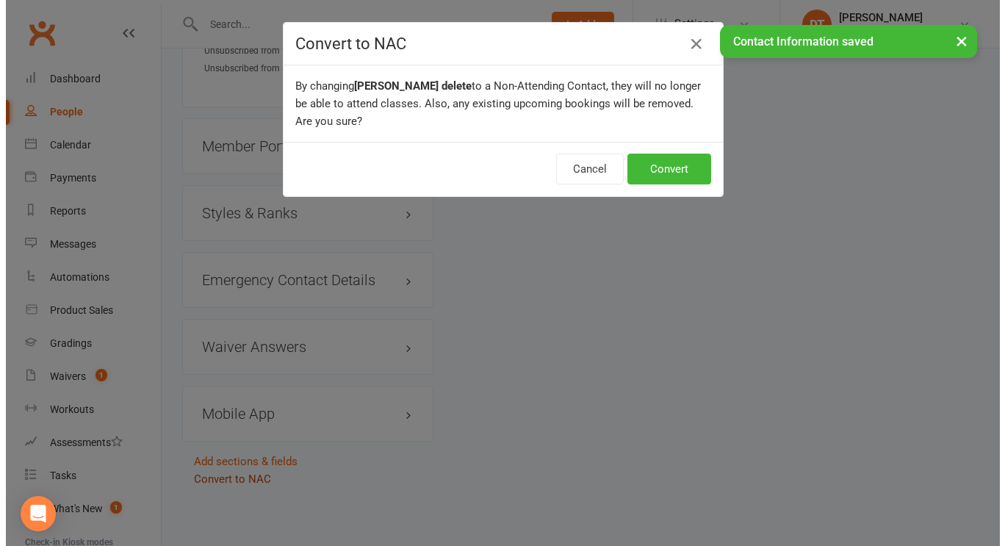
scroll to position [1314, 0]
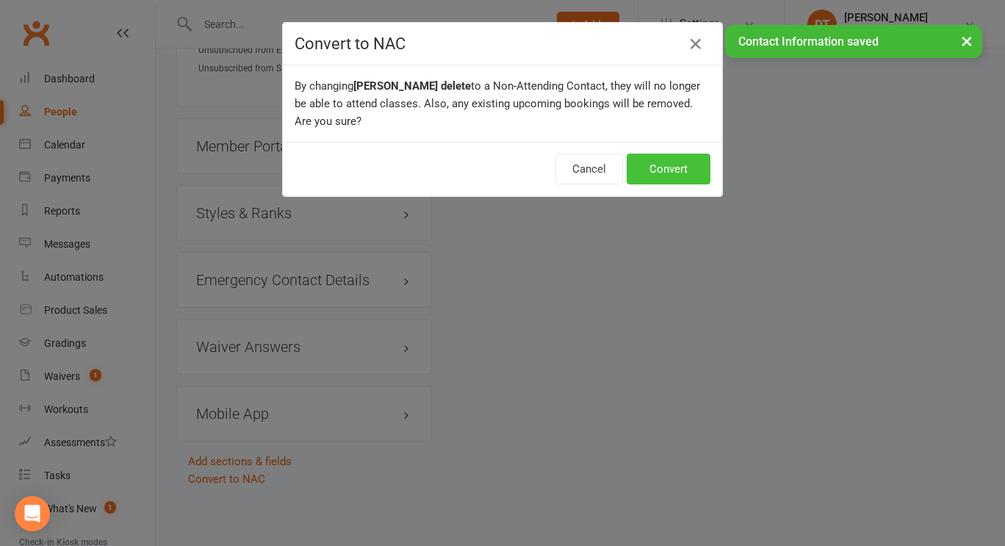
click at [640, 165] on button "Convert" at bounding box center [669, 169] width 84 height 31
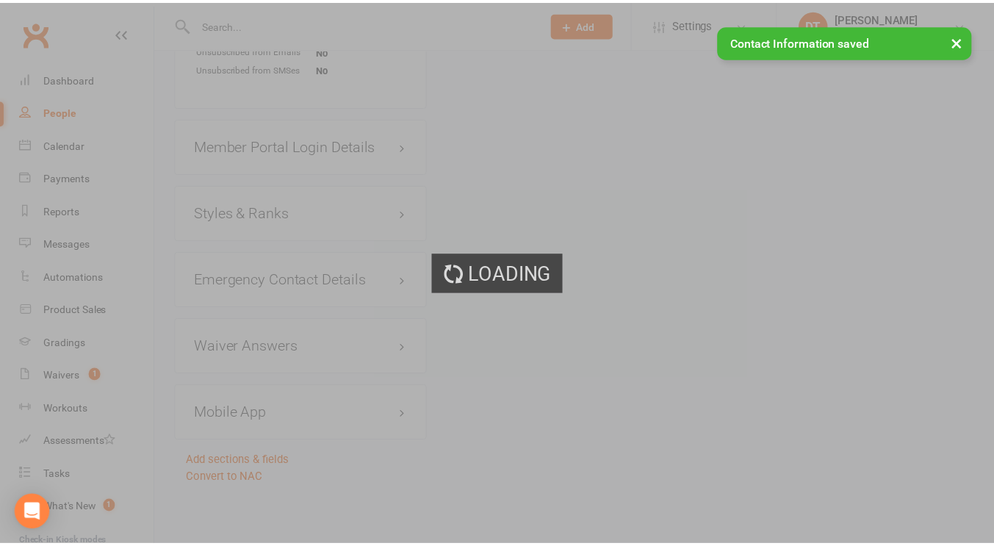
scroll to position [1333, 0]
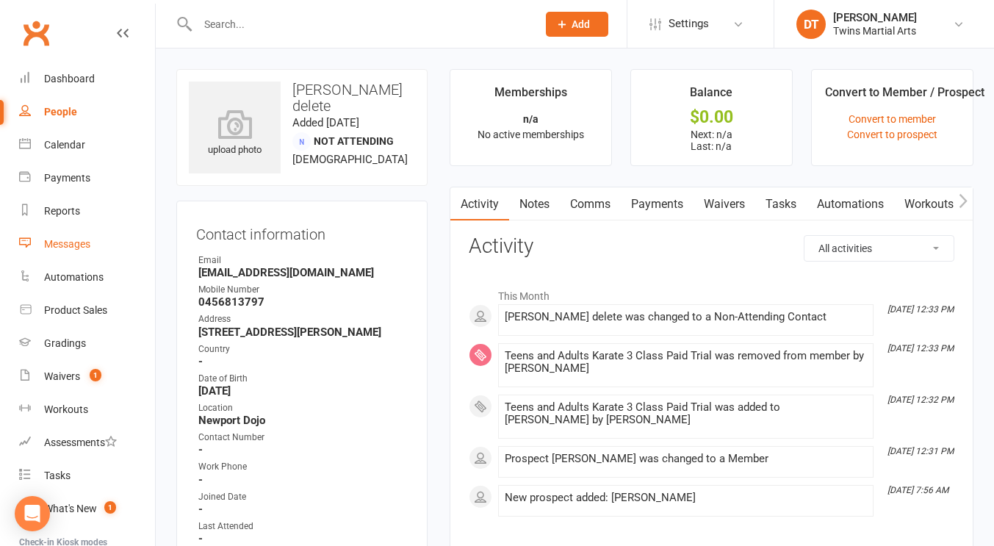
click at [77, 239] on div "Messages" at bounding box center [67, 244] width 46 height 12
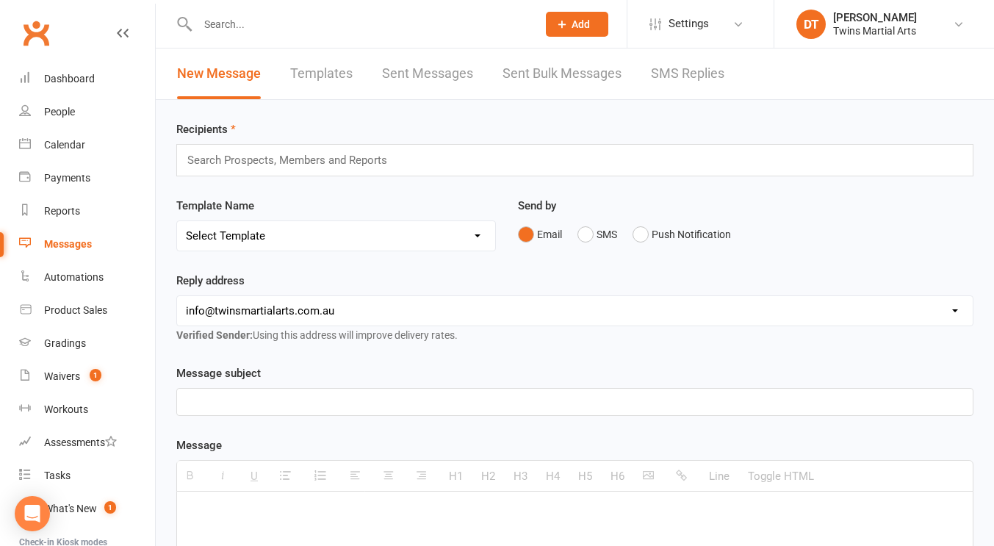
click at [365, 166] on input "text" at bounding box center [294, 160] width 217 height 19
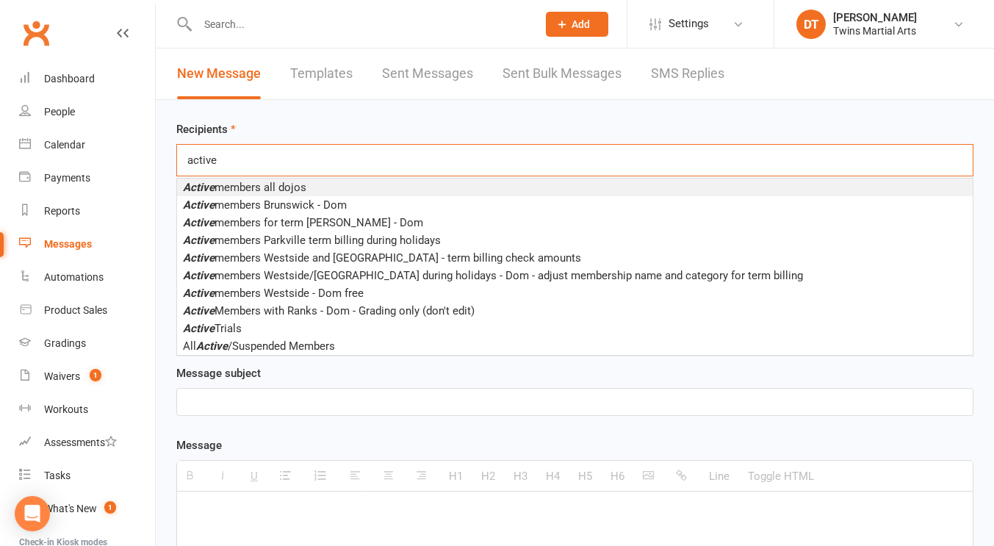
type input "active"
click at [359, 186] on li "Active members all dojos" at bounding box center [575, 188] width 796 height 18
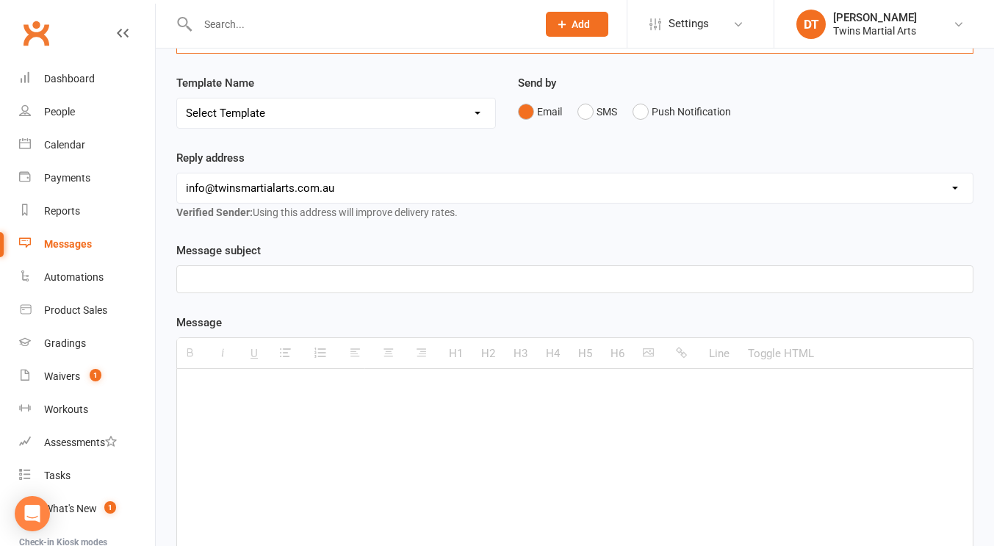
scroll to position [132, 0]
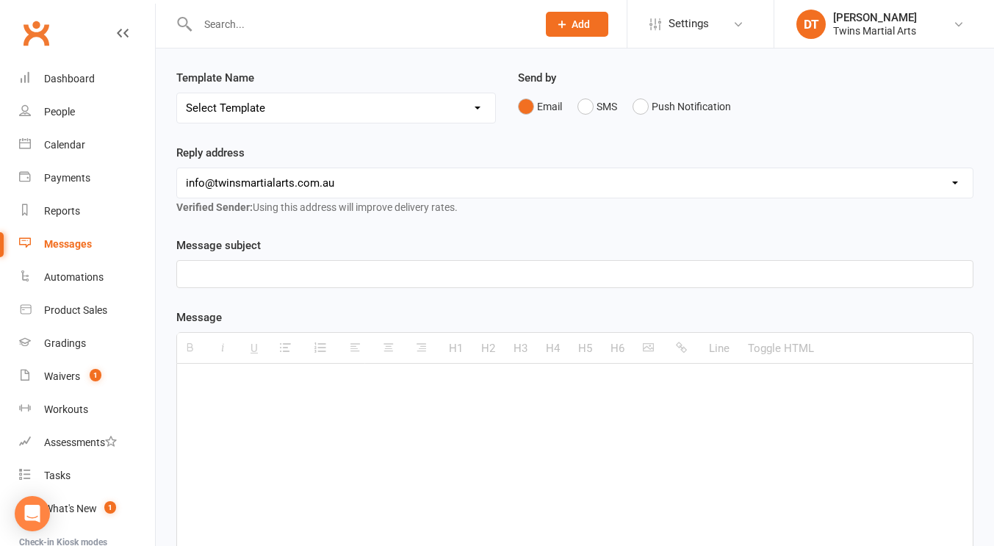
click at [344, 438] on div at bounding box center [575, 474] width 796 height 220
click at [781, 350] on button "Toggle HTML" at bounding box center [781, 348] width 81 height 29
click at [627, 453] on textarea at bounding box center [574, 474] width 797 height 220
paste textarea "<!DOCTYPE html> <html> <head> <style> body { font-family: Arial, sans-serif; li…"
type textarea "<!DOCTYPE html> <html> <head> <style> body { font-family: Arial, sans-serif; li…"
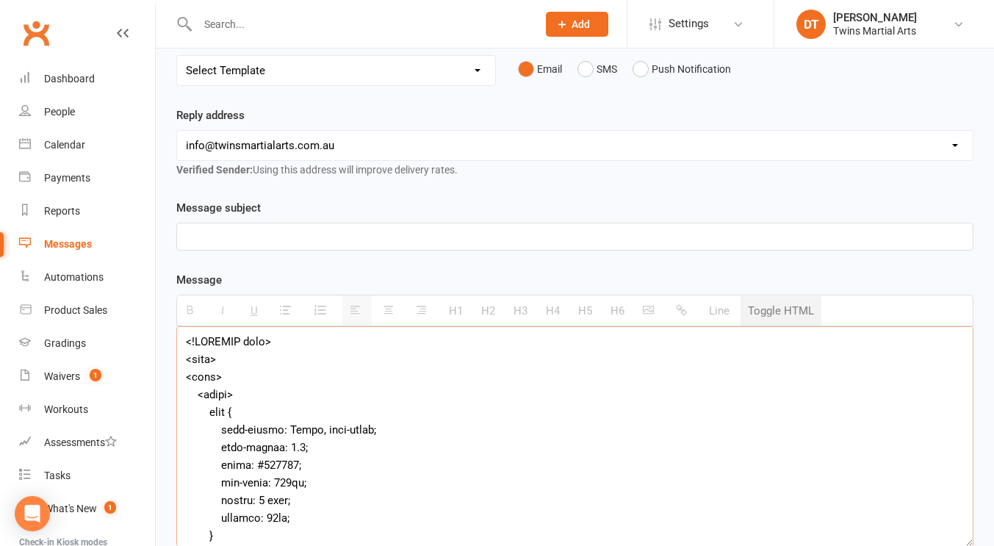
scroll to position [2183, 0]
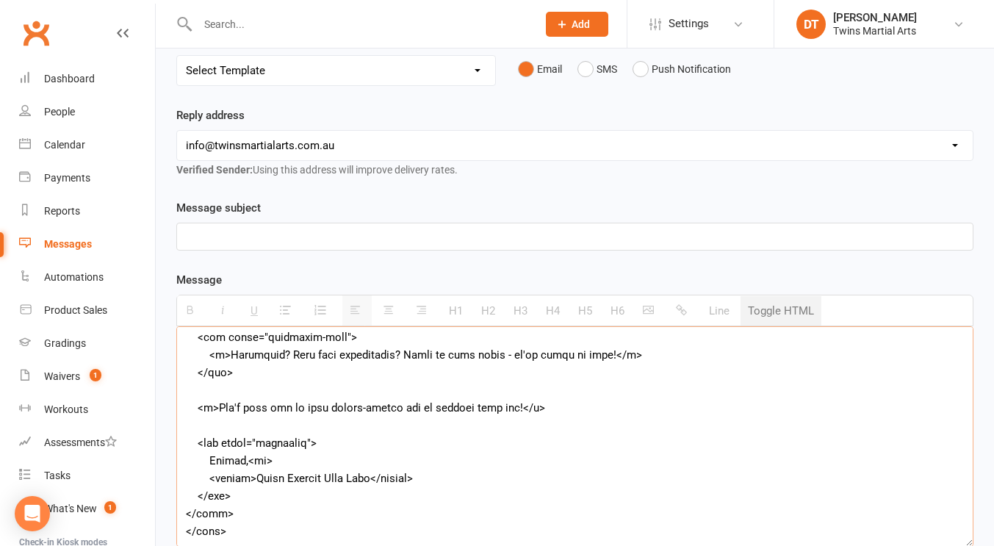
click at [802, 306] on button "Toggle HTML" at bounding box center [781, 310] width 81 height 29
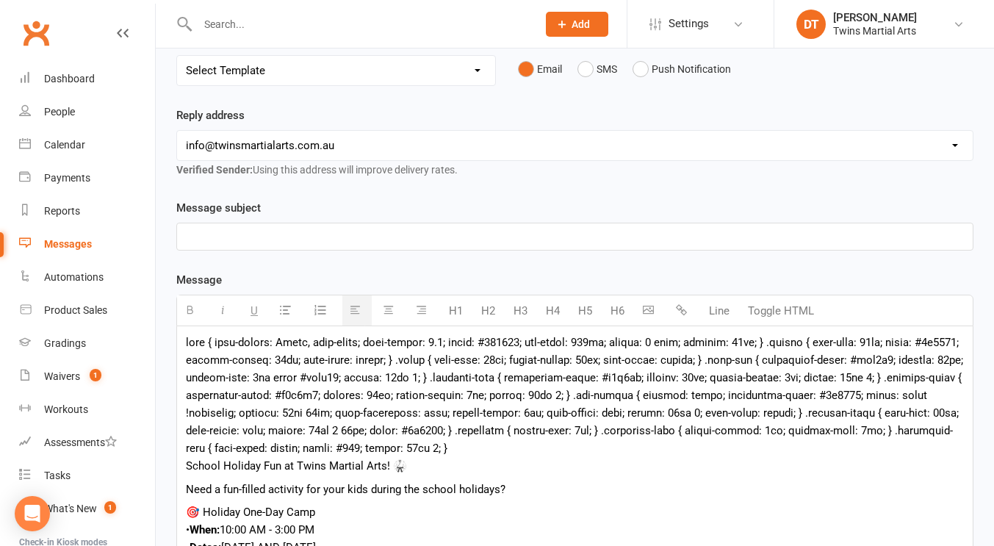
drag, startPoint x: 519, startPoint y: 444, endPoint x: 161, endPoint y: 336, distance: 373.7
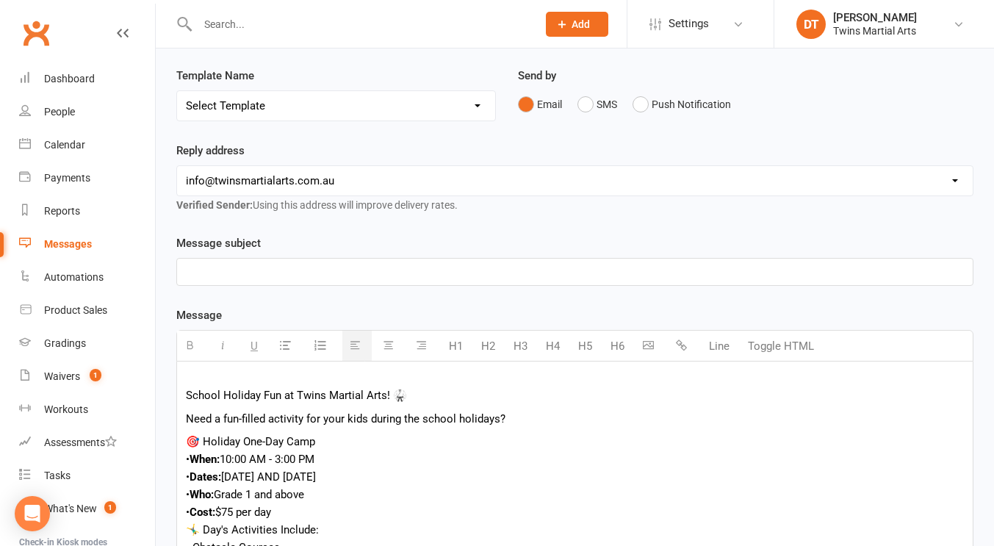
scroll to position [135, 0]
click at [392, 271] on p at bounding box center [575, 271] width 778 height 18
paste div
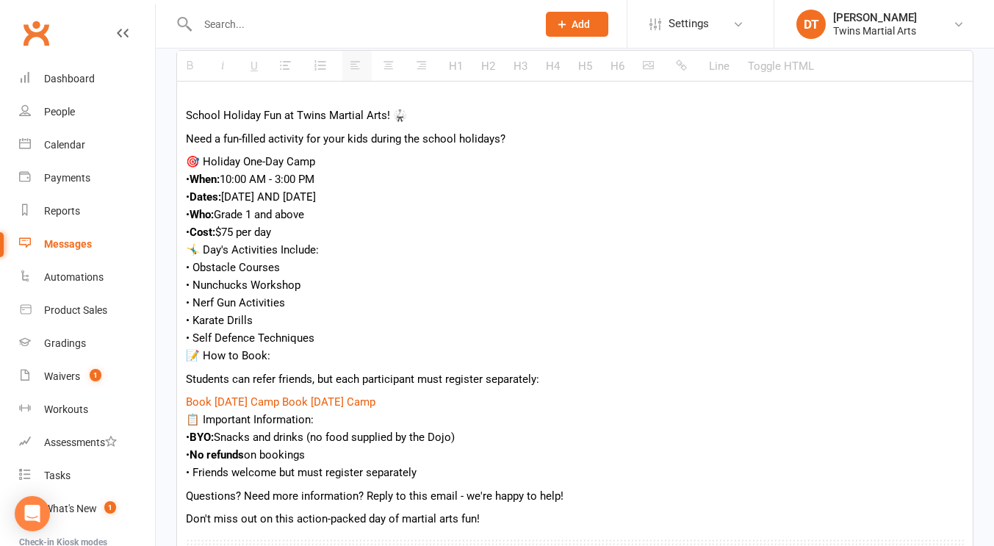
scroll to position [0, 0]
click at [475, 195] on div "• Dates: Friday, September 26th AND Friday, October 3rd" at bounding box center [575, 197] width 778 height 18
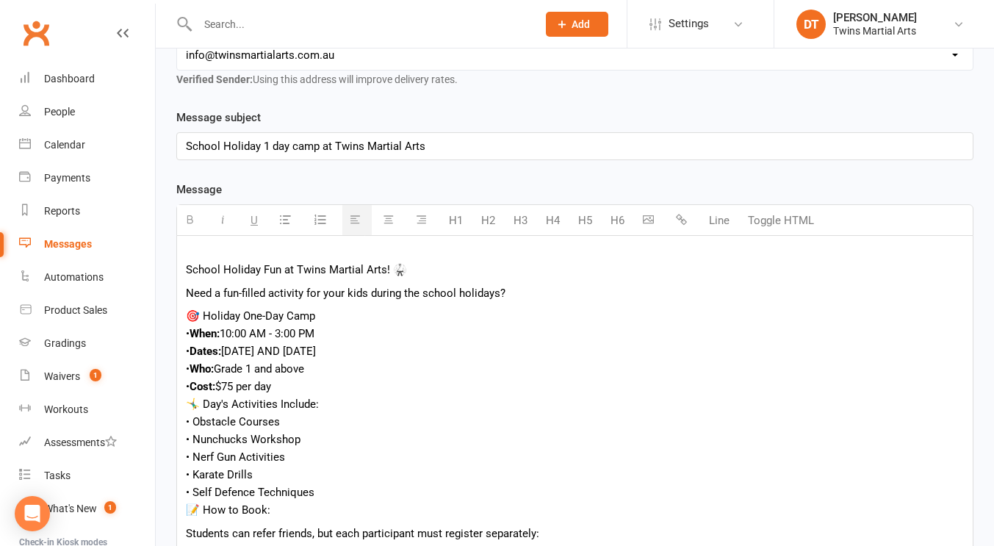
scroll to position [259, 0]
click at [767, 217] on button "Toggle HTML" at bounding box center [781, 220] width 81 height 29
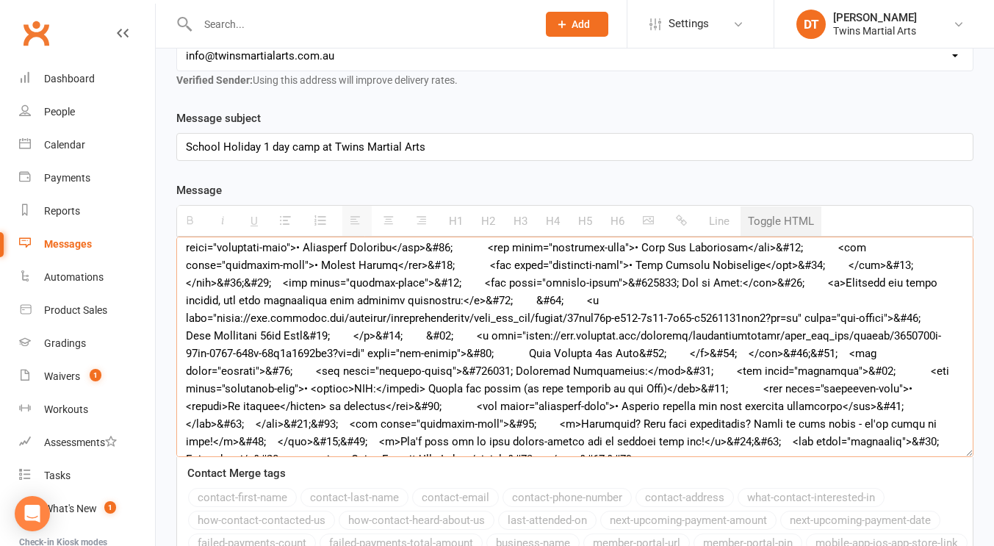
click at [765, 226] on button "Toggle HTML" at bounding box center [781, 220] width 81 height 29
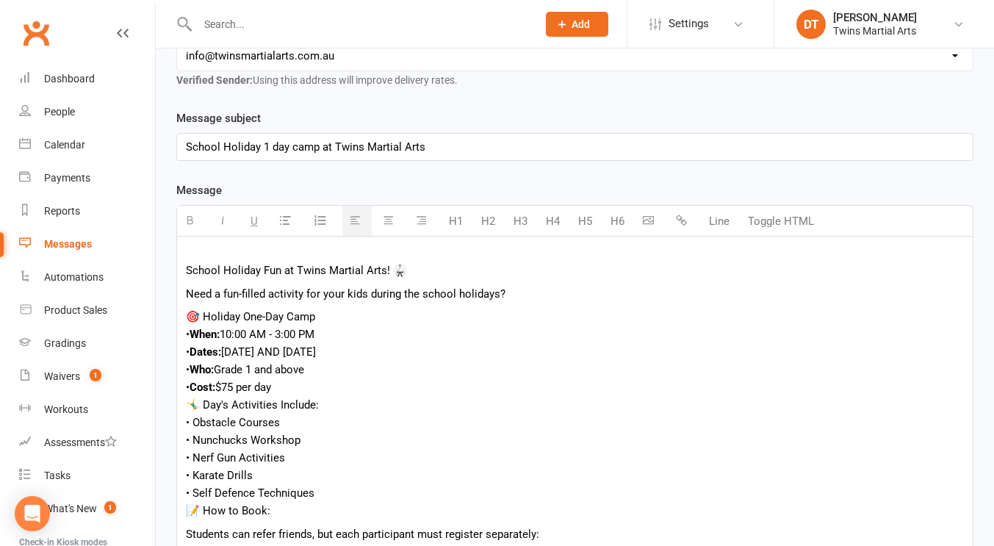
scroll to position [19, 0]
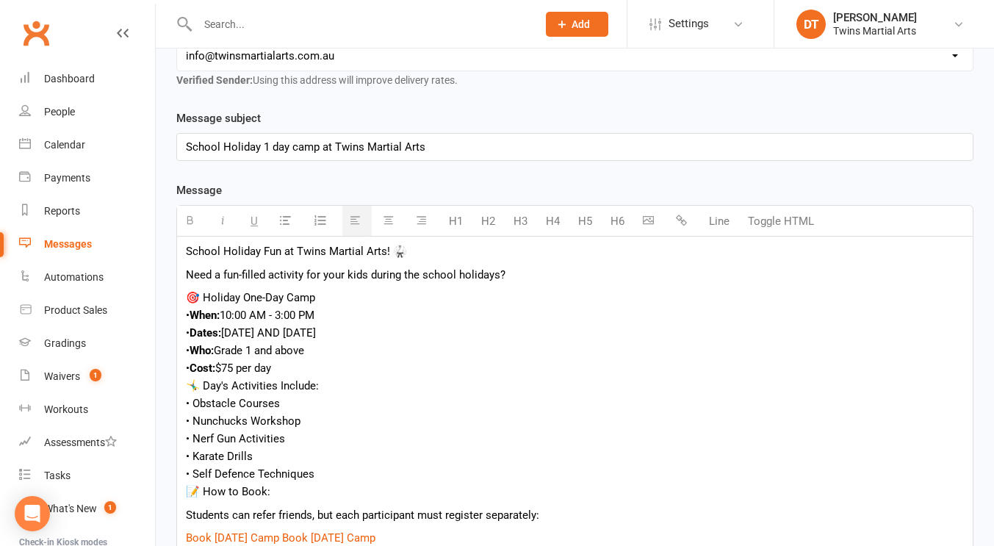
click at [471, 336] on div "• Dates: Friday, September 26th AND Friday, October 3rd" at bounding box center [575, 333] width 778 height 18
click at [395, 318] on div "• When: 10:00 AM - 3:00 PM" at bounding box center [575, 315] width 778 height 18
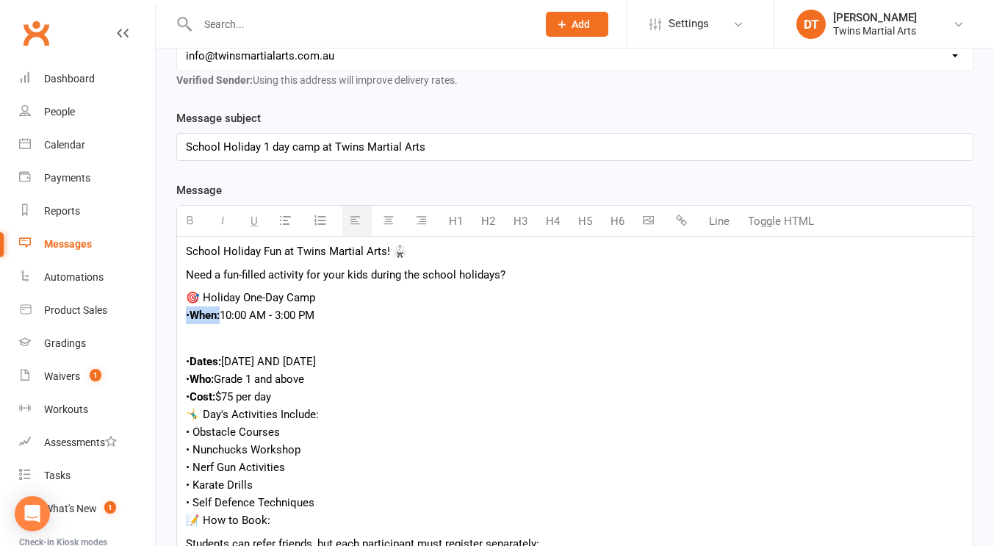
drag, startPoint x: 223, startPoint y: 315, endPoint x: 182, endPoint y: 307, distance: 41.2
copy div "• When:"
click at [213, 334] on p at bounding box center [575, 339] width 778 height 18
click at [240, 338] on p "• When:" at bounding box center [575, 339] width 778 height 18
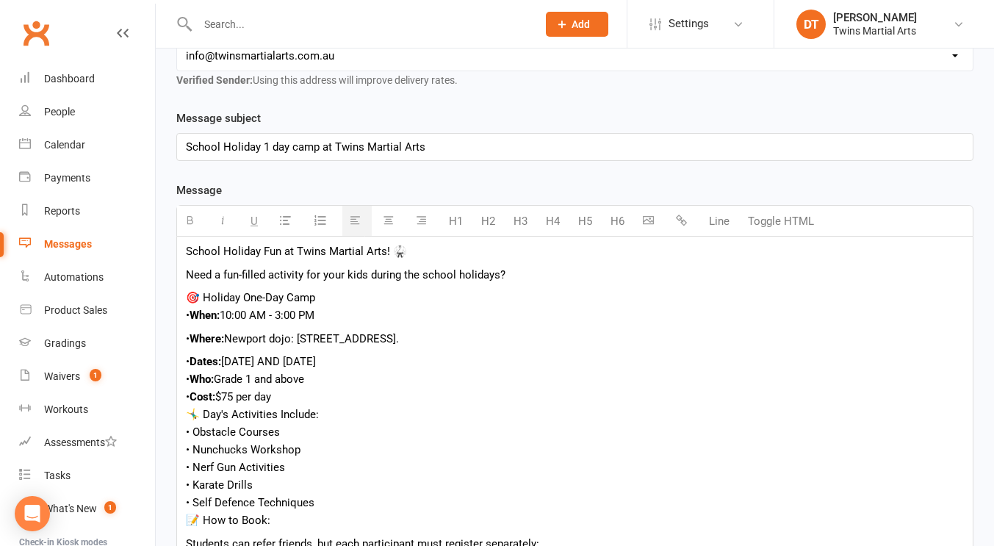
scroll to position [300, 0]
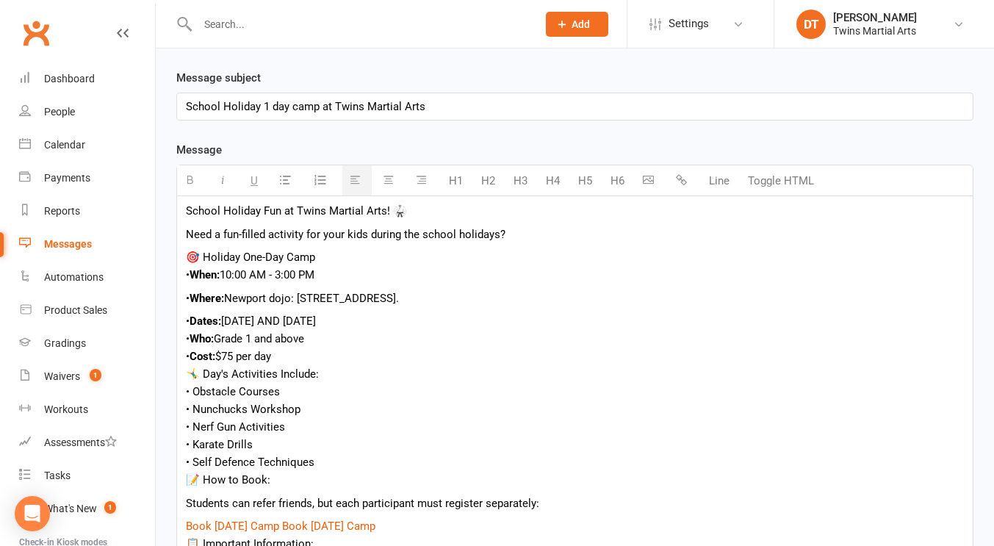
click at [339, 362] on div "• Cost: $75 per day" at bounding box center [575, 356] width 778 height 18
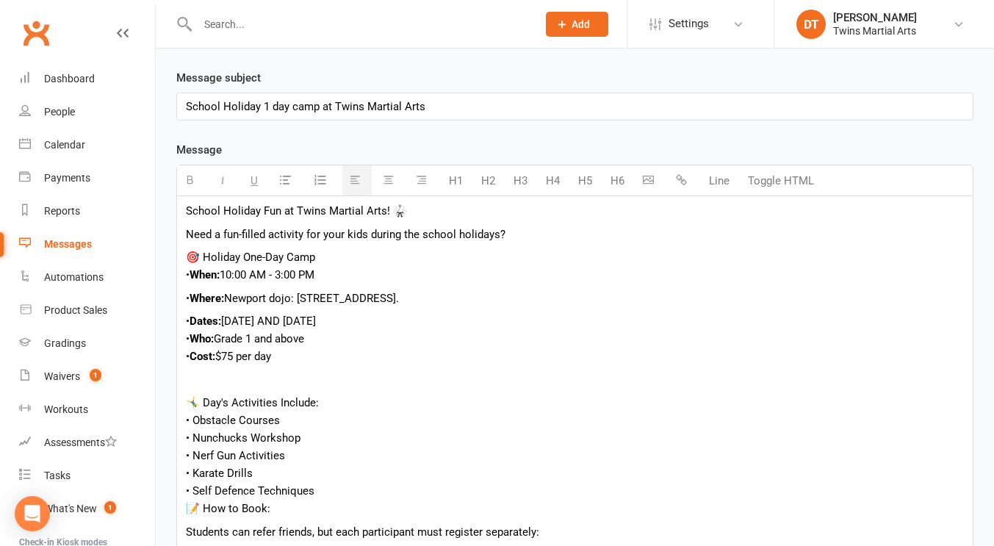
click at [461, 208] on div "School Holiday Fun at Twins Martial Arts! 🥋" at bounding box center [575, 211] width 778 height 18
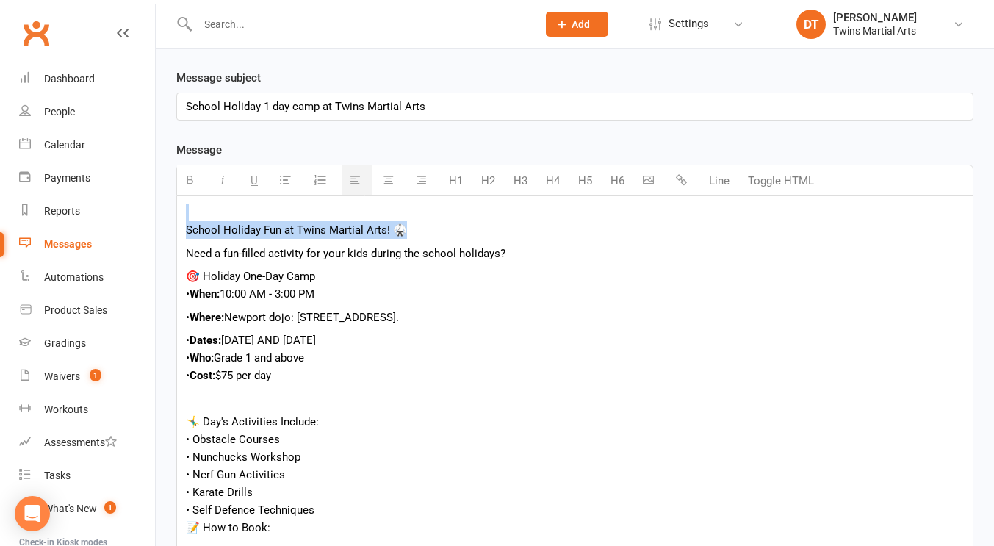
drag, startPoint x: 439, startPoint y: 226, endPoint x: 191, endPoint y: 212, distance: 248.7
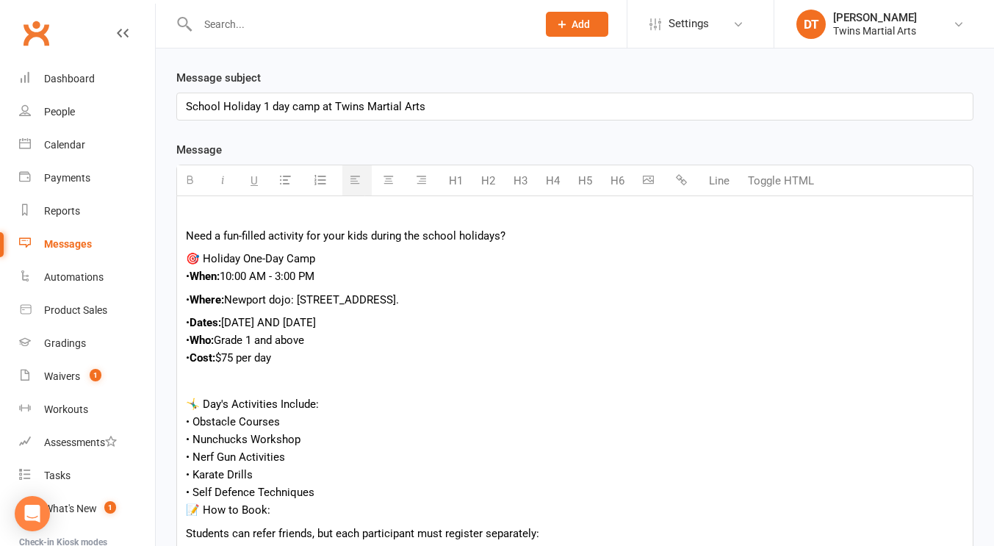
scroll to position [282, 0]
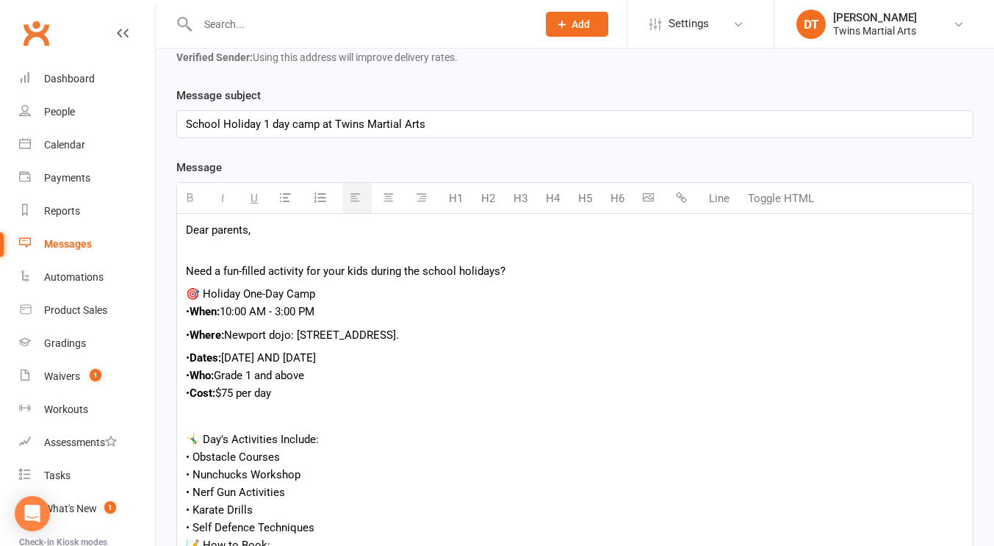
click at [519, 274] on p "Need a fun-filled activity for your kids during the school holidays?" at bounding box center [575, 271] width 778 height 18
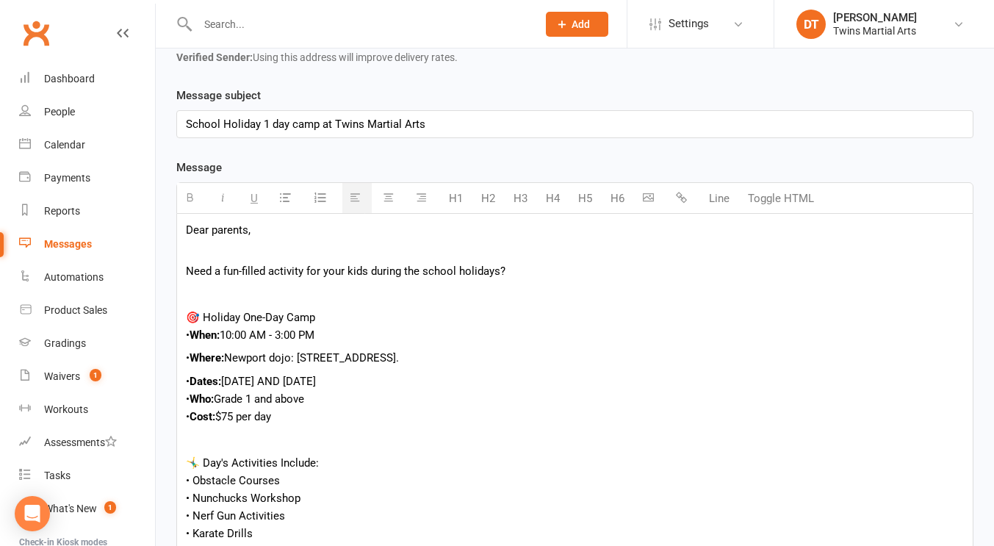
scroll to position [7, 0]
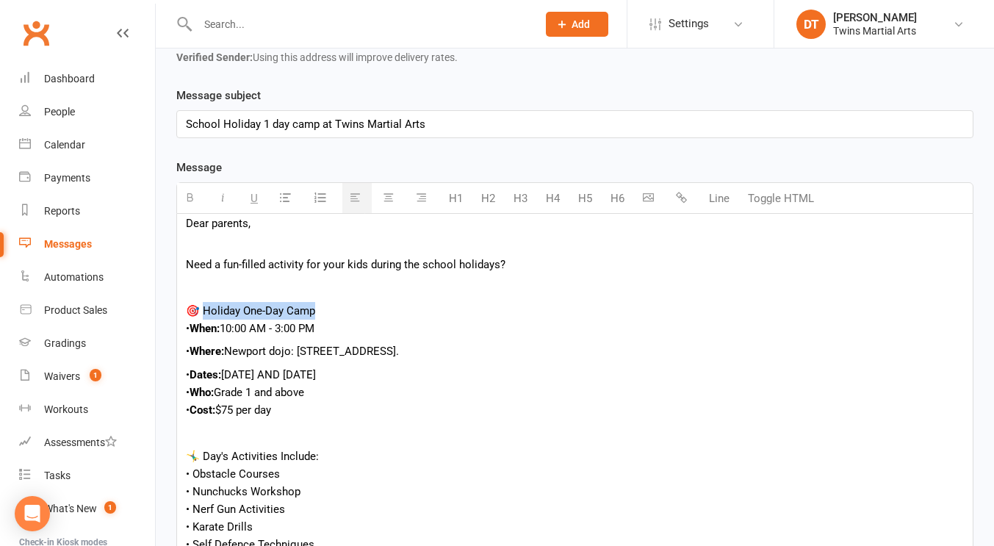
drag, startPoint x: 330, startPoint y: 315, endPoint x: 204, endPoint y: 302, distance: 127.1
click at [204, 302] on div "🎯 Holiday One-Day Camp" at bounding box center [575, 311] width 778 height 18
click at [343, 311] on div "🎯 Holiday One-Day Camp" at bounding box center [575, 311] width 778 height 18
click at [336, 429] on p at bounding box center [575, 433] width 778 height 18
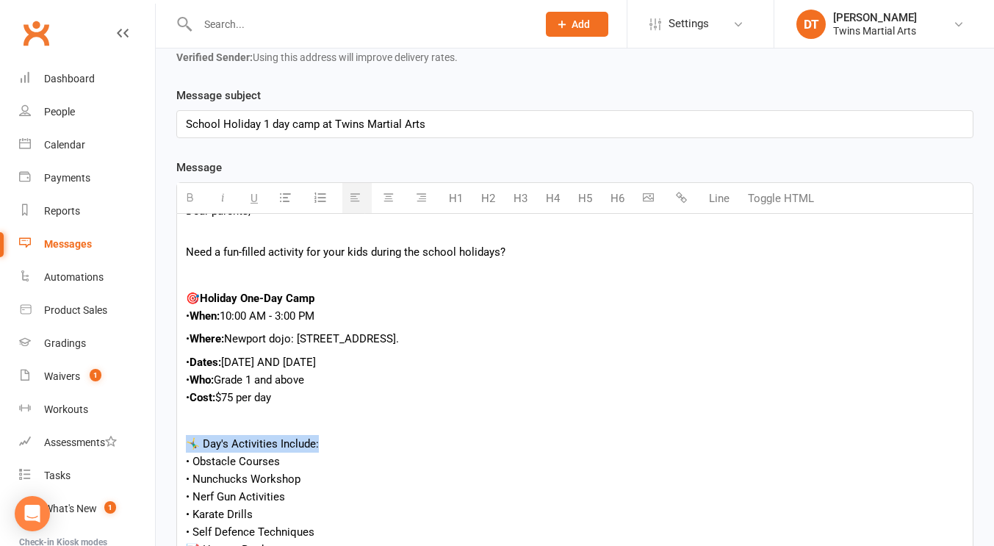
drag, startPoint x: 337, startPoint y: 446, endPoint x: 190, endPoint y: 436, distance: 147.2
click at [190, 436] on div "🤸‍♂️ Day's Activities Include:" at bounding box center [575, 444] width 778 height 18
click at [301, 453] on div "• Obstacle Courses" at bounding box center [575, 462] width 778 height 18
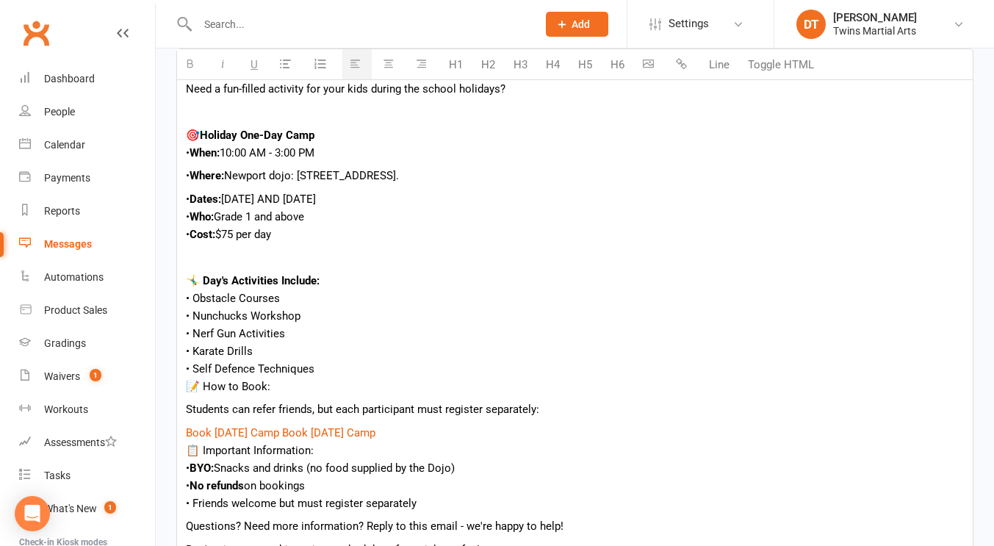
scroll to position [444, 0]
click at [359, 370] on div "• Self Defence Techniques" at bounding box center [575, 370] width 778 height 18
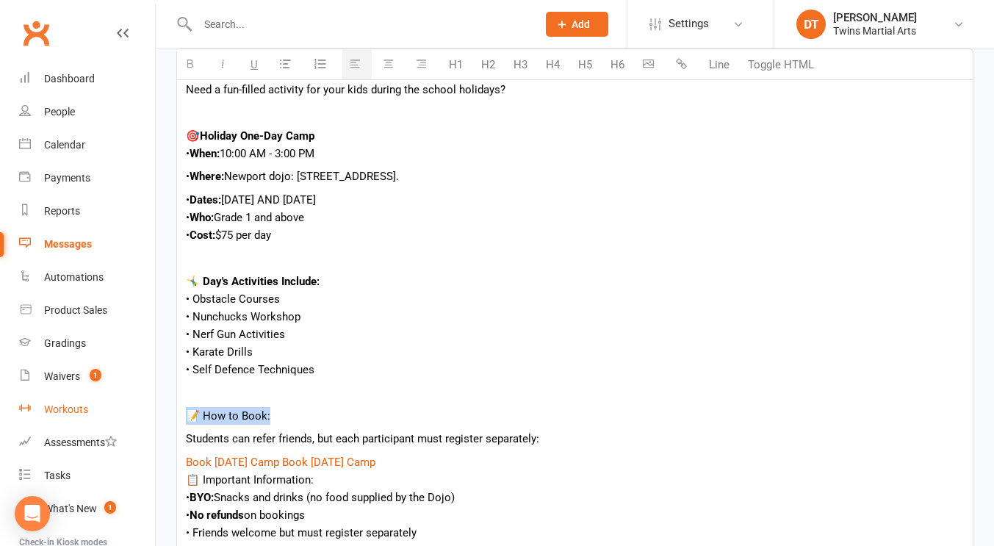
drag, startPoint x: 297, startPoint y: 422, endPoint x: 139, endPoint y: 415, distance: 158.1
click at [139, 415] on ui-view "Prospect Member Non-attending contact Class / event Appointment Grading event T…" at bounding box center [497, 385] width 994 height 1653
click at [414, 399] on p at bounding box center [575, 392] width 778 height 18
click at [328, 449] on div "📝 How to Book: Students can refer friends, but each participant must register s…" at bounding box center [575, 439] width 778 height 64
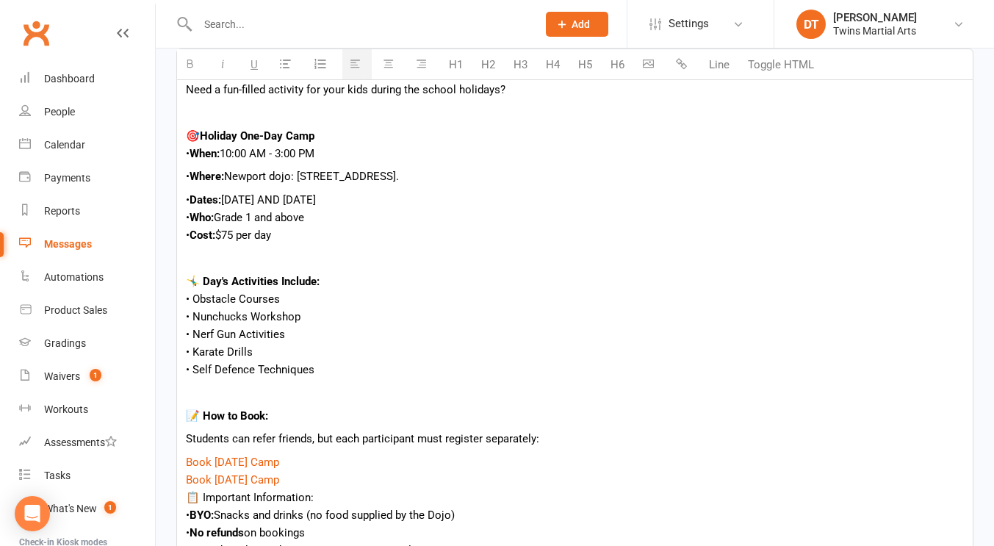
scroll to position [496, 0]
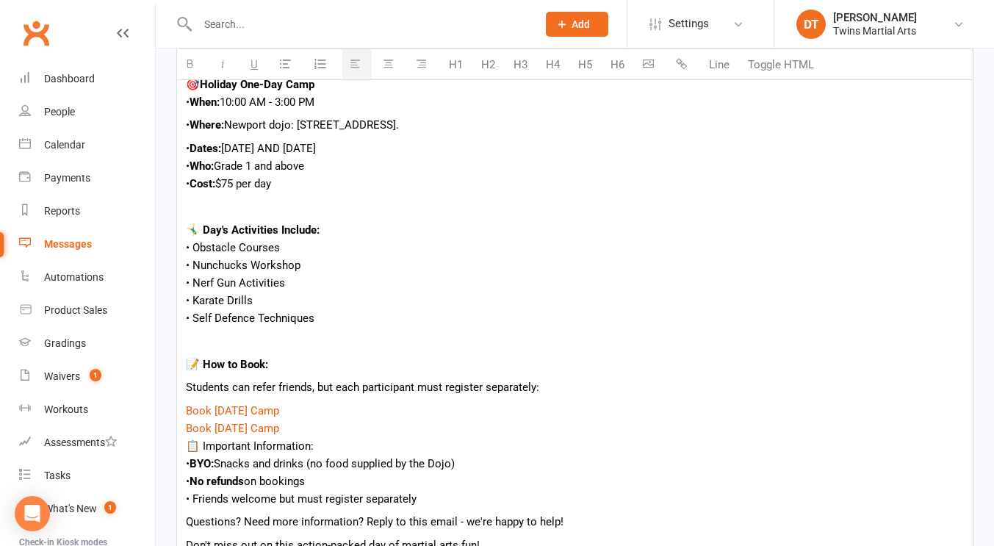
click at [347, 434] on div "Book October 3rd Camp" at bounding box center [575, 428] width 778 height 18
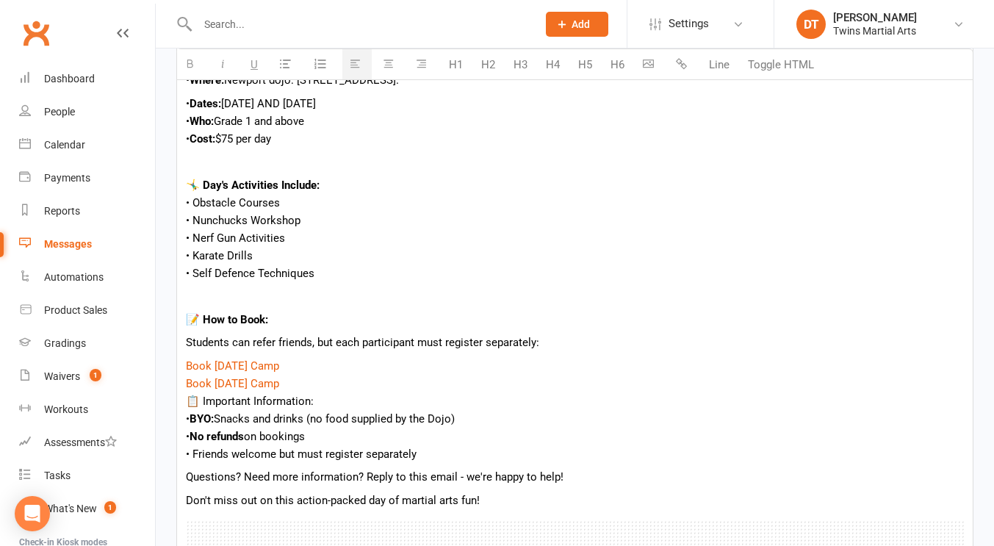
scroll to position [564, 0]
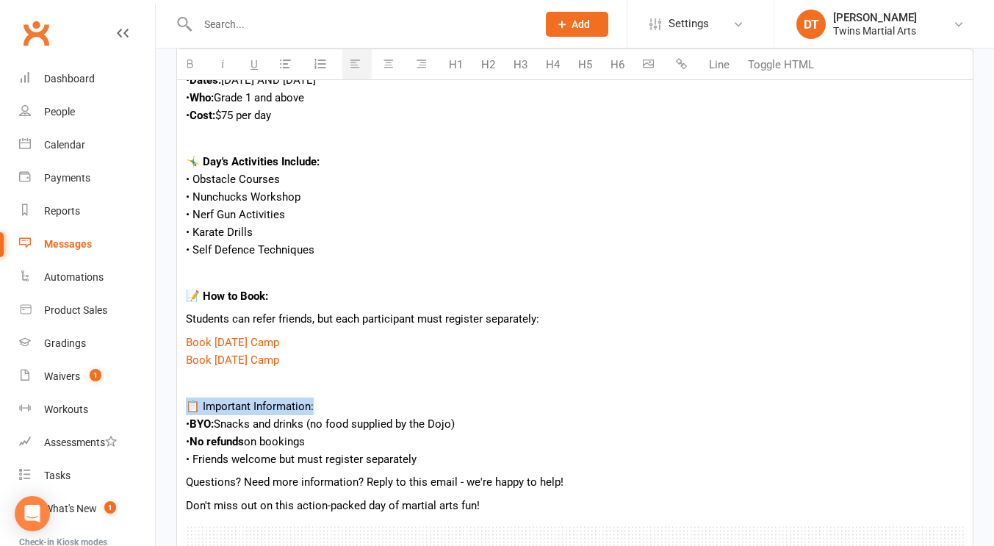
drag, startPoint x: 337, startPoint y: 408, endPoint x: 188, endPoint y: 404, distance: 149.2
click at [188, 404] on div "📋 Important Information:" at bounding box center [575, 406] width 778 height 18
click at [361, 406] on div "📋 Important Information:" at bounding box center [575, 406] width 778 height 18
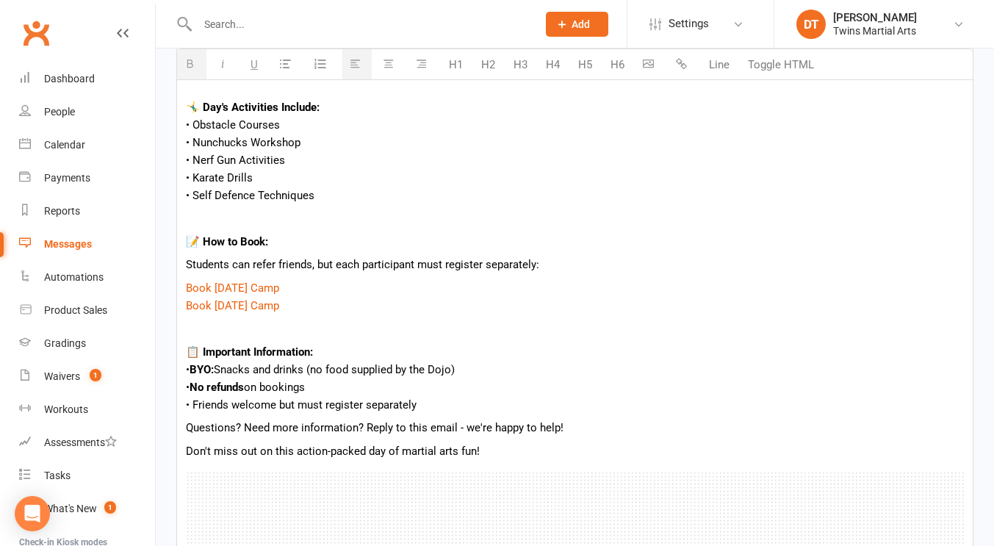
scroll to position [619, 0]
click at [455, 404] on div "• Friends welcome but must register separately" at bounding box center [575, 404] width 778 height 18
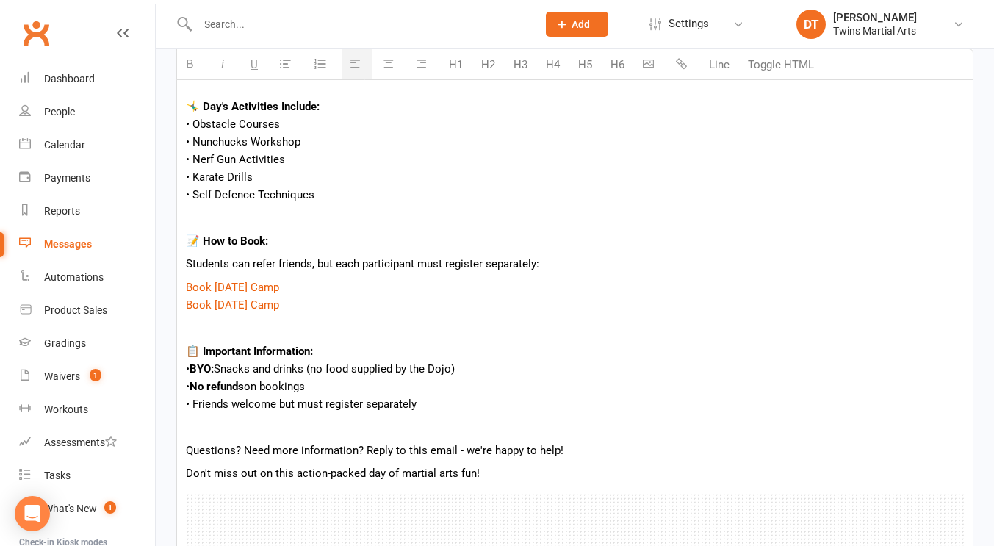
click at [578, 450] on p "Questions? Need more information? Reply to this email - we're happy to help!" at bounding box center [575, 451] width 778 height 18
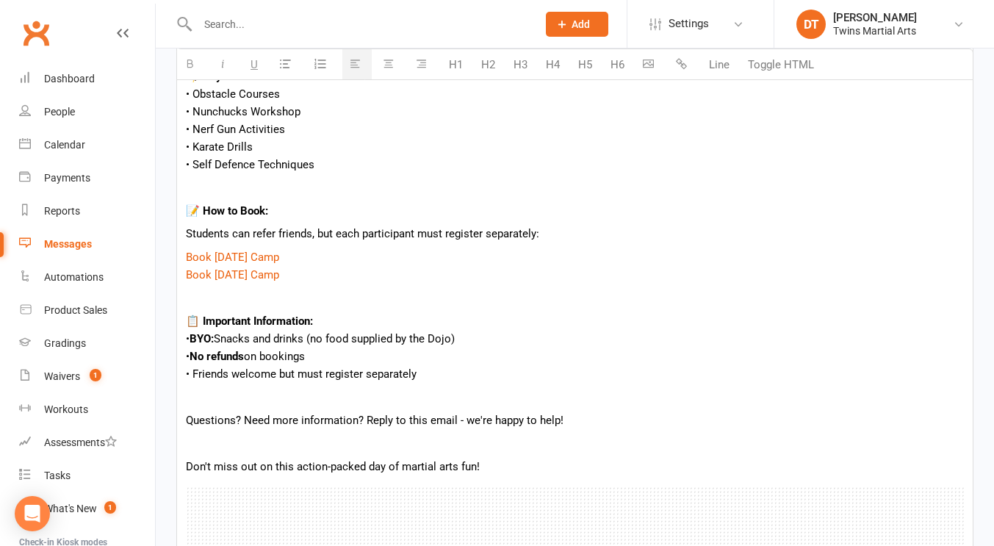
scroll to position [650, 0]
click at [517, 467] on p "Don't miss out on this action-packed day of martial arts fun!" at bounding box center [575, 466] width 778 height 18
click at [515, 467] on p "Don't miss out on this action-packed day of martial arts fun!" at bounding box center [575, 466] width 778 height 18
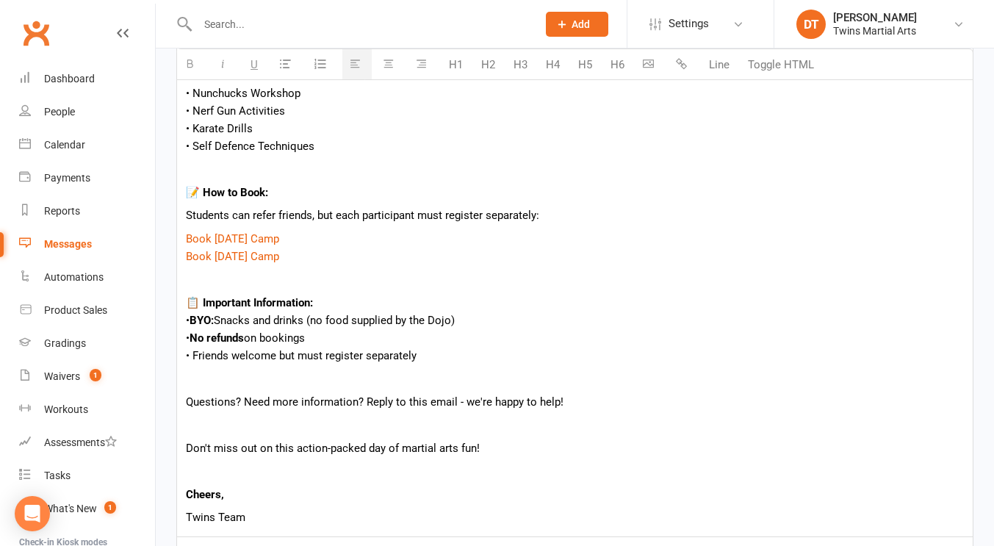
scroll to position [688, 0]
drag, startPoint x: 278, startPoint y: 500, endPoint x: 142, endPoint y: 512, distance: 136.4
click at [142, 512] on ui-view "Prospect Member Non-attending contact Class / event Appointment Grading event T…" at bounding box center [497, 48] width 994 height 1464
click at [292, 486] on p "Cheers," at bounding box center [575, 494] width 778 height 18
drag, startPoint x: 280, startPoint y: 518, endPoint x: 170, endPoint y: 490, distance: 113.7
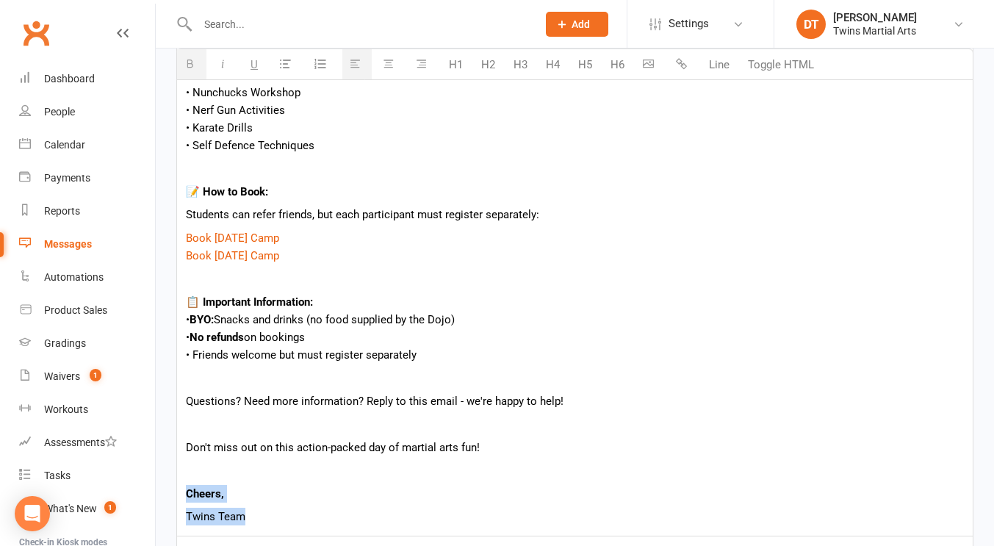
click at [170, 490] on div "Template Name Send by Email SMS Push Notification Message subject School Holida…" at bounding box center [574, 185] width 819 height 1009
click at [276, 461] on div "Need a fun-filled activity for your kids during the school holidays? 🎯 Holiday …" at bounding box center [575, 179] width 778 height 692
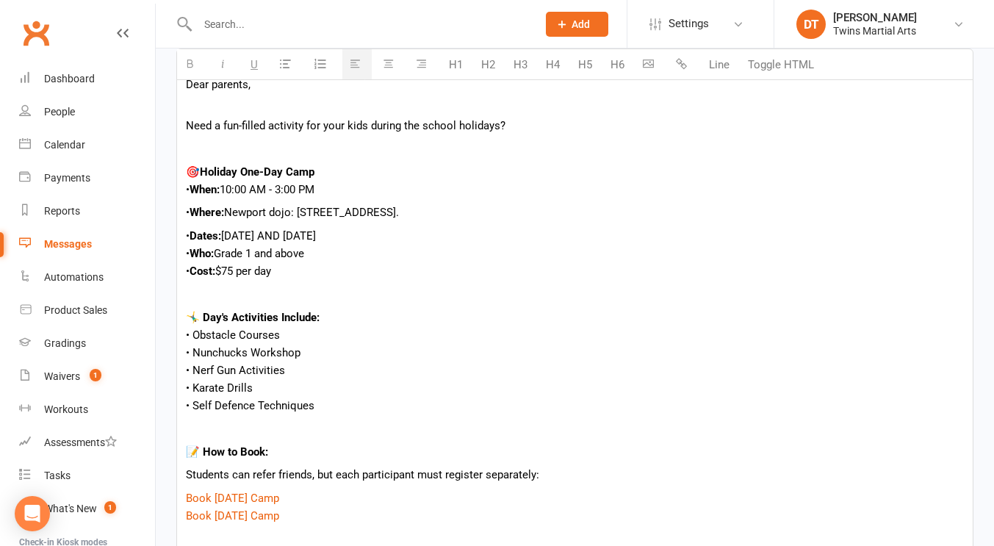
scroll to position [428, 0]
click at [469, 361] on div "• Nerf Gun Activities" at bounding box center [575, 370] width 778 height 18
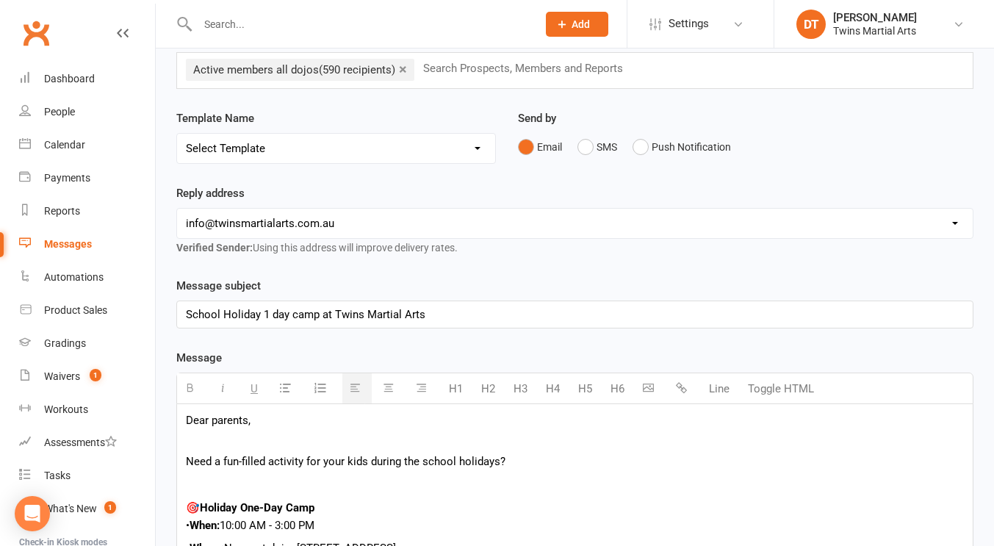
scroll to position [86, 0]
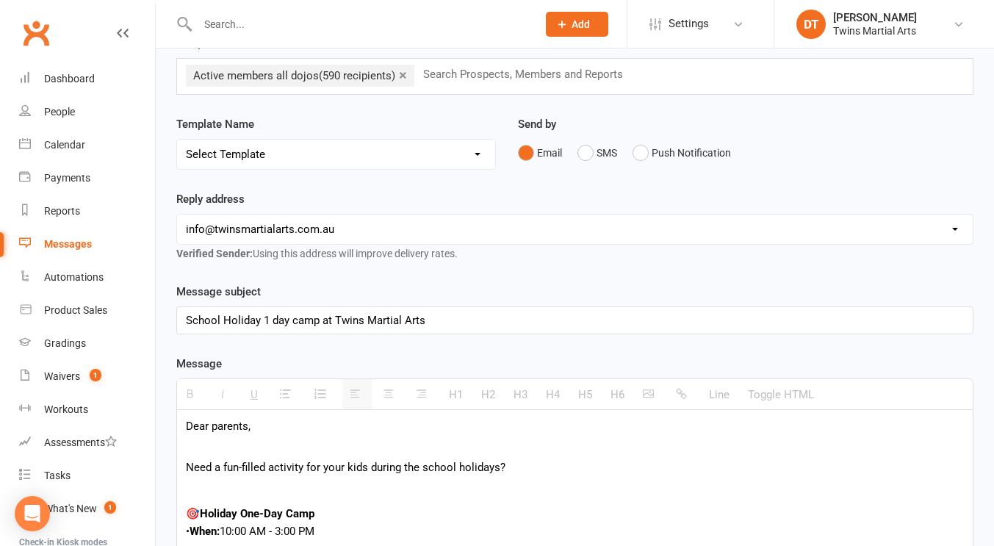
click at [538, 198] on div "Reply address hello@clubworx.com info@twinsmartialarts.com.au lance@twinsmartia…" at bounding box center [574, 226] width 797 height 72
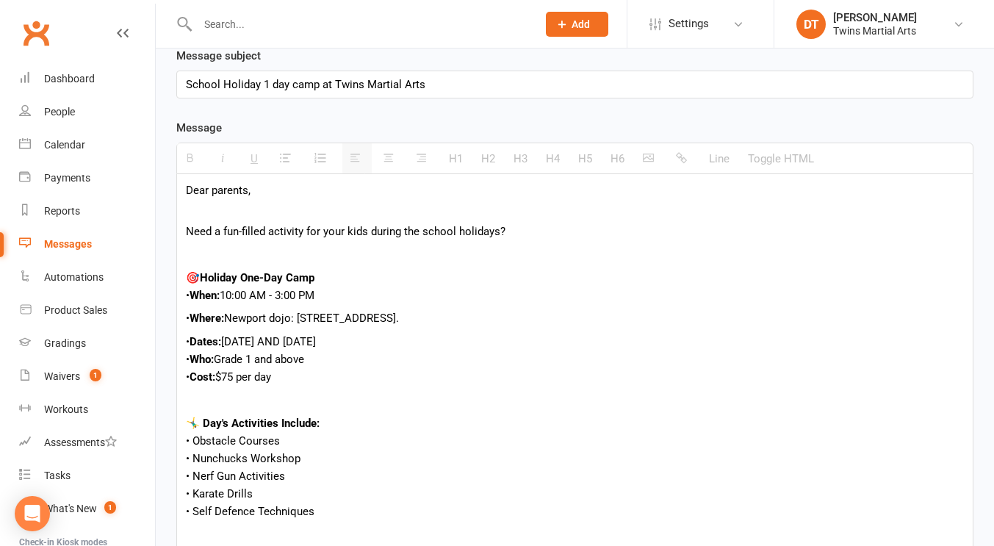
scroll to position [381, 0]
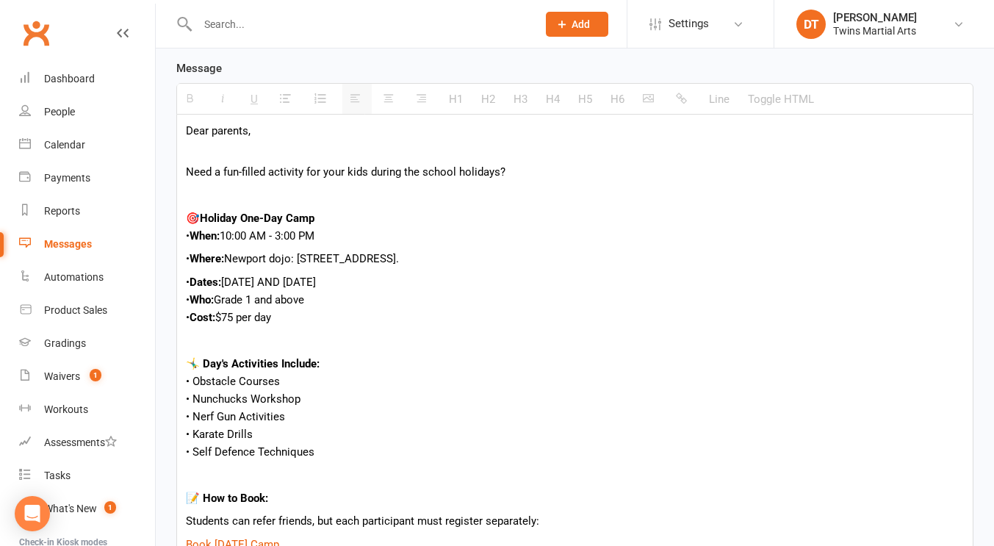
click at [528, 257] on p "• Where: Newport dojo: 4/100 Champion Rd, Newport." at bounding box center [575, 259] width 778 height 18
click at [519, 304] on div "• Who: Grade 1 and above" at bounding box center [575, 300] width 778 height 18
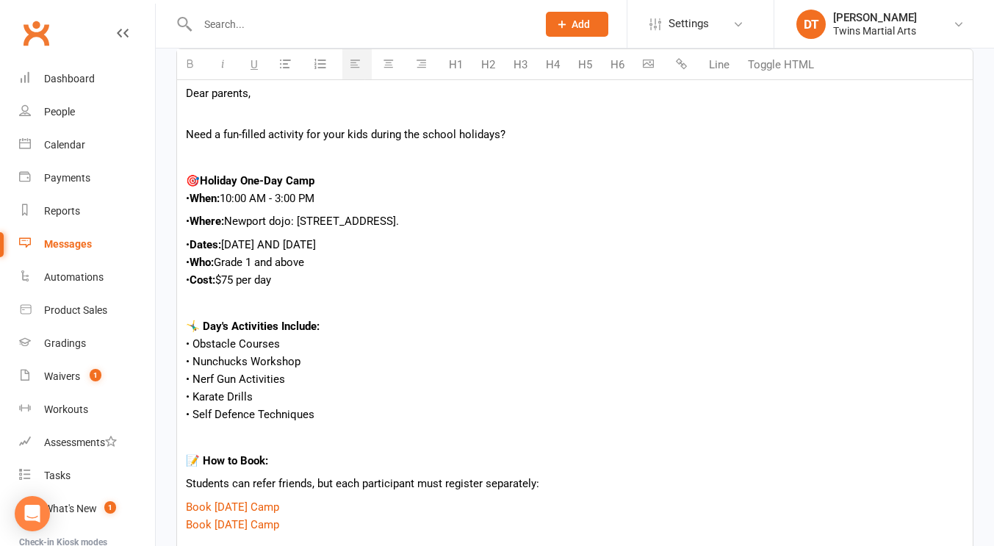
click at [397, 265] on div "• Who: Grade 1 and above" at bounding box center [575, 262] width 778 height 18
click at [710, 342] on div "• Obstacle Courses" at bounding box center [575, 344] width 778 height 18
click at [428, 283] on div "• Cost: $75 per day" at bounding box center [575, 280] width 778 height 18
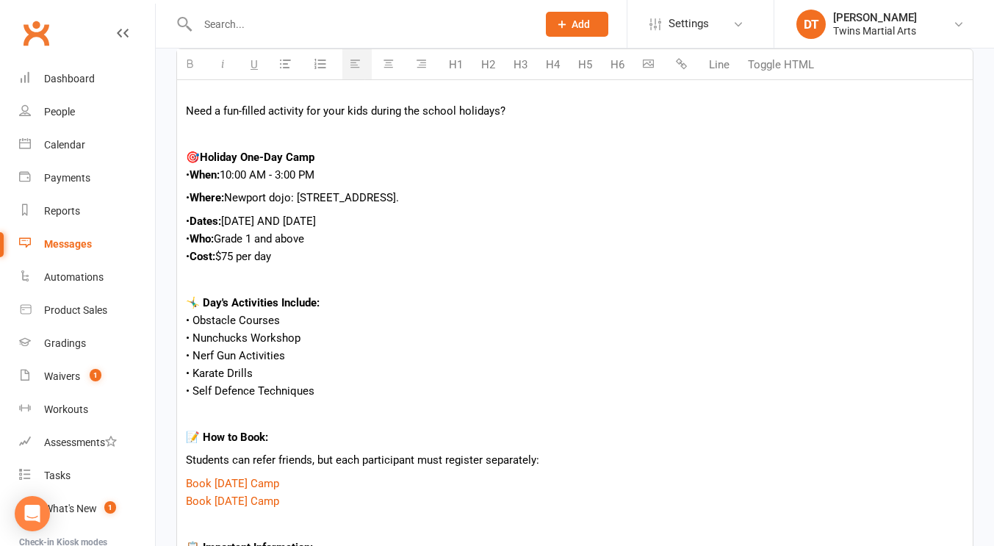
scroll to position [546, 0]
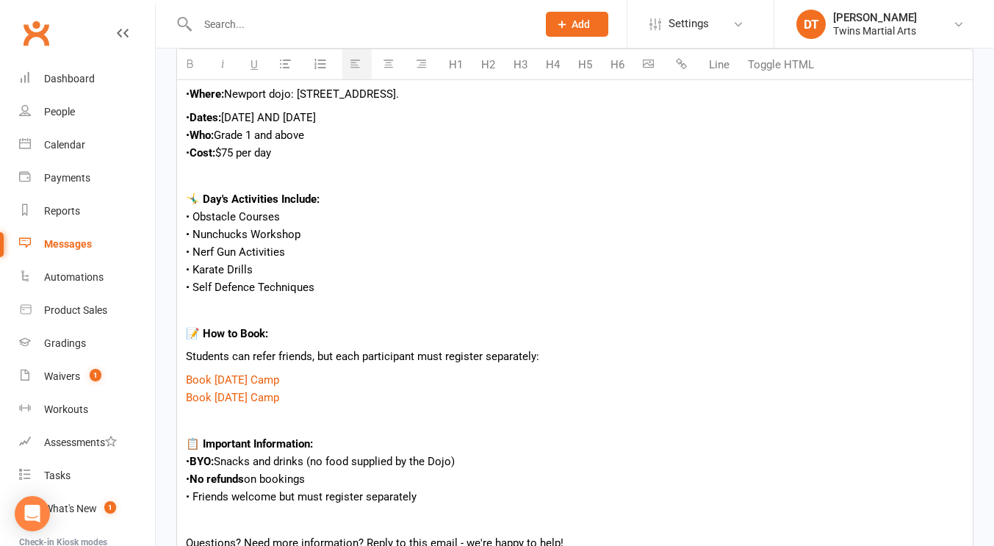
click at [445, 403] on div "Book October 3rd Camp" at bounding box center [575, 398] width 778 height 18
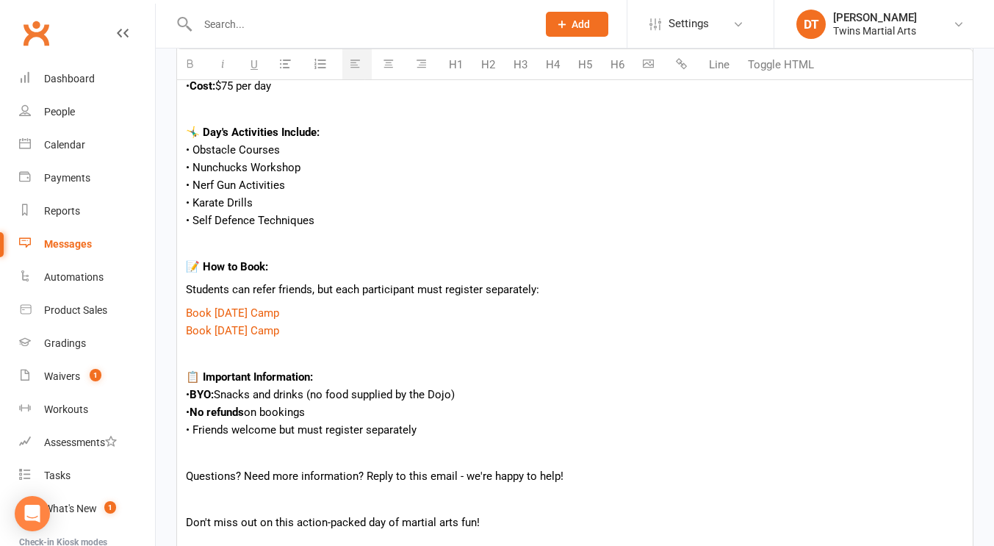
scroll to position [613, 0]
drag, startPoint x: 361, startPoint y: 334, endPoint x: 171, endPoint y: 270, distance: 201.0
click at [171, 270] on div "Template Name Send by Email SMS Push Notification Message subject School Holida…" at bounding box center [574, 259] width 819 height 1009
copy div "📝 How to Book: Students can refer friends, but each participant must register s…"
click at [448, 351] on p at bounding box center [575, 353] width 778 height 18
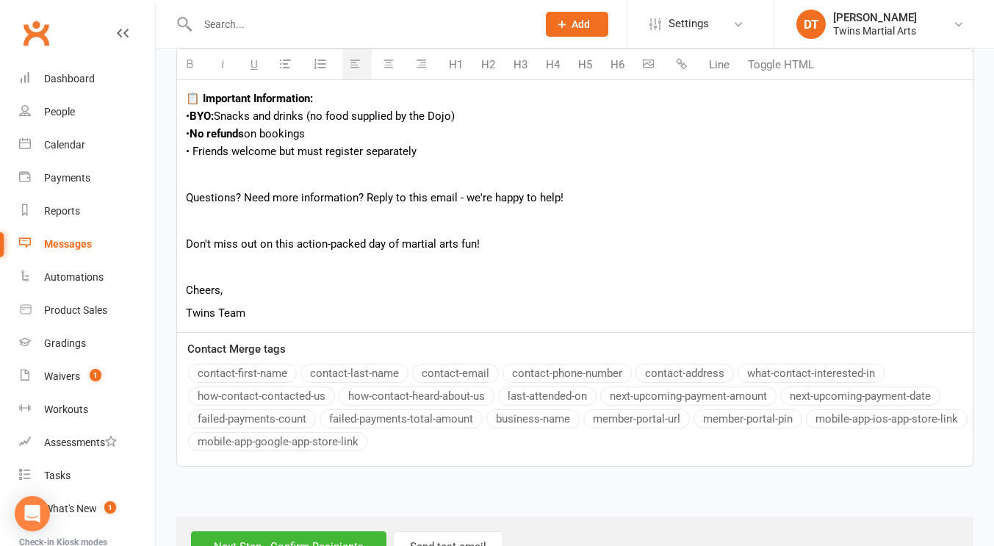
scroll to position [943, 0]
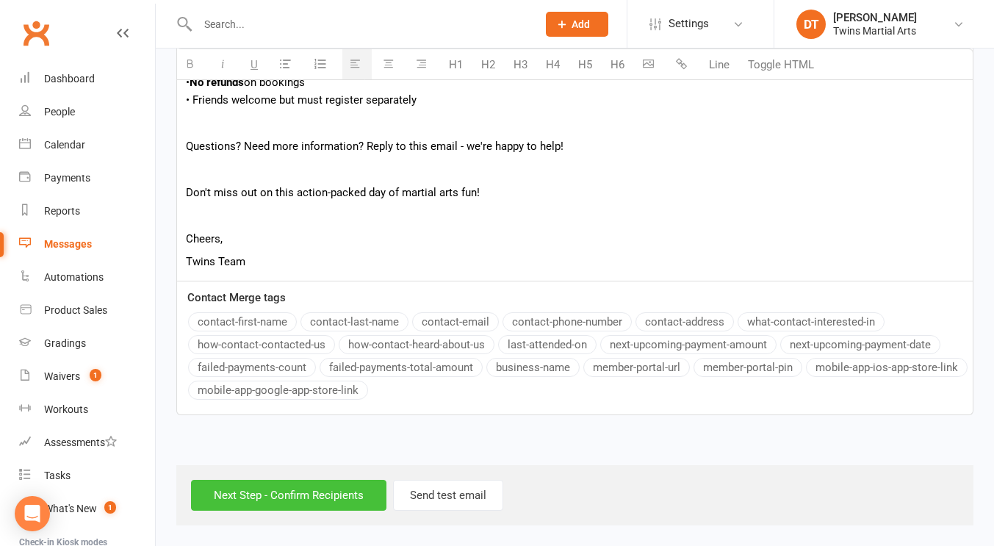
click at [273, 483] on input "Next Step - Confirm Recipients" at bounding box center [288, 495] width 195 height 31
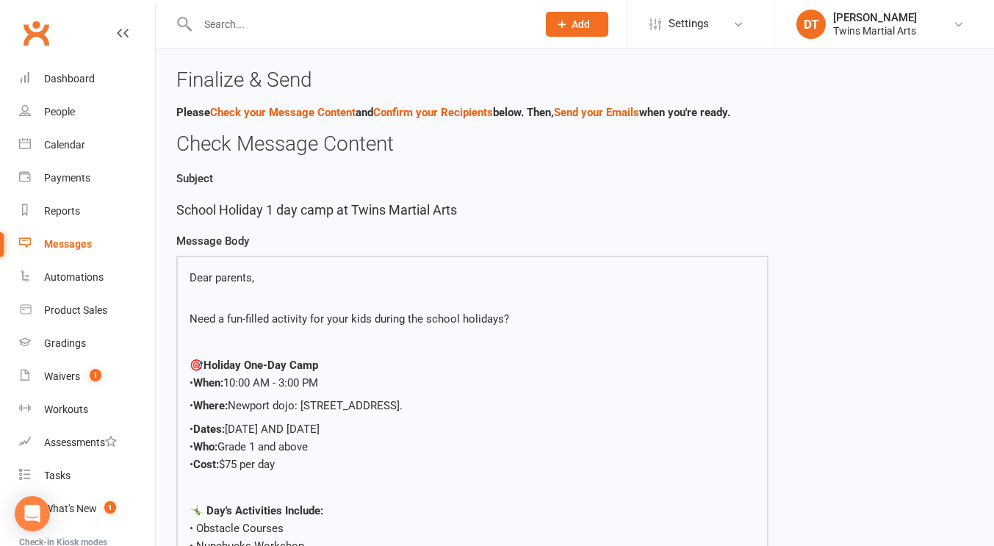
scroll to position [50, 0]
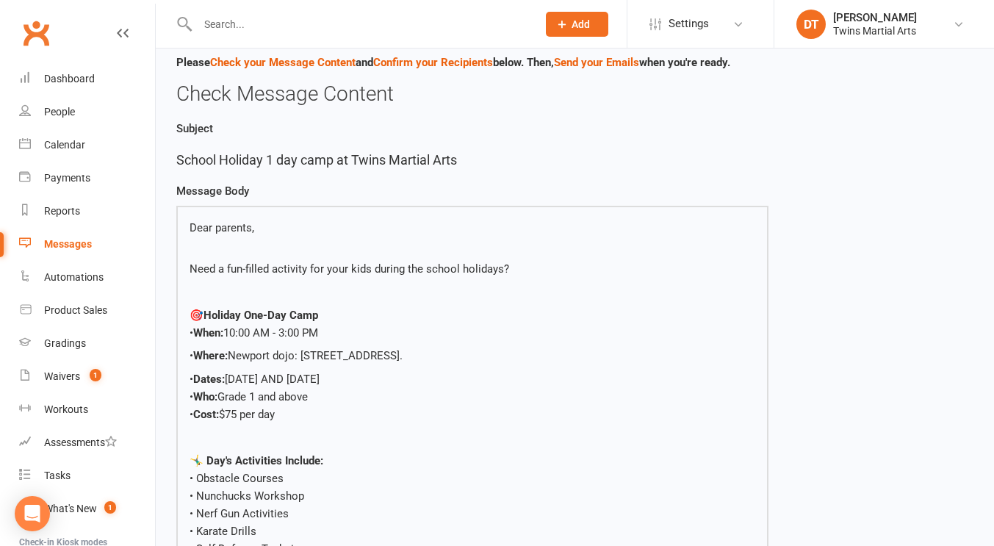
click at [501, 340] on div "• When: 10:00 AM - 3:00 PM" at bounding box center [473, 333] width 566 height 18
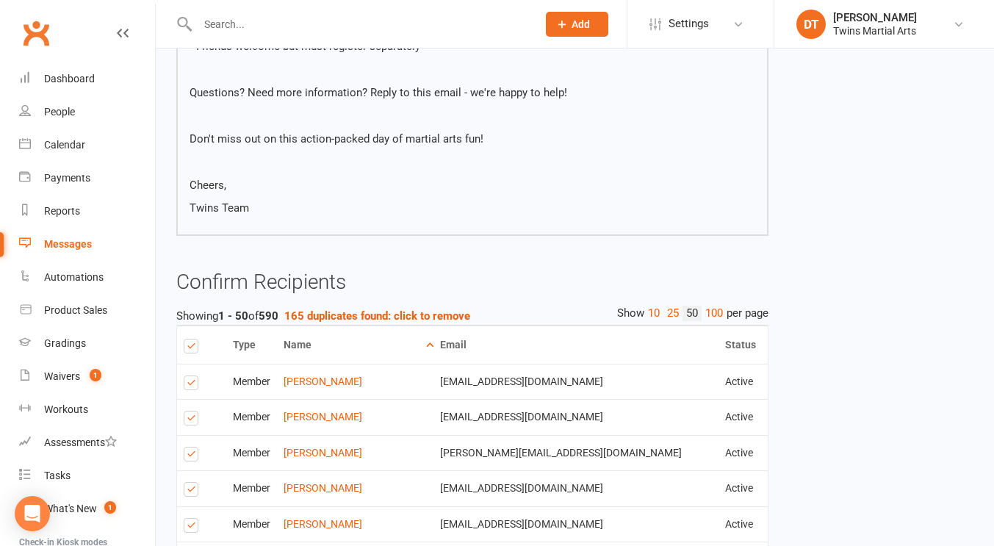
scroll to position [763, 0]
click at [444, 323] on button "165 duplicates found: click to remove" at bounding box center [377, 315] width 186 height 18
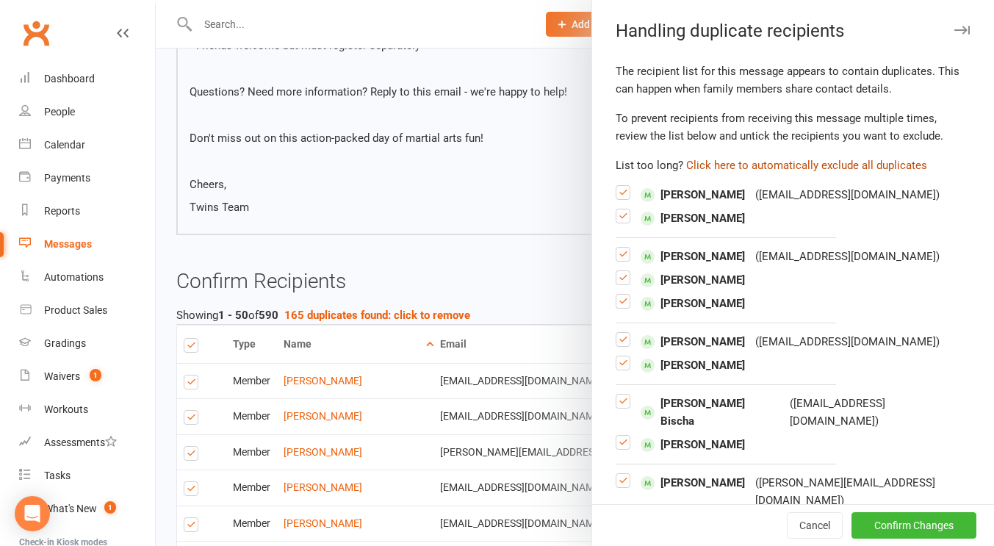
click at [759, 162] on button "Click here to automatically exclude all duplicates" at bounding box center [806, 165] width 241 height 18
click at [859, 524] on button "Confirm Changes" at bounding box center [913, 525] width 125 height 26
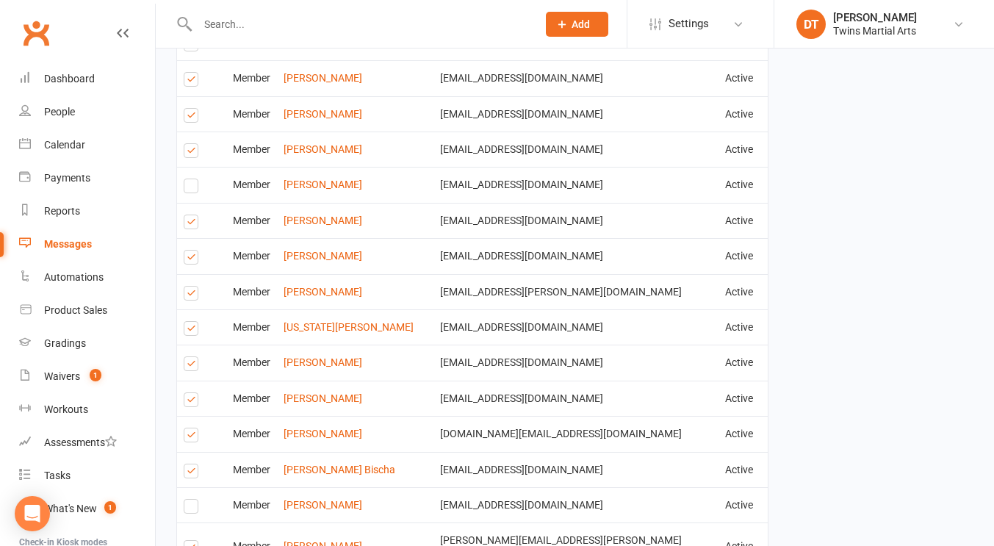
scroll to position [2504, 0]
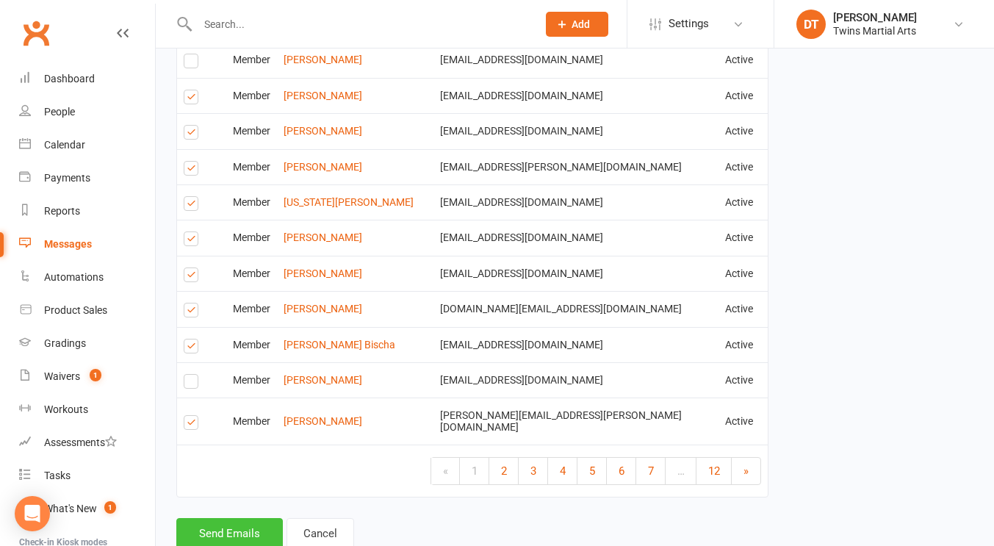
click at [252, 518] on button "Send Emails" at bounding box center [229, 533] width 107 height 31
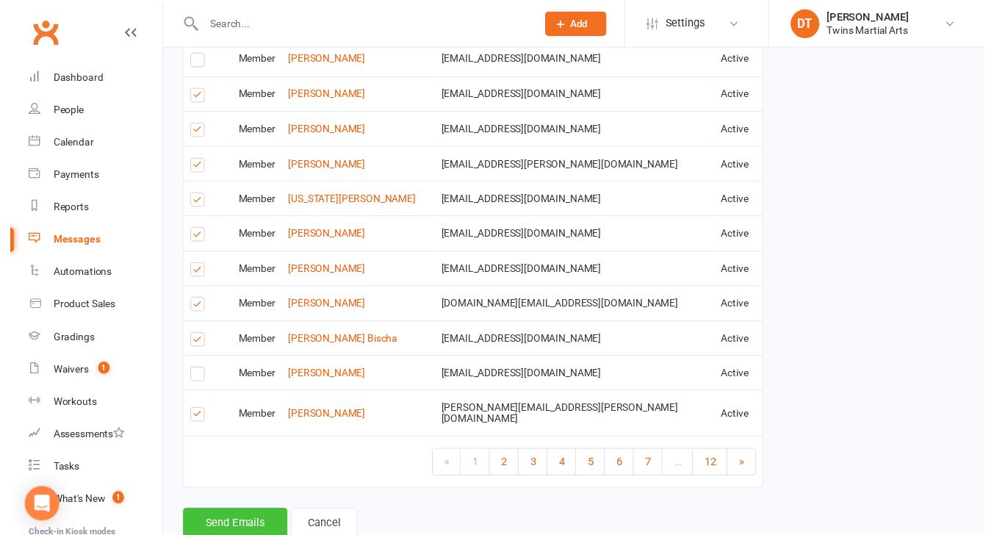
scroll to position [3390, 0]
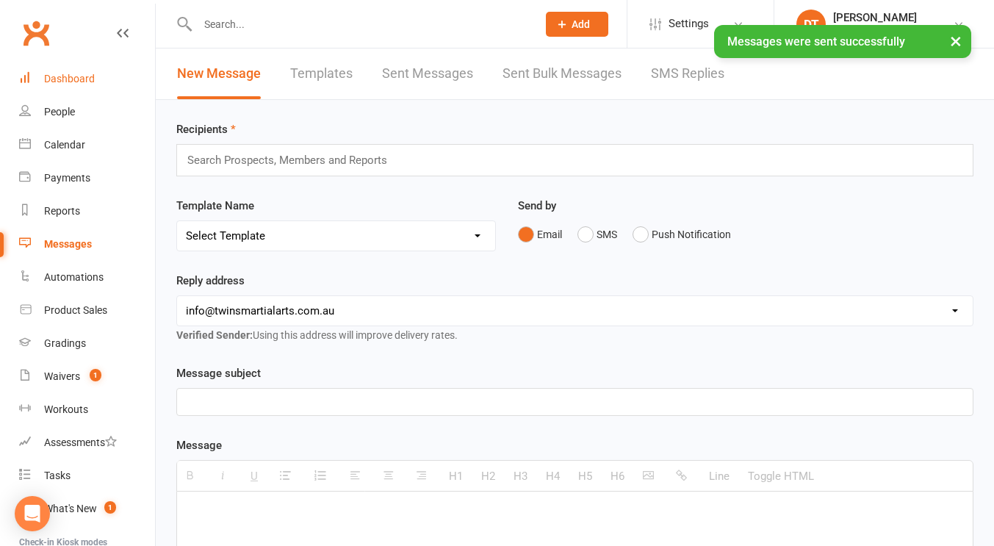
click at [115, 76] on link "Dashboard" at bounding box center [87, 78] width 136 height 33
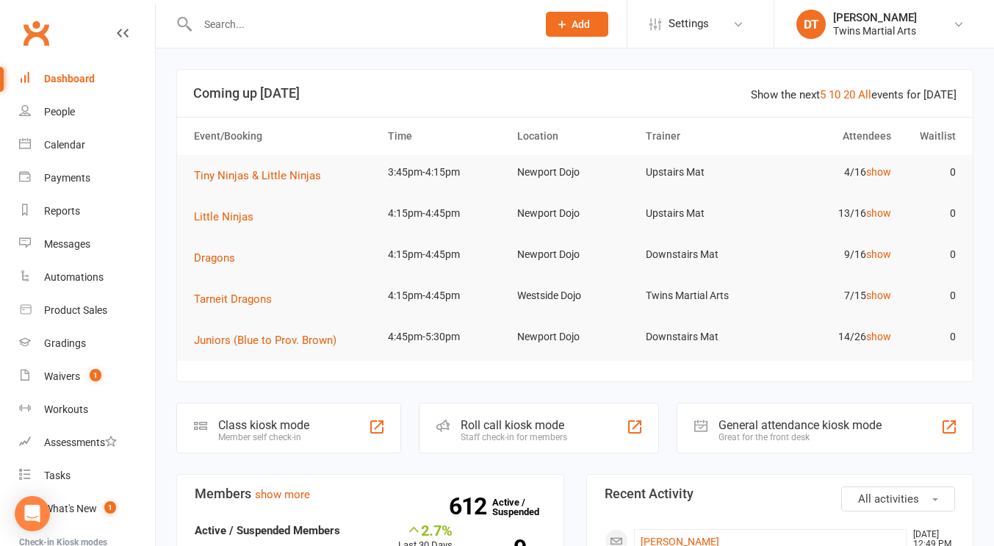
click at [369, 11] on div at bounding box center [351, 24] width 350 height 48
click at [363, 18] on input "text" at bounding box center [360, 24] width 334 height 21
paste input "nbischa@gmail.com"
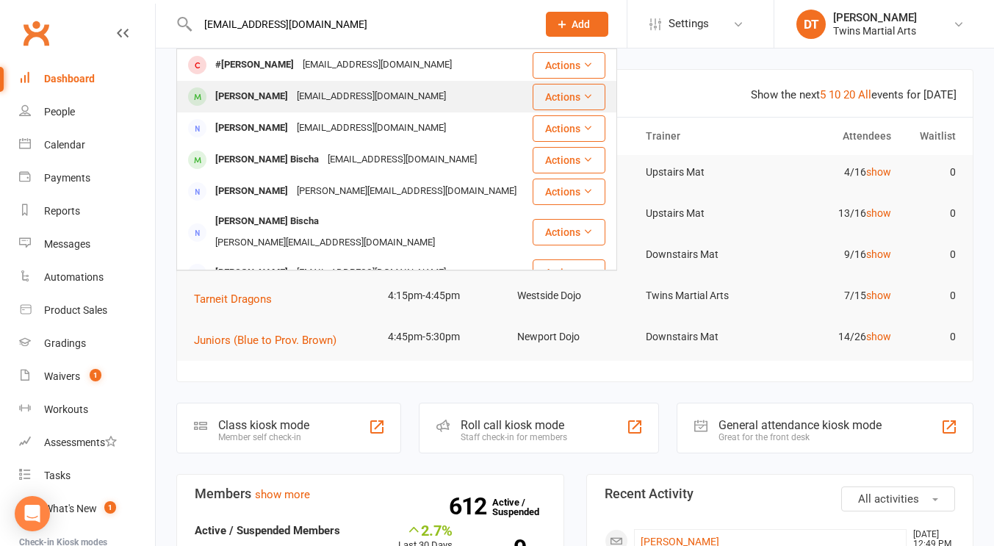
type input "nbischa@gmail.com"
click at [365, 94] on div "nbischa@gmail.com" at bounding box center [371, 96] width 158 height 21
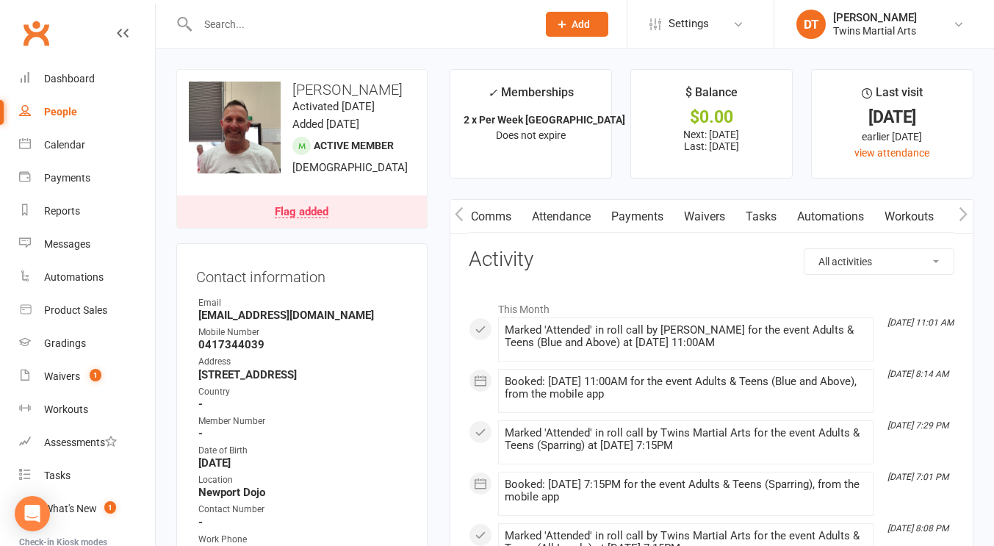
scroll to position [0, 100]
click at [718, 213] on link "Waivers" at bounding box center [704, 217] width 62 height 34
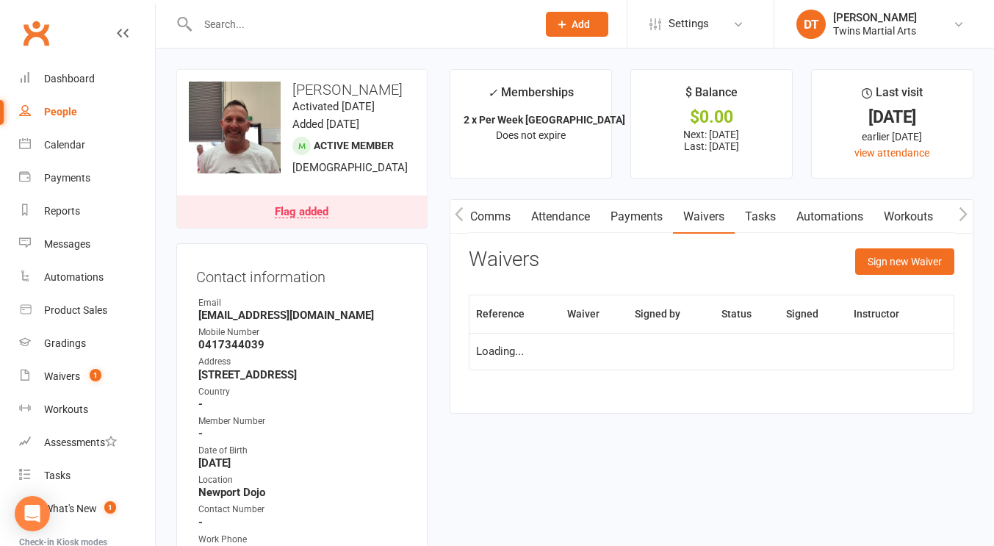
scroll to position [46, 0]
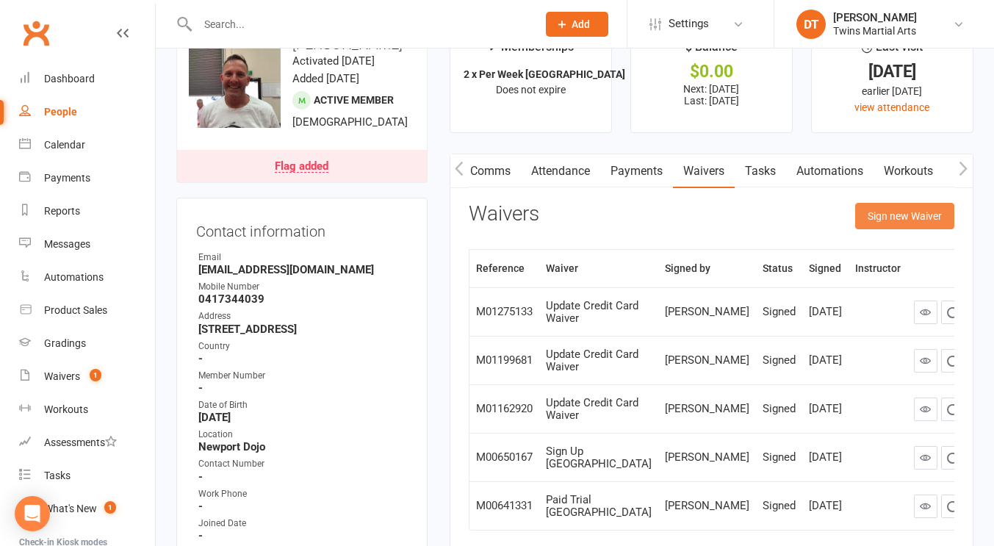
click at [921, 214] on button "Sign new Waiver" at bounding box center [904, 216] width 99 height 26
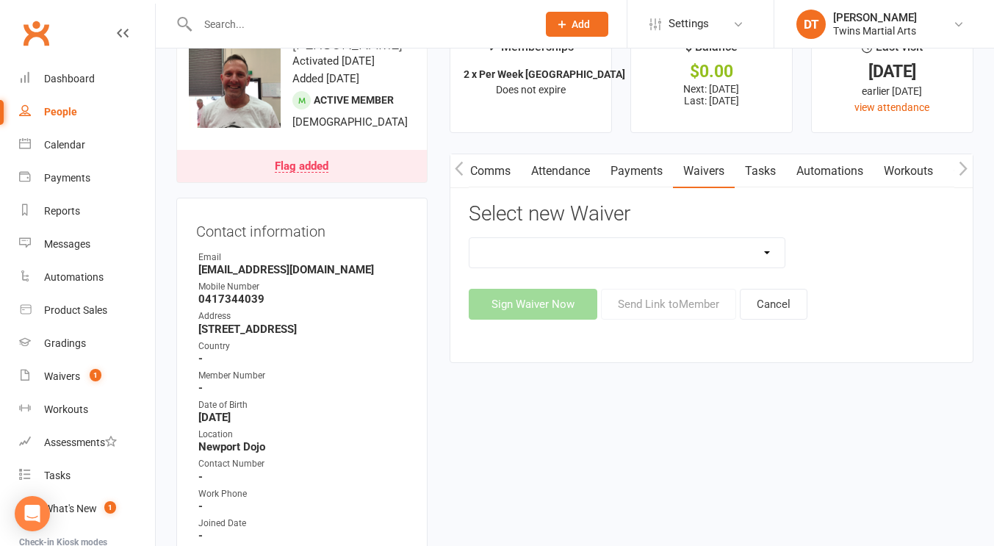
click at [719, 258] on select "Paid Trial Newport Paid Trial Parkville Paid Trial Westside Sign Up Newport Sig…" at bounding box center [626, 252] width 315 height 29
select select "5680"
click at [469, 238] on select "Paid Trial Newport Paid Trial Parkville Paid Trial Westside Sign Up Newport Sig…" at bounding box center [626, 252] width 315 height 29
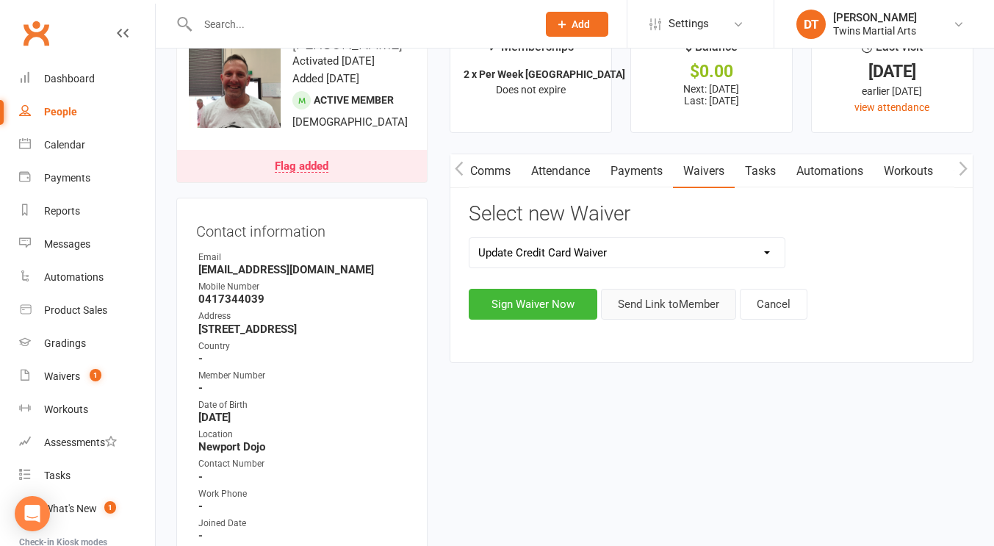
click at [666, 309] on button "Send Link to Member" at bounding box center [668, 304] width 135 height 31
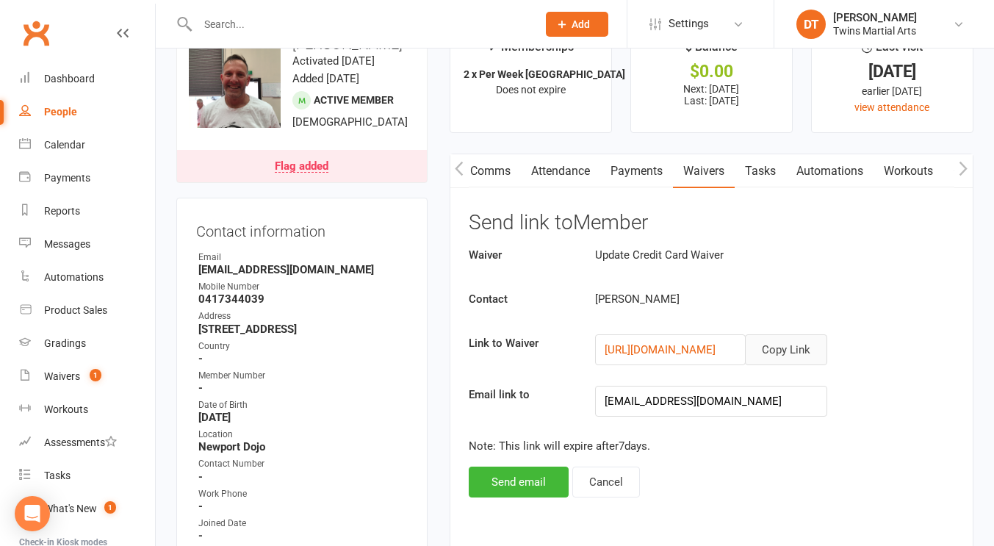
click at [804, 348] on button "Copy Link" at bounding box center [786, 349] width 82 height 31
